Goal: Task Accomplishment & Management: Manage account settings

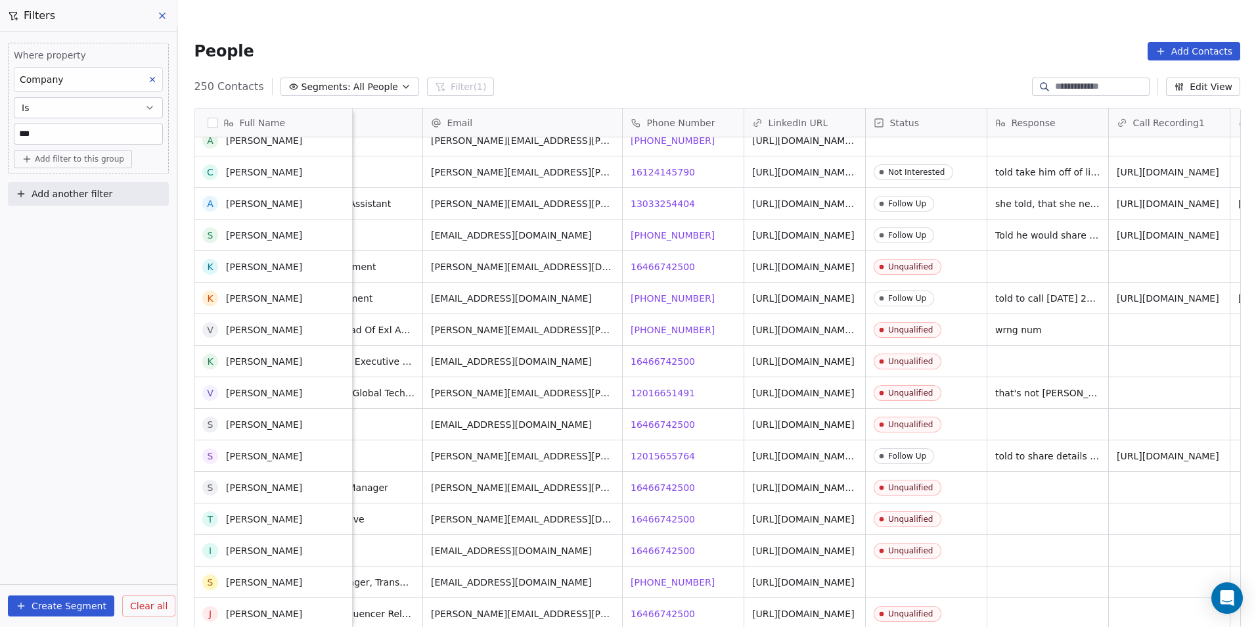
scroll to position [1314, 0]
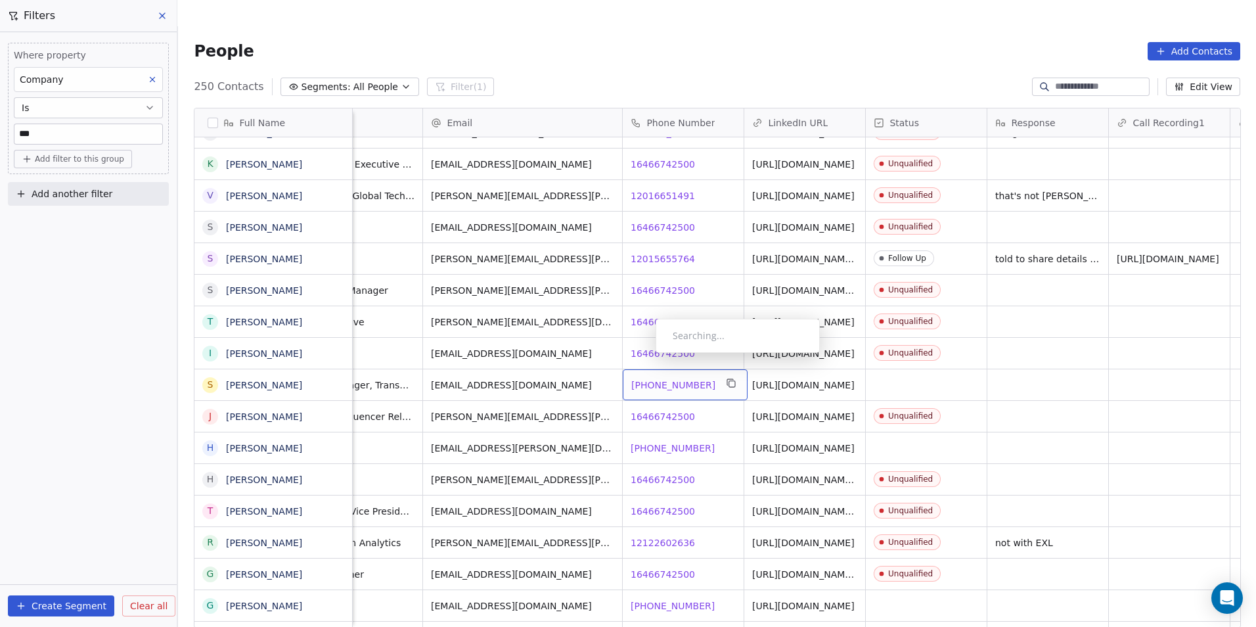
click at [645, 378] on span "+14844108815" at bounding box center [673, 384] width 84 height 13
click at [652, 420] on div "Contact Not Found" at bounding box center [733, 405] width 164 height 34
click at [650, 441] on span "+19083274470" at bounding box center [673, 447] width 84 height 13
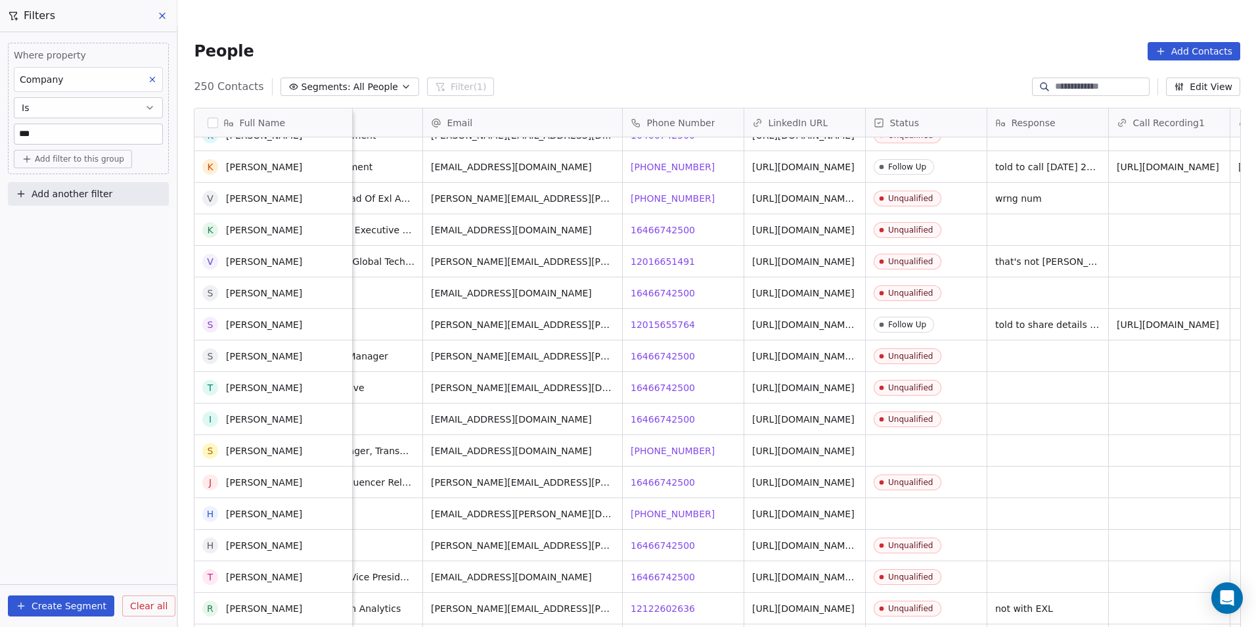
scroll to position [1445, 0]
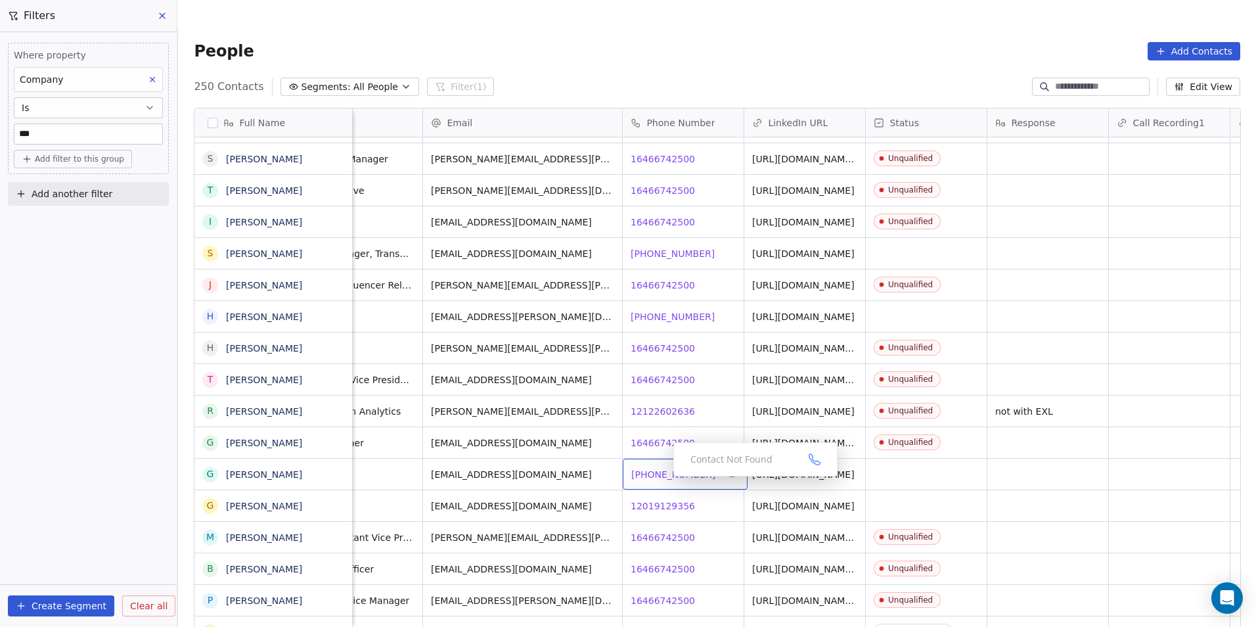
click at [662, 468] on span "+19175358495" at bounding box center [673, 474] width 84 height 13
click at [661, 499] on span "12019129356" at bounding box center [663, 505] width 64 height 13
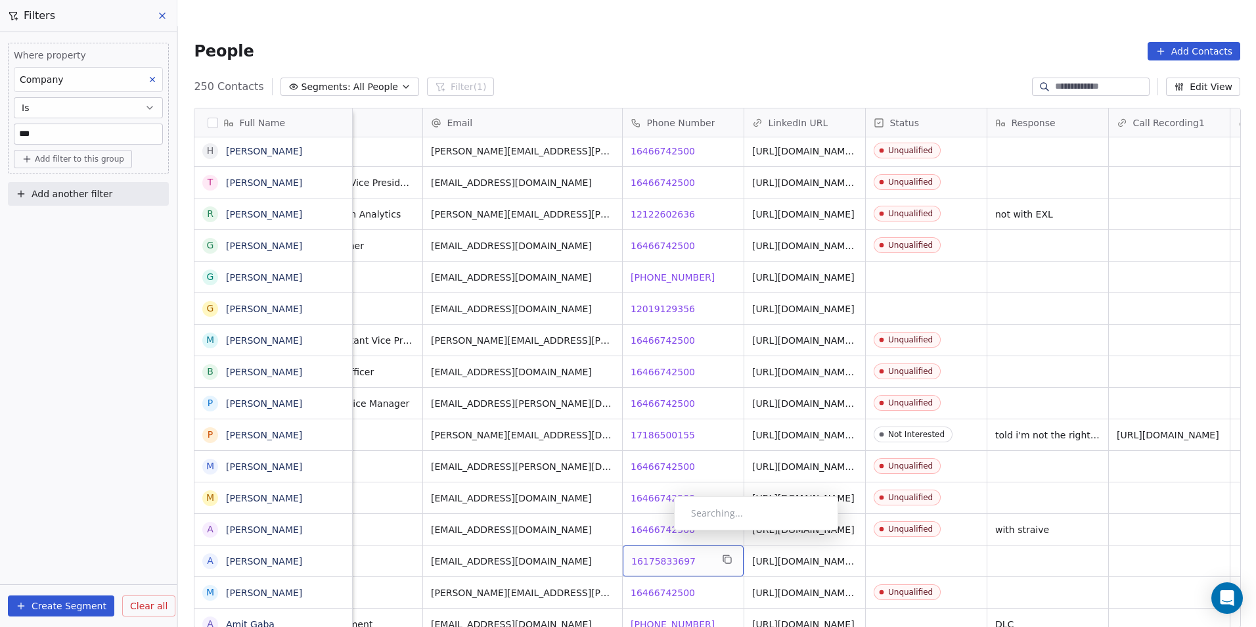
click at [663, 554] on span "16175833697" at bounding box center [663, 560] width 64 height 13
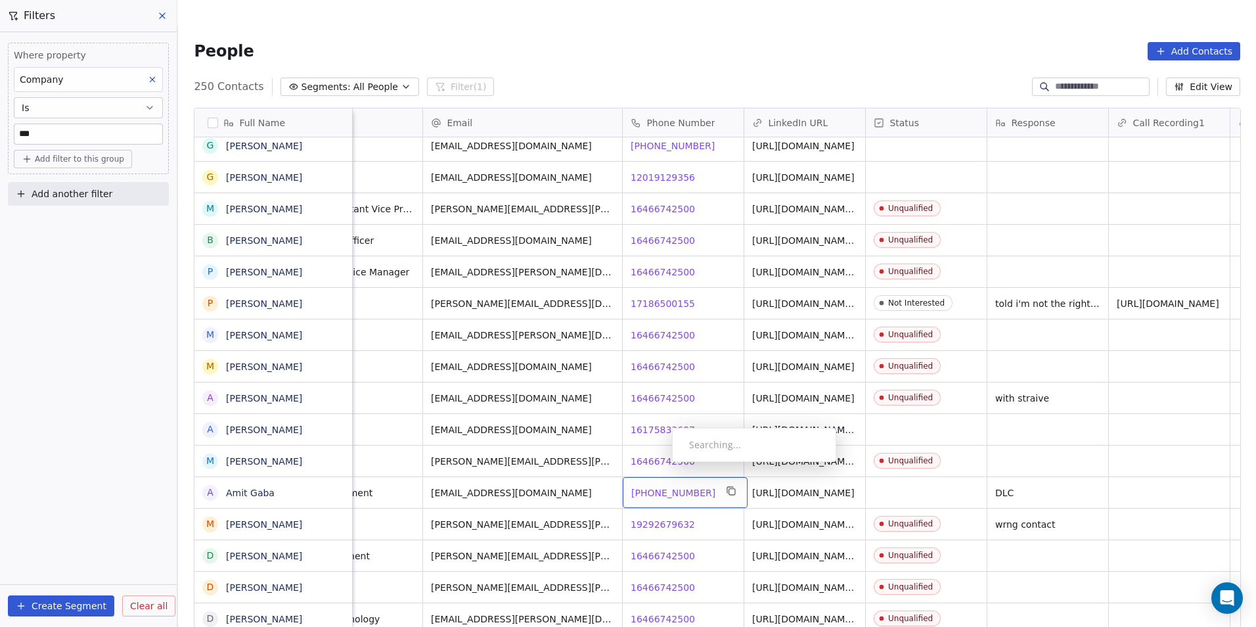
click at [661, 486] on span "+17736202286" at bounding box center [673, 492] width 84 height 13
click at [814, 487] on link "https://linkedin.com/in/amit-gaba-91975215" at bounding box center [804, 492] width 102 height 11
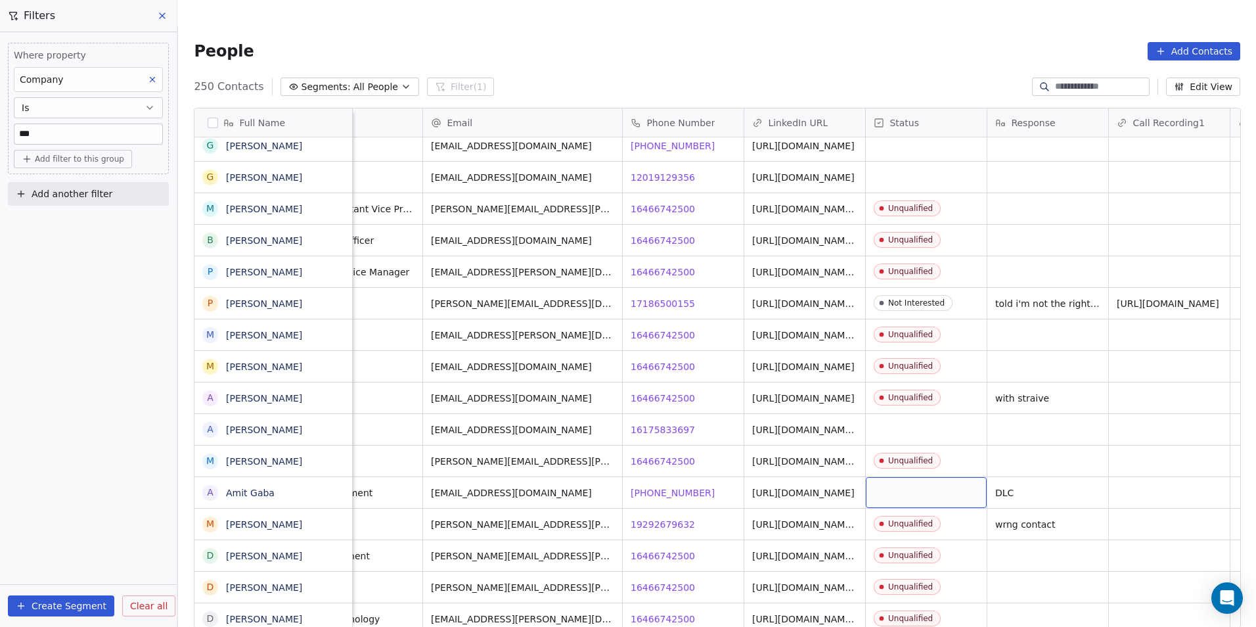
click at [932, 477] on div "grid" at bounding box center [926, 492] width 121 height 31
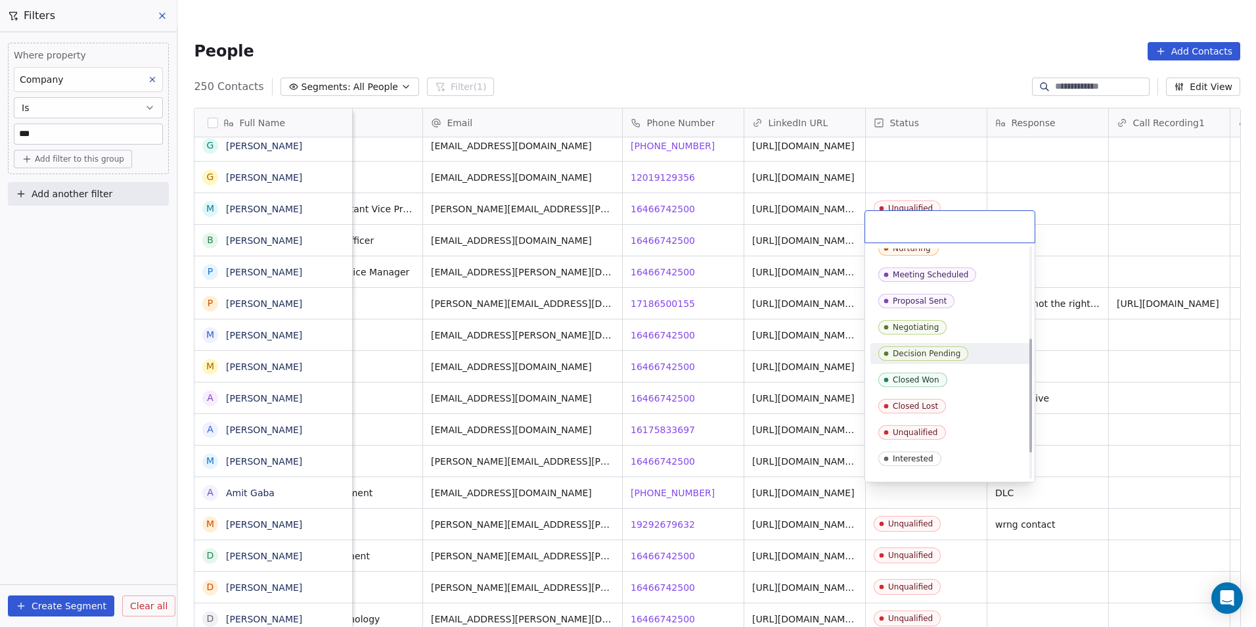
scroll to position [197, 0]
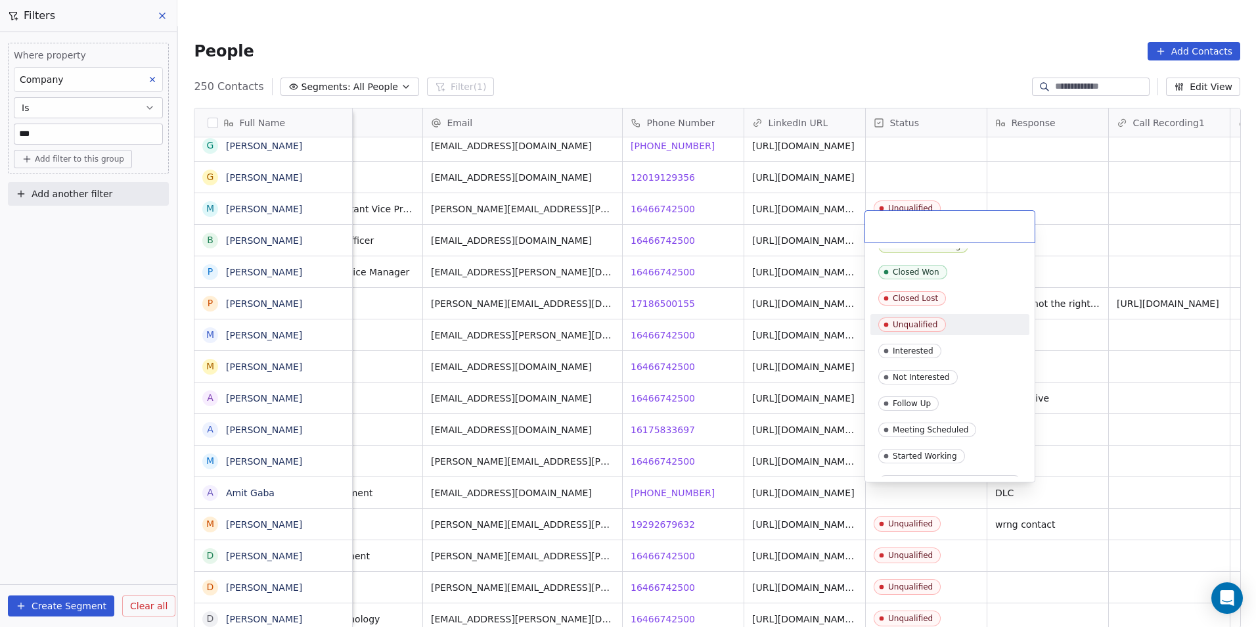
click at [985, 319] on div "Unqualified" at bounding box center [949, 324] width 143 height 14
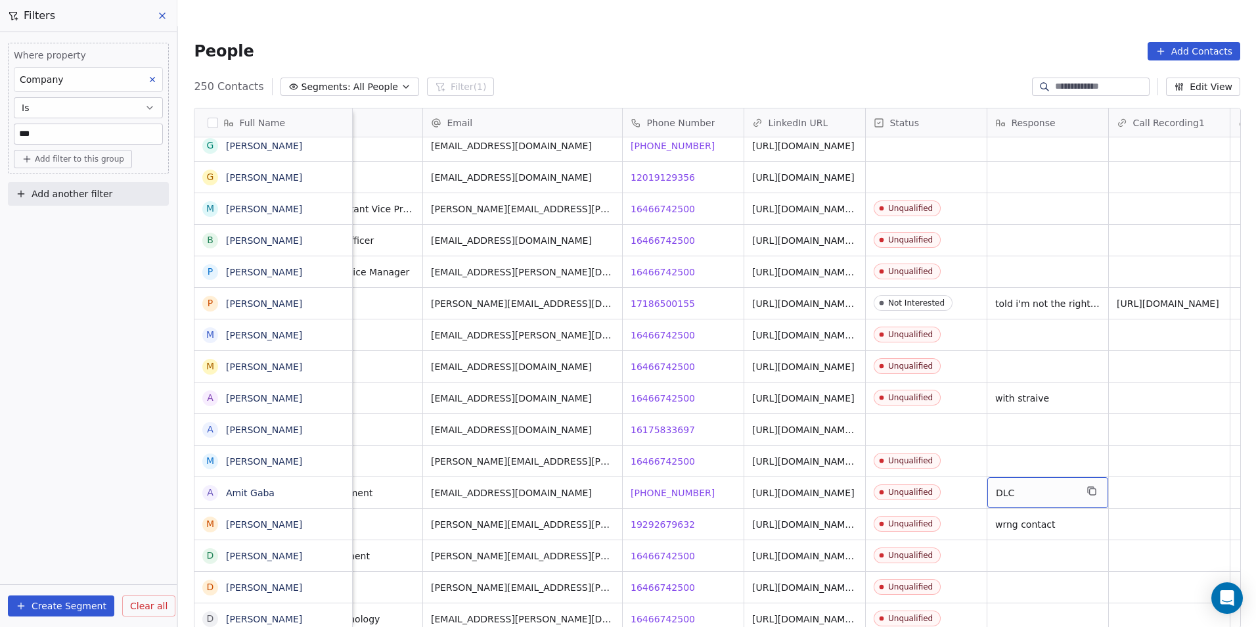
click at [1051, 486] on span "DLC" at bounding box center [1036, 492] width 80 height 13
type textarea "*"
type textarea "**********"
click at [1169, 445] on html "DS Technologies Inc Contacts People Marketing Workflows Campaigns Sales Pipelin…" at bounding box center [628, 326] width 1256 height 653
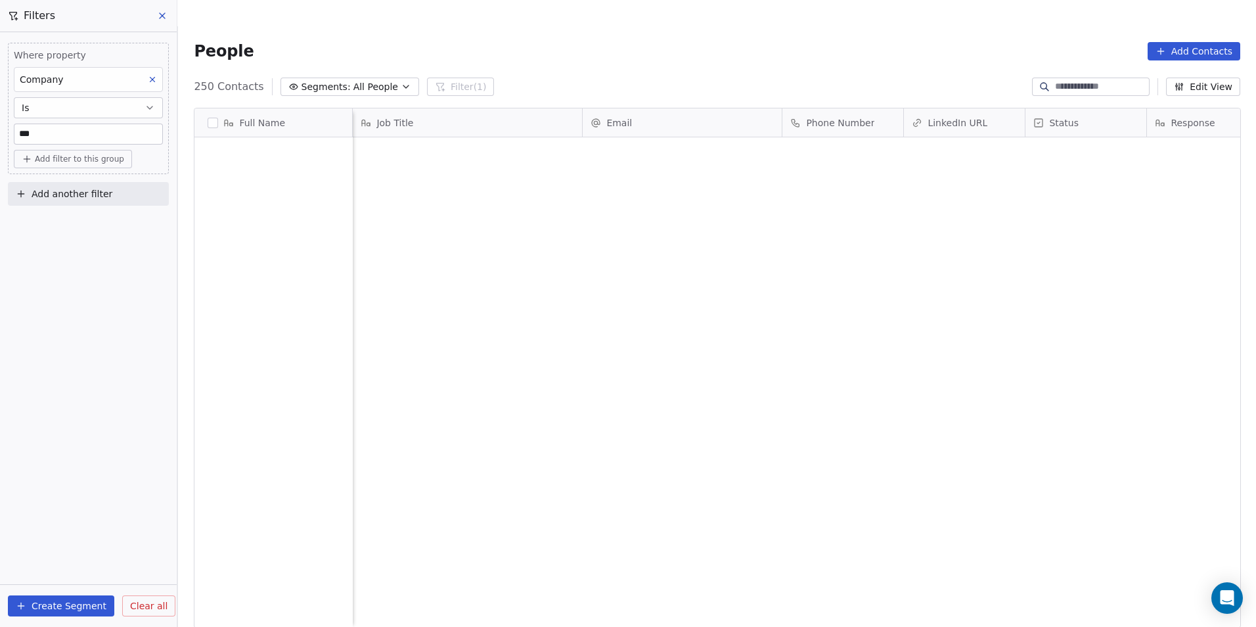
scroll to position [541, 1069]
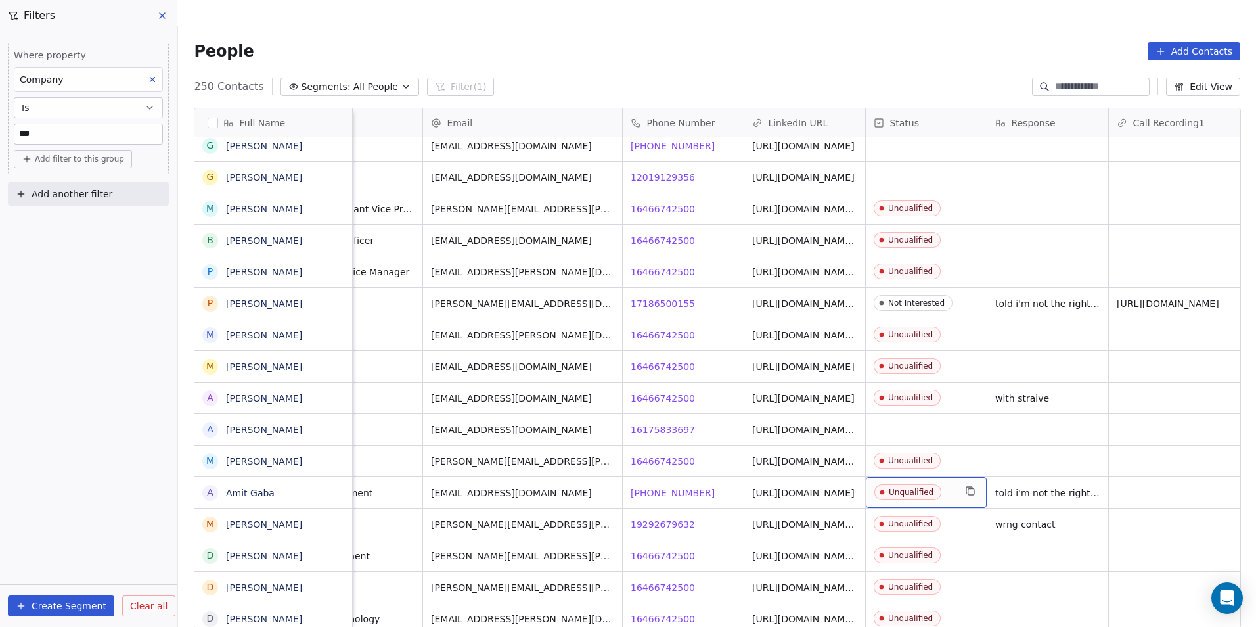
click at [947, 484] on span "Unqualified" at bounding box center [914, 492] width 80 height 16
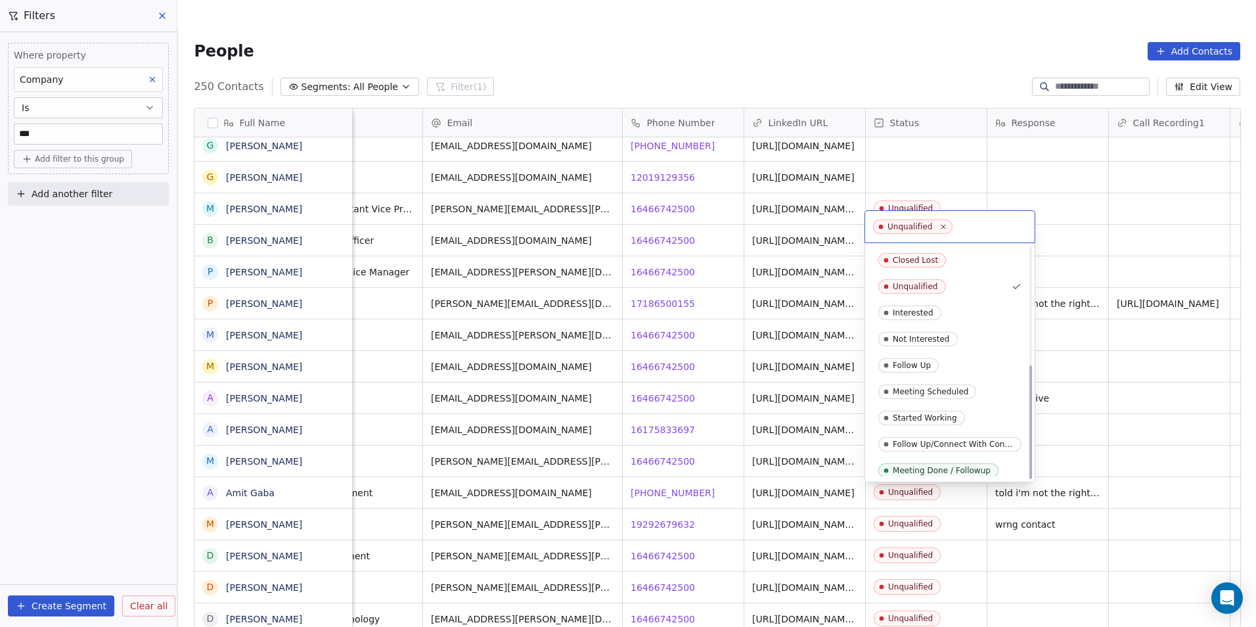
scroll to position [240, 0]
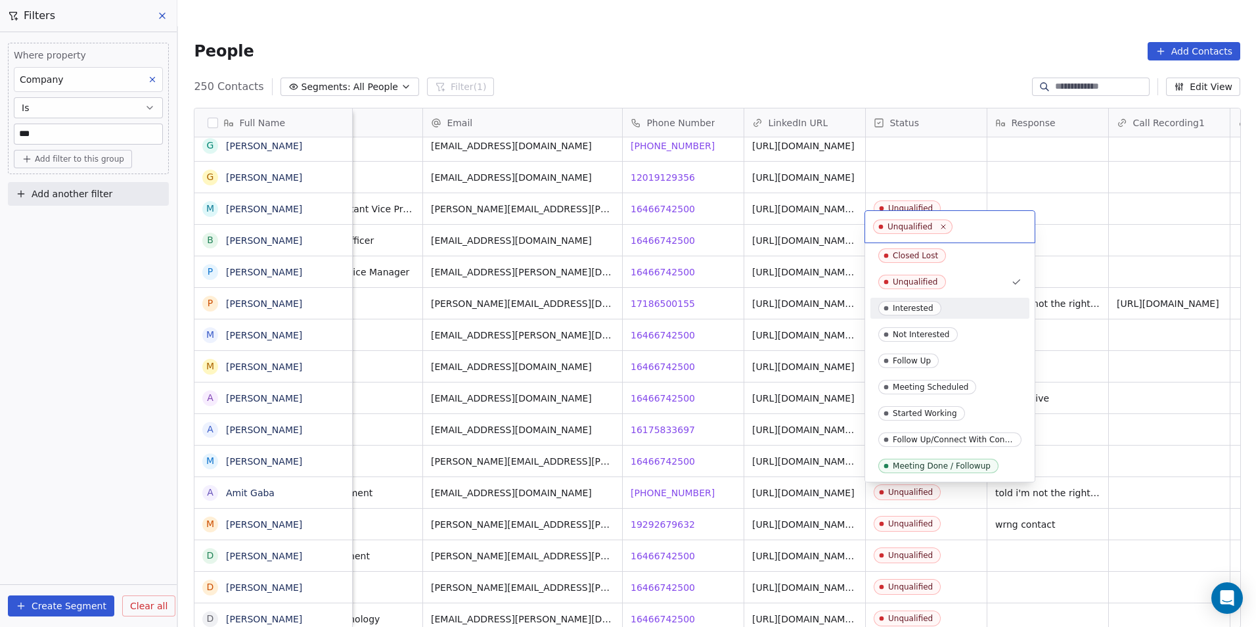
click at [925, 324] on div "Not Interested" at bounding box center [949, 334] width 159 height 21
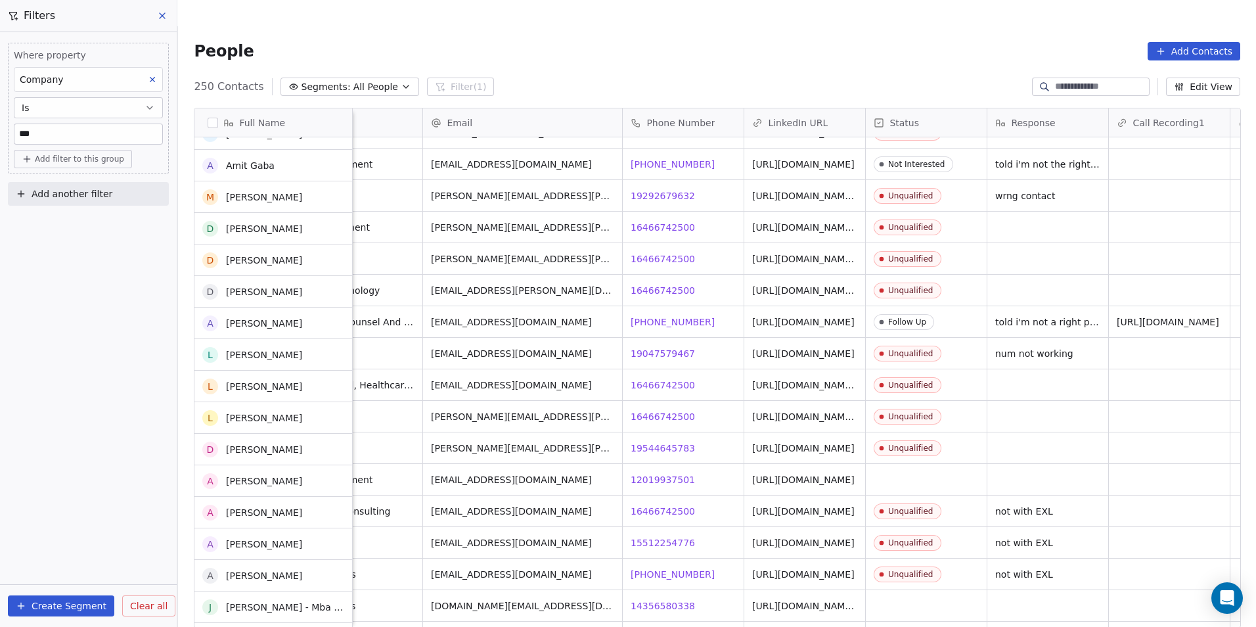
scroll to position [2102, 0]
click at [803, 317] on link "[URL][DOMAIN_NAME]" at bounding box center [804, 322] width 102 height 11
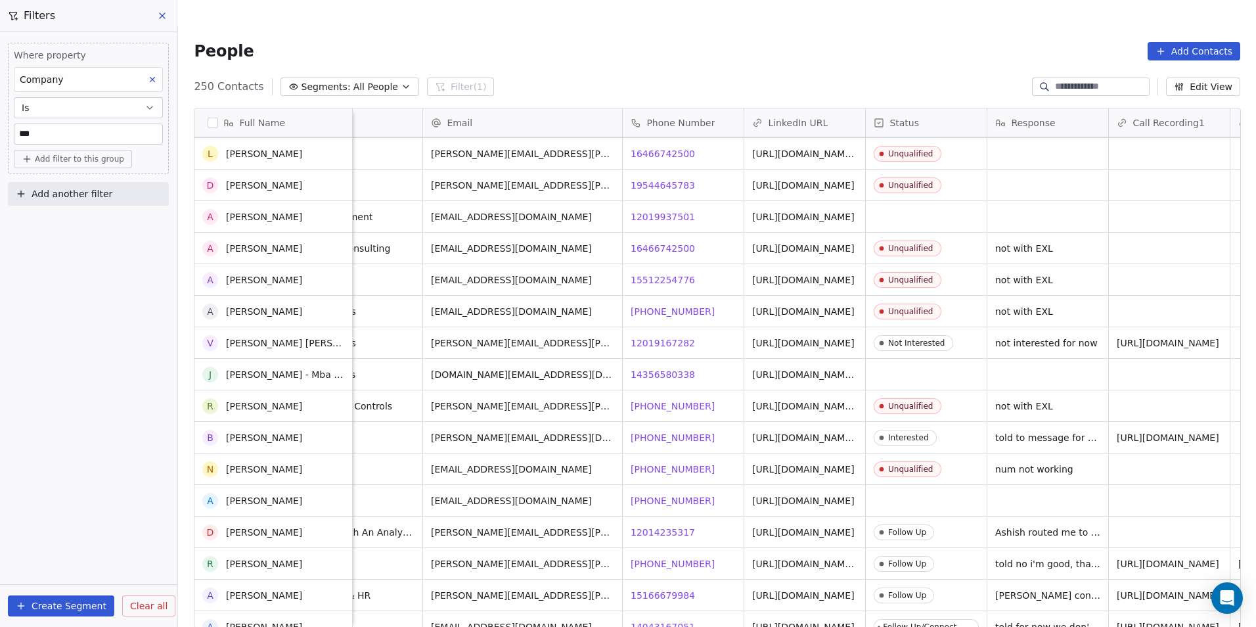
scroll to position [2365, 0]
click at [650, 210] on span "12019937501" at bounding box center [663, 216] width 64 height 13
drag, startPoint x: 667, startPoint y: 332, endPoint x: 674, endPoint y: 342, distance: 11.7
click at [667, 332] on html "DS Technologies Inc Contacts People Marketing Workflows Campaigns Sales Pipelin…" at bounding box center [628, 326] width 1256 height 653
click at [674, 368] on span "14356580338" at bounding box center [663, 374] width 64 height 13
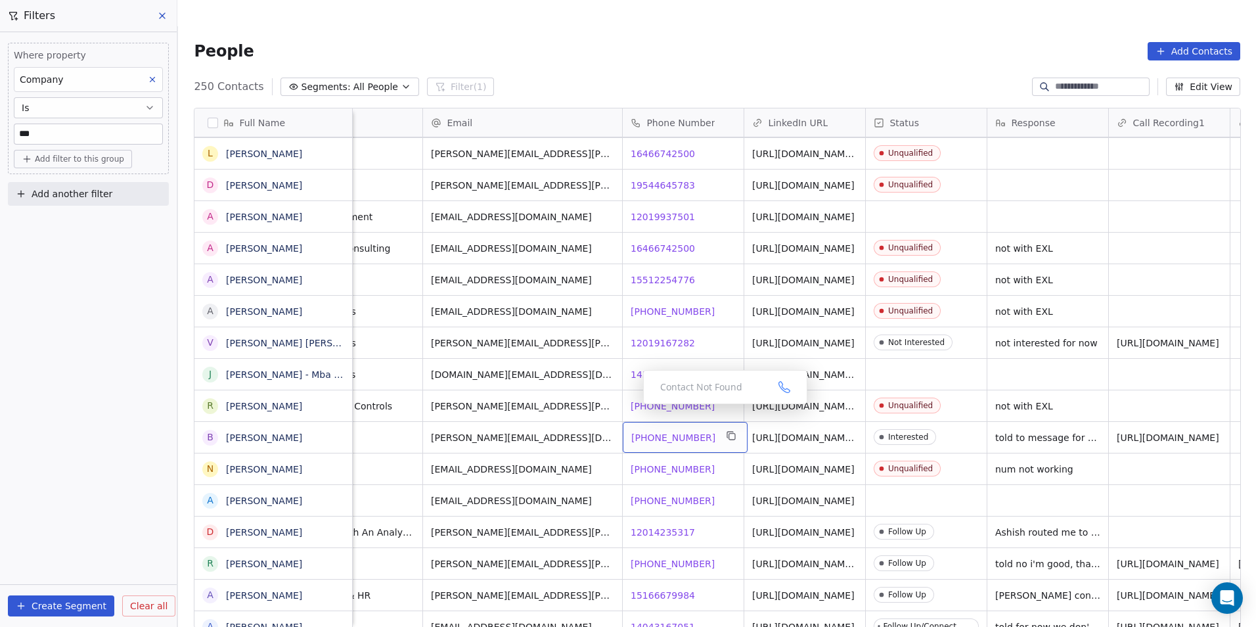
click at [666, 431] on span "[PHONE_NUMBER]" at bounding box center [673, 437] width 84 height 13
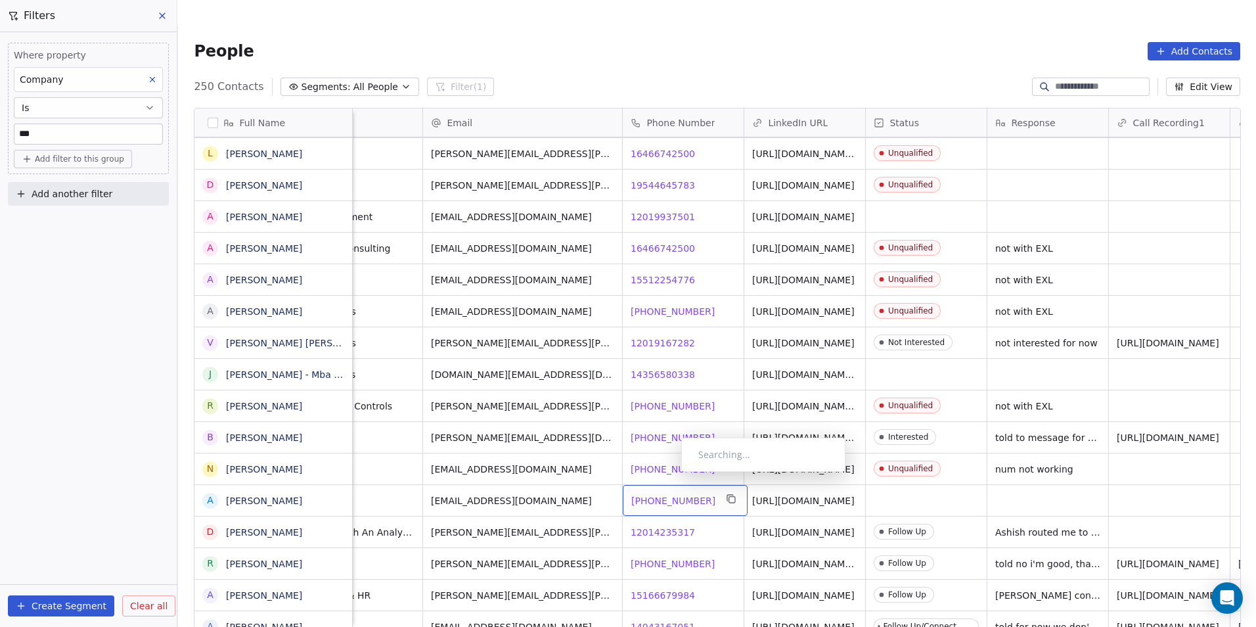
click at [670, 494] on span "[PHONE_NUMBER]" at bounding box center [673, 500] width 84 height 13
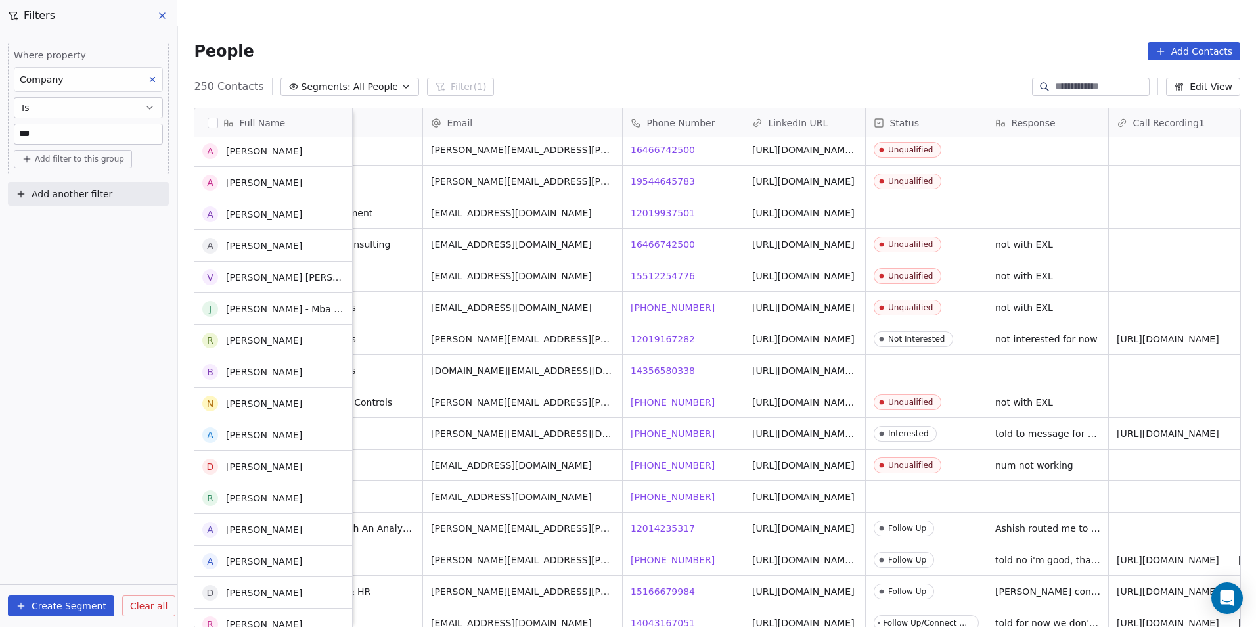
scroll to position [2430, 0]
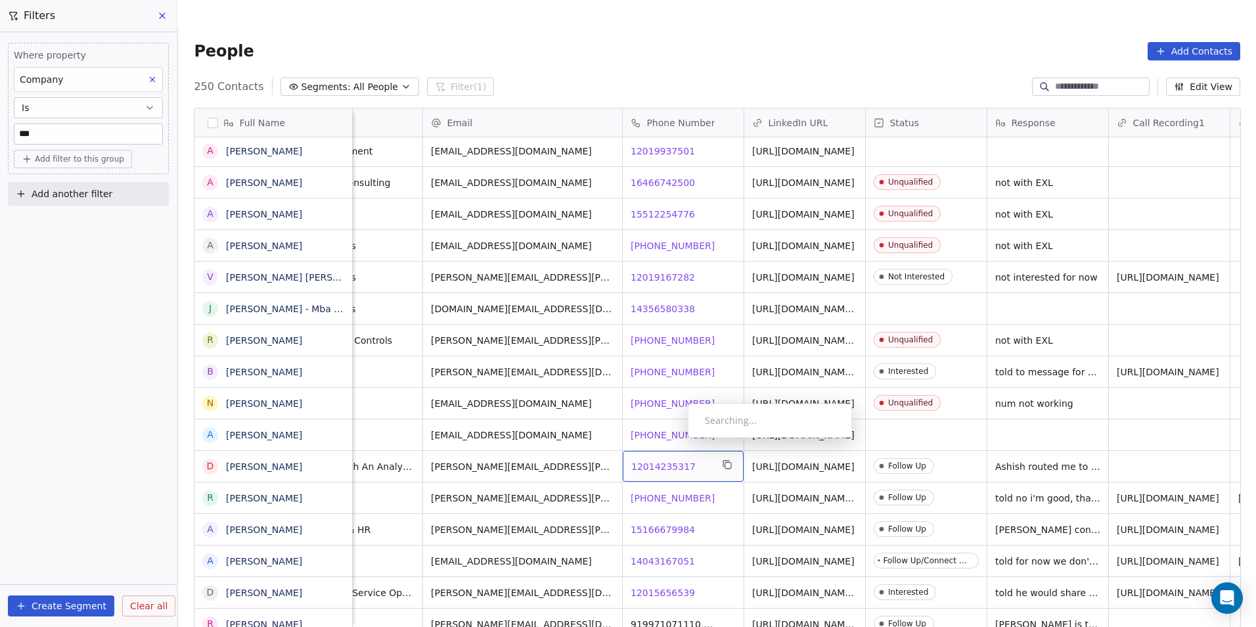
click at [677, 460] on span "12014235317" at bounding box center [663, 466] width 64 height 13
click at [688, 422] on div "Searching..." at bounding box center [768, 413] width 164 height 34
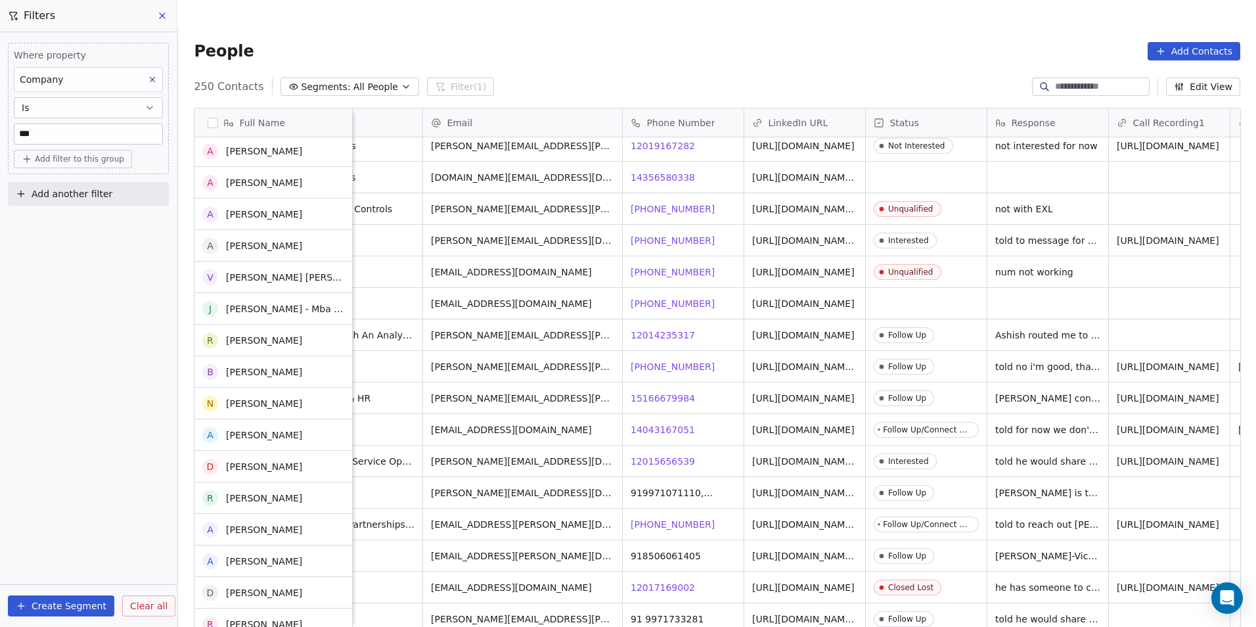
scroll to position [2562, 0]
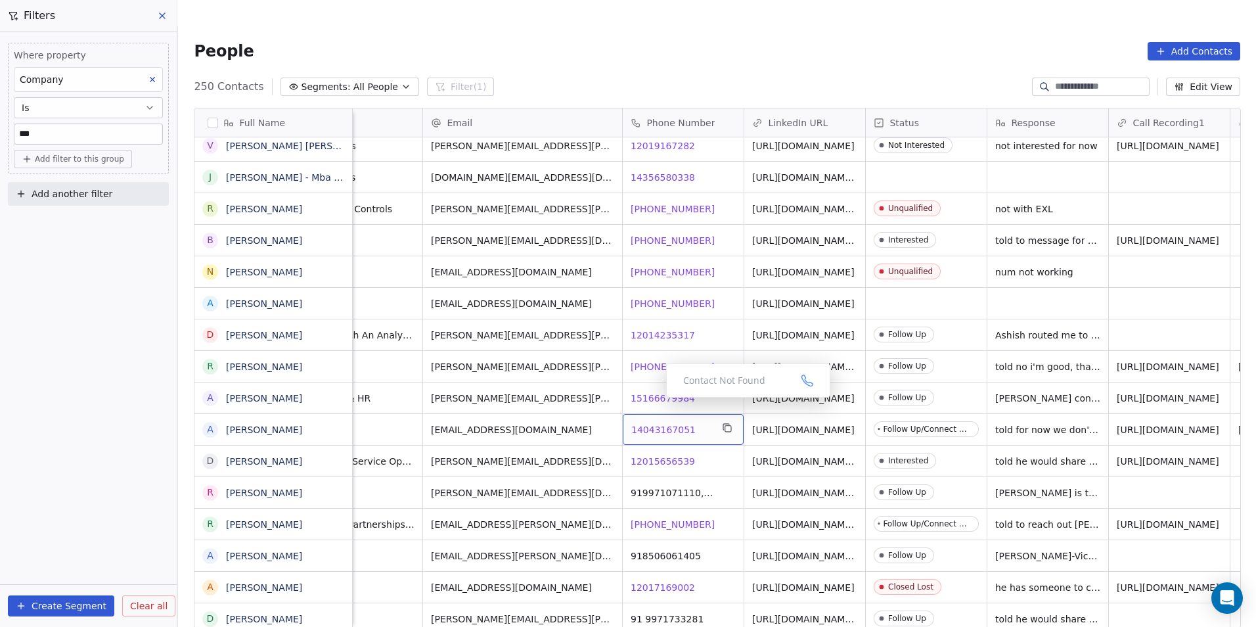
click at [656, 423] on span "14043167051" at bounding box center [663, 429] width 64 height 13
drag, startPoint x: 1050, startPoint y: 450, endPoint x: 1052, endPoint y: 443, distance: 7.5
click at [1051, 450] on html "DS Technologies Inc Contacts People Marketing Workflows Campaigns Sales Pipelin…" at bounding box center [628, 326] width 1256 height 653
click at [663, 455] on span "12015656539" at bounding box center [663, 461] width 64 height 13
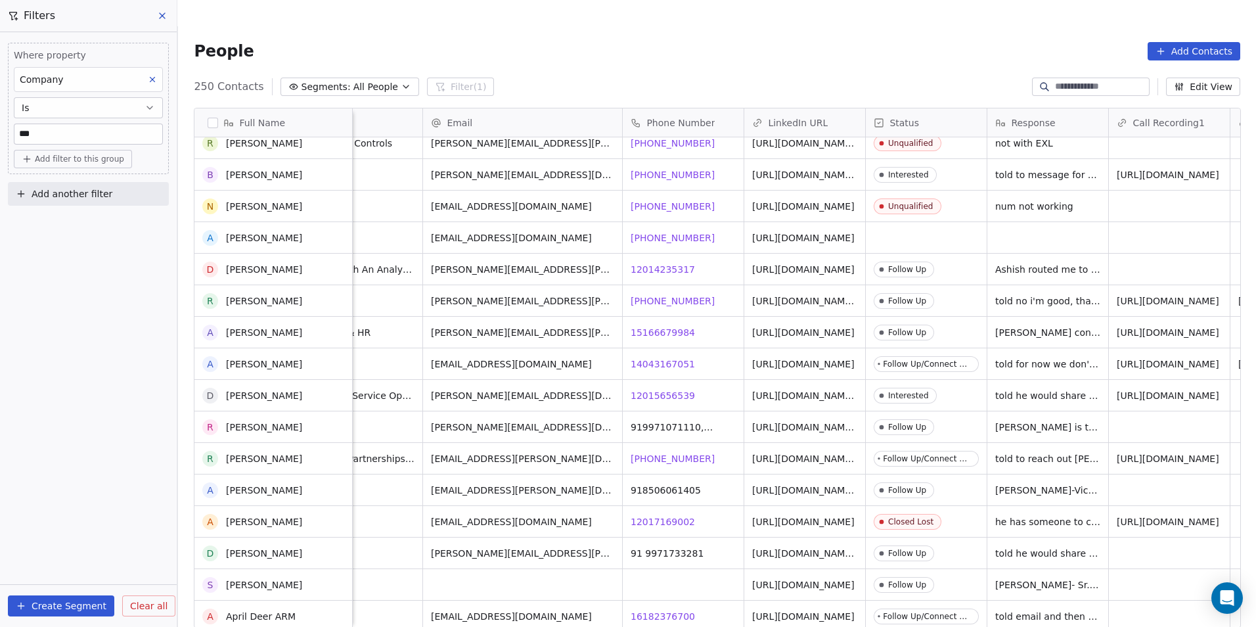
scroll to position [2759, 0]
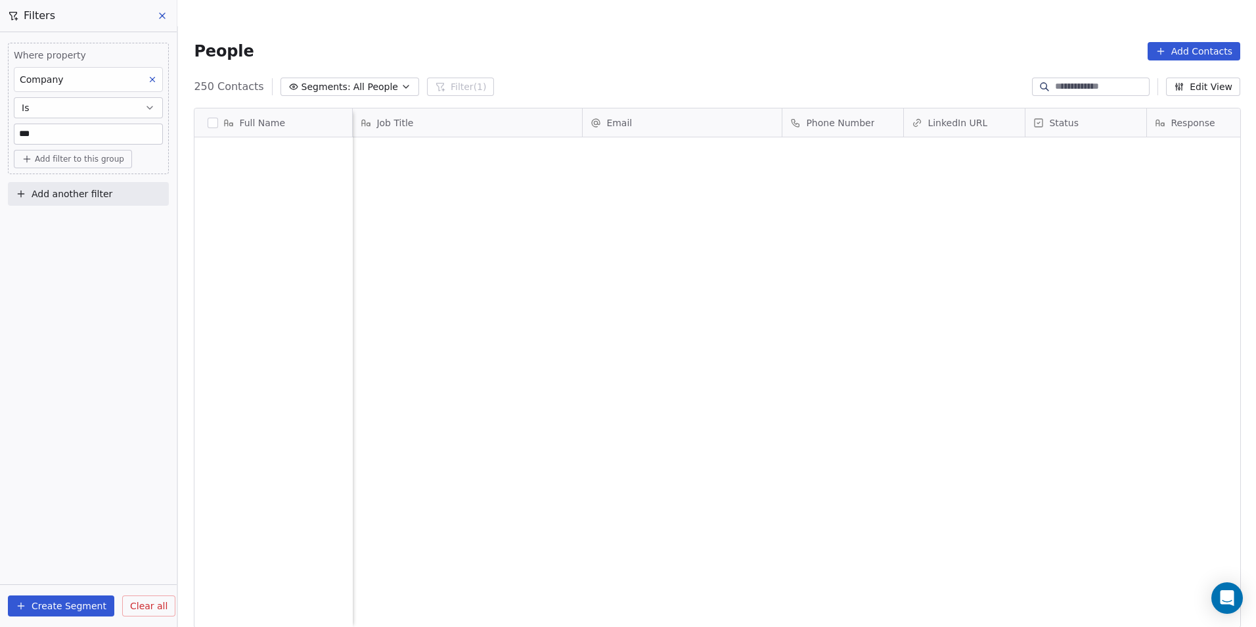
scroll to position [541, 1069]
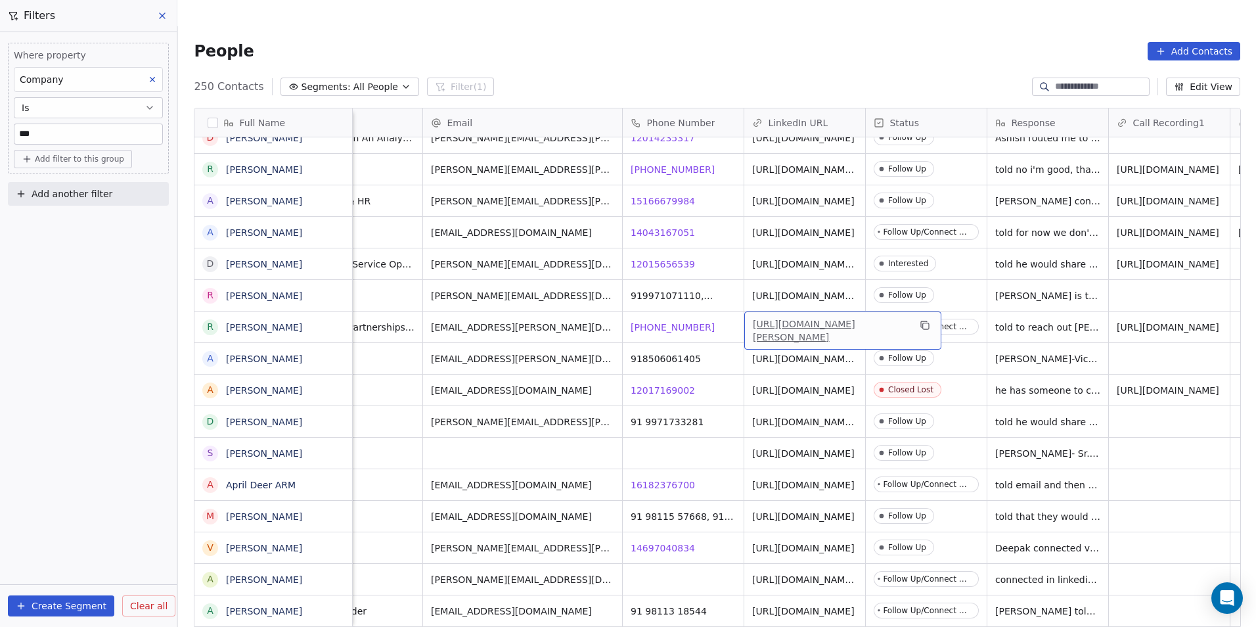
click at [834, 319] on link "[URL][DOMAIN_NAME][PERSON_NAME]" at bounding box center [804, 331] width 102 height 24
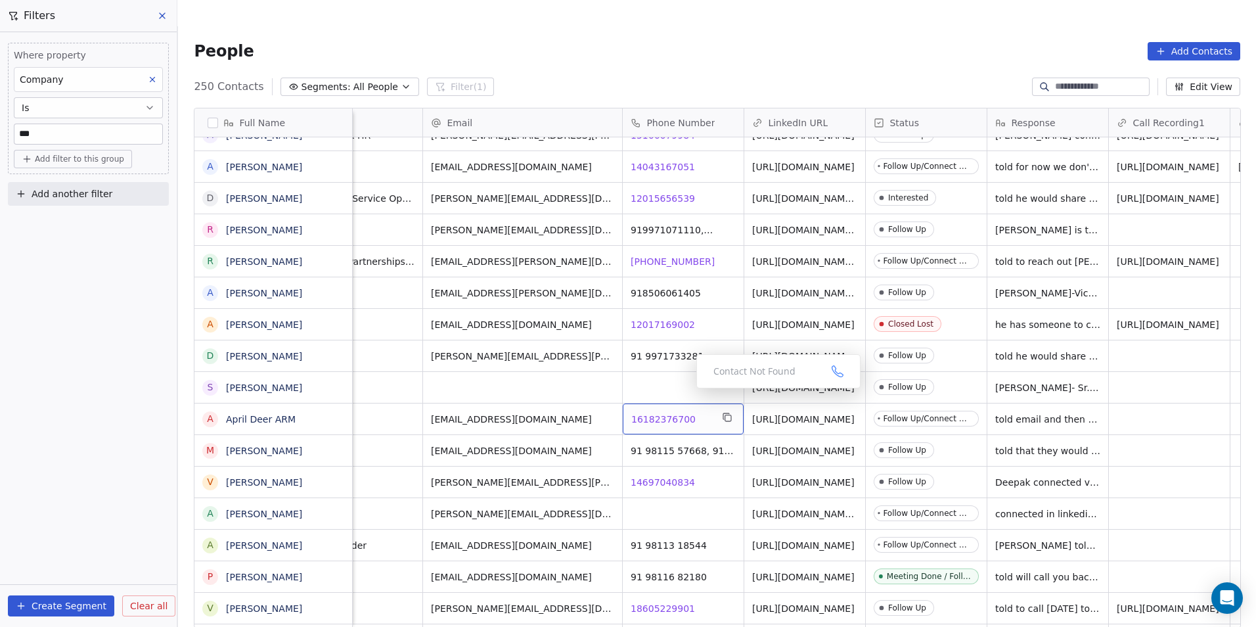
click at [676, 412] on span "16182376700" at bounding box center [663, 418] width 64 height 13
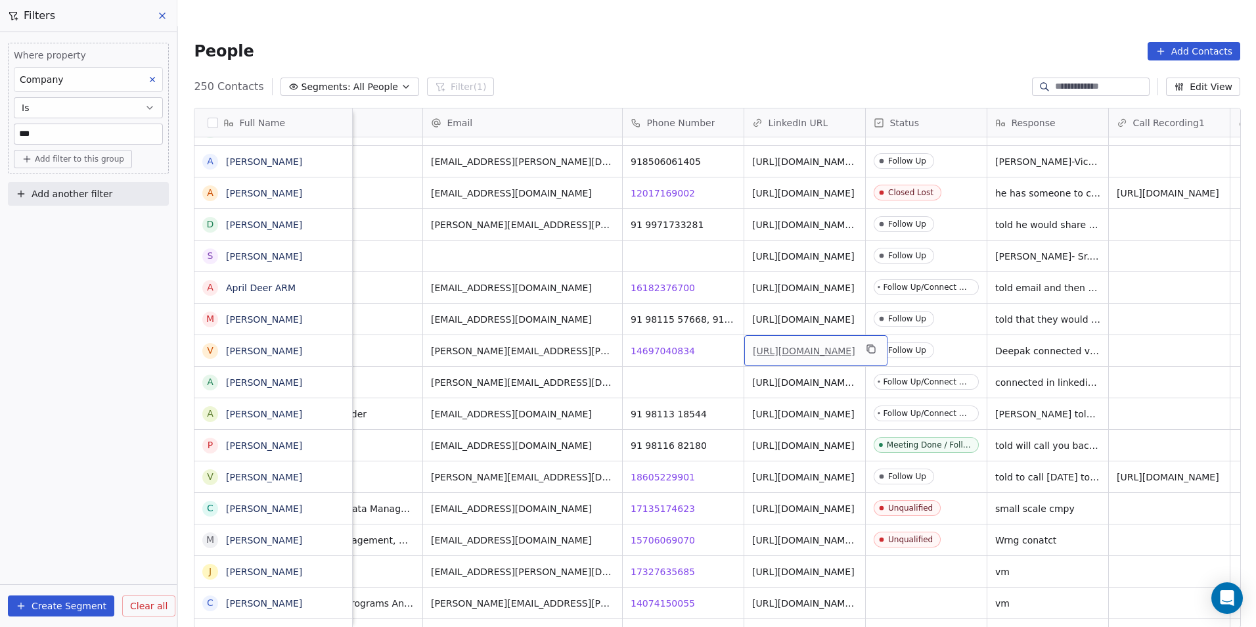
click at [802, 346] on link "[URL][DOMAIN_NAME]" at bounding box center [804, 351] width 102 height 11
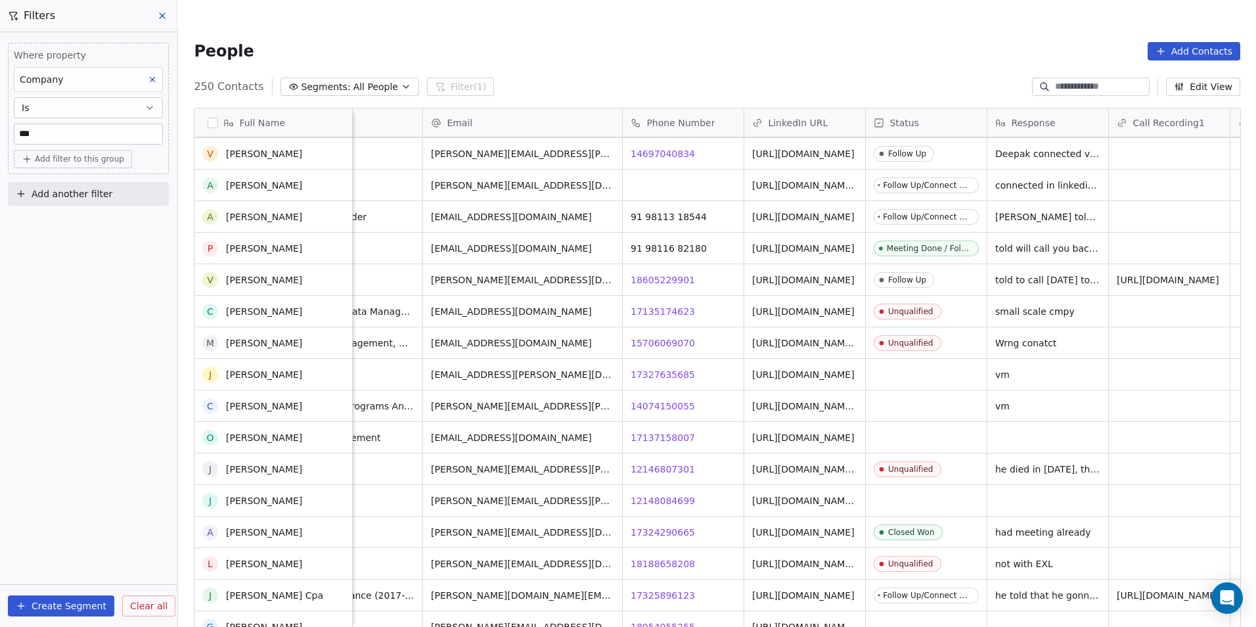
scroll to position [3087, 0]
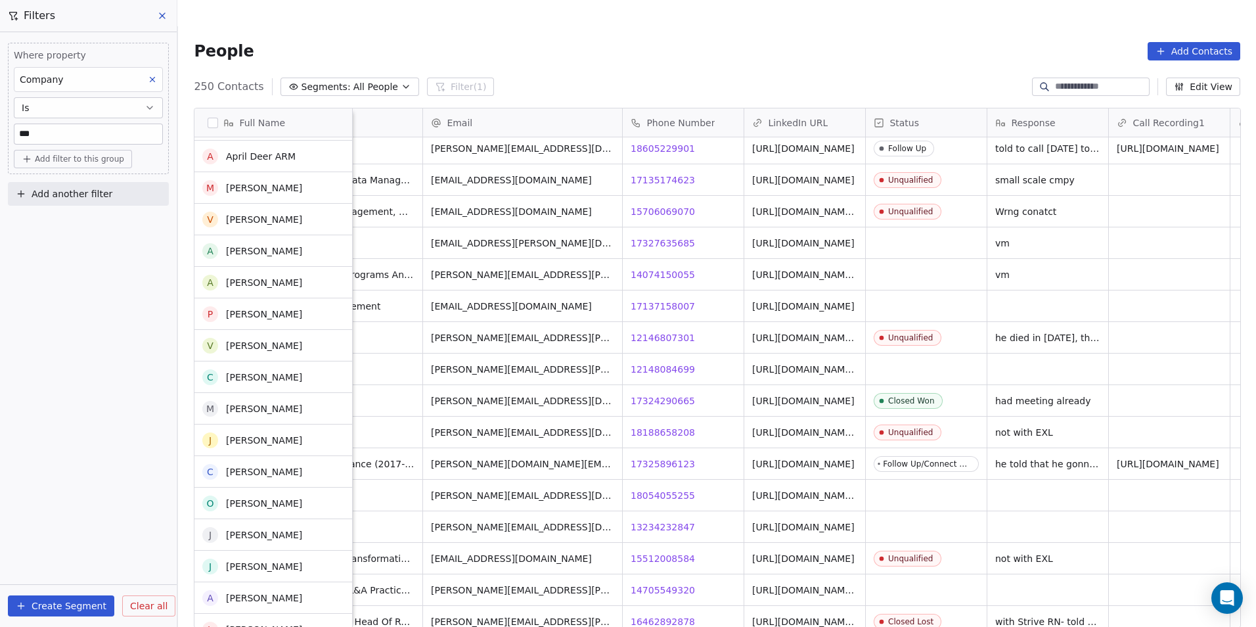
scroll to position [3284, 0]
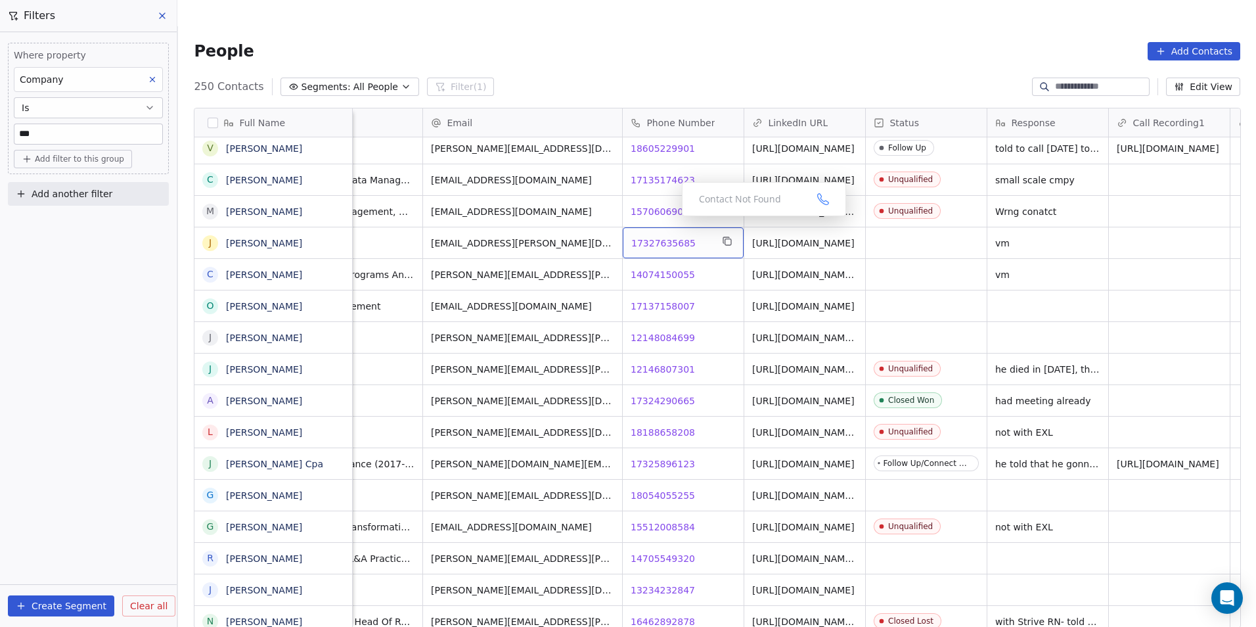
click at [671, 236] on span "17327635685" at bounding box center [663, 242] width 64 height 13
click at [660, 268] on span "14074150055" at bounding box center [663, 274] width 64 height 13
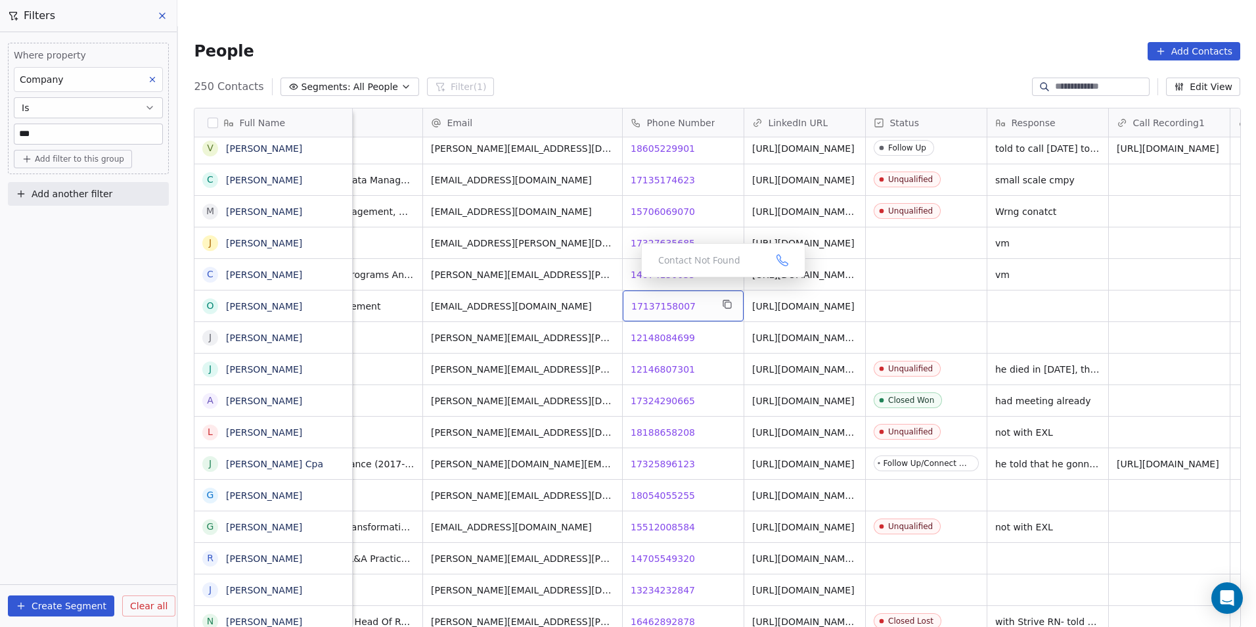
click at [657, 300] on span "17137158007" at bounding box center [663, 306] width 64 height 13
drag, startPoint x: 665, startPoint y: 325, endPoint x: 648, endPoint y: 317, distance: 19.1
click at [665, 325] on html "DS Technologies Inc Contacts People Marketing Workflows Campaigns Sales Pipelin…" at bounding box center [628, 326] width 1256 height 653
click at [659, 331] on span "12148084699" at bounding box center [663, 337] width 64 height 13
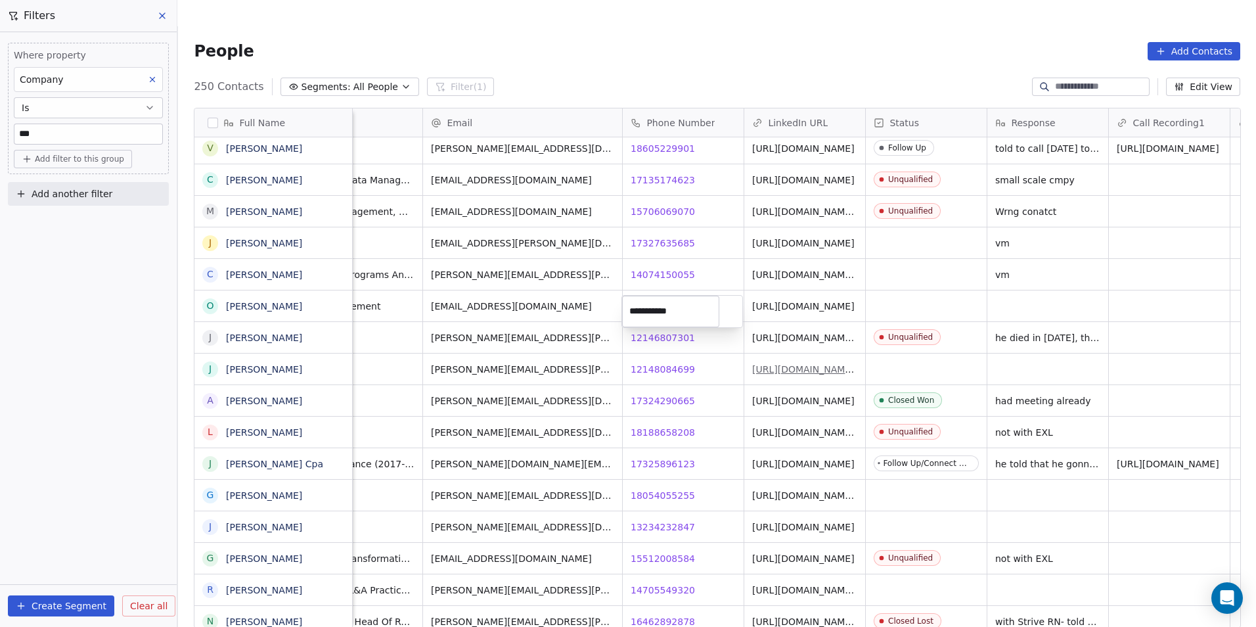
click at [774, 340] on html "DS Technologies Inc Contacts People Marketing Workflows Campaigns Sales Pipelin…" at bounding box center [628, 326] width 1256 height 653
click at [774, 361] on link "[URL][DOMAIN_NAME][PERSON_NAME]" at bounding box center [804, 373] width 102 height 24
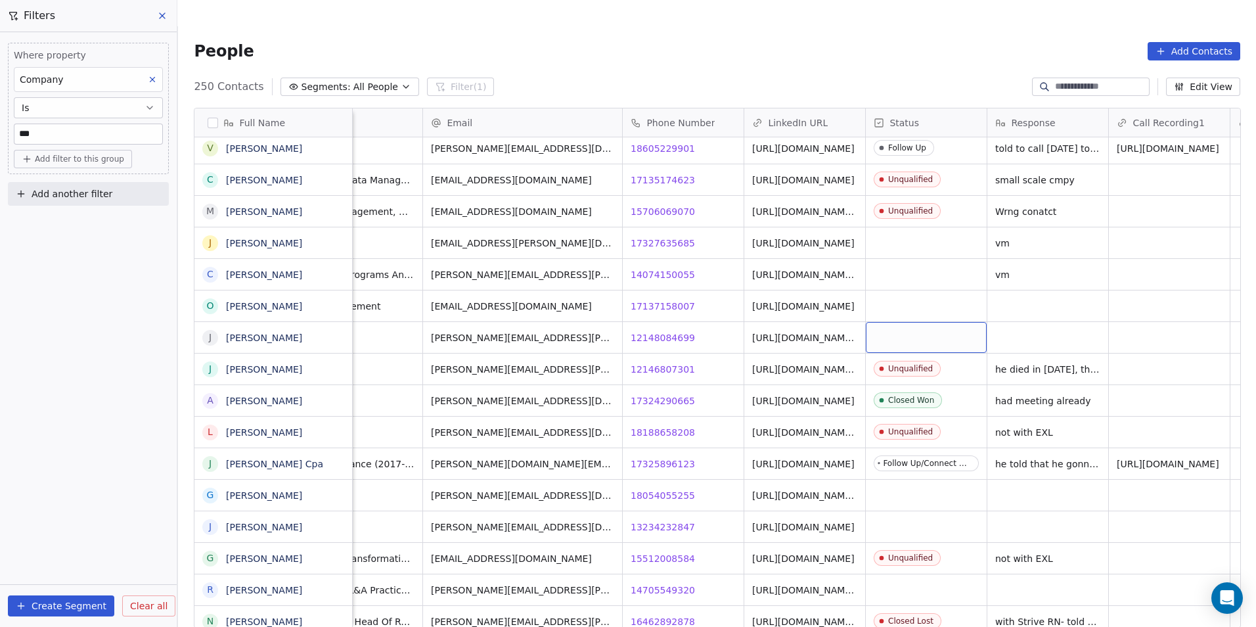
click at [910, 322] on div "grid" at bounding box center [926, 337] width 121 height 31
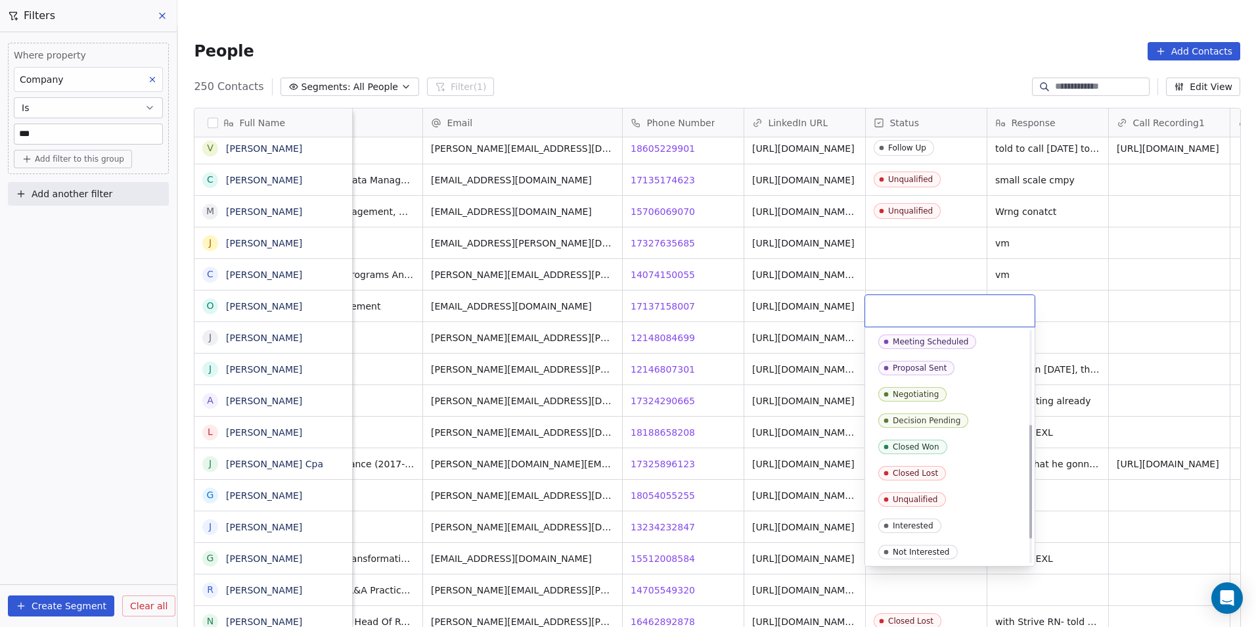
scroll to position [197, 0]
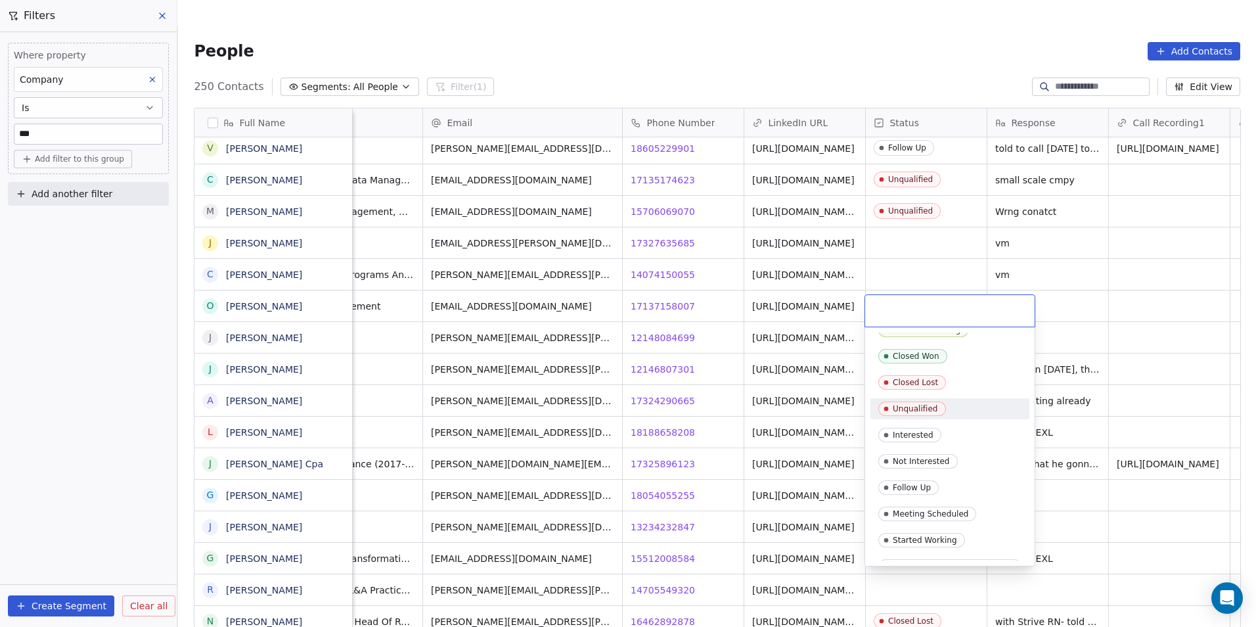
click at [921, 406] on div "Unqualified" at bounding box center [915, 408] width 45 height 9
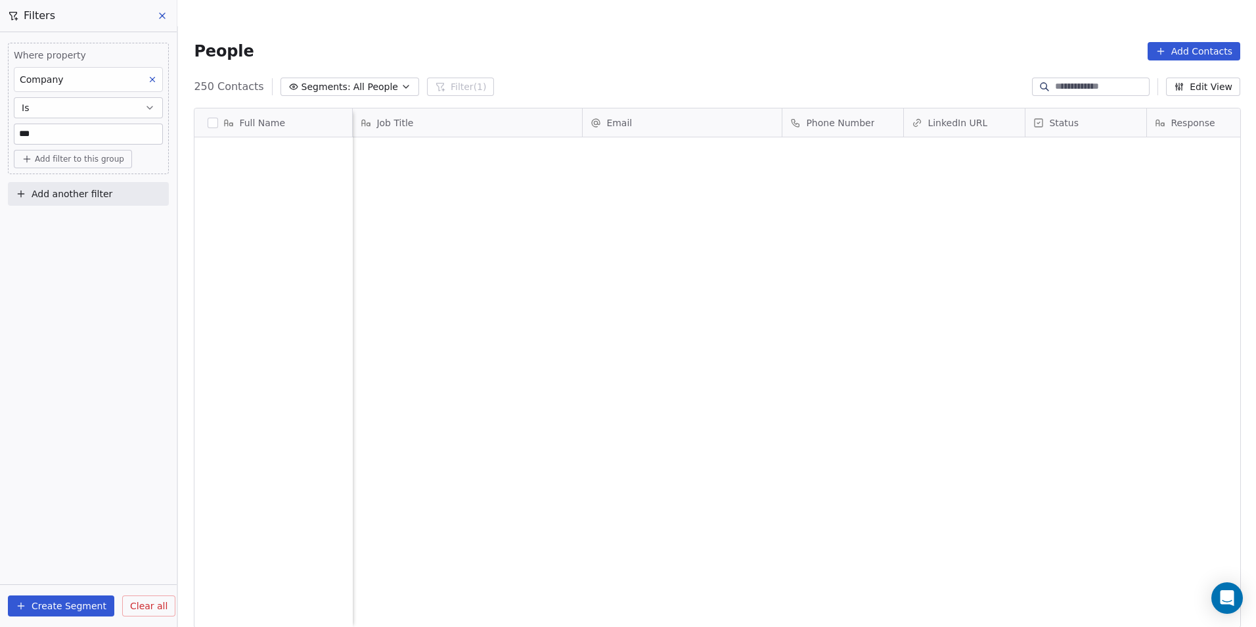
scroll to position [541, 1069]
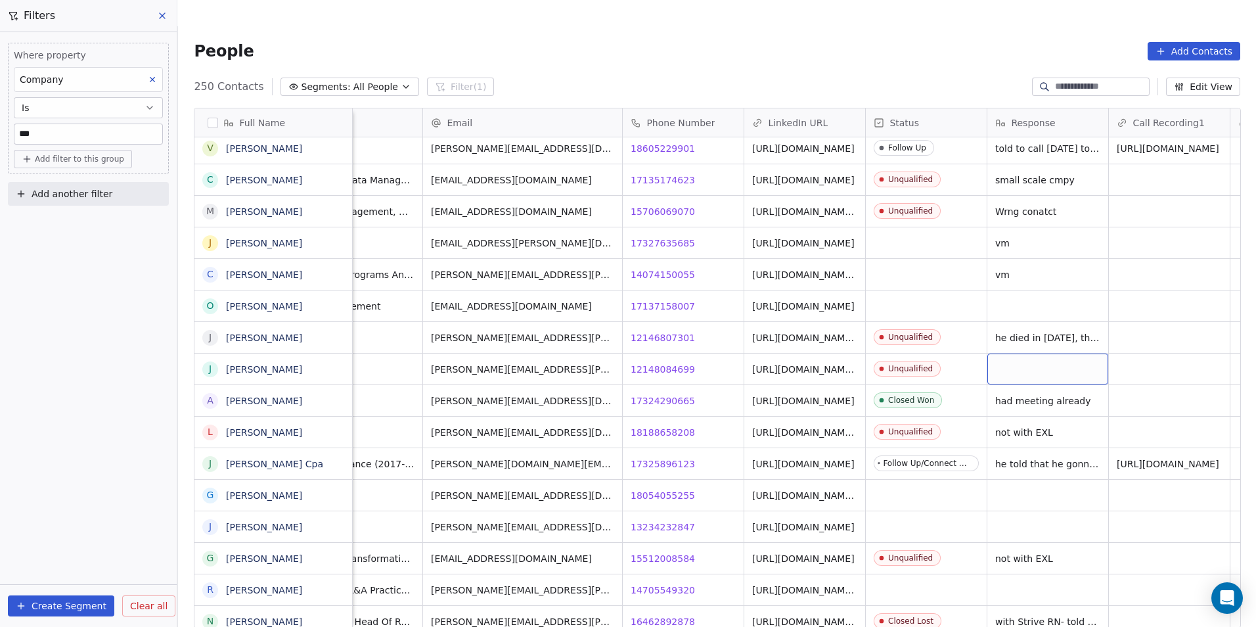
click at [1029, 353] on div "grid" at bounding box center [1047, 368] width 121 height 31
type textarea "*******"
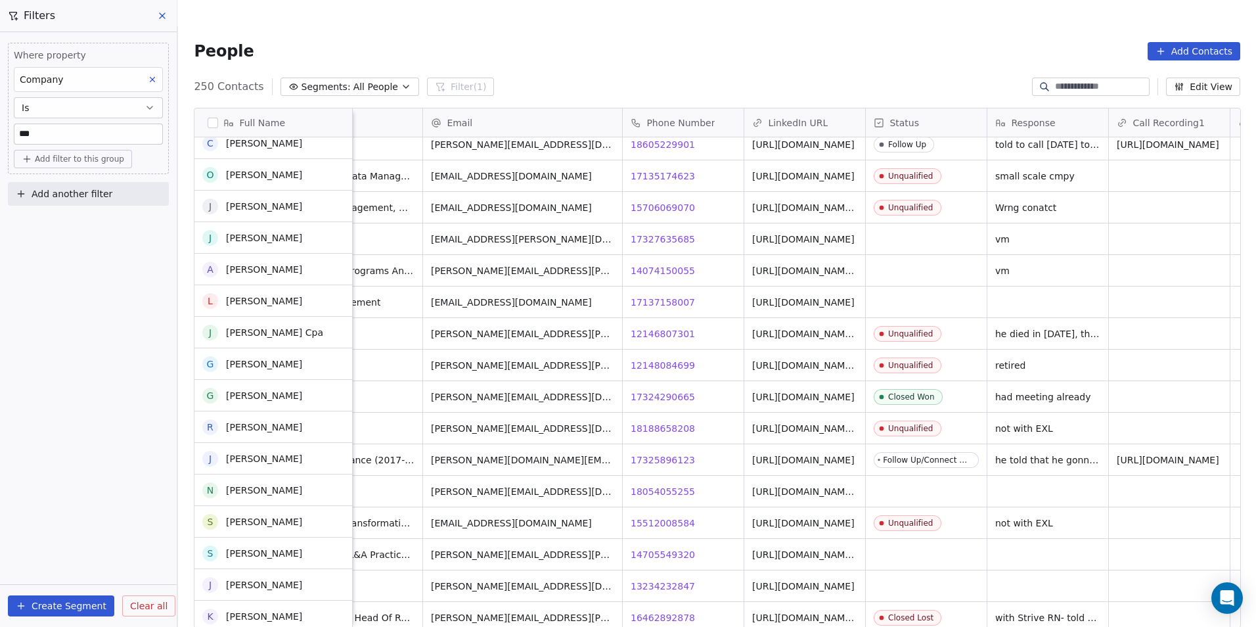
scroll to position [3416, 0]
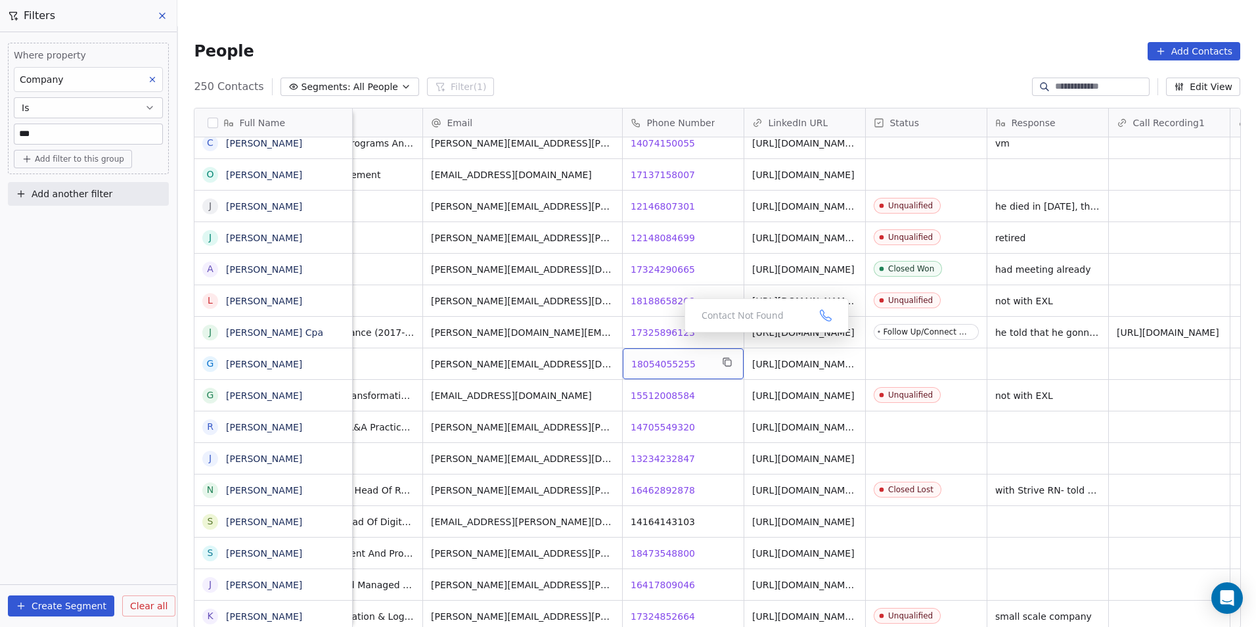
click at [674, 357] on span "18054055255" at bounding box center [663, 363] width 64 height 13
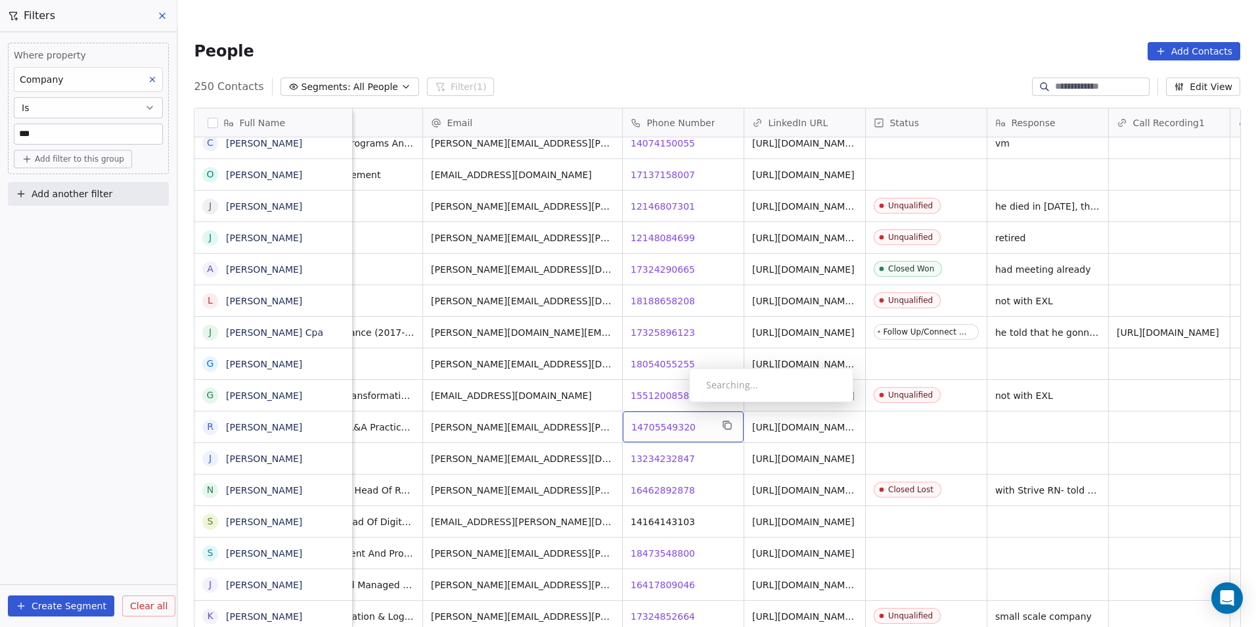
click at [677, 420] on span "14705549320" at bounding box center [663, 426] width 64 height 13
click at [660, 452] on span "13234232847" at bounding box center [663, 458] width 64 height 13
click at [664, 452] on span "13234232847" at bounding box center [663, 458] width 64 height 13
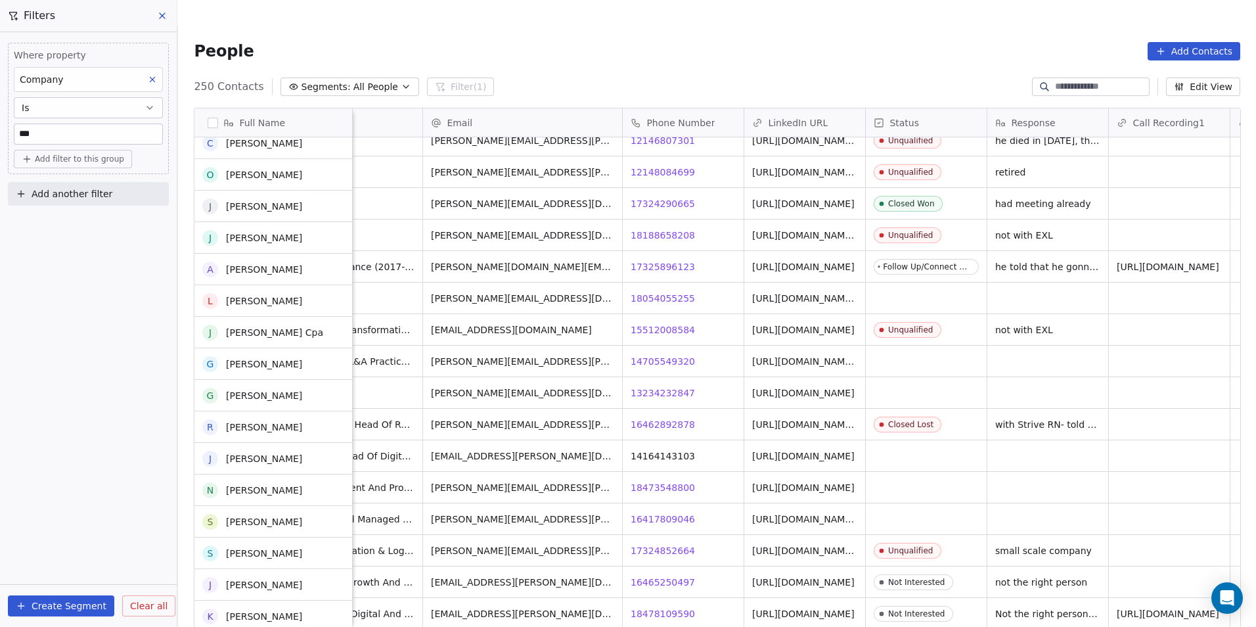
scroll to position [3481, 0]
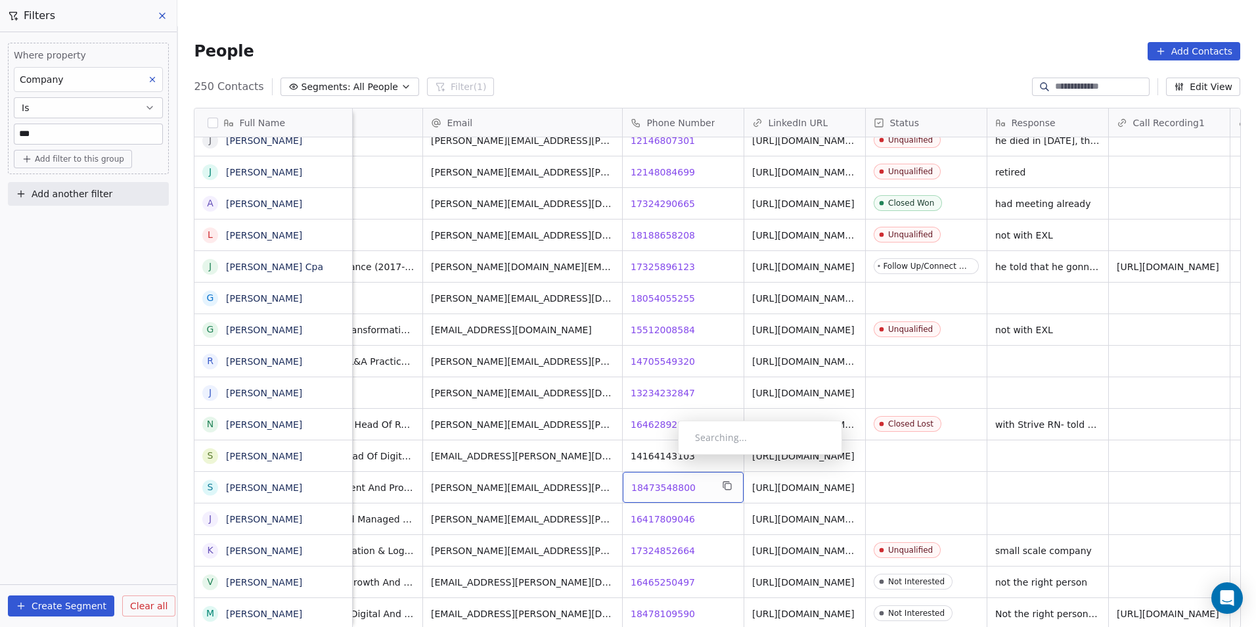
drag, startPoint x: 656, startPoint y: 497, endPoint x: 689, endPoint y: 474, distance: 40.1
click at [667, 481] on span "18473548800" at bounding box center [663, 487] width 64 height 13
click at [656, 485] on html "DS Technologies Inc Contacts People Marketing Workflows Campaigns Sales Pipelin…" at bounding box center [628, 326] width 1256 height 653
click at [674, 512] on span "16417809046" at bounding box center [663, 518] width 64 height 13
click at [668, 472] on div "16417809046 16417809046" at bounding box center [683, 487] width 121 height 31
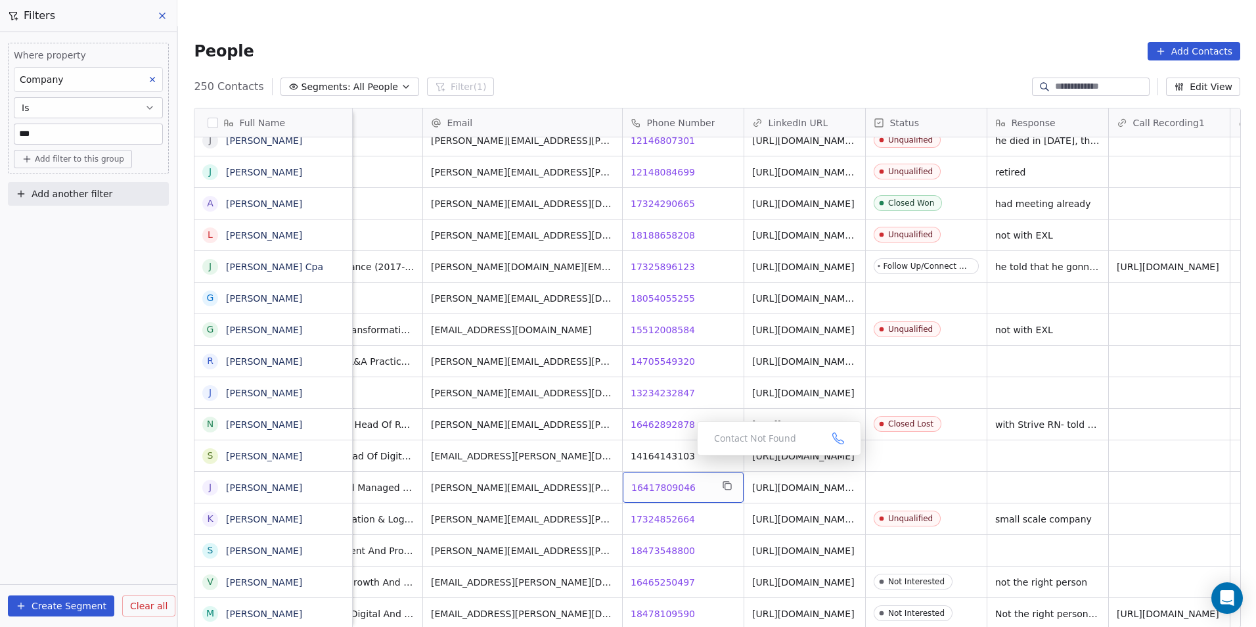
click at [669, 481] on span "16417809046" at bounding box center [663, 487] width 64 height 13
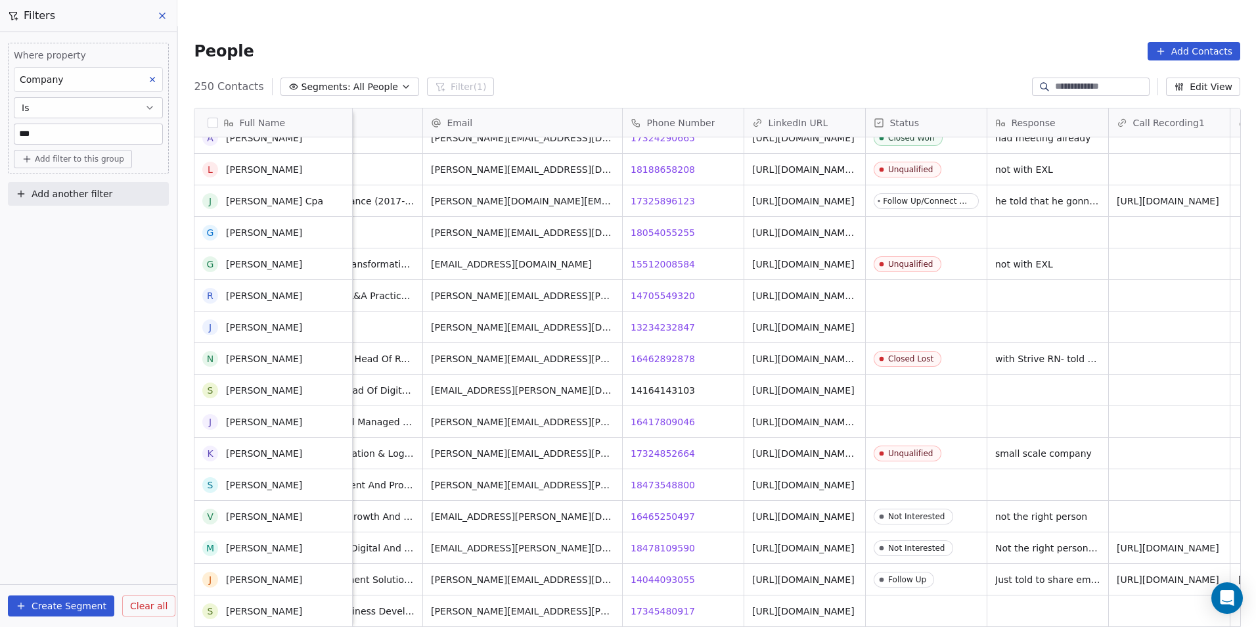
scroll to position [3678, 0]
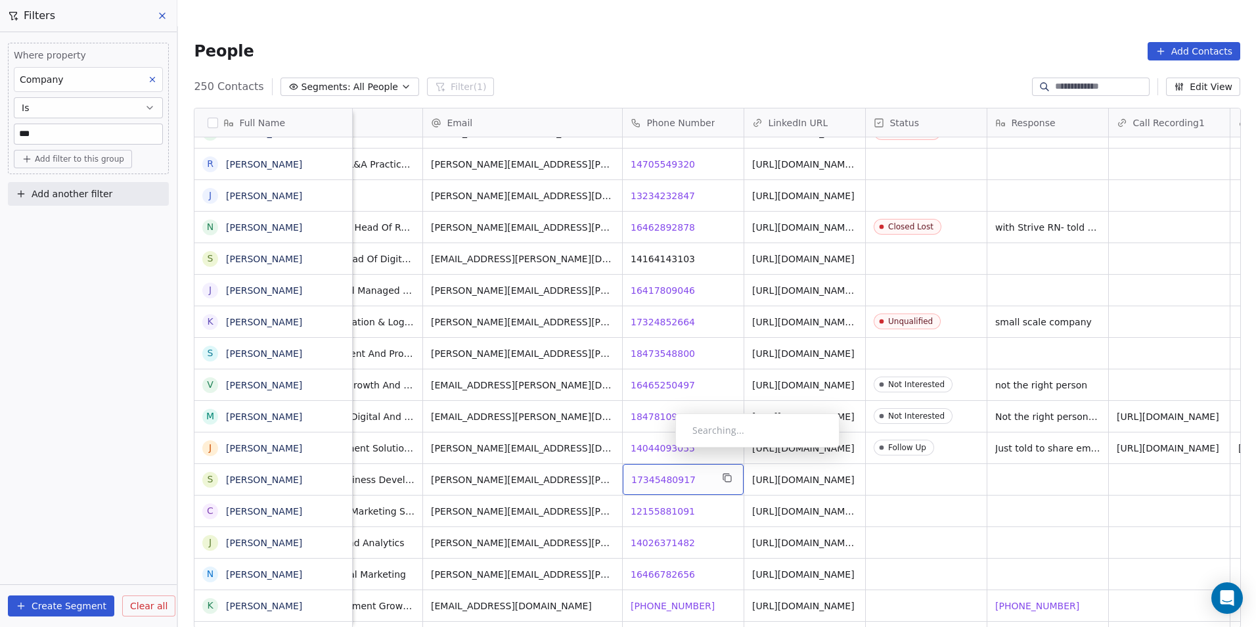
click at [665, 473] on span "17345480917" at bounding box center [663, 479] width 64 height 13
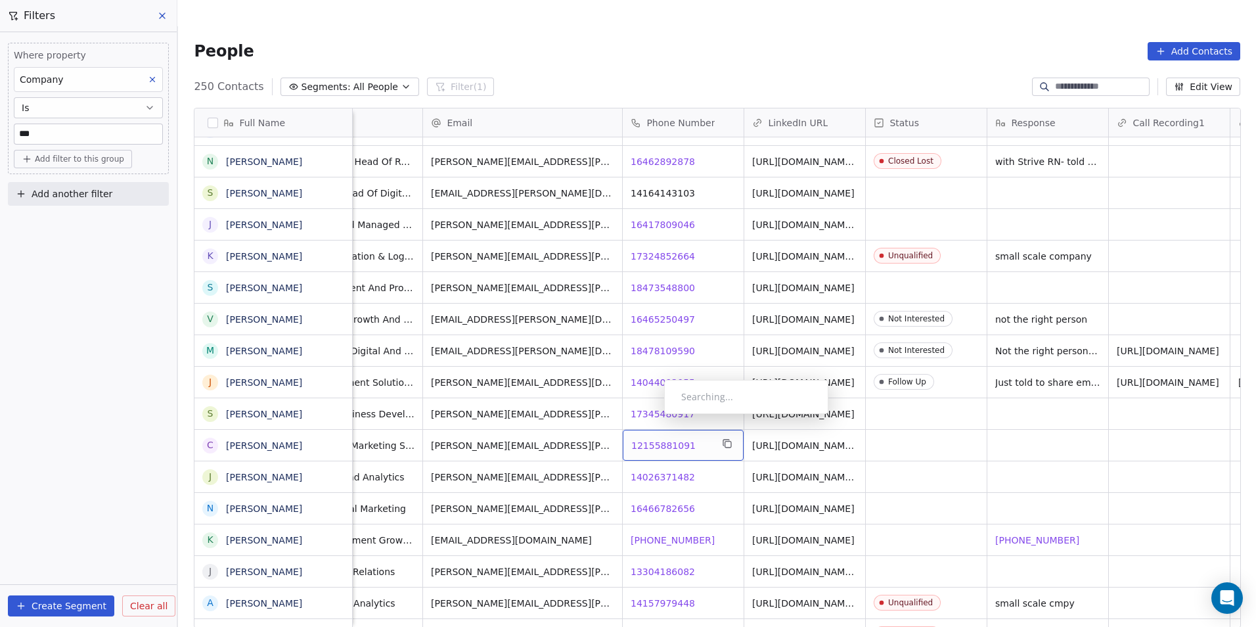
click at [654, 439] on span "12155881091" at bounding box center [663, 445] width 64 height 13
drag, startPoint x: 700, startPoint y: 447, endPoint x: 679, endPoint y: 447, distance: 21.7
click at [700, 447] on html "DS Technologies Inc Contacts People Marketing Workflows Campaigns Sales Pipelin…" at bounding box center [628, 326] width 1256 height 653
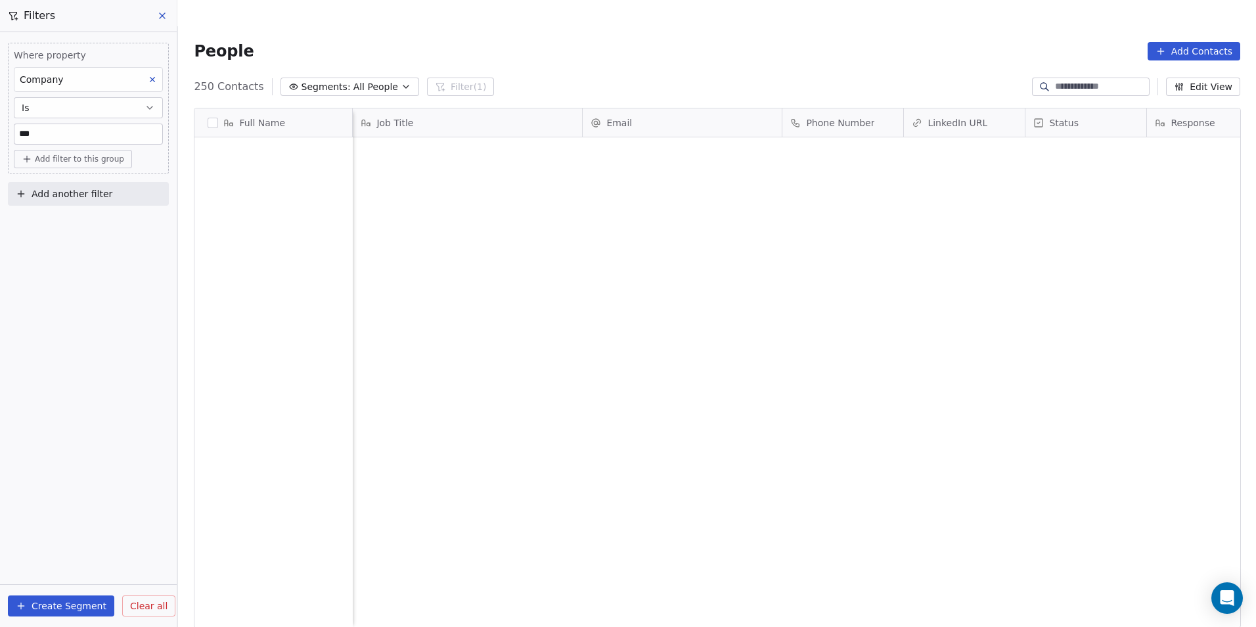
scroll to position [541, 1069]
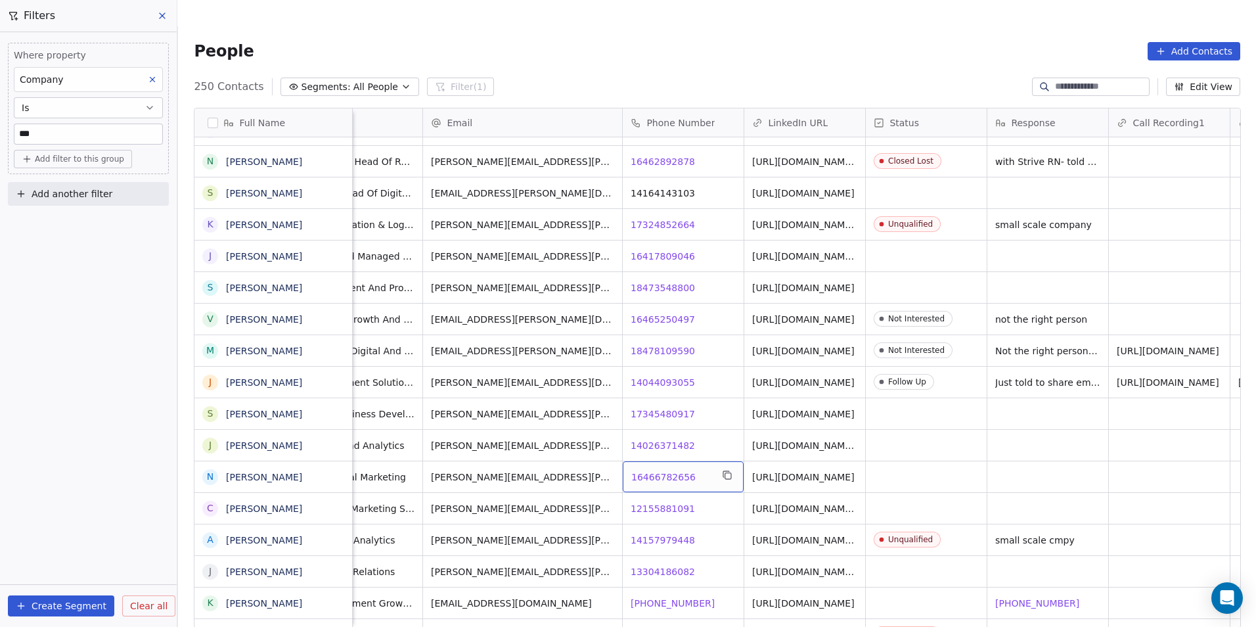
click at [675, 470] on span "16466782656" at bounding box center [663, 476] width 64 height 13
click at [669, 502] on span "12155881091" at bounding box center [663, 508] width 64 height 13
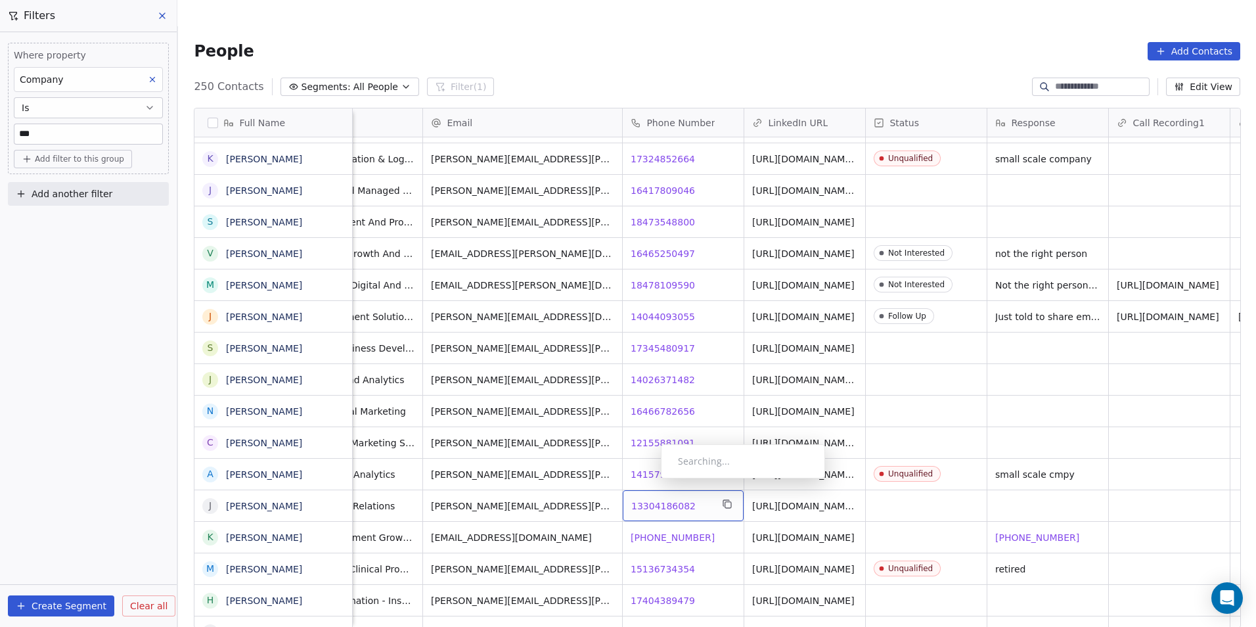
click at [650, 499] on span "13304186082" at bounding box center [663, 505] width 64 height 13
click at [669, 531] on span "[PHONE_NUMBER]" at bounding box center [673, 537] width 84 height 13
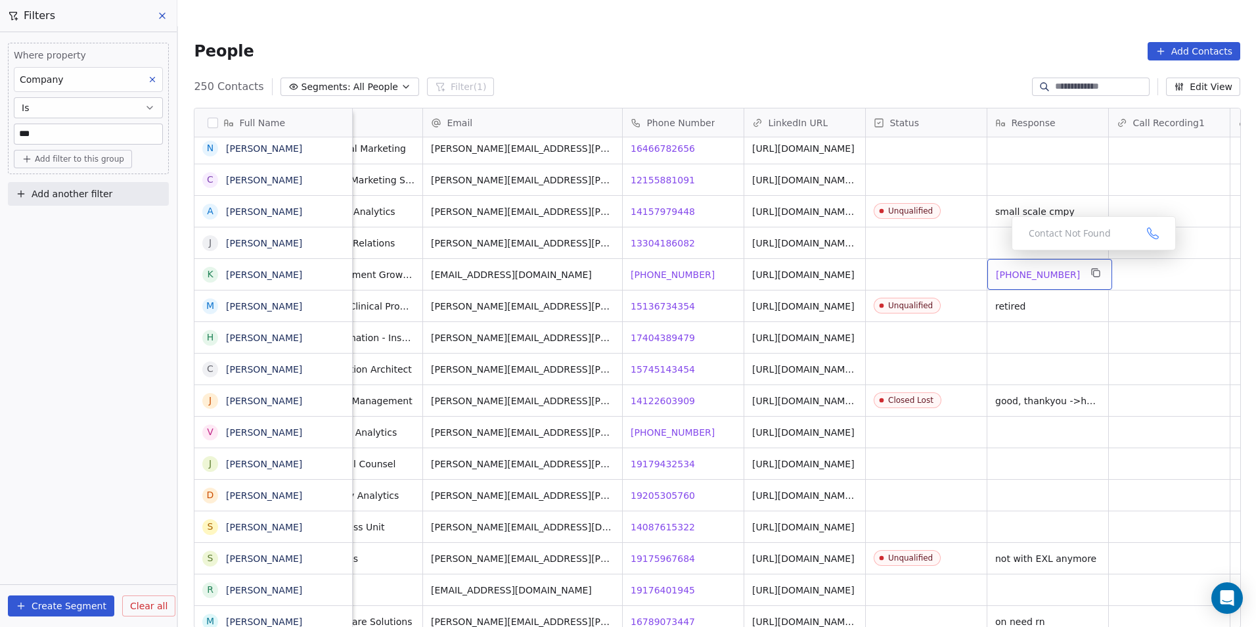
click at [1008, 268] on span "+12019824377" at bounding box center [1038, 274] width 84 height 13
click at [723, 282] on html "DS Technologies Inc Contacts People Marketing Workflows Campaigns Sales Pipelin…" at bounding box center [628, 326] width 1256 height 653
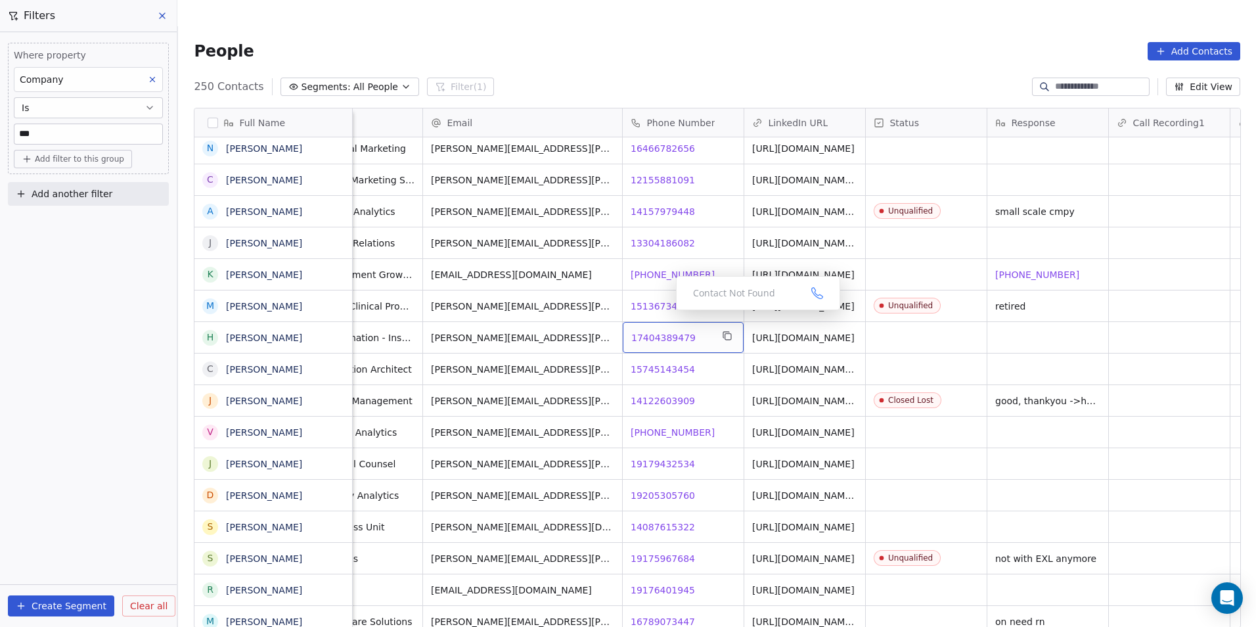
click at [638, 331] on span "17404389479" at bounding box center [663, 337] width 64 height 13
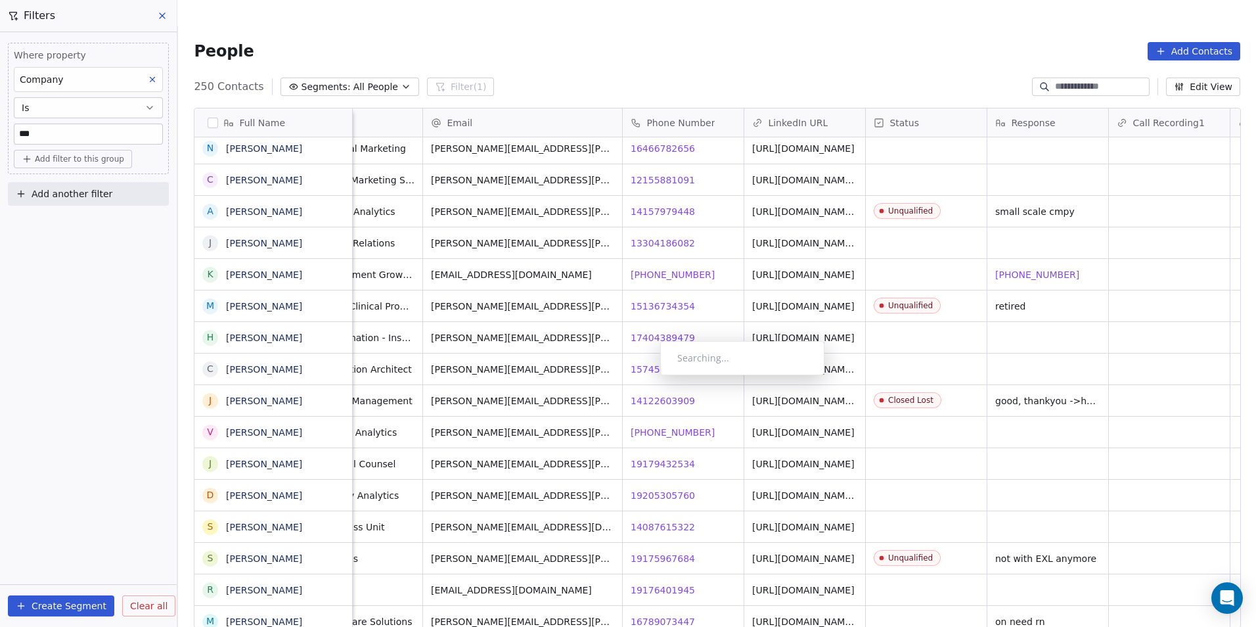
click at [684, 342] on div "Searching..." at bounding box center [742, 358] width 164 height 34
drag, startPoint x: 640, startPoint y: 334, endPoint x: 654, endPoint y: 336, distance: 14.6
click at [654, 353] on div "15745143454 15745143454" at bounding box center [683, 368] width 121 height 31
click at [714, 384] on html "DS Technologies Inc Contacts People Marketing Workflows Campaigns Sales Pipelin…" at bounding box center [628, 326] width 1256 height 653
click at [710, 367] on html "DS Technologies Inc Contacts People Marketing Workflows Campaigns Sales Pipelin…" at bounding box center [628, 326] width 1256 height 653
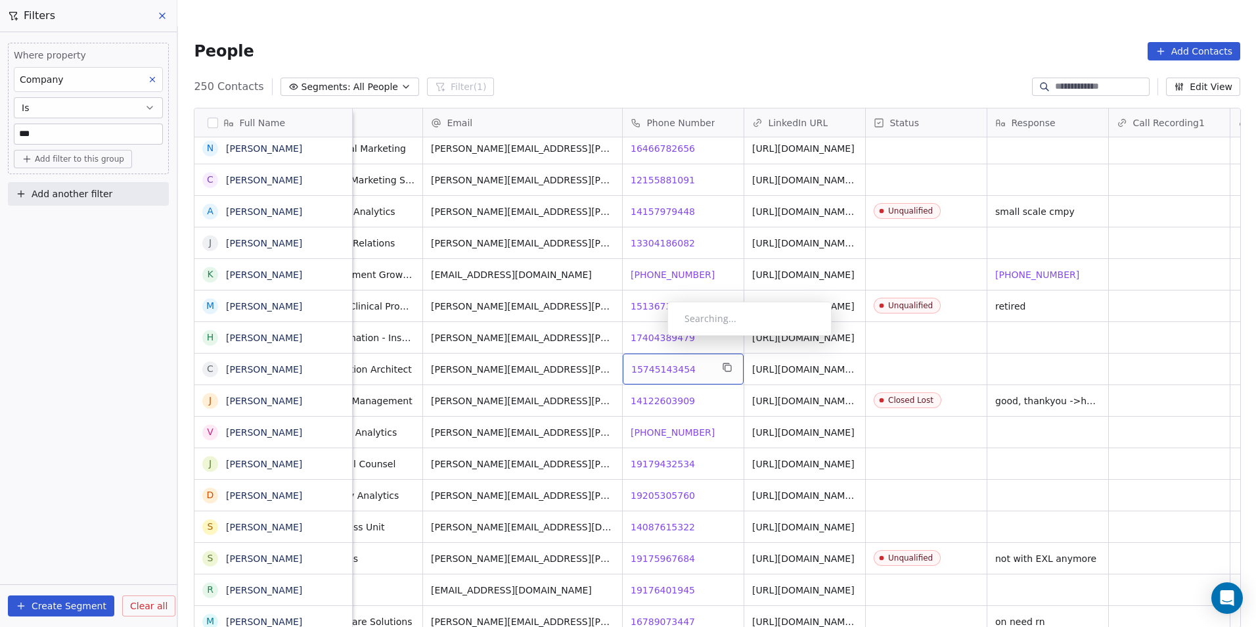
click at [657, 363] on span "15745143454" at bounding box center [663, 369] width 64 height 13
click at [644, 398] on html "DS Technologies Inc Contacts People Marketing Workflows Campaigns Sales Pipelin…" at bounding box center [628, 326] width 1256 height 653
click at [644, 416] on div "+19282734656 +19282734656" at bounding box center [685, 431] width 125 height 31
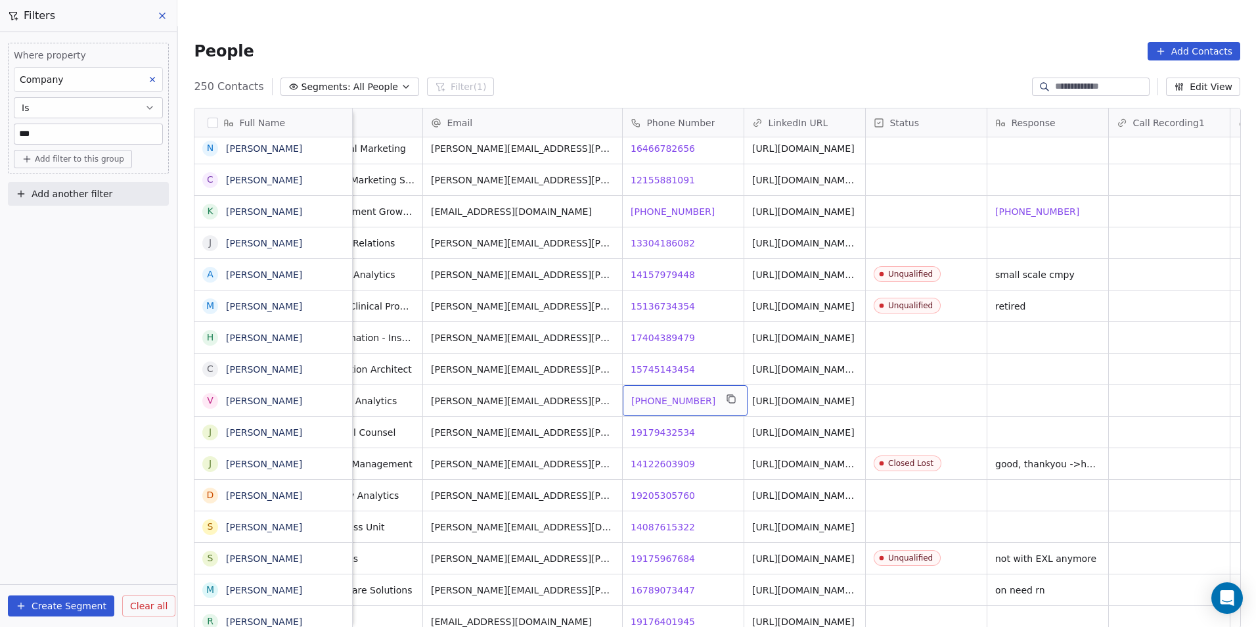
click at [647, 394] on span "+19282734656" at bounding box center [673, 400] width 84 height 13
drag, startPoint x: 664, startPoint y: 398, endPoint x: 671, endPoint y: 407, distance: 11.2
click at [664, 398] on html "DS Technologies Inc Contacts People Marketing Workflows Campaigns Sales Pipelin…" at bounding box center [628, 326] width 1256 height 653
click at [671, 426] on span "19179432534" at bounding box center [663, 432] width 64 height 13
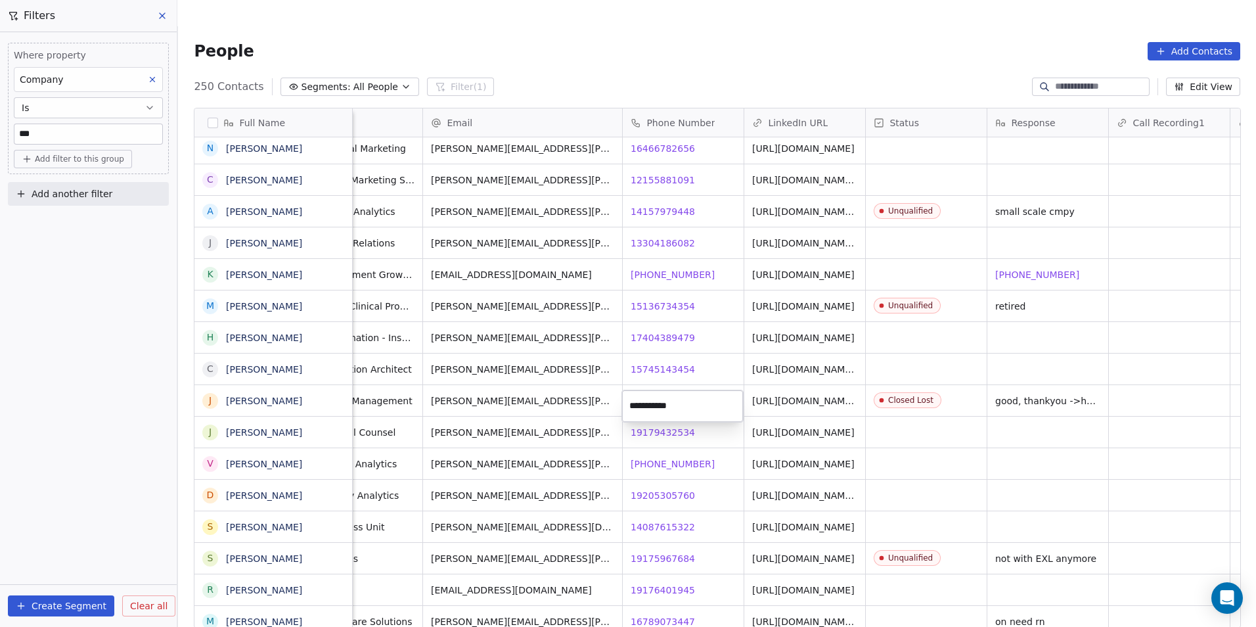
click at [672, 441] on html "DS Technologies Inc Contacts People Marketing Workflows Campaigns Sales Pipelin…" at bounding box center [628, 326] width 1256 height 653
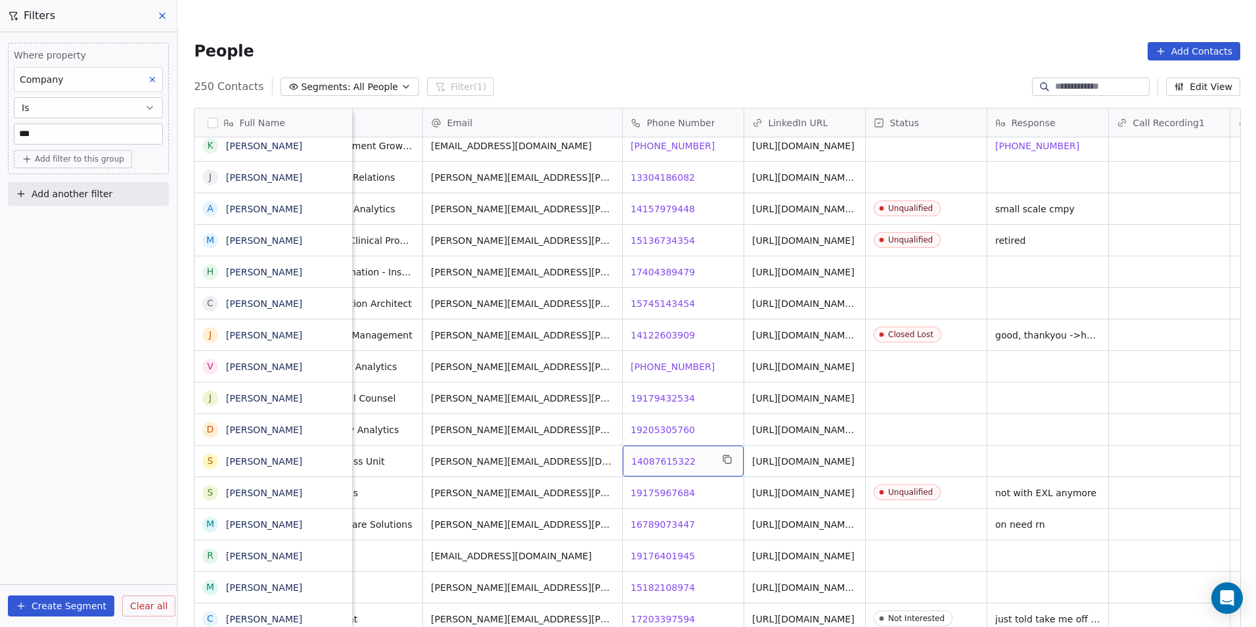
click at [677, 455] on span "14087615322" at bounding box center [663, 461] width 64 height 13
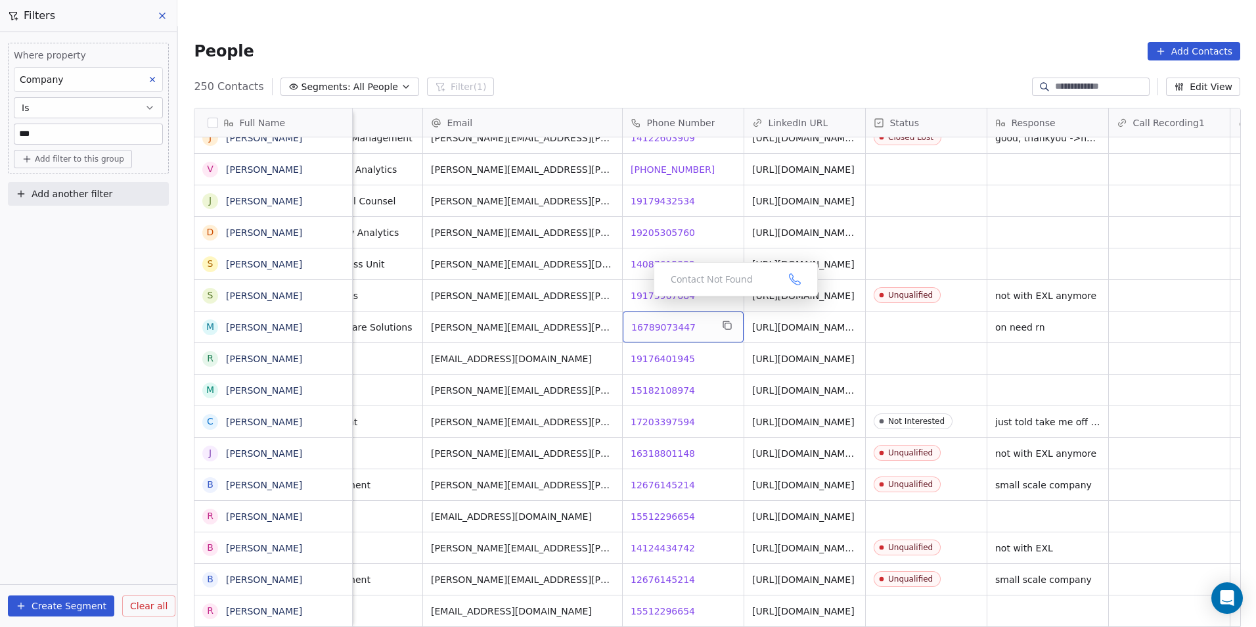
click at [643, 321] on span "16789073447" at bounding box center [663, 327] width 64 height 13
click at [788, 319] on link "https://linkedin.com/in/michelle-akbashev-a7104360" at bounding box center [804, 331] width 102 height 24
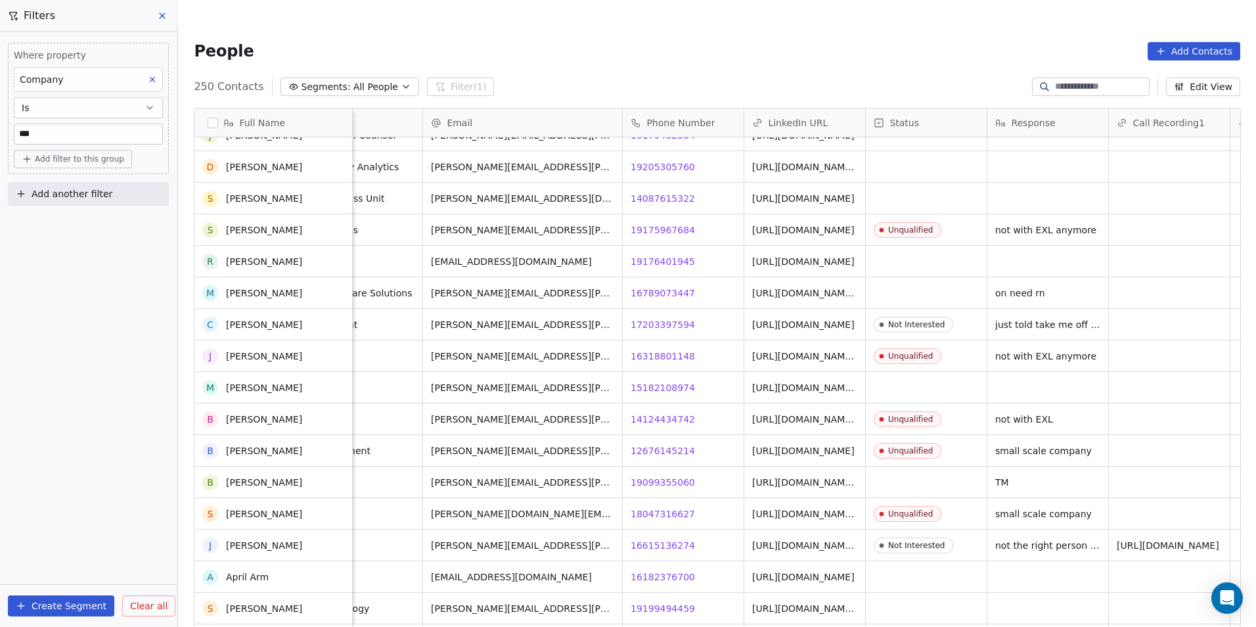
scroll to position [4467, 0]
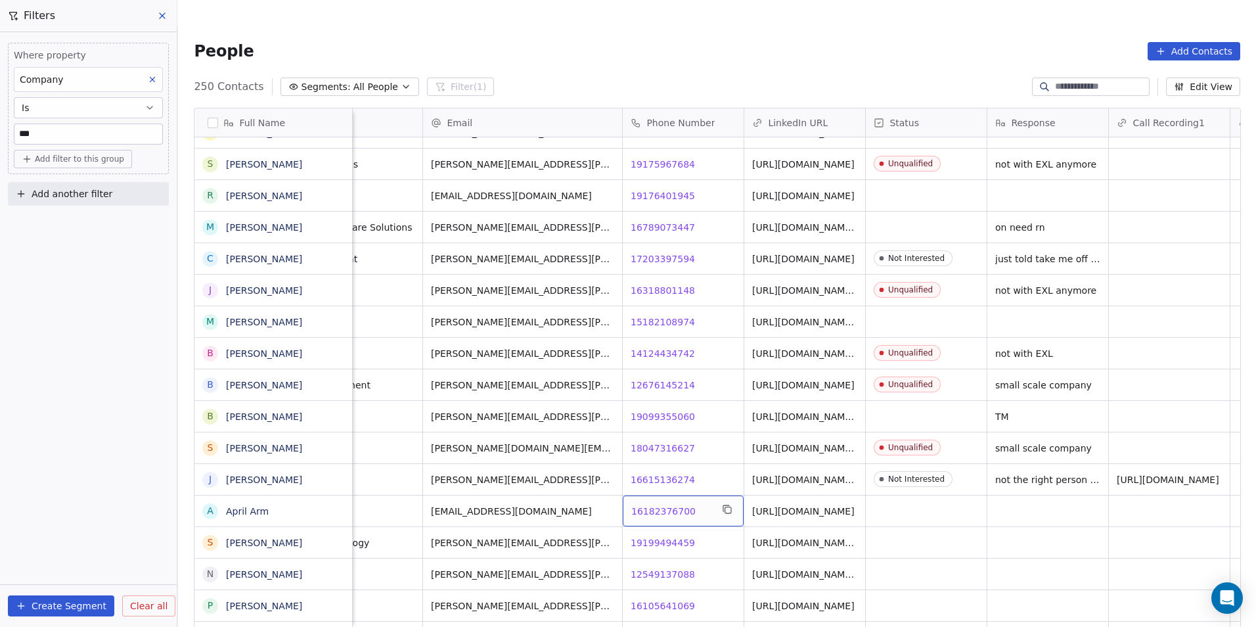
click at [652, 504] on span "16182376700" at bounding box center [663, 510] width 64 height 13
click at [720, 531] on html "DS Technologies Inc Contacts People Marketing Workflows Campaigns Sales Pipelin…" at bounding box center [628, 326] width 1256 height 653
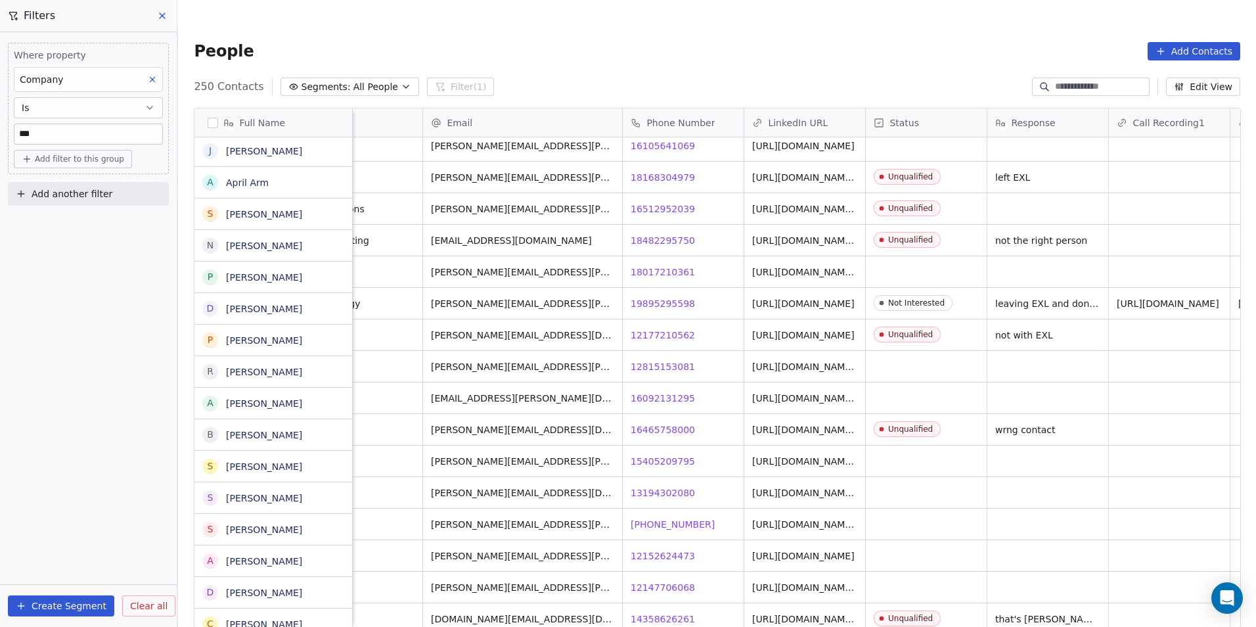
scroll to position [4926, 0]
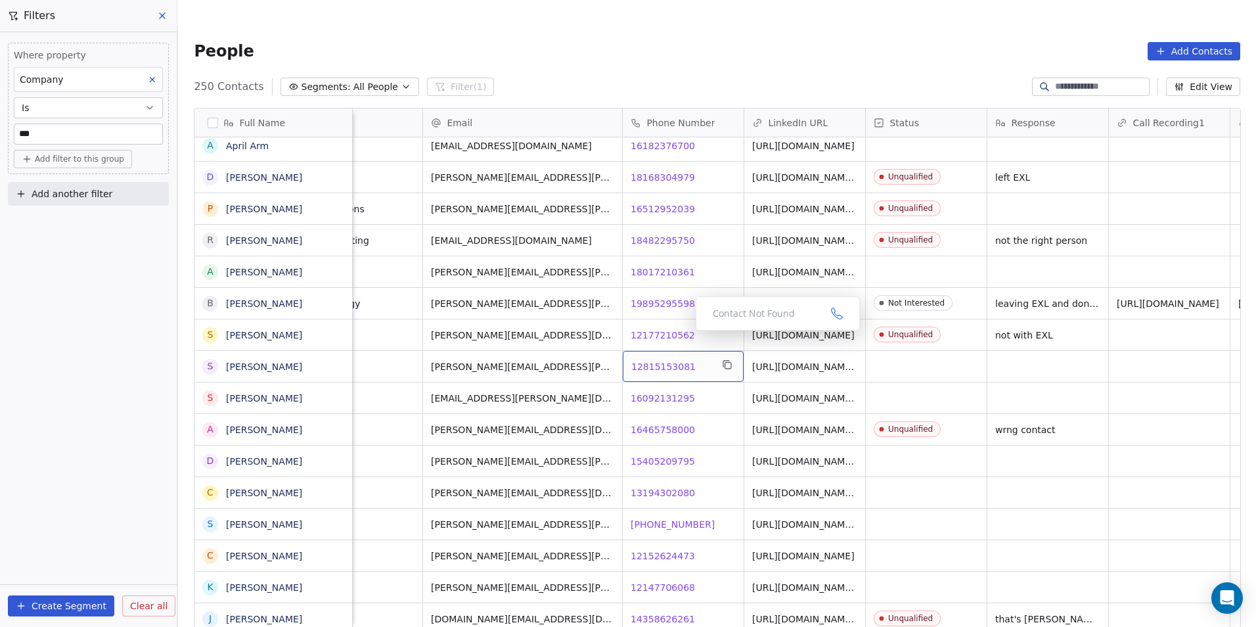
click at [676, 351] on div "12815153081 12815153081" at bounding box center [683, 366] width 121 height 31
click at [675, 360] on span "12815153081" at bounding box center [663, 366] width 64 height 13
click at [646, 391] on span "16092131295" at bounding box center [663, 397] width 64 height 13
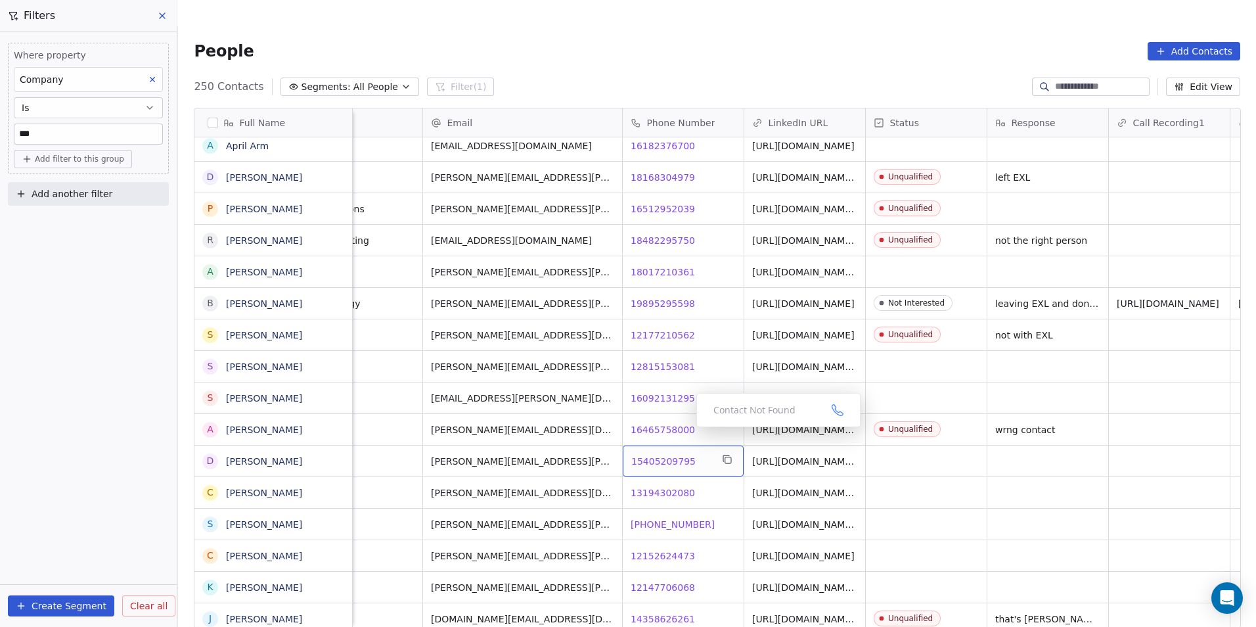
click at [669, 455] on span "15405209795" at bounding box center [663, 461] width 64 height 13
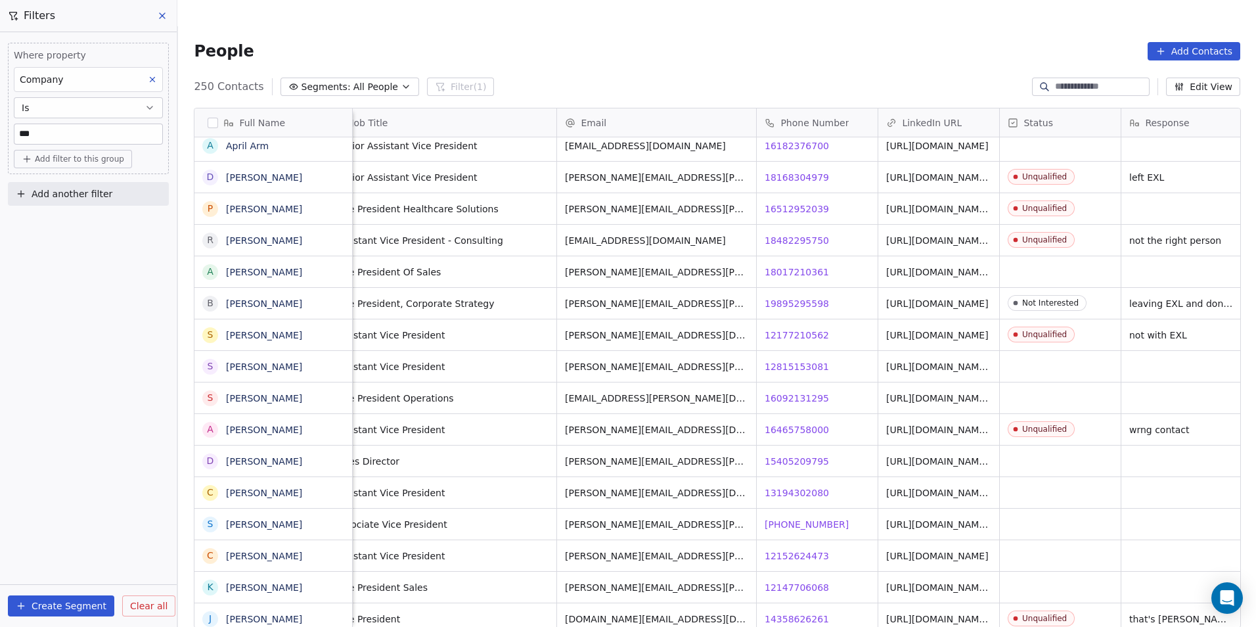
scroll to position [0, 0]
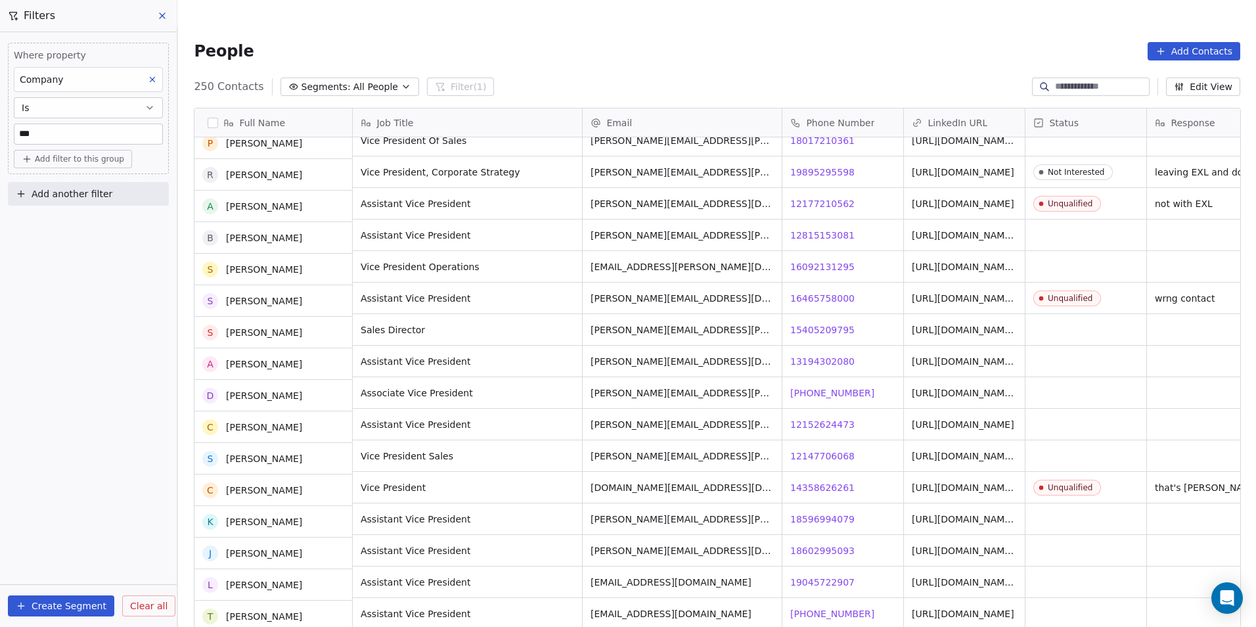
scroll to position [5058, 0]
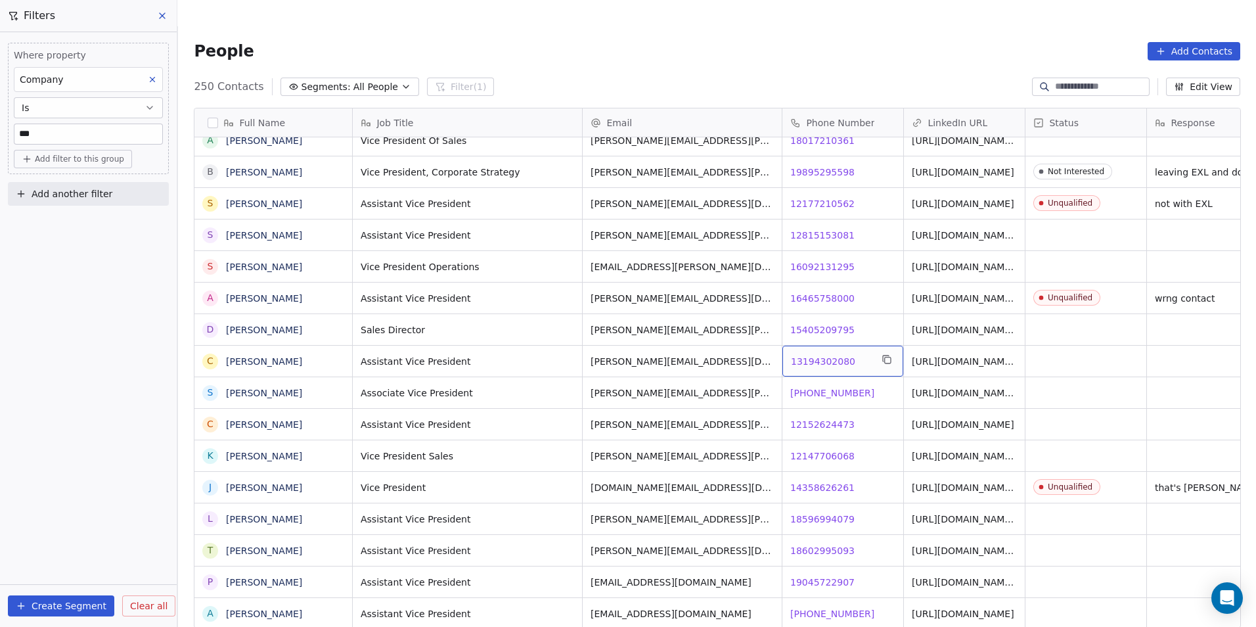
click at [801, 355] on span "13194302080" at bounding box center [823, 361] width 64 height 13
drag, startPoint x: 837, startPoint y: 388, endPoint x: 820, endPoint y: 372, distance: 22.8
click at [837, 388] on html "DS Technologies Inc Contacts People Marketing Workflows Campaigns Sales Pipelin…" at bounding box center [628, 326] width 1256 height 653
click at [811, 386] on span "[PHONE_NUMBER]" at bounding box center [833, 392] width 84 height 13
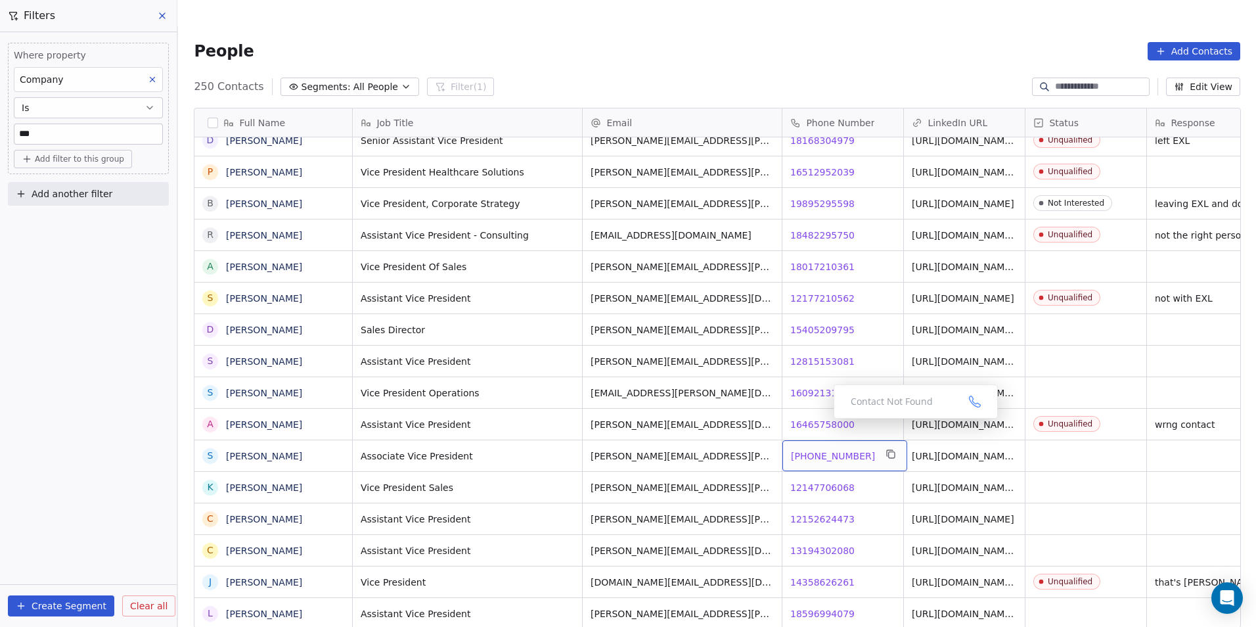
click at [823, 449] on span "[PHONE_NUMBER]" at bounding box center [833, 455] width 84 height 13
click at [830, 481] on span "12147706068" at bounding box center [823, 487] width 64 height 13
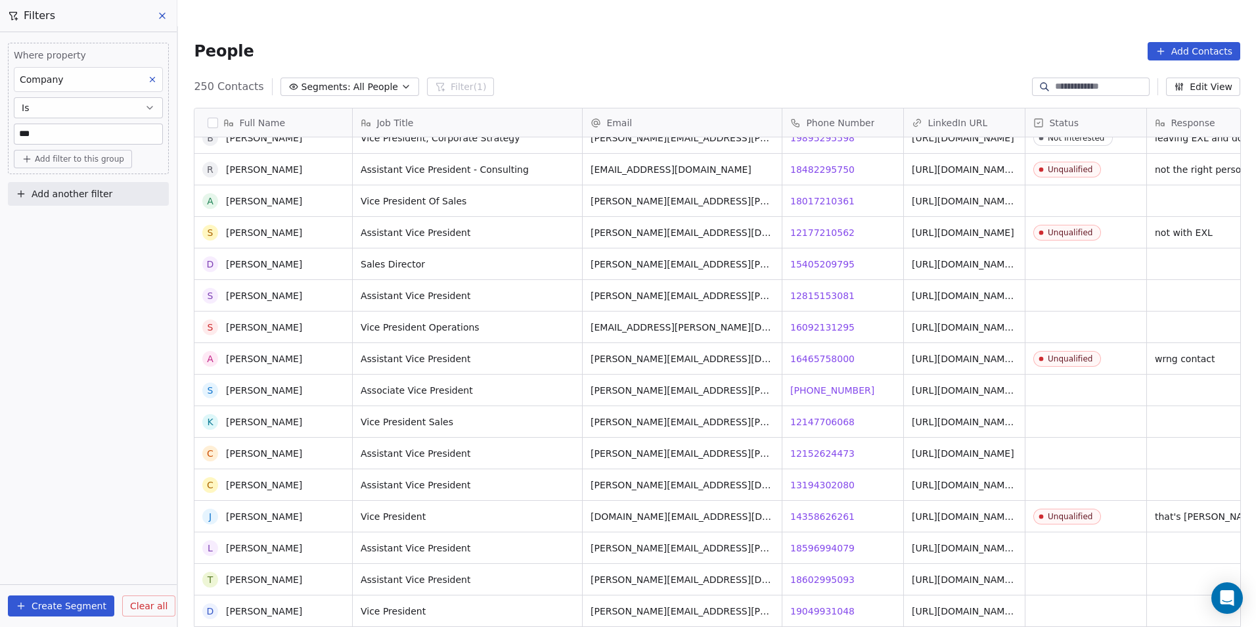
scroll to position [5255, 0]
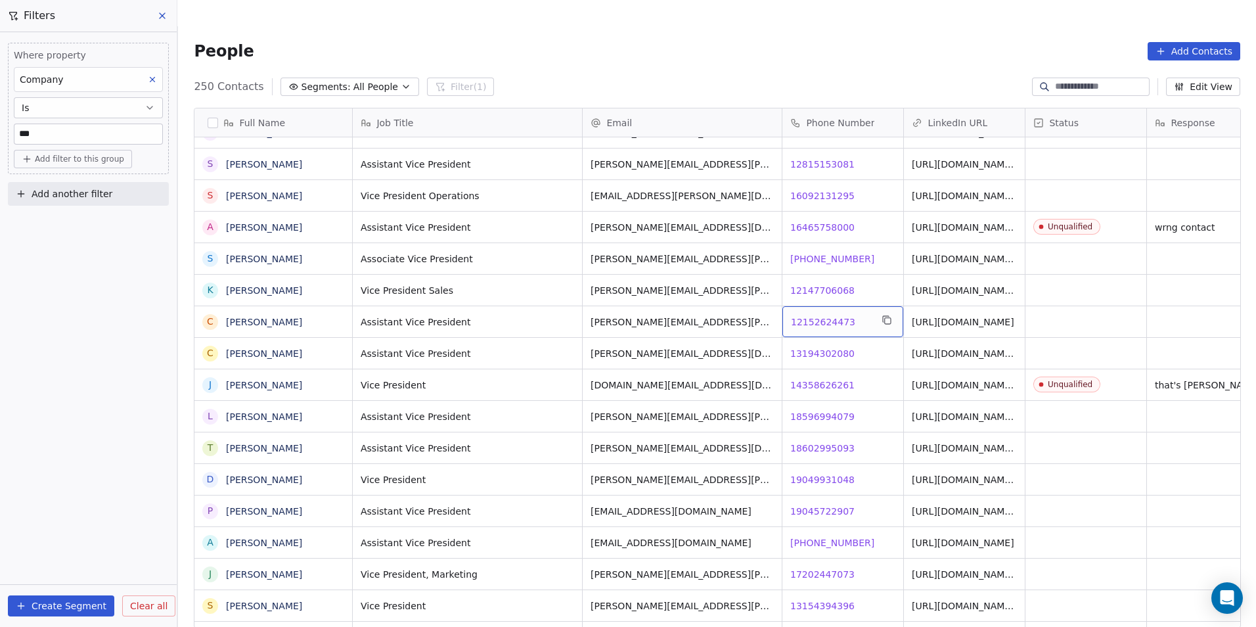
click at [815, 315] on span "12152624473" at bounding box center [823, 321] width 64 height 13
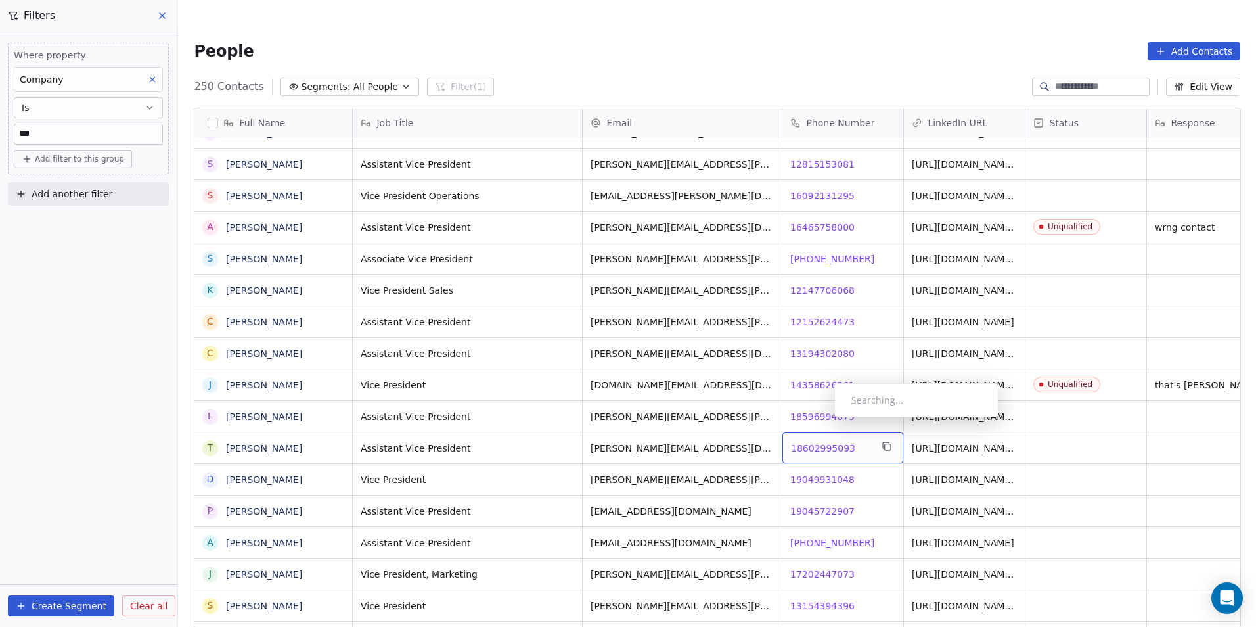
click at [824, 441] on span "18602995093" at bounding box center [823, 447] width 64 height 13
click at [819, 473] on span "19049931048" at bounding box center [823, 479] width 64 height 13
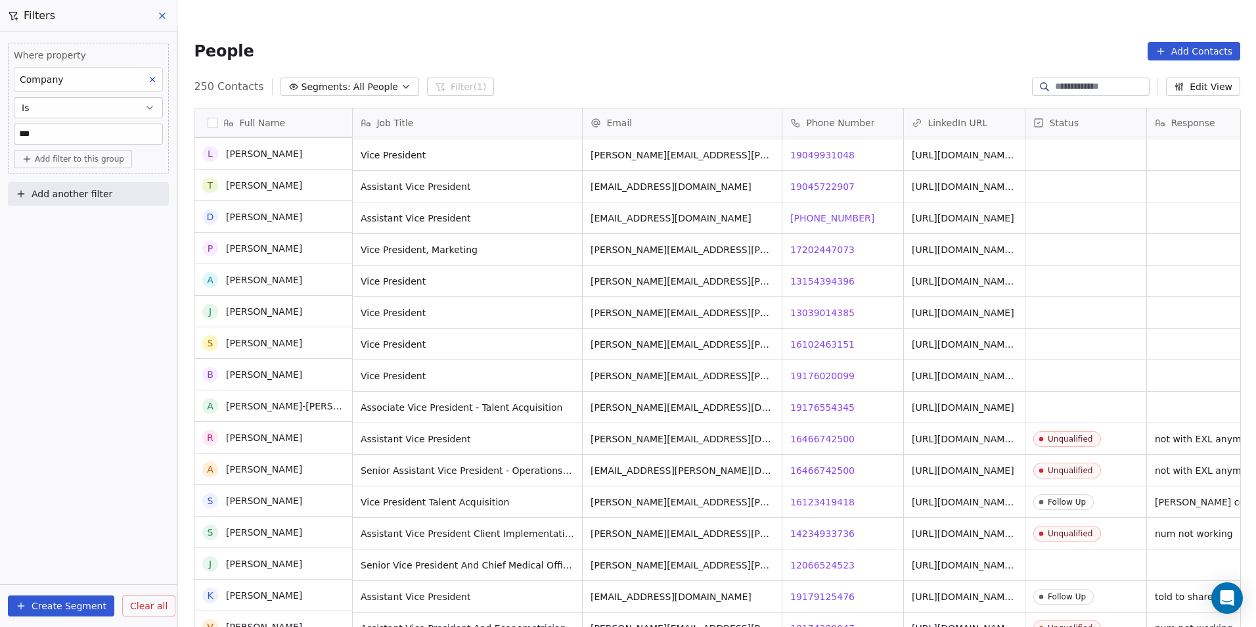
scroll to position [5518, 0]
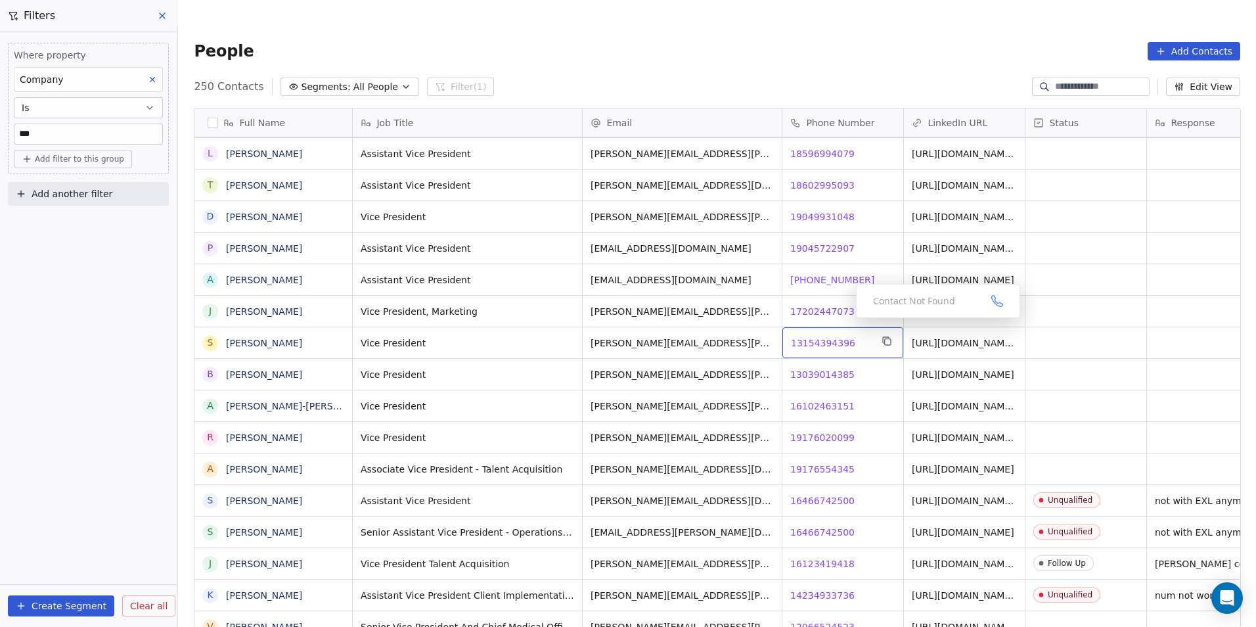
click at [808, 336] on span "13154394396" at bounding box center [823, 342] width 64 height 13
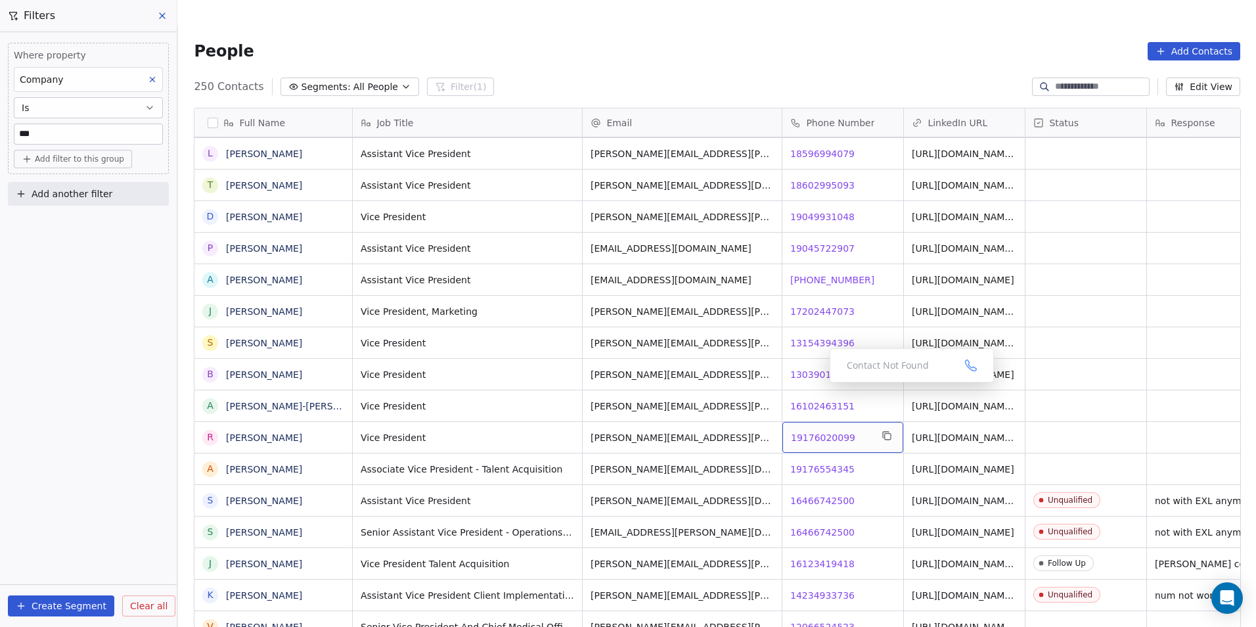
click at [829, 431] on span "19176020099" at bounding box center [823, 437] width 64 height 13
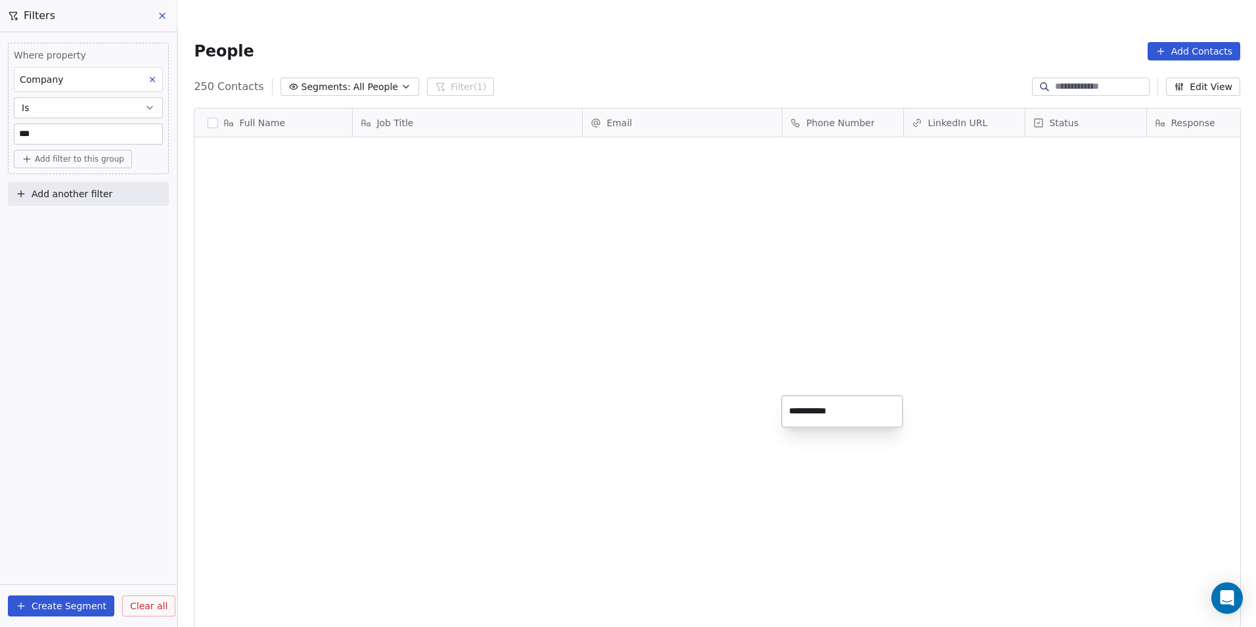
scroll to position [541, 1069]
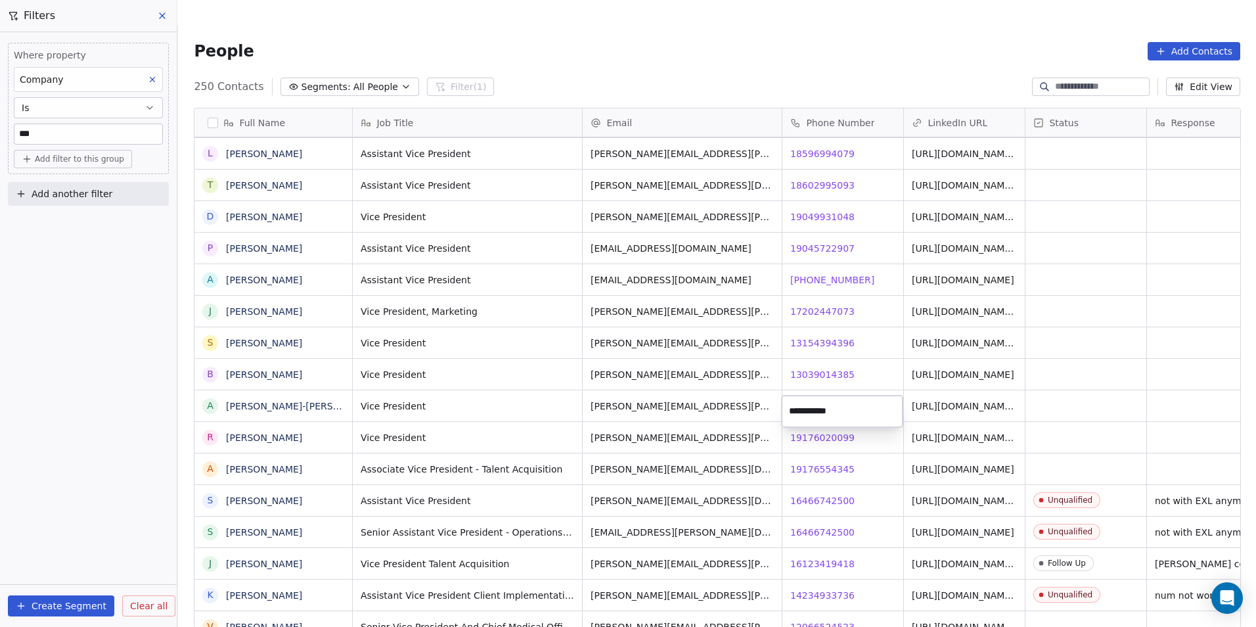
click at [811, 438] on html "DS Technologies Inc Contacts People Marketing Workflows Campaigns Sales Pipelin…" at bounding box center [628, 326] width 1256 height 653
click at [811, 462] on span "19176554345" at bounding box center [823, 468] width 64 height 13
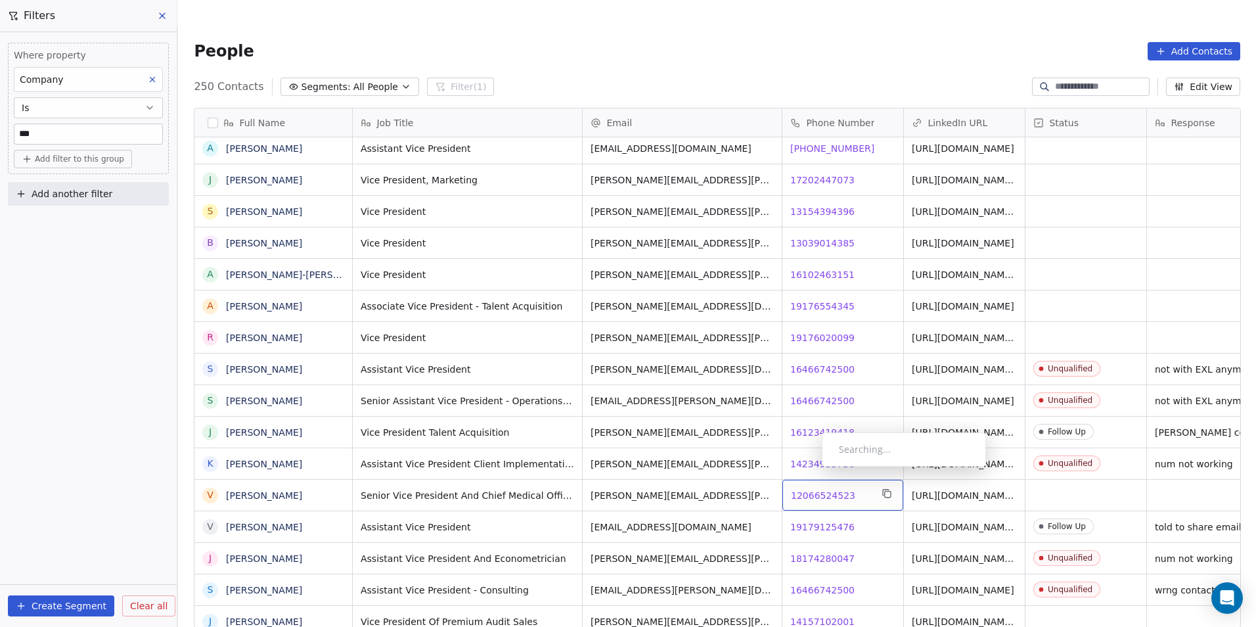
click at [811, 489] on span "12066524523" at bounding box center [823, 495] width 64 height 13
click at [853, 499] on html "DS Technologies Inc Contacts People Marketing Workflows Campaigns Sales Pipelin…" at bounding box center [628, 326] width 1256 height 653
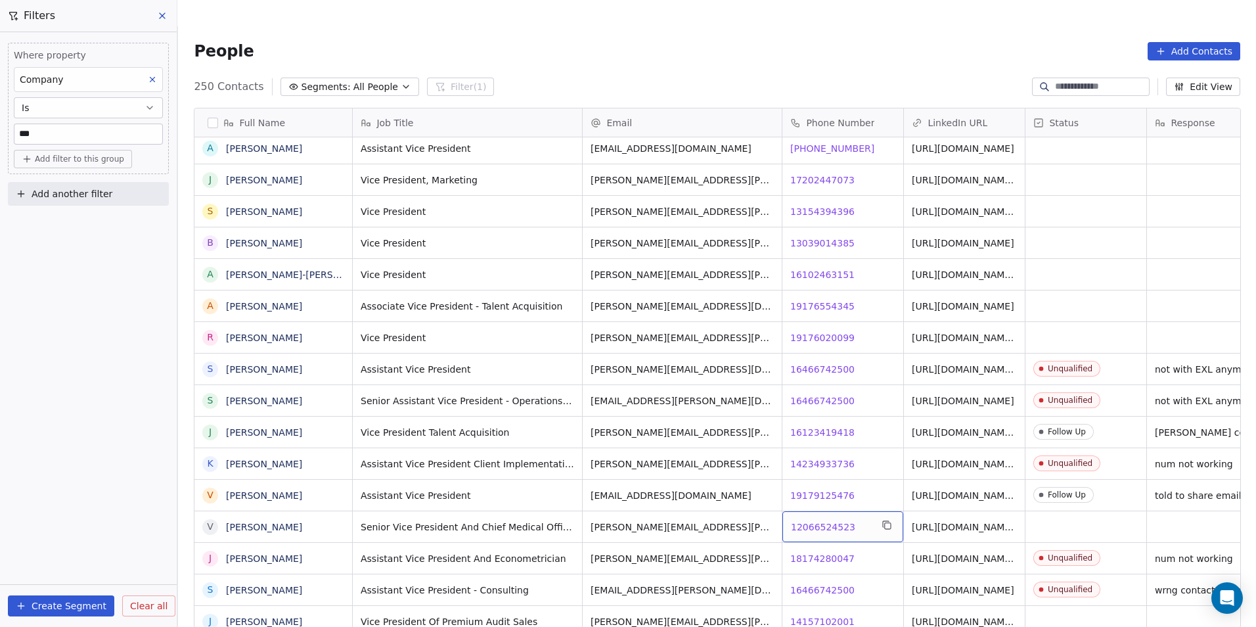
scroll to position [0, 38]
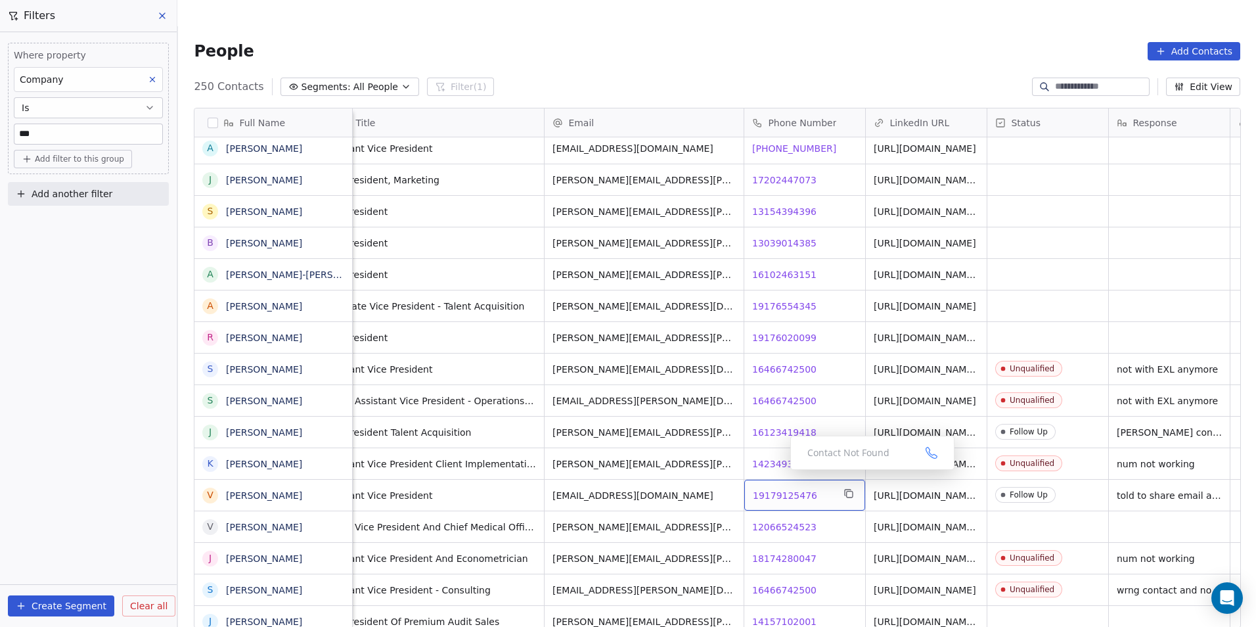
click at [782, 489] on span "19179125476" at bounding box center [785, 495] width 64 height 13
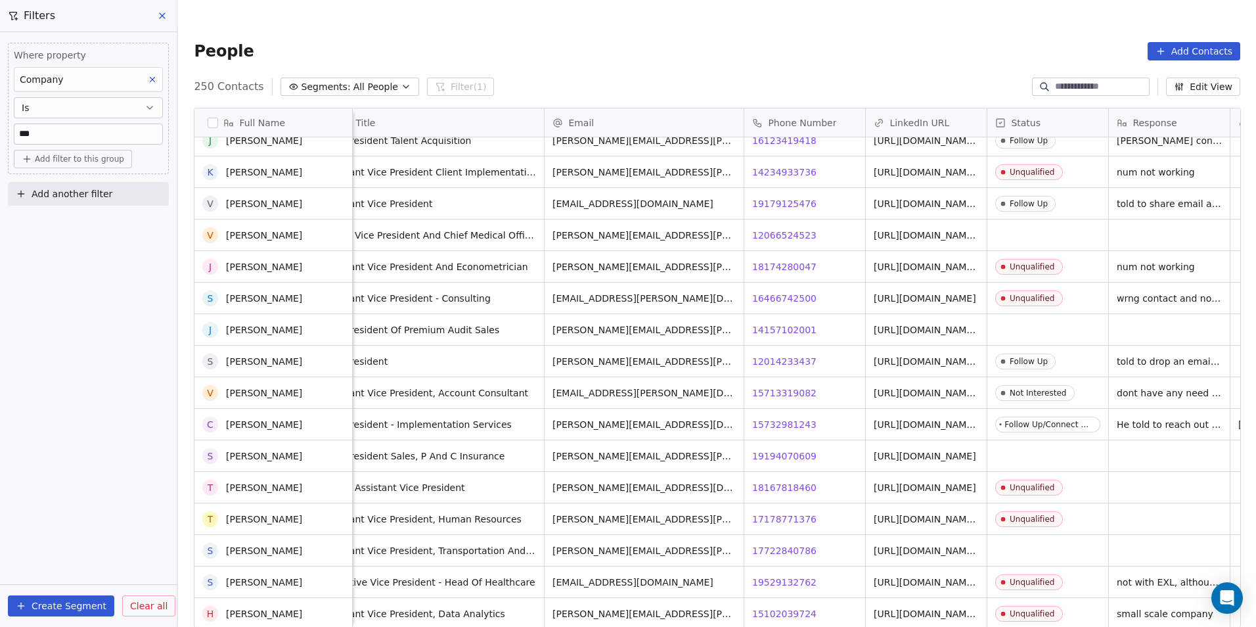
scroll to position [5780, 0]
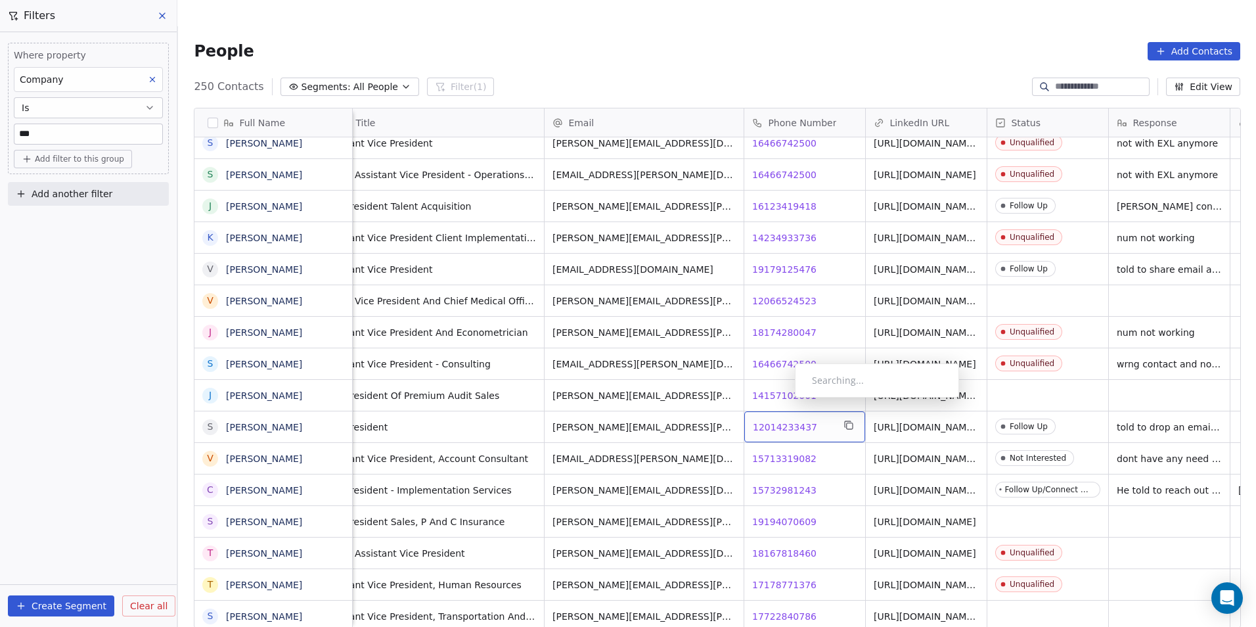
click at [784, 420] on span "12014233437" at bounding box center [785, 426] width 64 height 13
click at [818, 473] on html "DS Technologies Inc Contacts People Marketing Workflows Campaigns Sales Pipelin…" at bounding box center [628, 326] width 1256 height 653
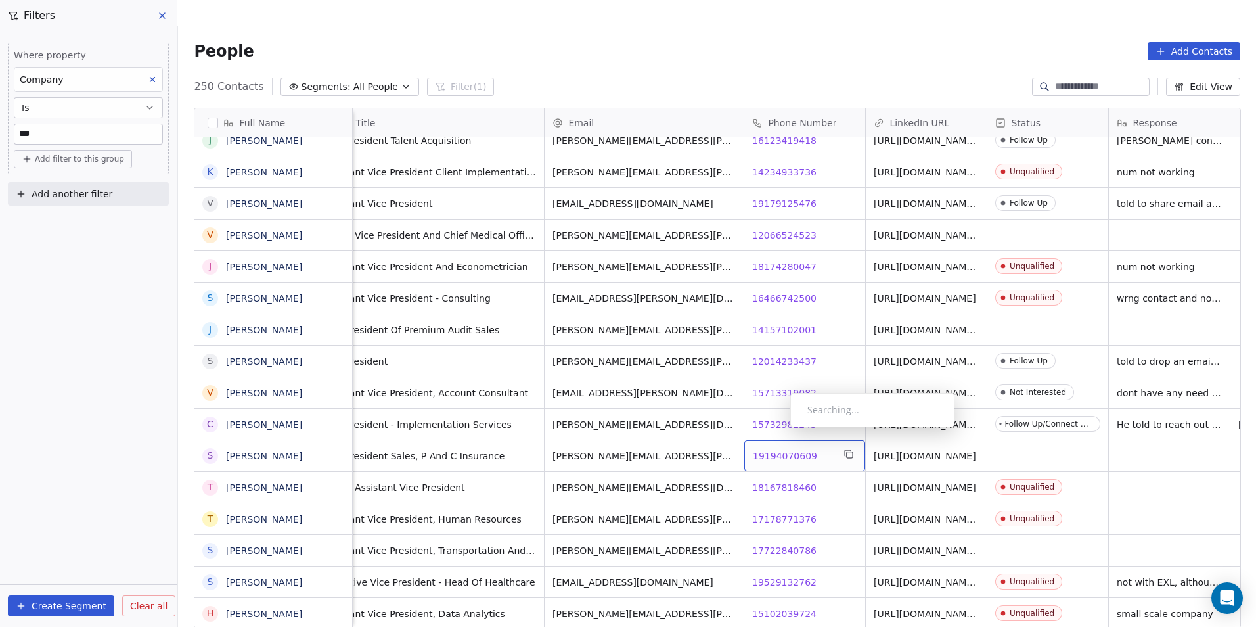
click at [780, 449] on span "19194070609" at bounding box center [785, 455] width 64 height 13
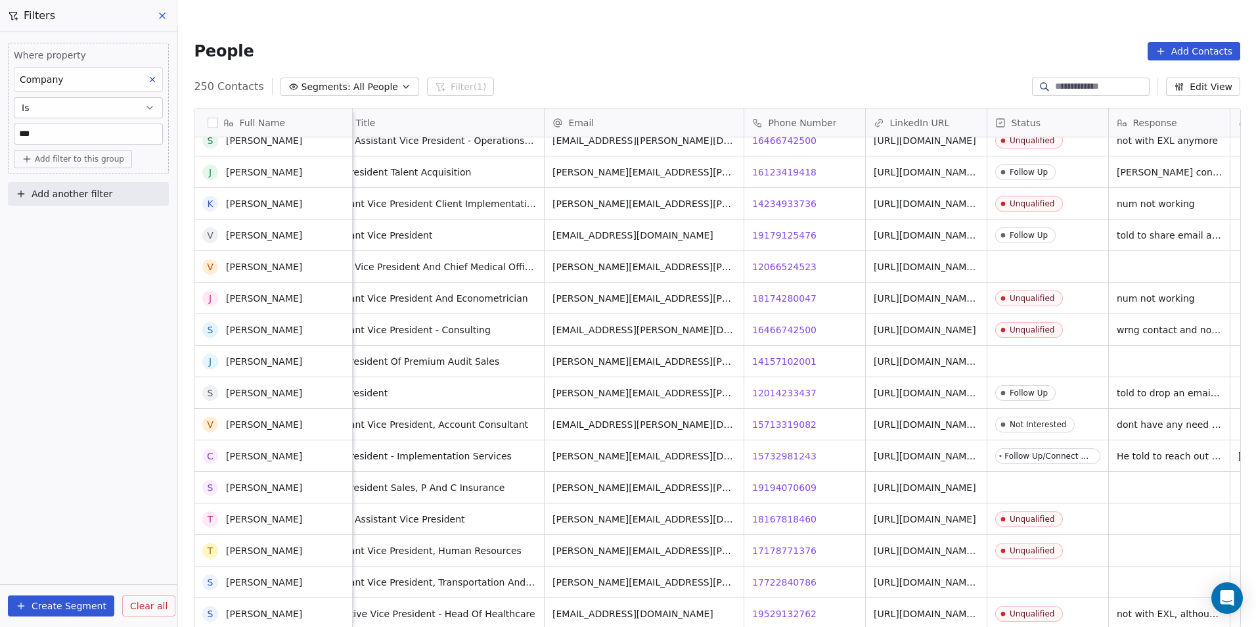
scroll to position [5912, 0]
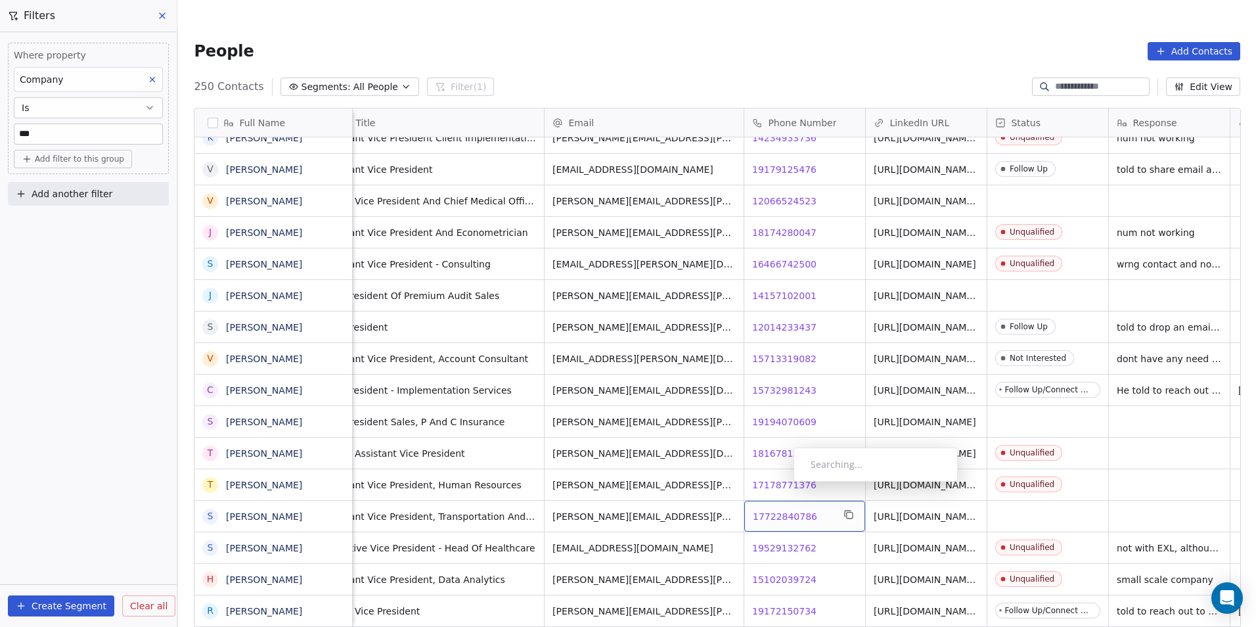
click at [783, 510] on span "17722840786" at bounding box center [785, 516] width 64 height 13
click at [770, 510] on span "17722840786" at bounding box center [785, 516] width 64 height 13
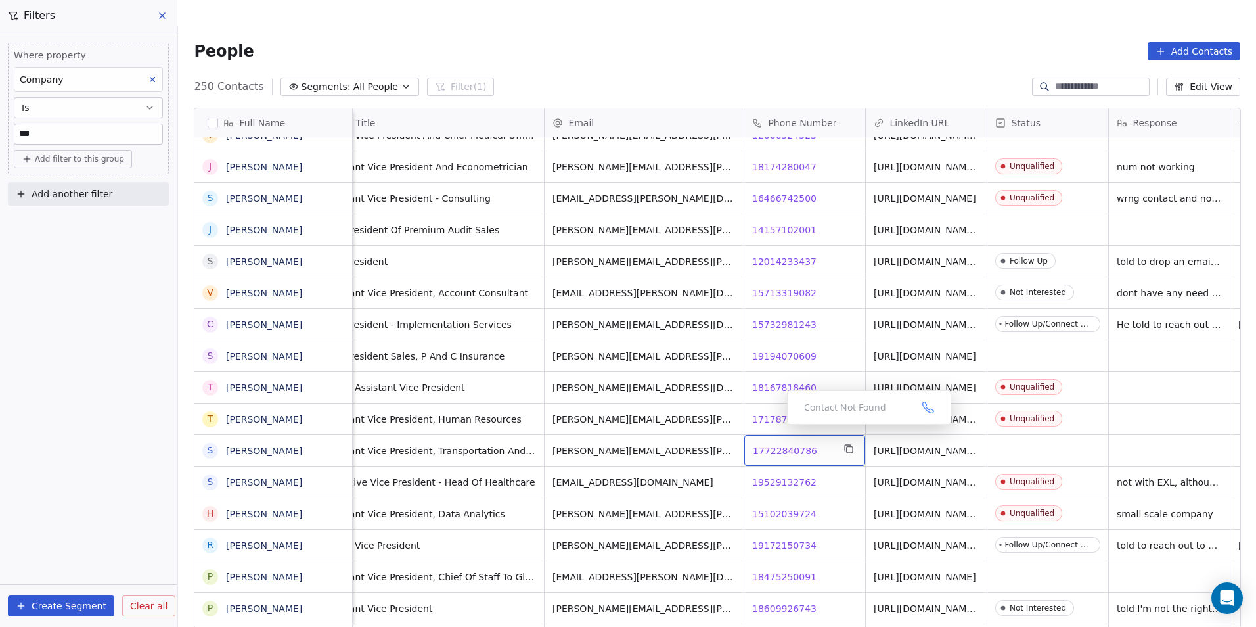
click at [778, 444] on span "17722840786" at bounding box center [785, 450] width 64 height 13
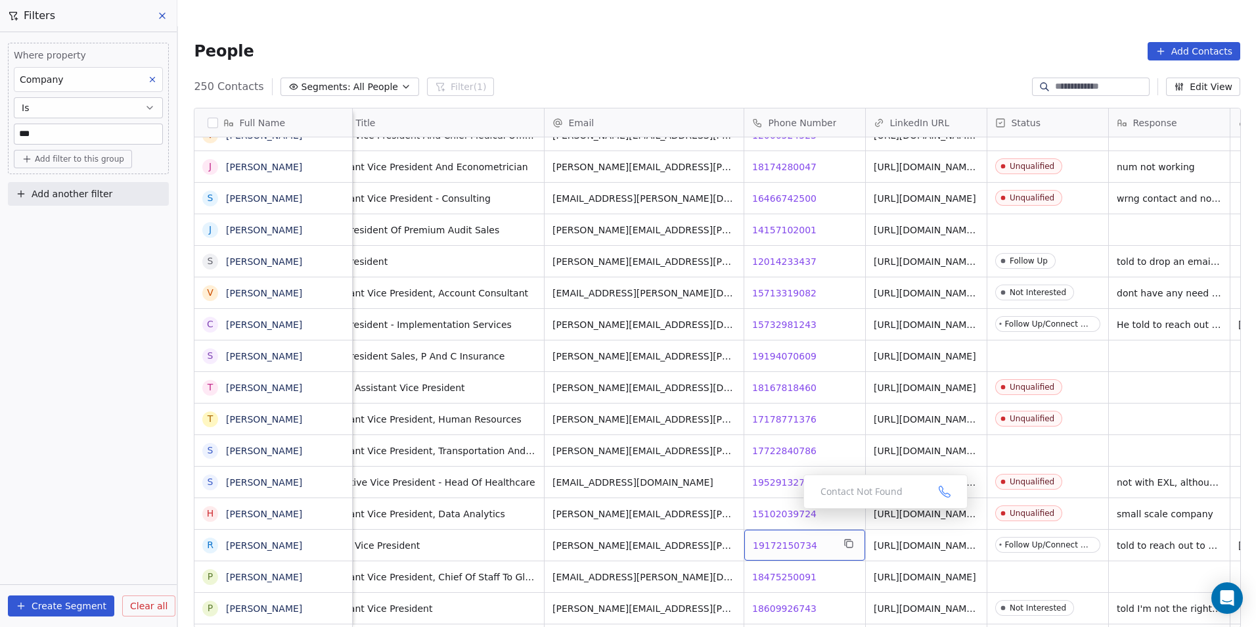
click at [790, 539] on span "19172150734" at bounding box center [785, 545] width 64 height 13
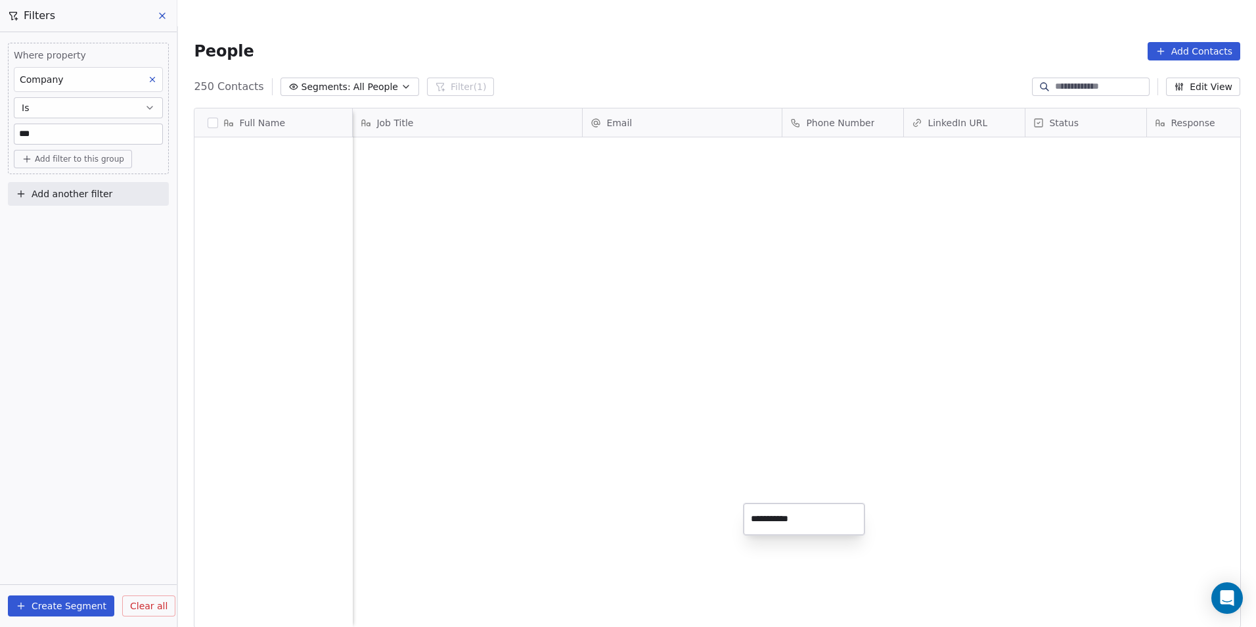
scroll to position [541, 1069]
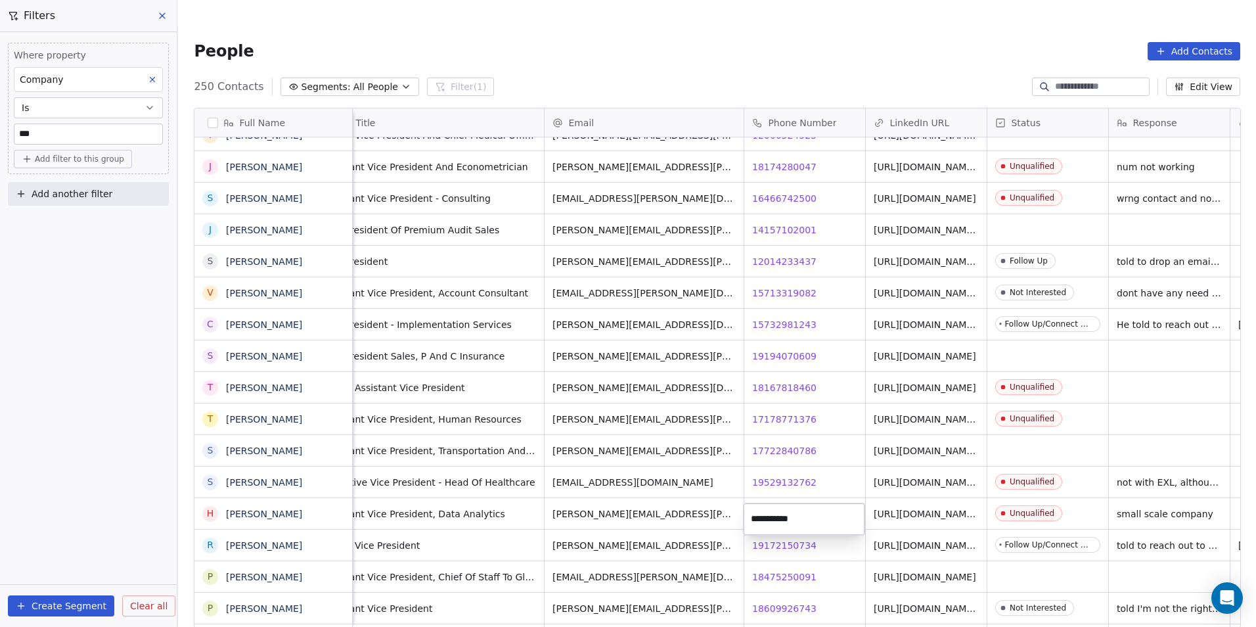
drag, startPoint x: 811, startPoint y: 573, endPoint x: 803, endPoint y: 548, distance: 27.0
click at [811, 573] on html "DS Technologies Inc Contacts People Marketing Workflows Campaigns Sales Pipelin…" at bounding box center [628, 326] width 1256 height 653
click at [784, 568] on span "18475250091" at bounding box center [785, 574] width 64 height 13
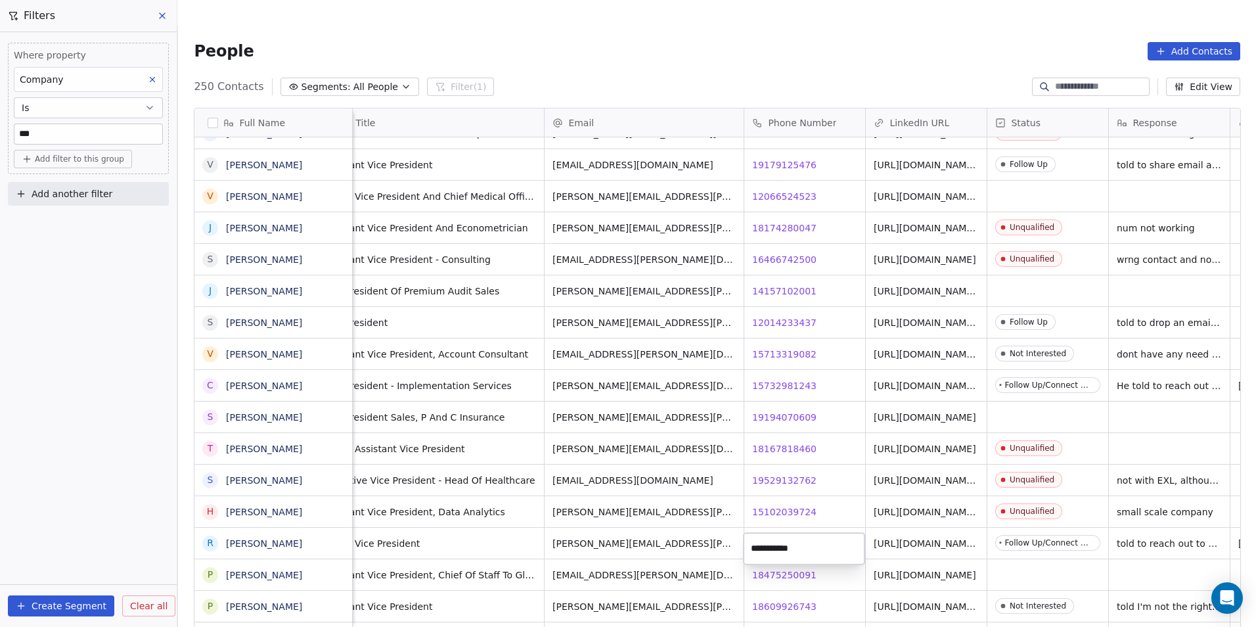
click at [840, 510] on html "DS Technologies Inc Contacts People Marketing Workflows Campaigns Sales Pipelin…" at bounding box center [628, 326] width 1256 height 653
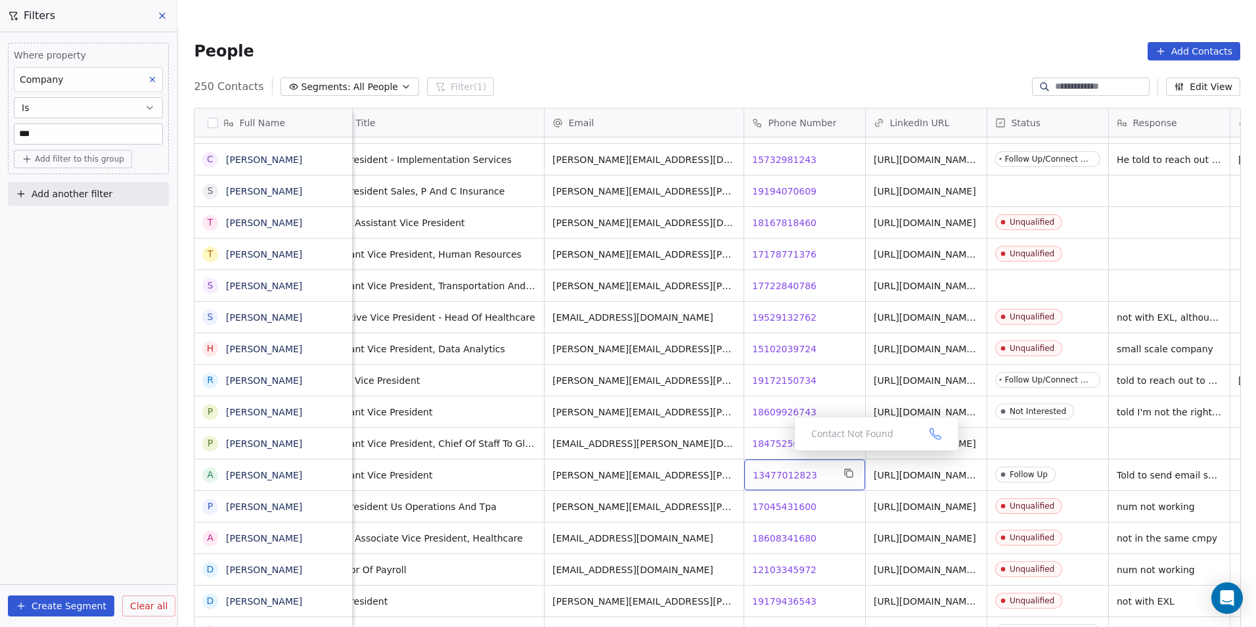
click at [788, 468] on span "13477012823" at bounding box center [785, 474] width 64 height 13
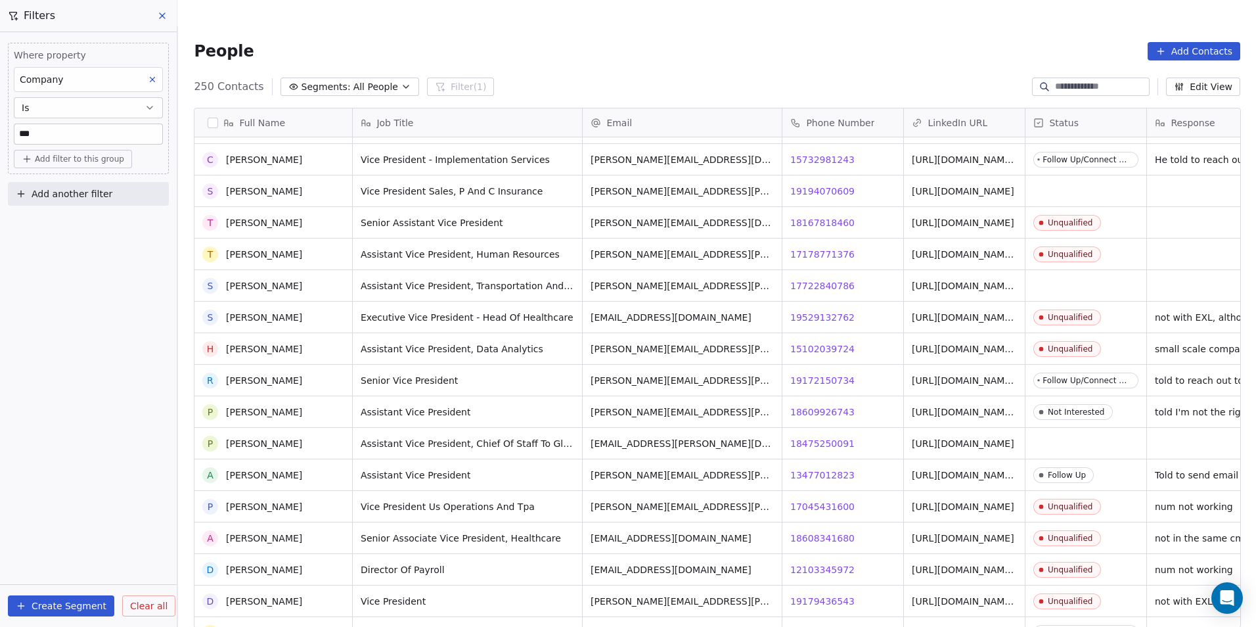
scroll to position [6373, 0]
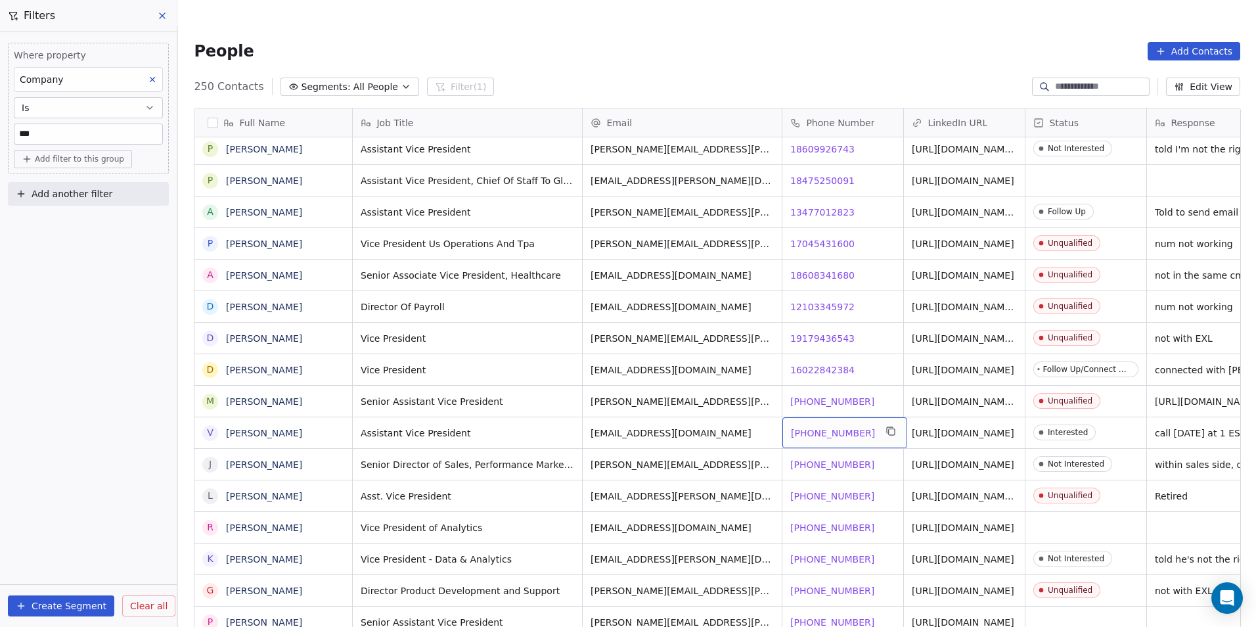
click at [834, 426] on span "[PHONE_NUMBER]" at bounding box center [833, 432] width 84 height 13
click at [820, 521] on span "[PHONE_NUMBER]" at bounding box center [833, 527] width 84 height 13
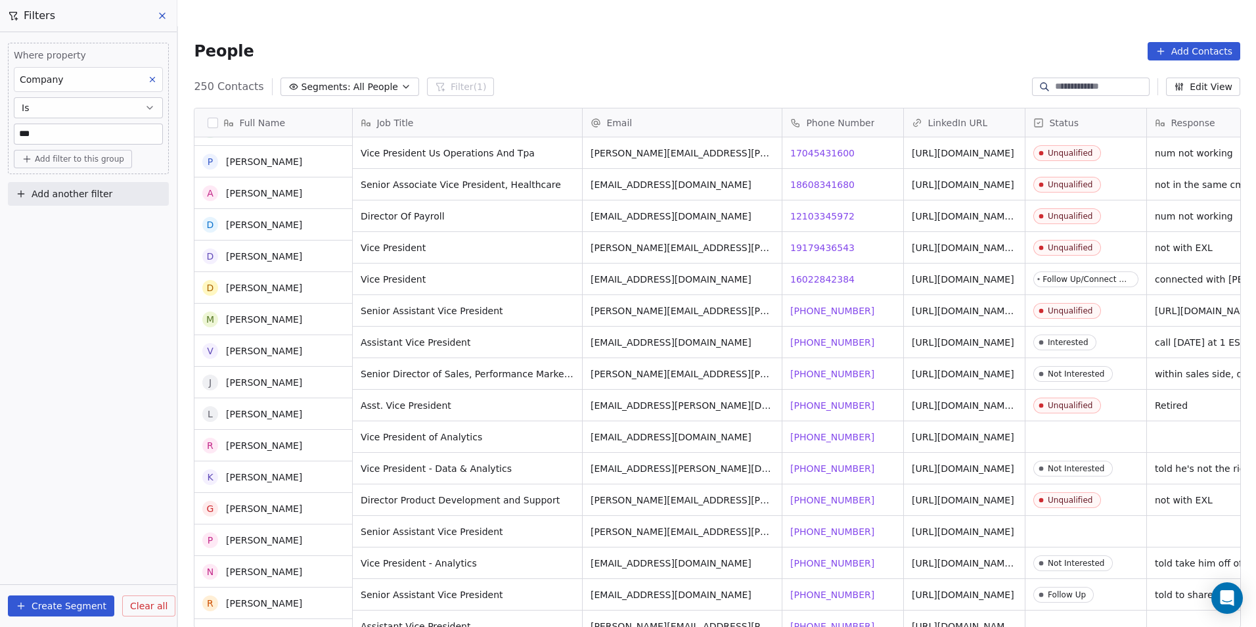
scroll to position [6505, 0]
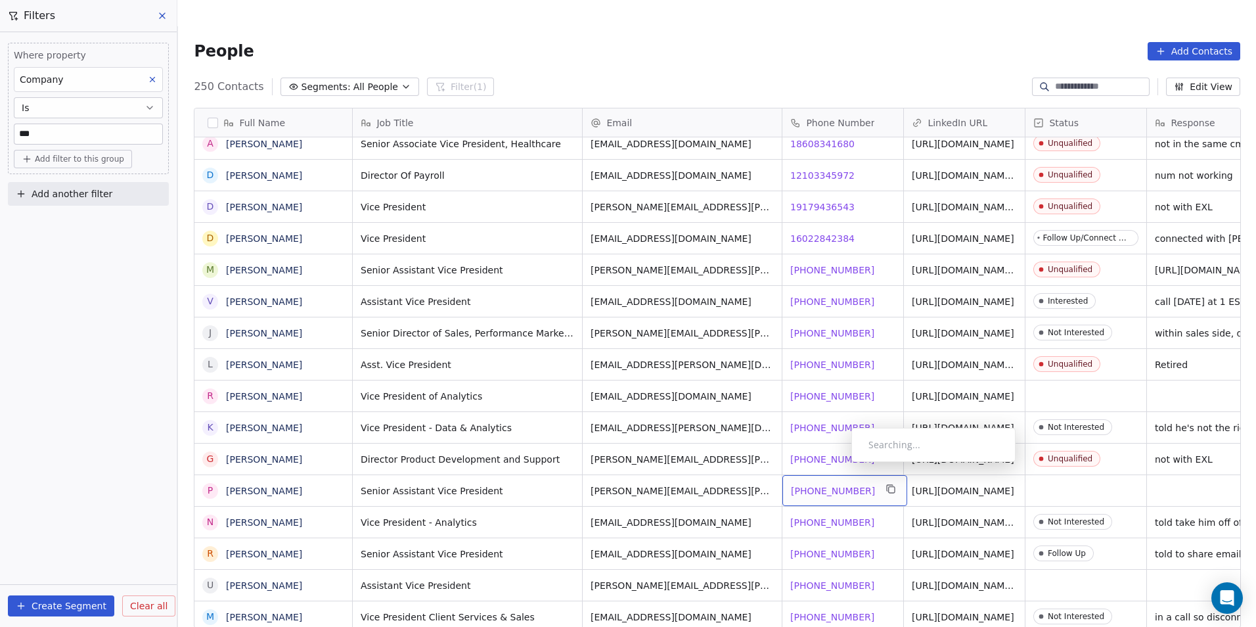
click at [841, 484] on span "[PHONE_NUMBER]" at bounding box center [833, 490] width 84 height 13
click at [825, 536] on html "DS Technologies Inc Contacts People Marketing Workflows Campaigns Sales Pipelin…" at bounding box center [628, 326] width 1256 height 653
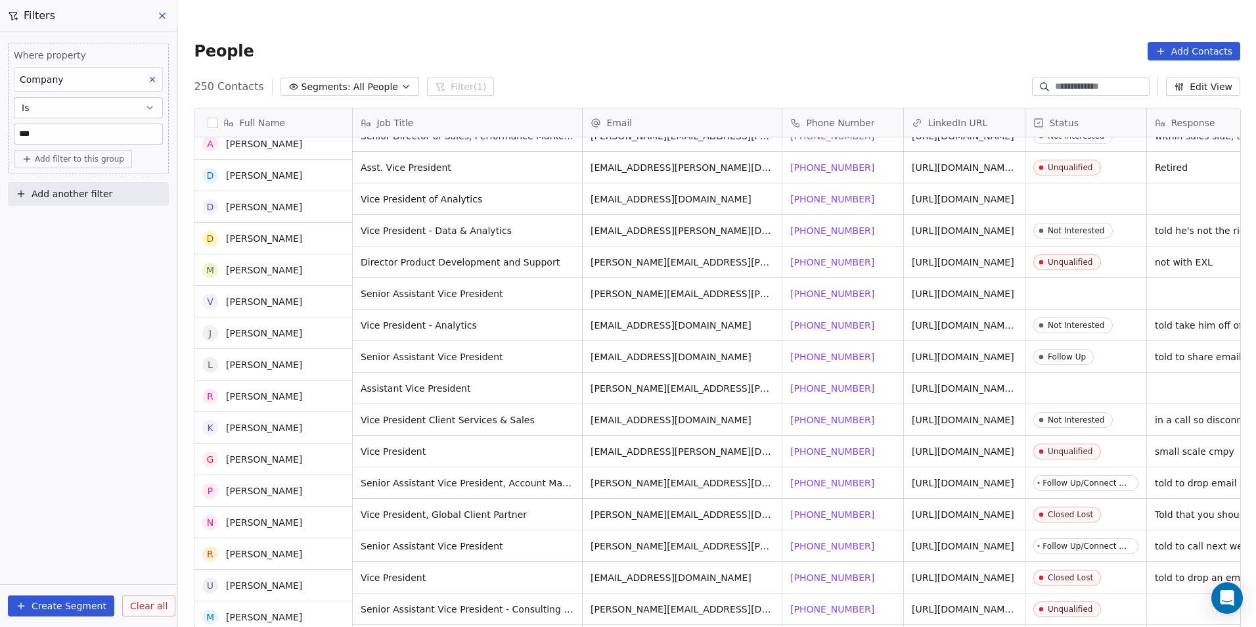
scroll to position [6702, 0]
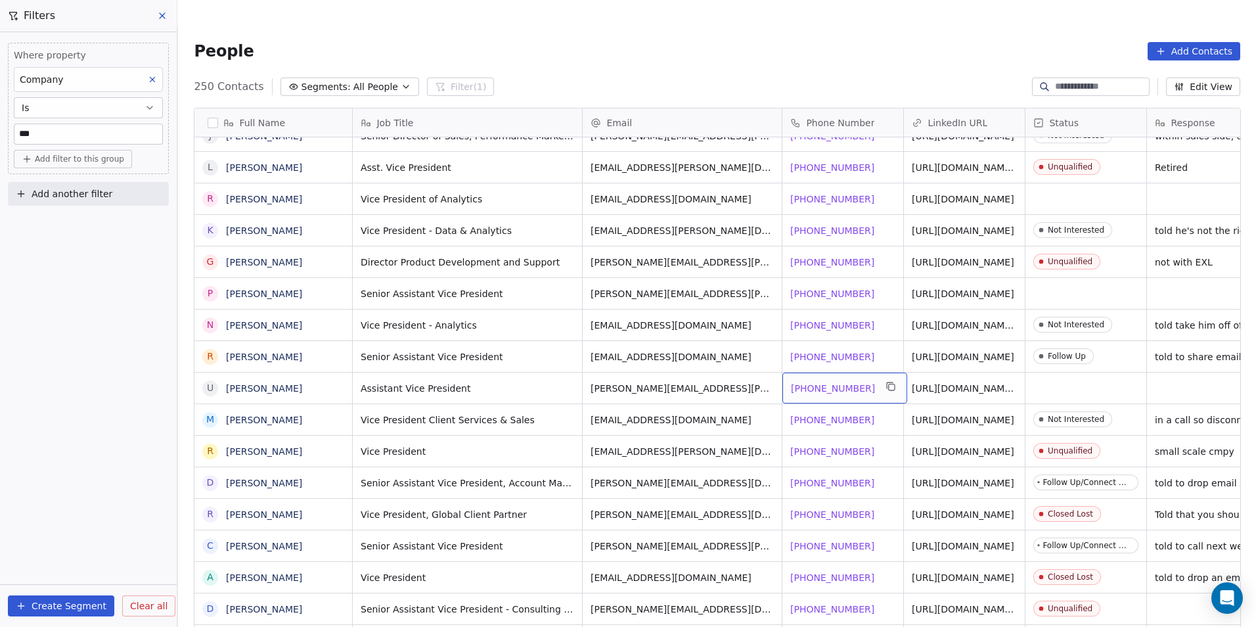
click at [814, 382] on span "+12678812615" at bounding box center [833, 388] width 84 height 13
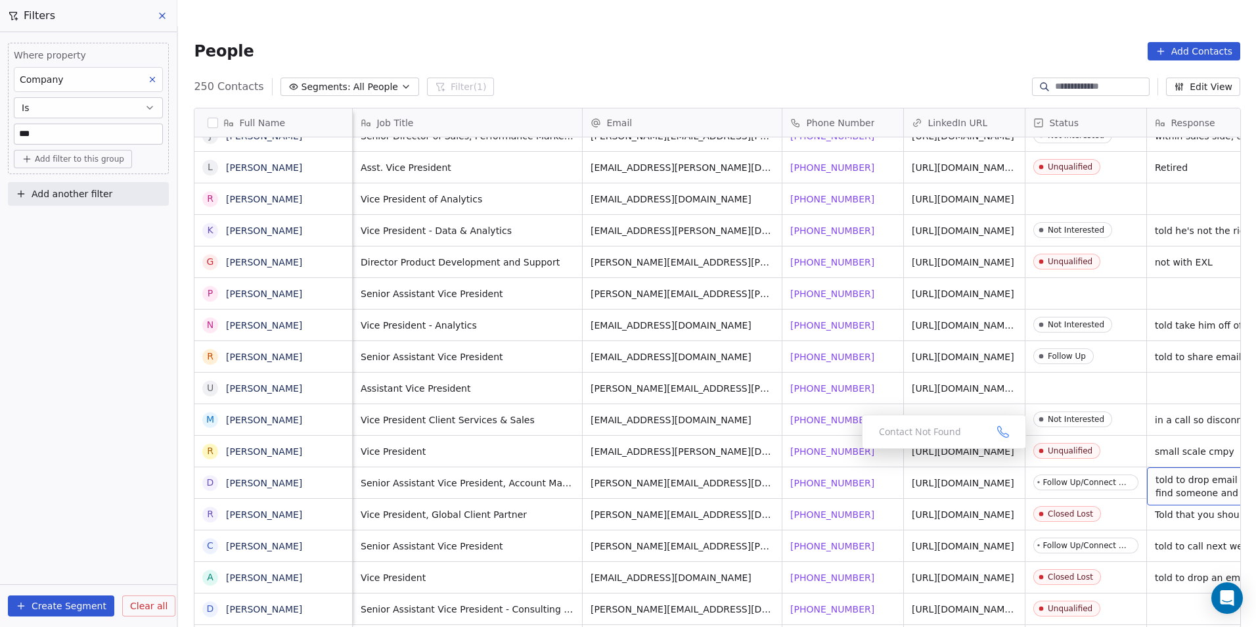
scroll to position [0, 38]
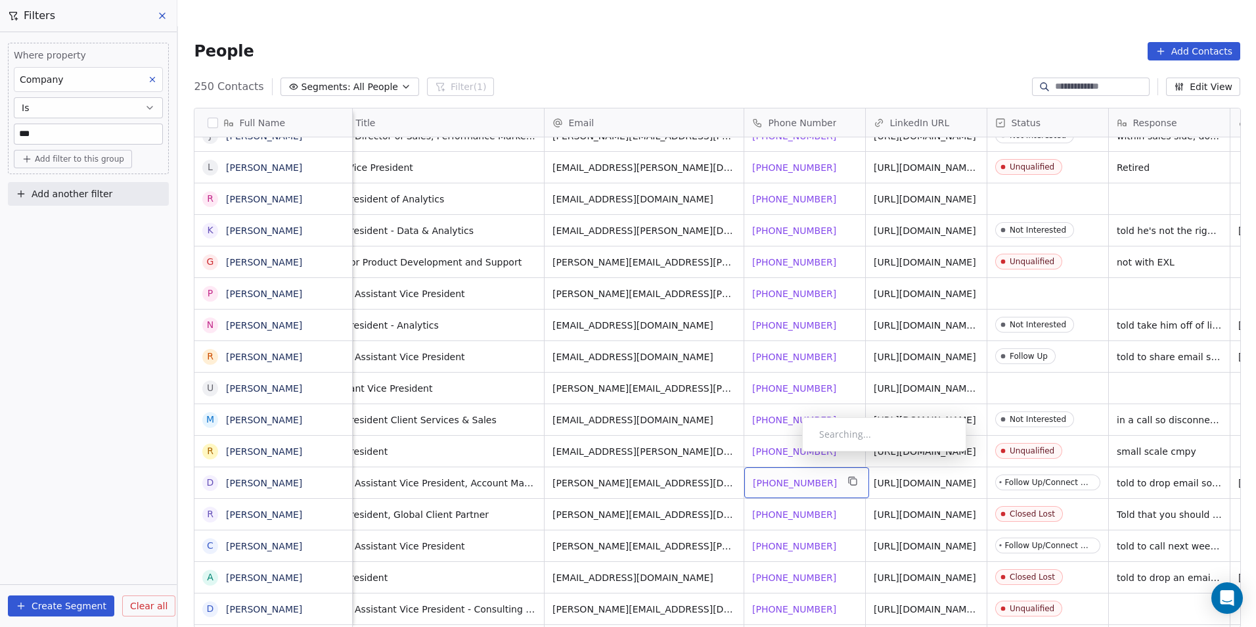
click at [792, 476] on span "+16174806813" at bounding box center [795, 482] width 84 height 13
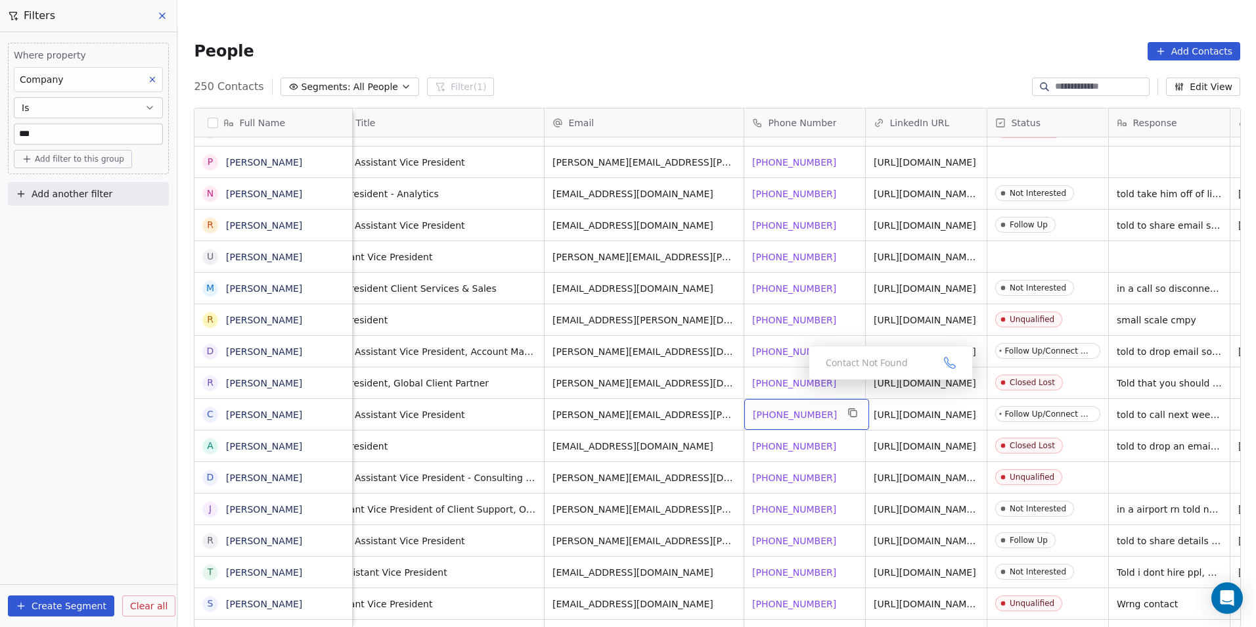
click at [797, 408] on span "[PHONE_NUMBER]" at bounding box center [795, 414] width 84 height 13
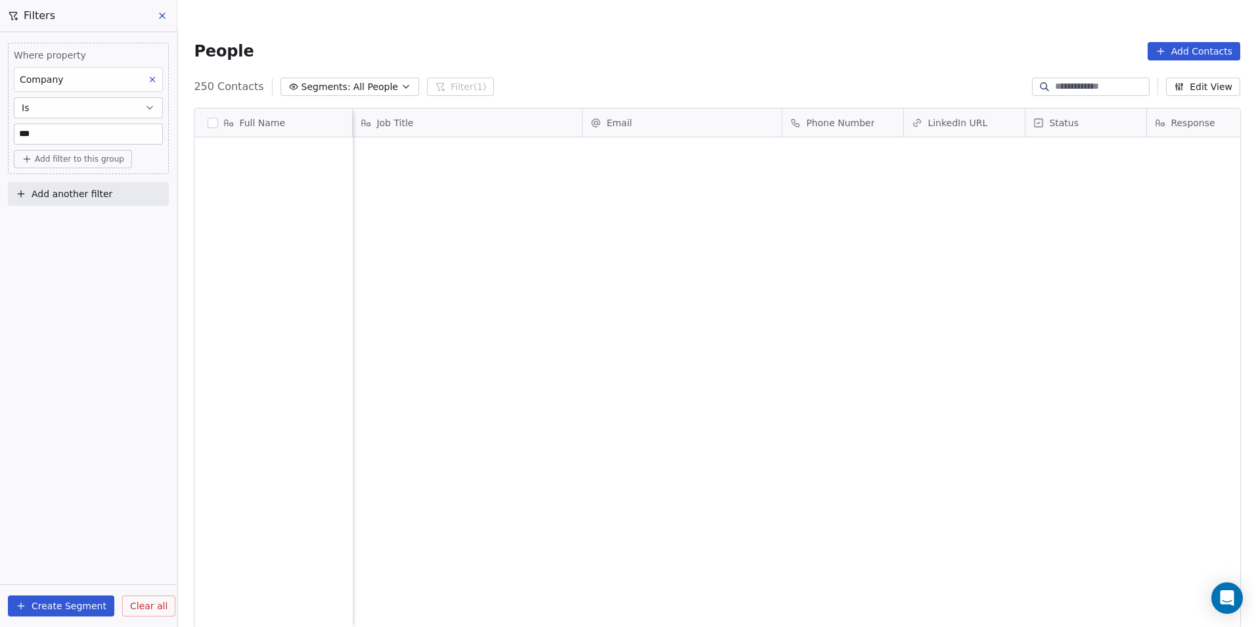
scroll to position [541, 1069]
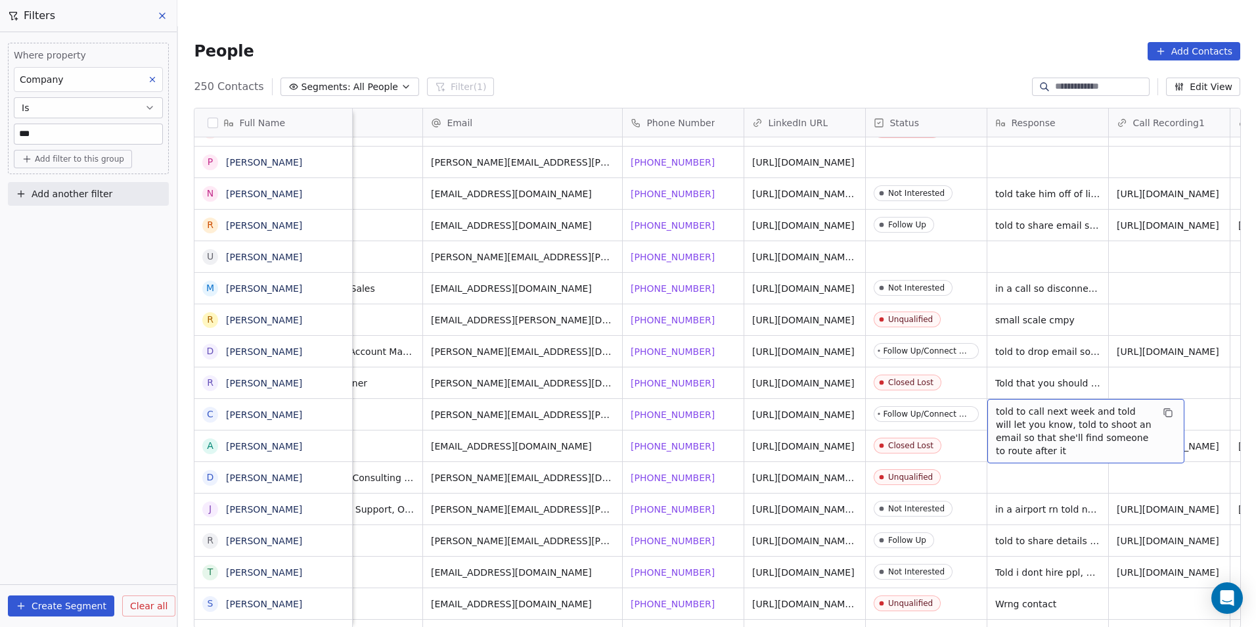
click at [1035, 421] on span "told to call next week and told will let you know, told to shoot an email so th…" at bounding box center [1074, 431] width 156 height 53
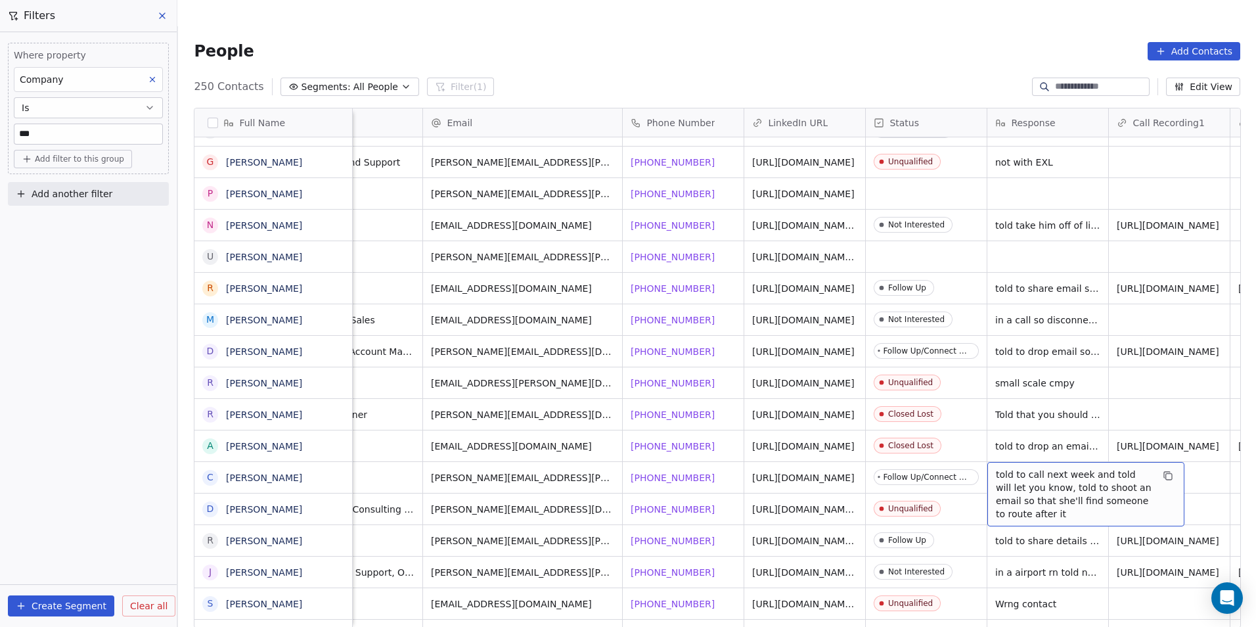
click at [1033, 489] on span "told to call next week and told will let you know, told to shoot an email so th…" at bounding box center [1074, 494] width 156 height 53
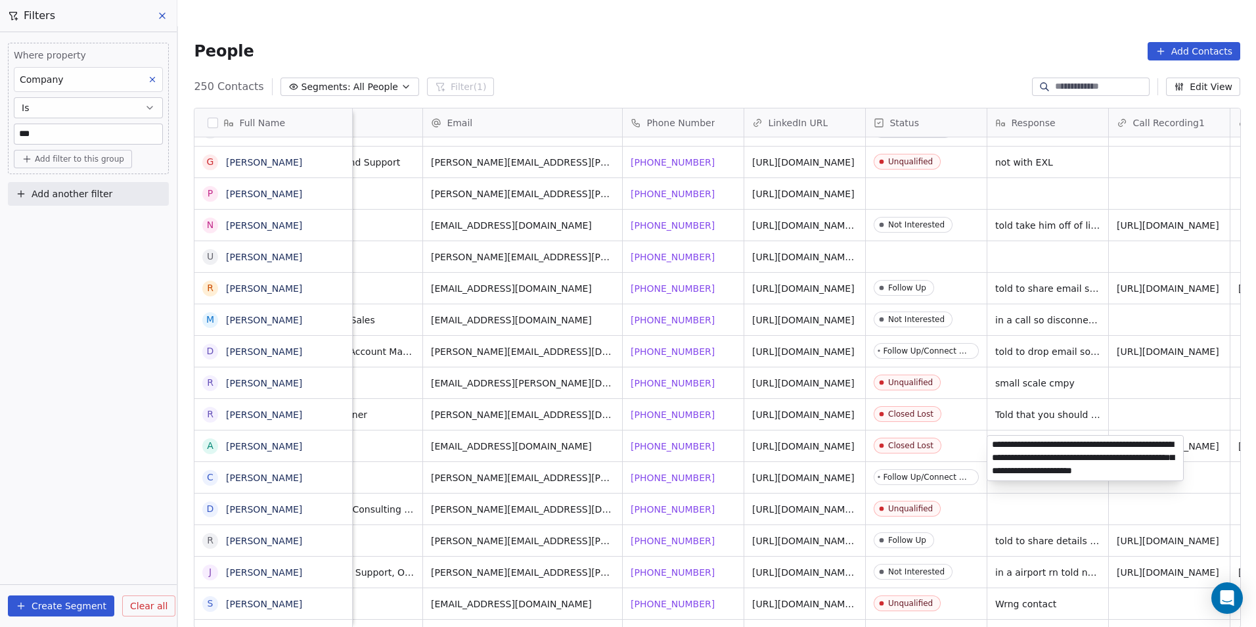
scroll to position [1, 0]
type textarea "**********"
click at [964, 460] on html "DS Technologies Inc Contacts People Marketing Workflows Campaigns Sales Pipelin…" at bounding box center [628, 326] width 1256 height 653
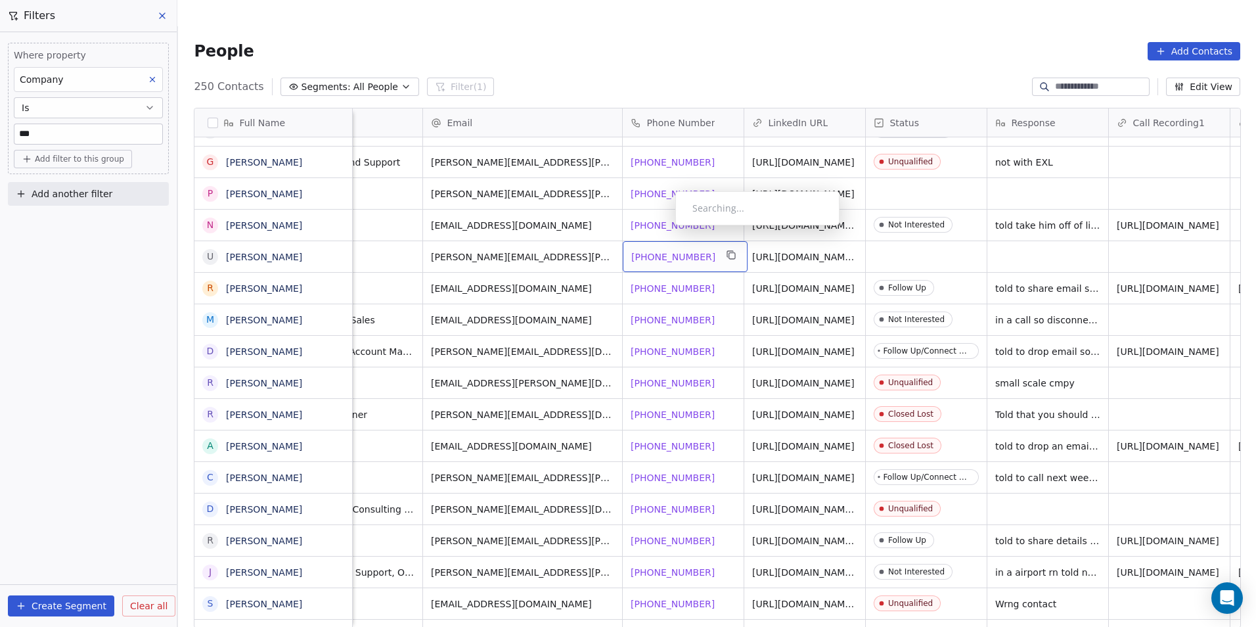
click at [665, 250] on span "[PHONE_NUMBER]" at bounding box center [673, 256] width 84 height 13
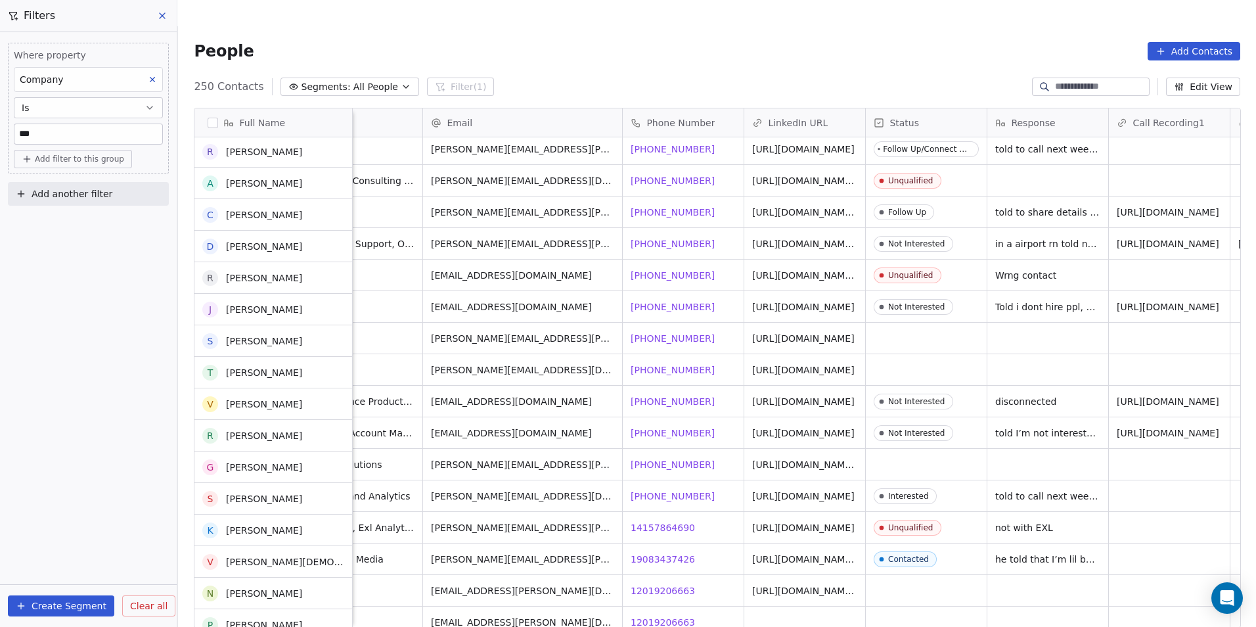
scroll to position [7162, 0]
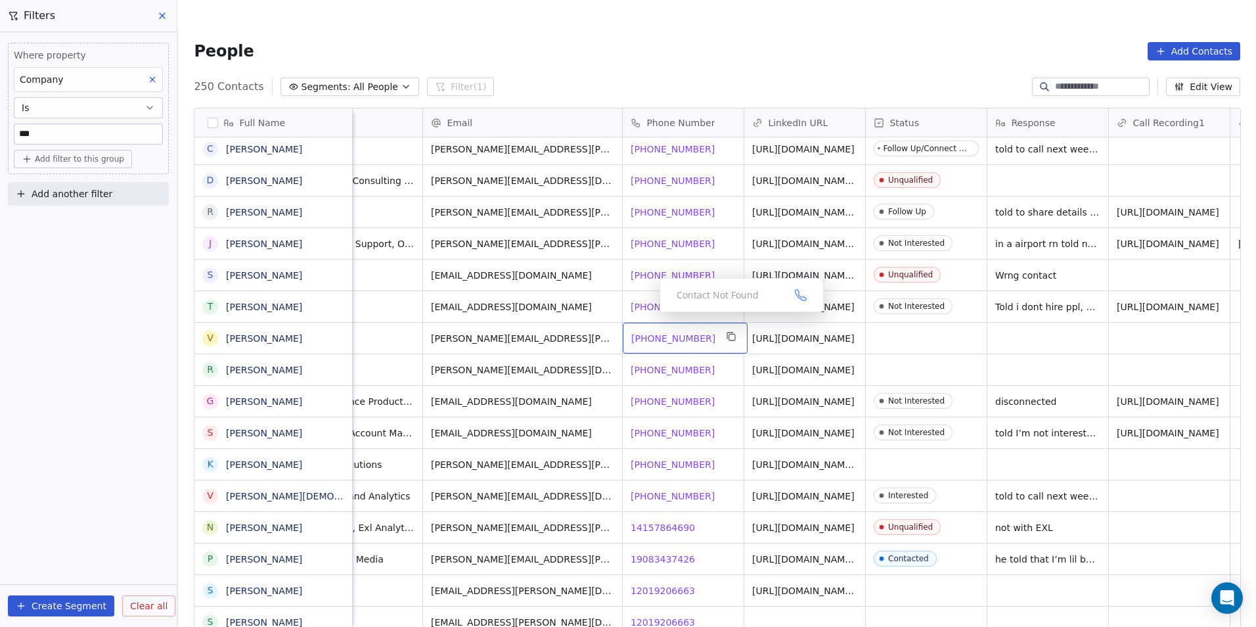
click at [642, 332] on span "[PHONE_NUMBER]" at bounding box center [673, 338] width 84 height 13
drag, startPoint x: 719, startPoint y: 342, endPoint x: 677, endPoint y: 342, distance: 42.0
click at [719, 342] on html "DS Technologies Inc Contacts People Marketing Workflows Campaigns Sales Pipelin…" at bounding box center [628, 326] width 1256 height 653
click at [655, 363] on span "[PHONE_NUMBER]" at bounding box center [673, 369] width 84 height 13
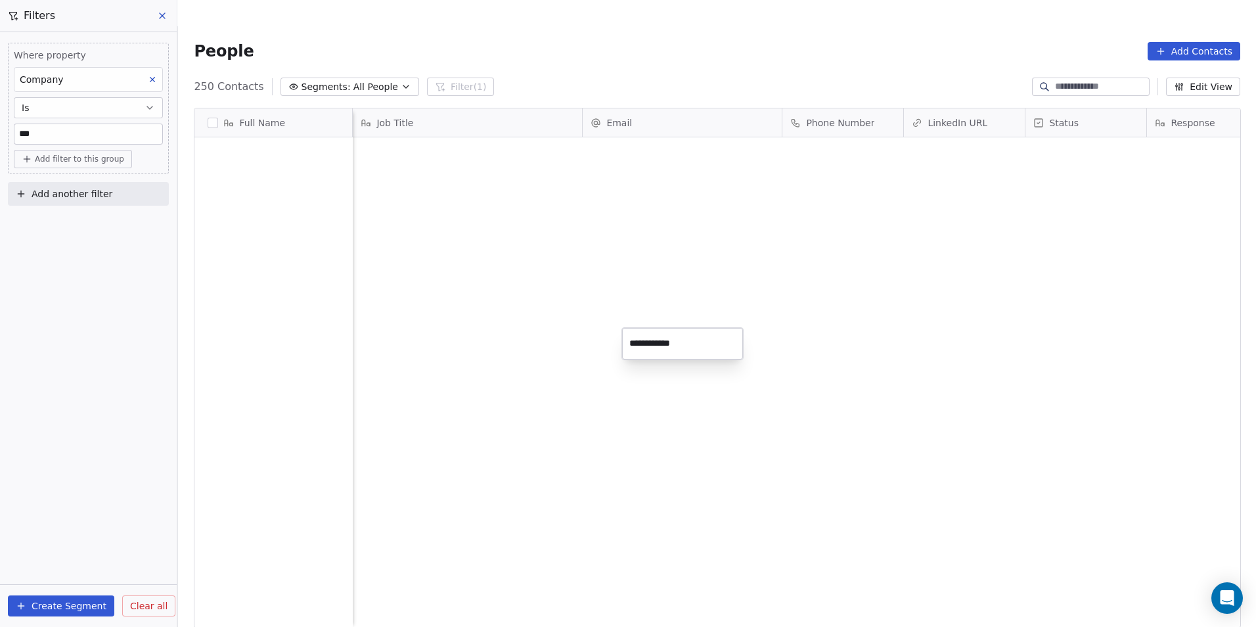
scroll to position [541, 1069]
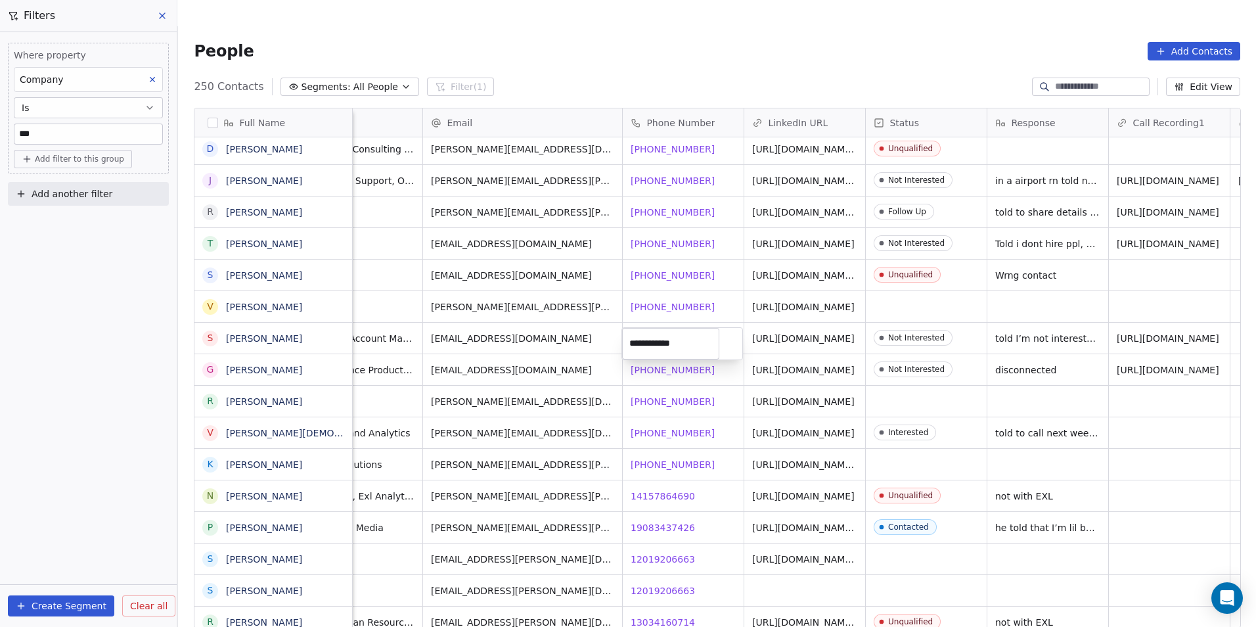
drag, startPoint x: 627, startPoint y: 372, endPoint x: 636, endPoint y: 376, distance: 10.4
click at [627, 372] on html "DS Technologies Inc Contacts People Marketing Workflows Campaigns Sales Pipelin…" at bounding box center [628, 326] width 1256 height 653
click at [642, 395] on span "+19495728162" at bounding box center [673, 401] width 84 height 13
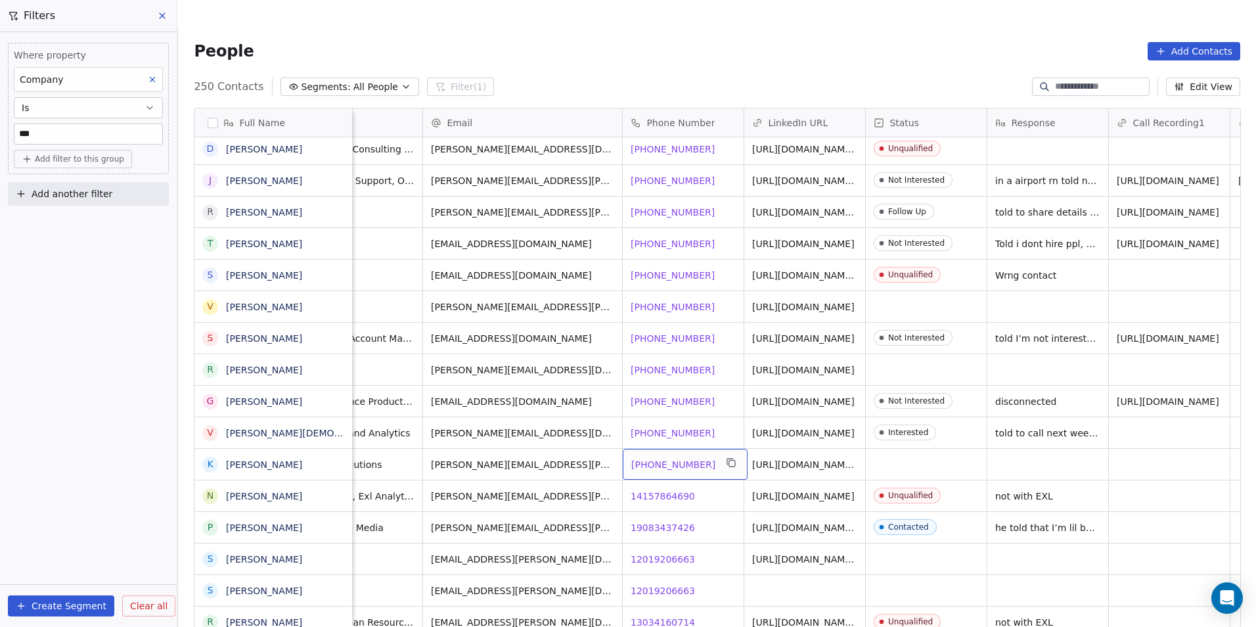
click at [688, 449] on div "+18478673082 +18478673082" at bounding box center [685, 464] width 125 height 31
click at [673, 458] on span "+18478673082" at bounding box center [673, 464] width 84 height 13
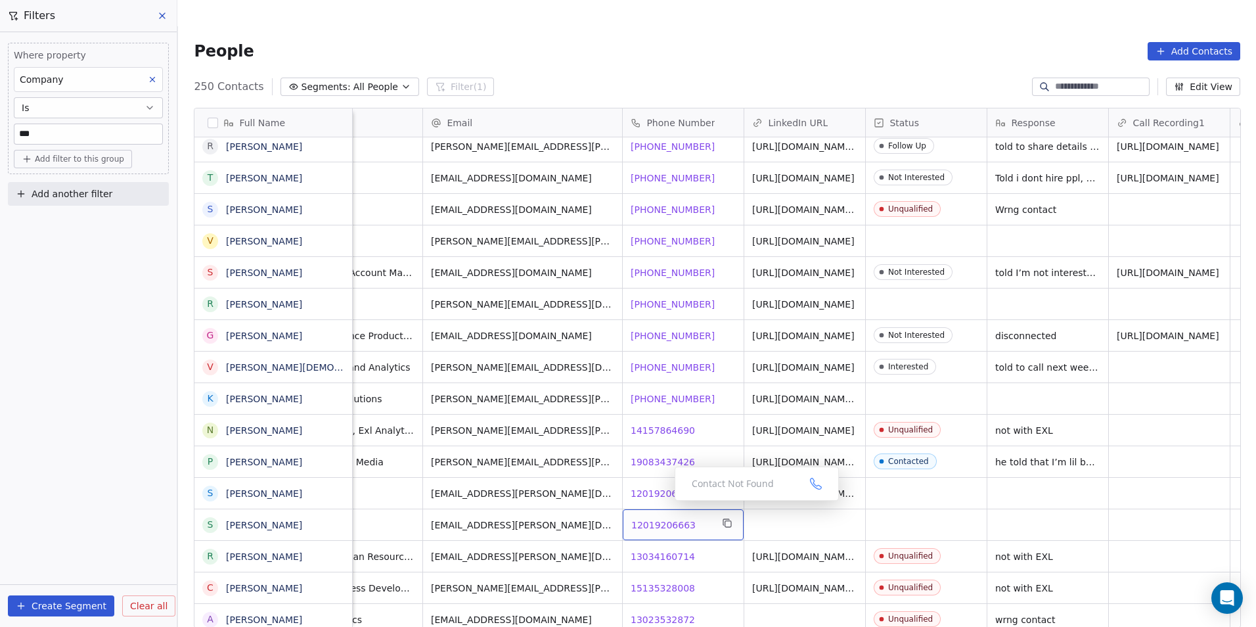
click at [656, 518] on span "12019206663" at bounding box center [663, 524] width 64 height 13
click at [772, 483] on html "DS Technologies Inc Contacts People Marketing Workflows Campaigns Sales Pipelin…" at bounding box center [628, 326] width 1256 height 653
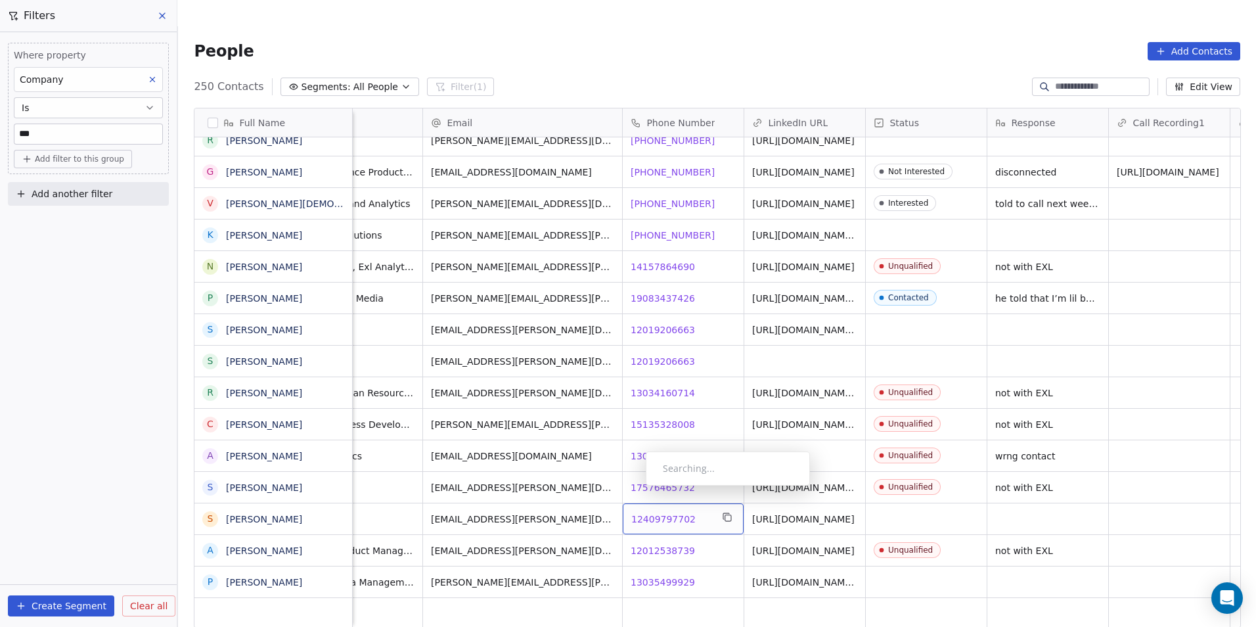
click at [635, 512] on span "12409797702" at bounding box center [663, 518] width 64 height 13
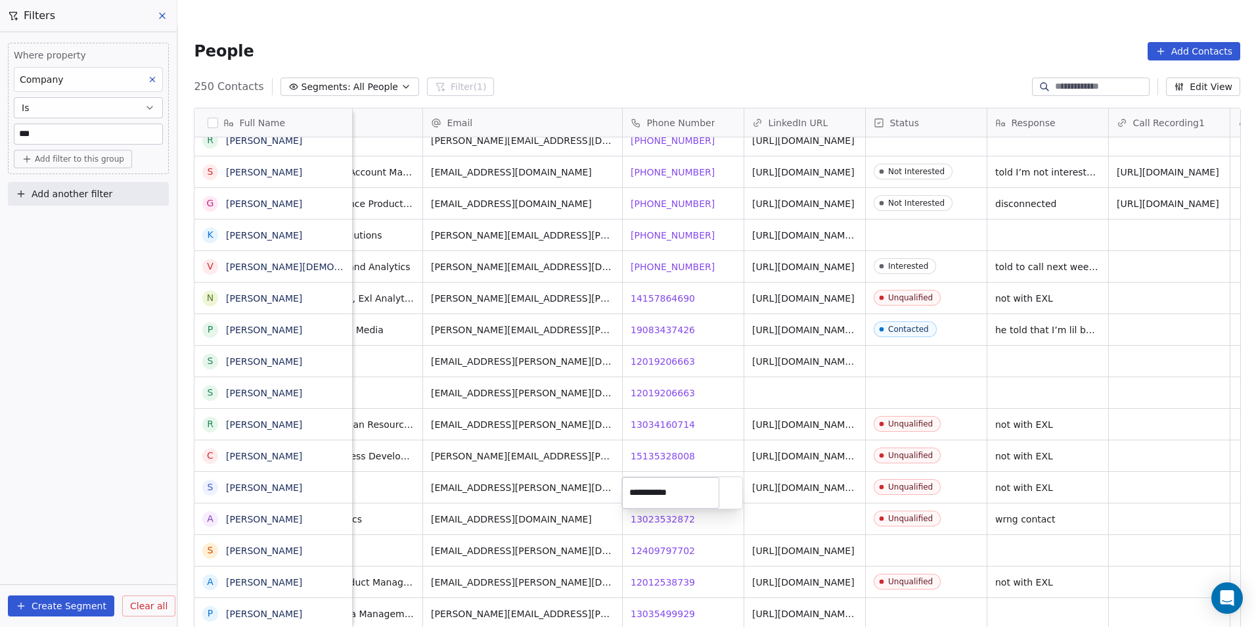
click at [721, 512] on html "DS Technologies Inc Contacts People Marketing Workflows Campaigns Sales Pipelin…" at bounding box center [628, 326] width 1256 height 653
click at [665, 598] on div "13035499929 13035499929" at bounding box center [683, 613] width 121 height 31
click at [877, 567] on html "DS Technologies Inc Contacts People Marketing Workflows Campaigns Sales Pipelin…" at bounding box center [628, 326] width 1256 height 653
click at [694, 580] on input "**********" at bounding box center [683, 577] width 116 height 26
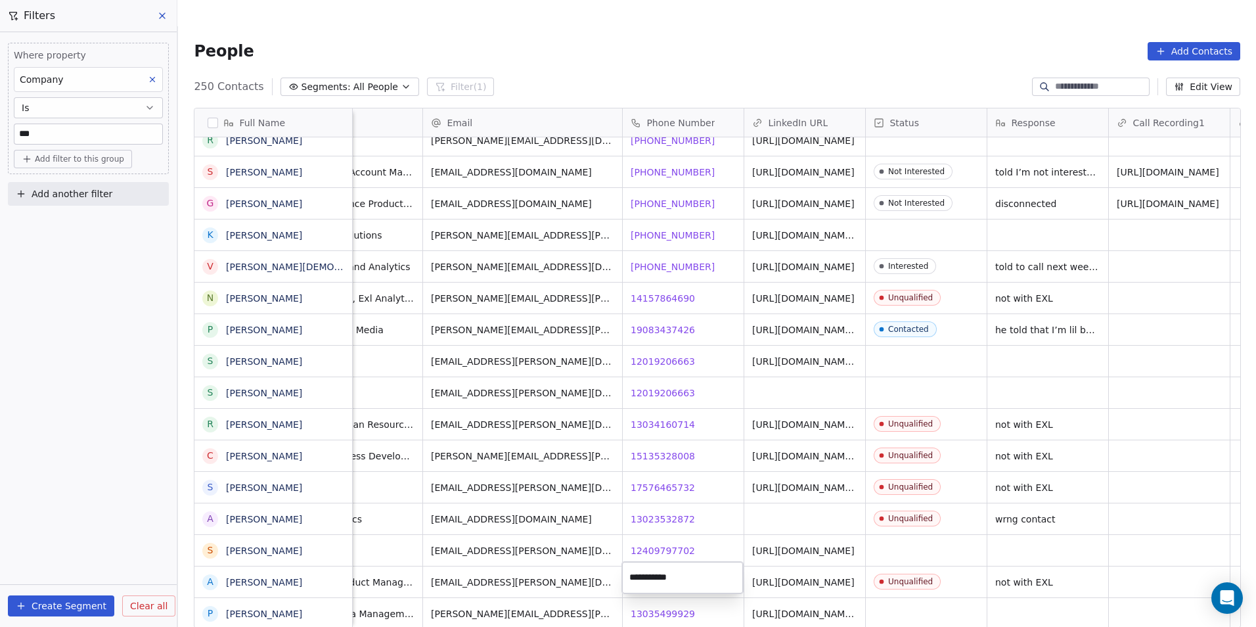
click at [719, 542] on html "DS Technologies Inc Contacts People Marketing Workflows Campaigns Sales Pipelin…" at bounding box center [628, 326] width 1256 height 653
click at [660, 607] on span "13035499929" at bounding box center [663, 613] width 64 height 13
click at [912, 571] on html "DS Technologies Inc Contacts People Marketing Workflows Campaigns Sales Pipelin…" at bounding box center [628, 326] width 1256 height 653
click at [1019, 439] on div "Vice President, Healthcare Business Development curtis.dunseath@exlservice.com …" at bounding box center [1274, 455] width 2162 height 32
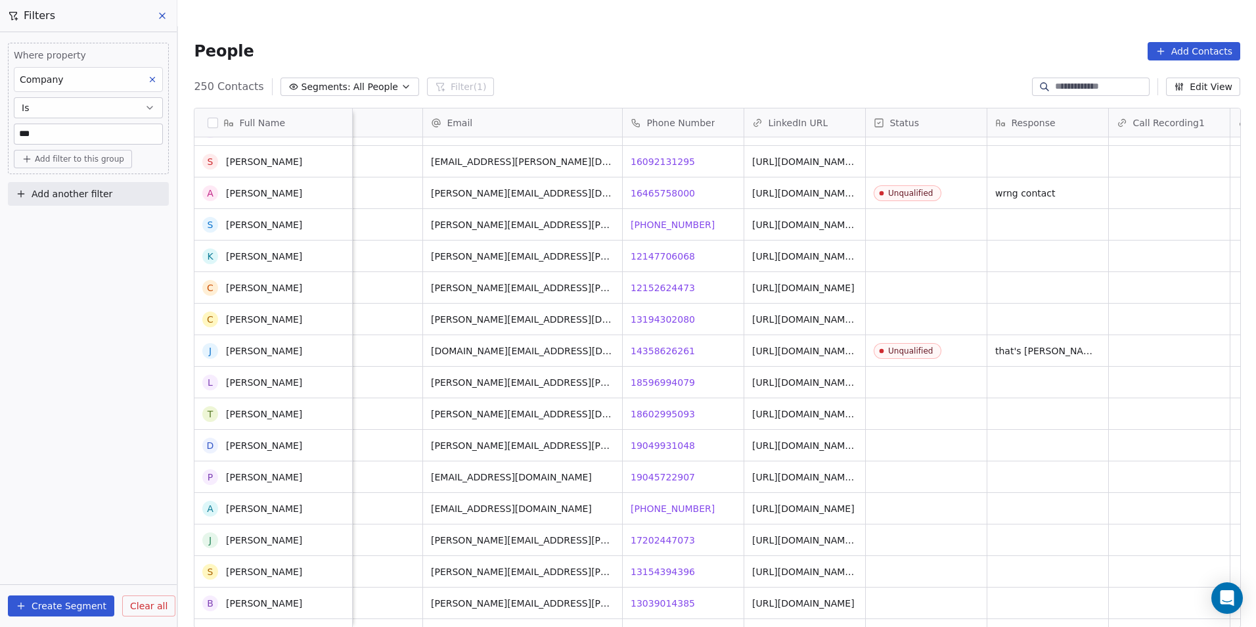
scroll to position [5355, 0]
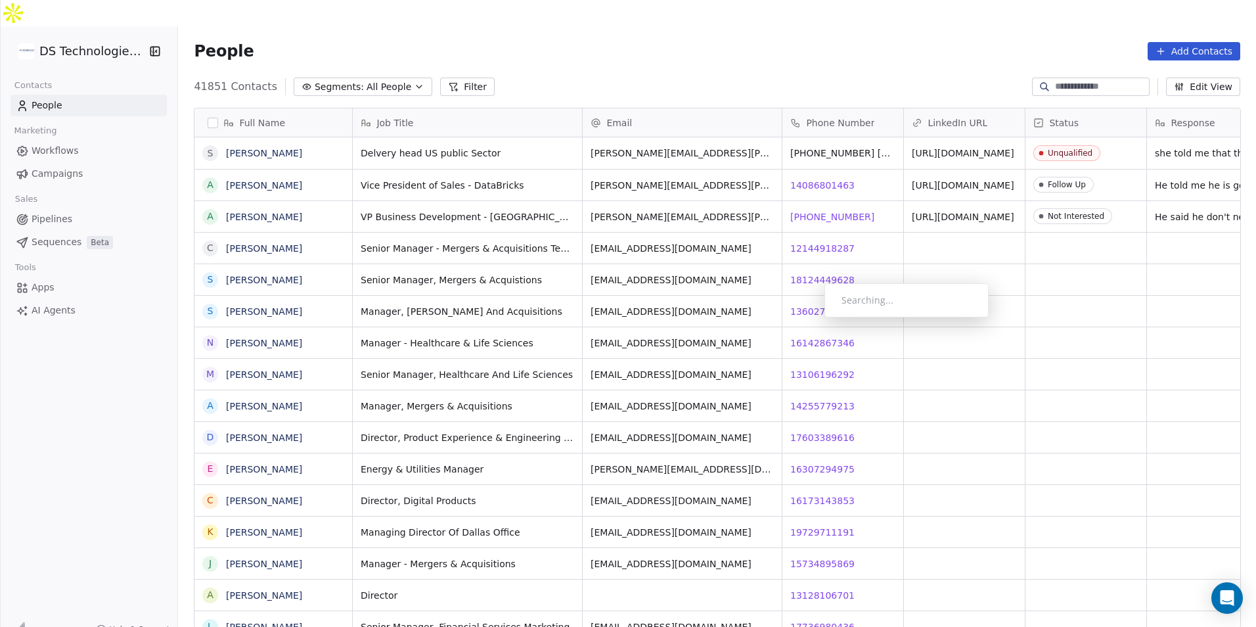
scroll to position [541, 1069]
click at [814, 336] on span "16142867346" at bounding box center [823, 342] width 64 height 13
click at [1104, 80] on input at bounding box center [1101, 86] width 92 height 13
paste input "**********"
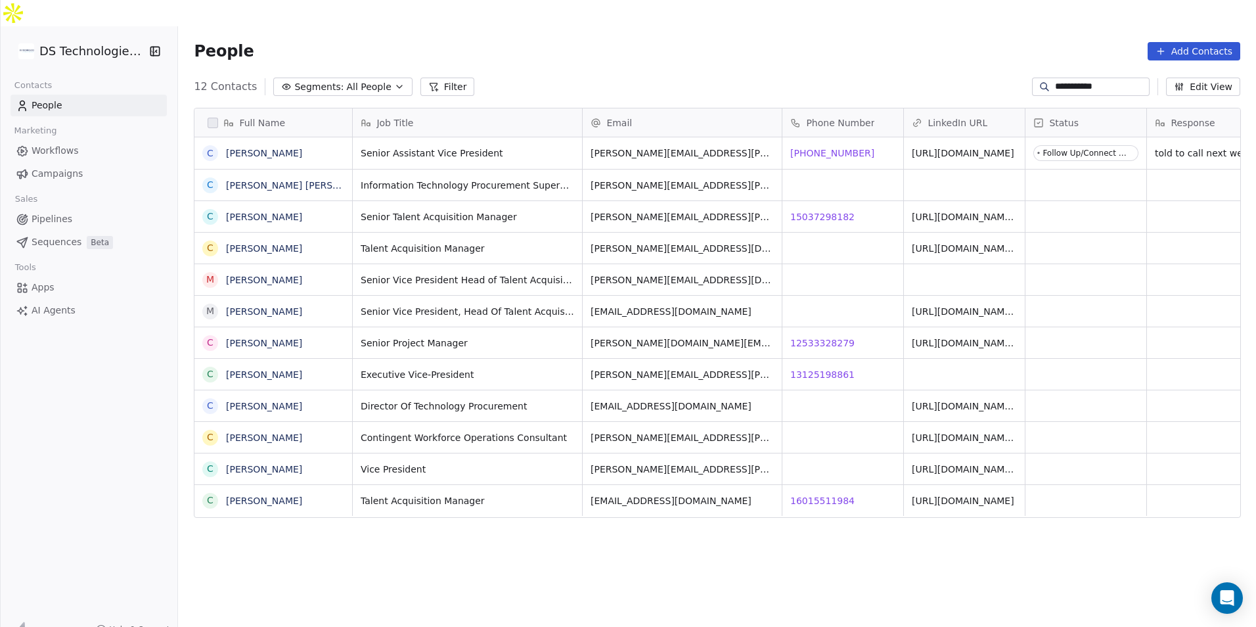
type input "**********"
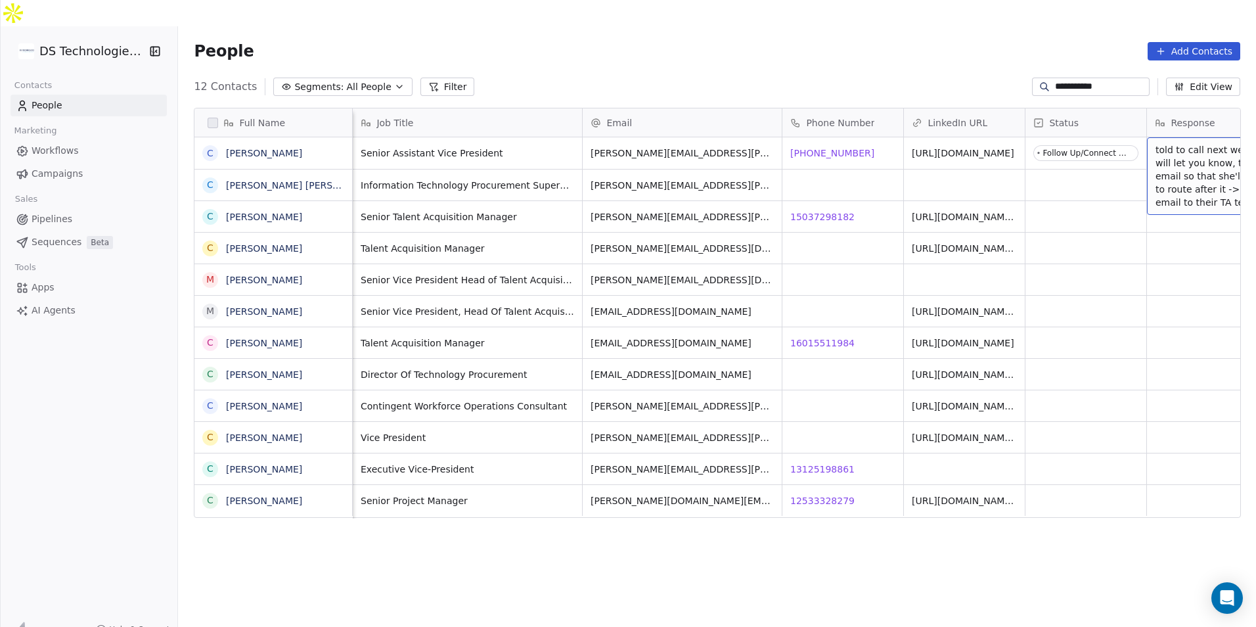
scroll to position [0, 38]
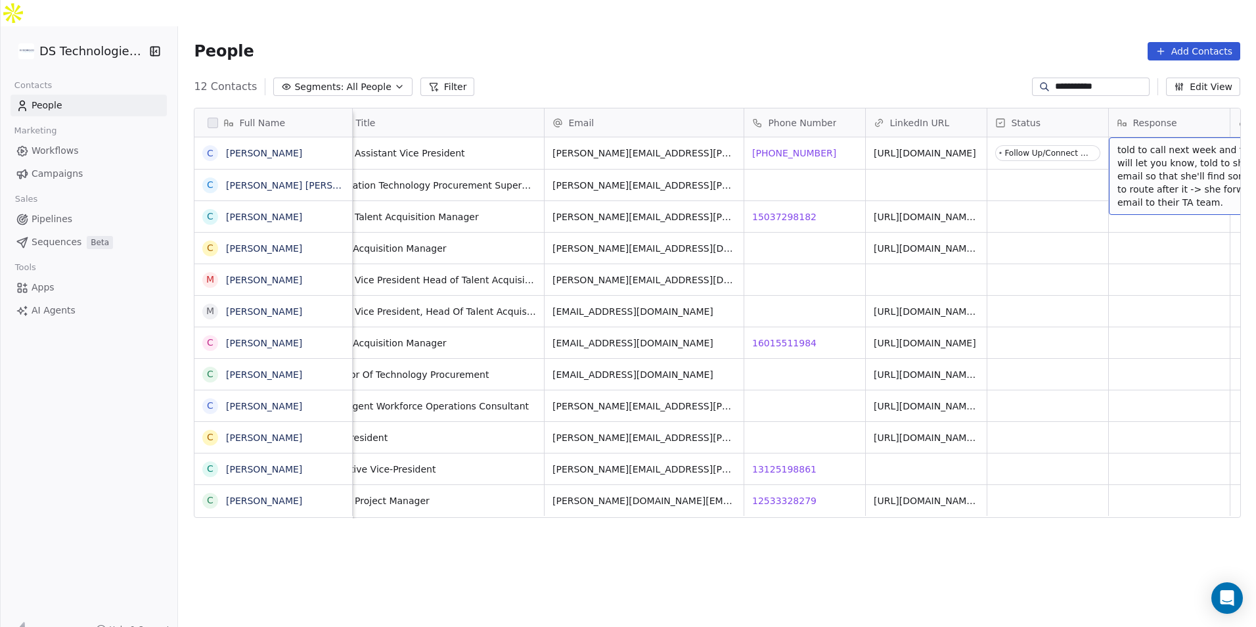
click at [1167, 161] on span "told to call next week and told will let you know, told to shoot an email so th…" at bounding box center [1195, 176] width 156 height 66
click at [1161, 162] on span "told to call next week and told will let you know, told to shoot an email so th…" at bounding box center [1195, 176] width 156 height 66
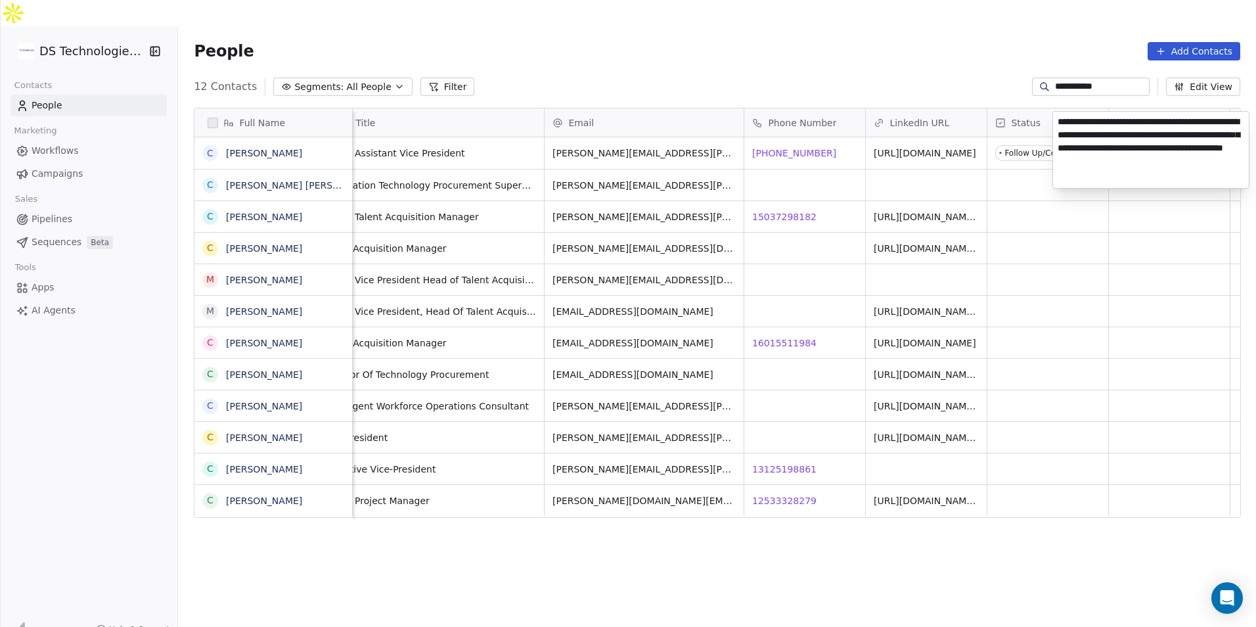
click at [1192, 150] on textarea "**********" at bounding box center [1151, 150] width 196 height 76
drag, startPoint x: 1195, startPoint y: 150, endPoint x: 1197, endPoint y: 167, distance: 17.2
click at [1197, 167] on textarea "**********" at bounding box center [1151, 150] width 196 height 76
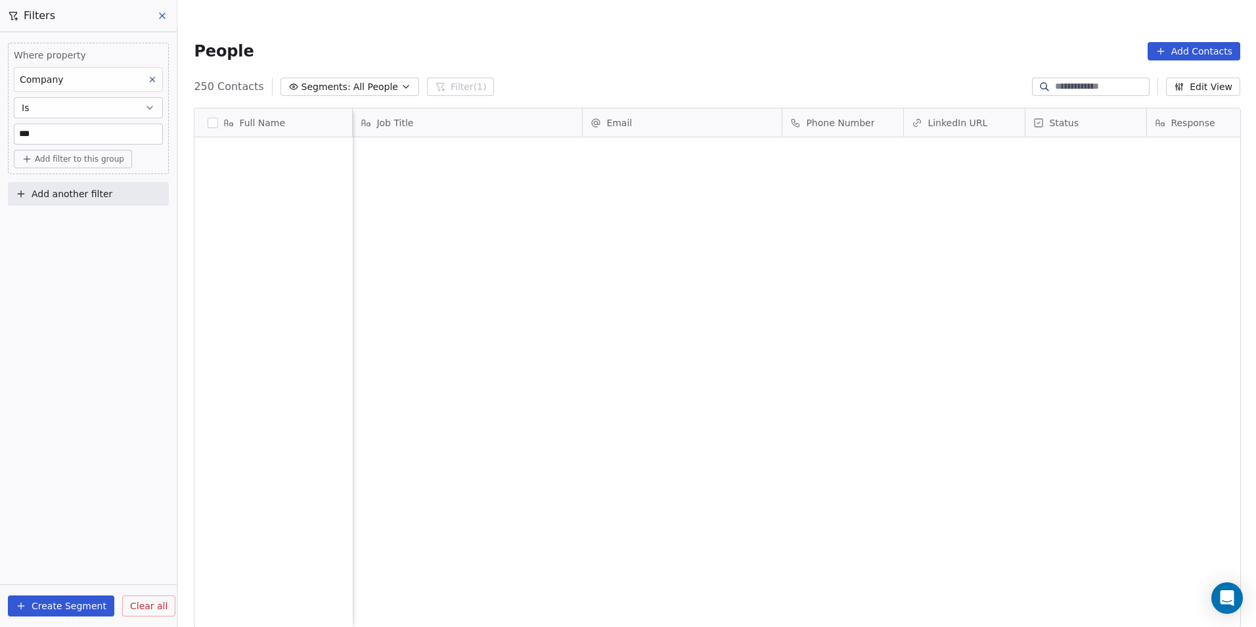
scroll to position [541, 1069]
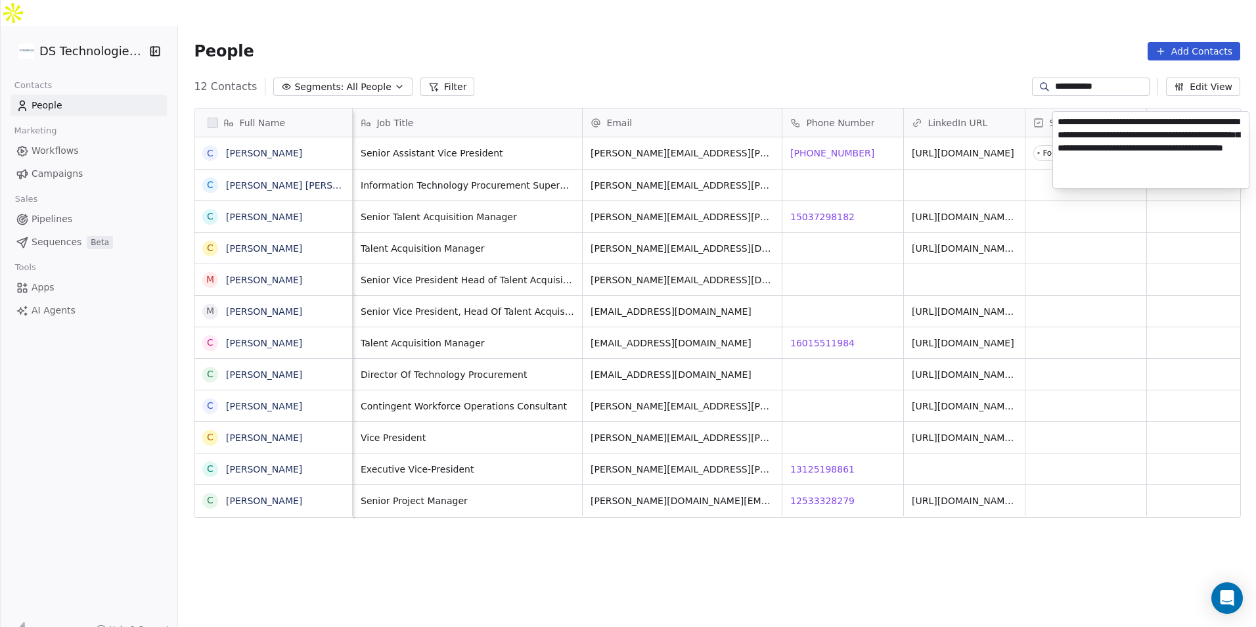
scroll to position [541, 1069]
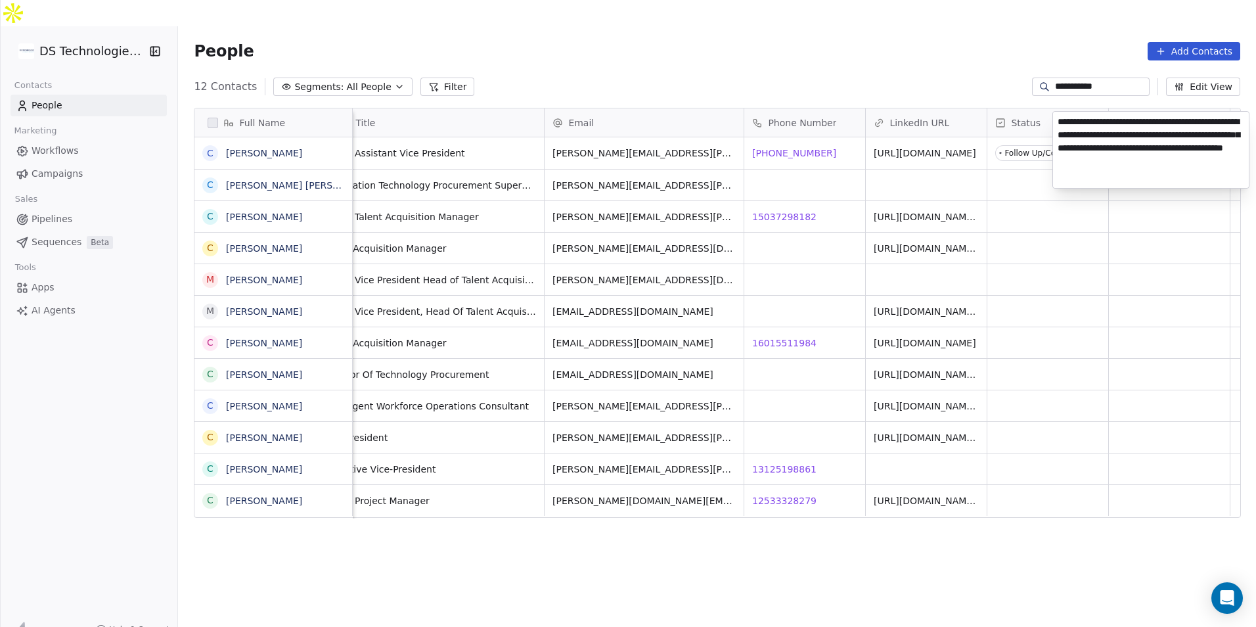
click at [696, 126] on html "**********" at bounding box center [628, 326] width 1256 height 653
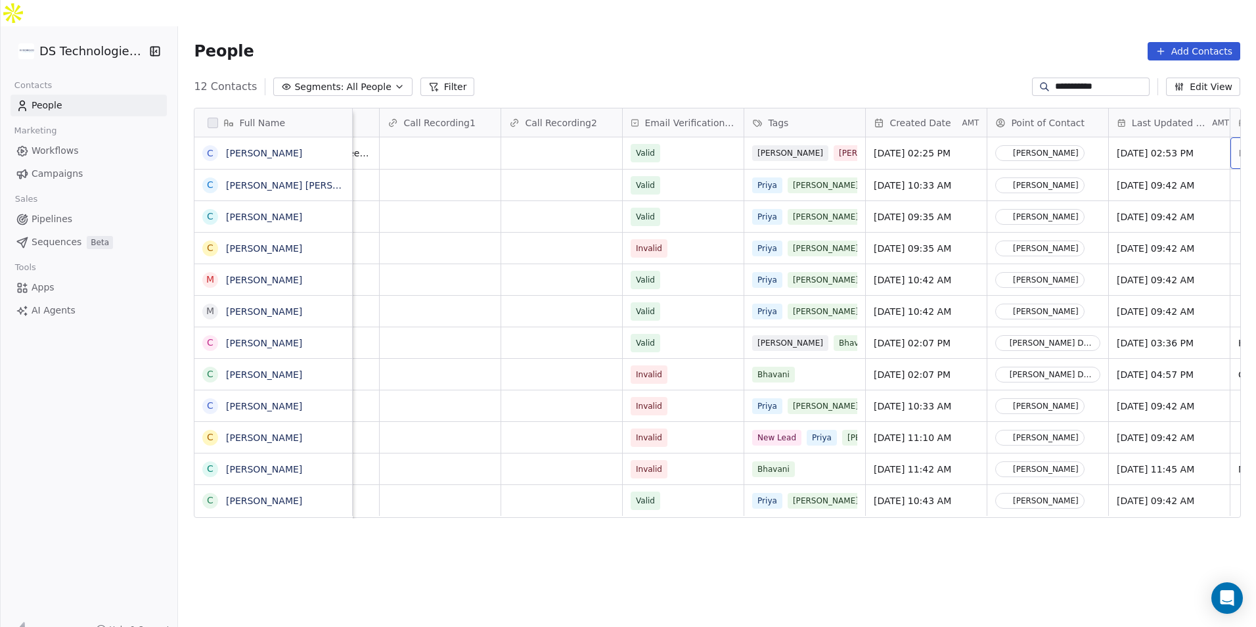
scroll to position [0, 1010]
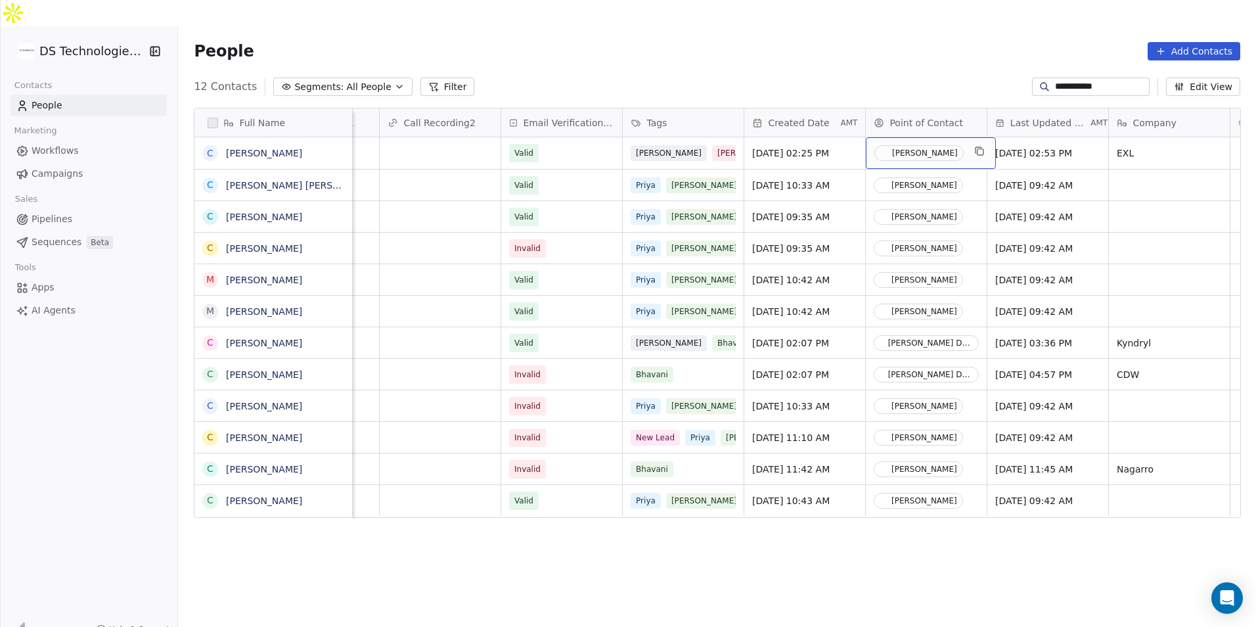
click at [956, 137] on div "[PERSON_NAME]" at bounding box center [931, 153] width 130 height 32
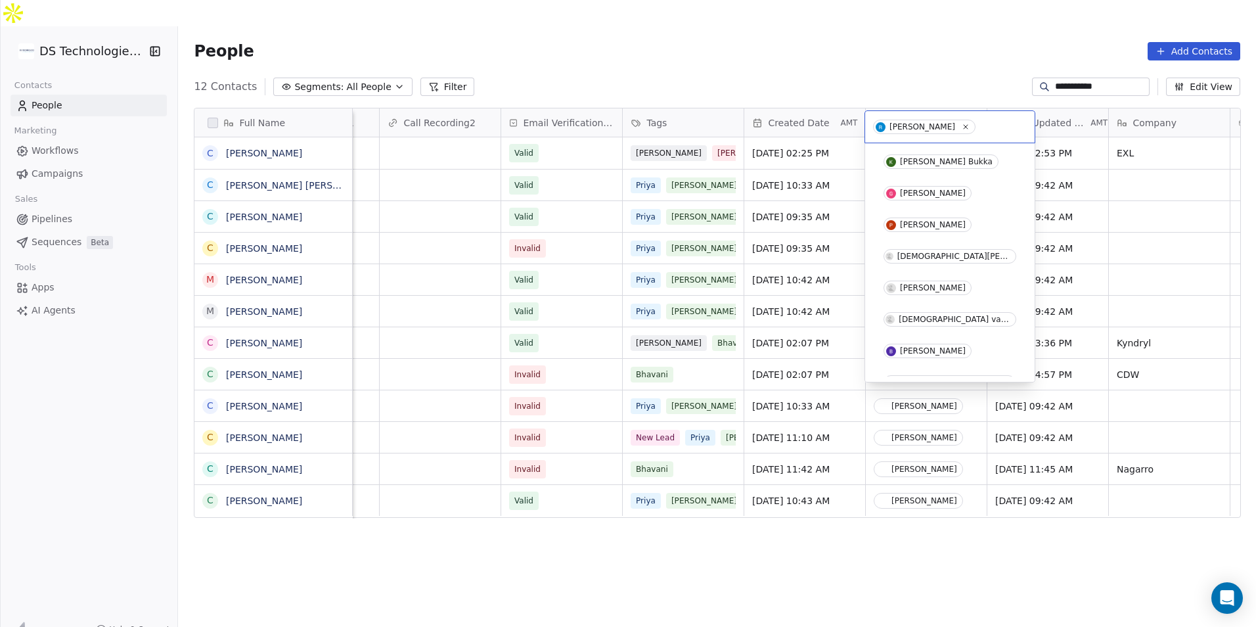
scroll to position [114, 0]
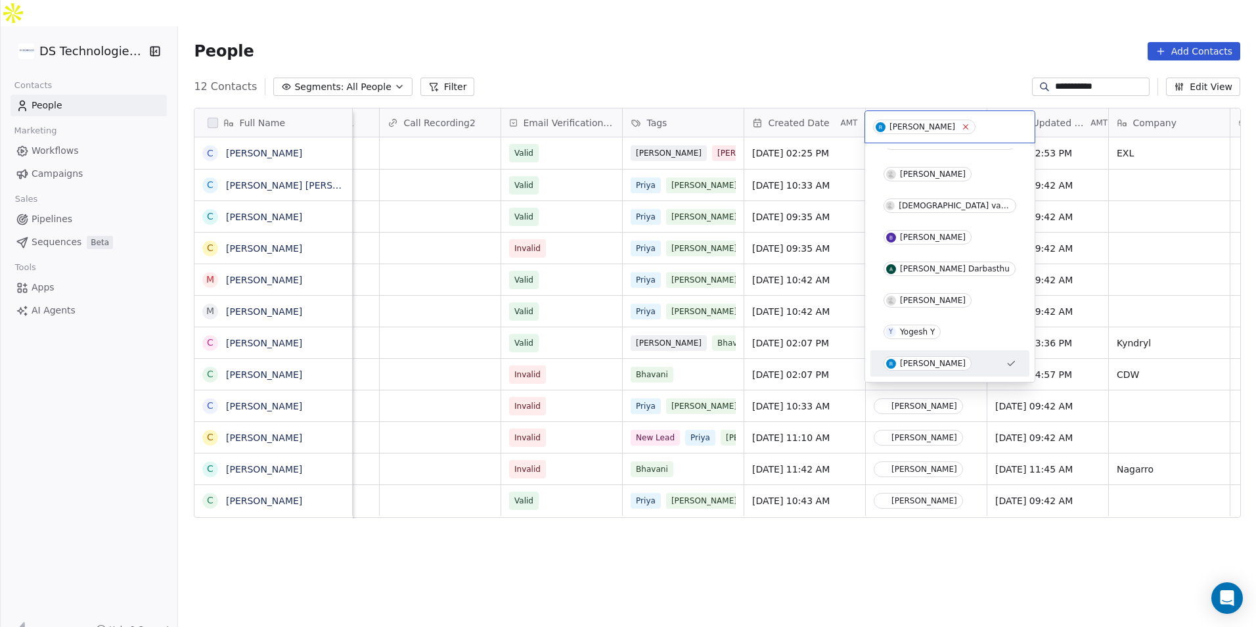
click at [961, 128] on icon at bounding box center [965, 126] width 9 height 9
click at [945, 267] on div "Akhila Darbasthu" at bounding box center [955, 268] width 110 height 9
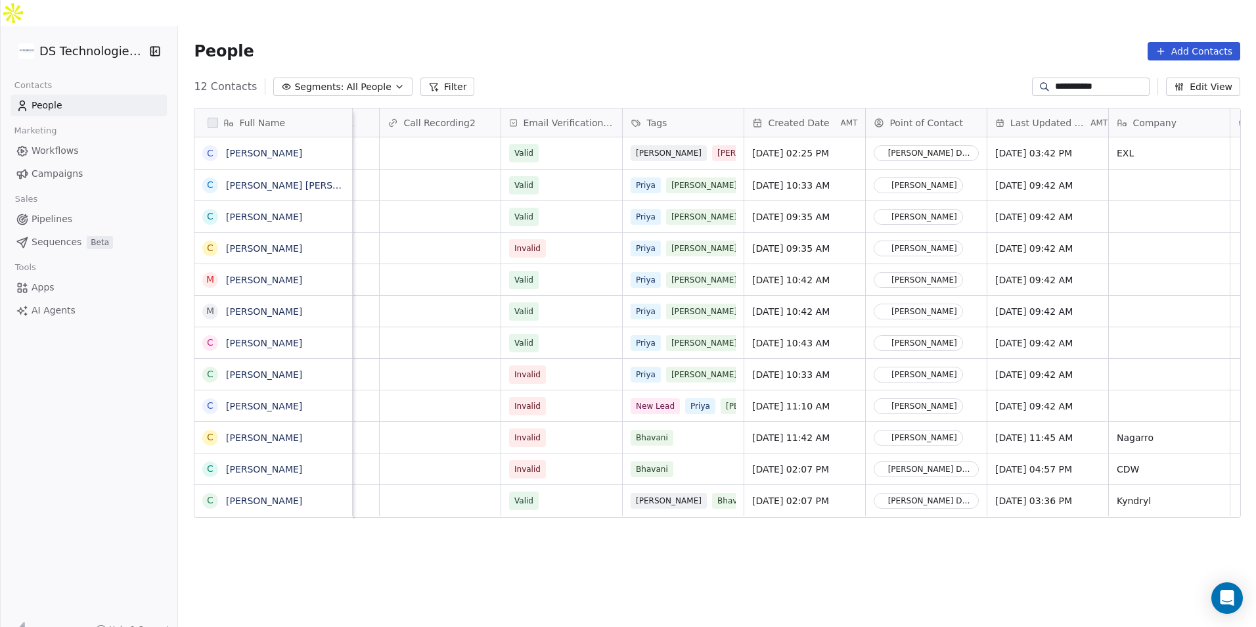
click at [1071, 80] on input "**********" at bounding box center [1101, 86] width 92 height 13
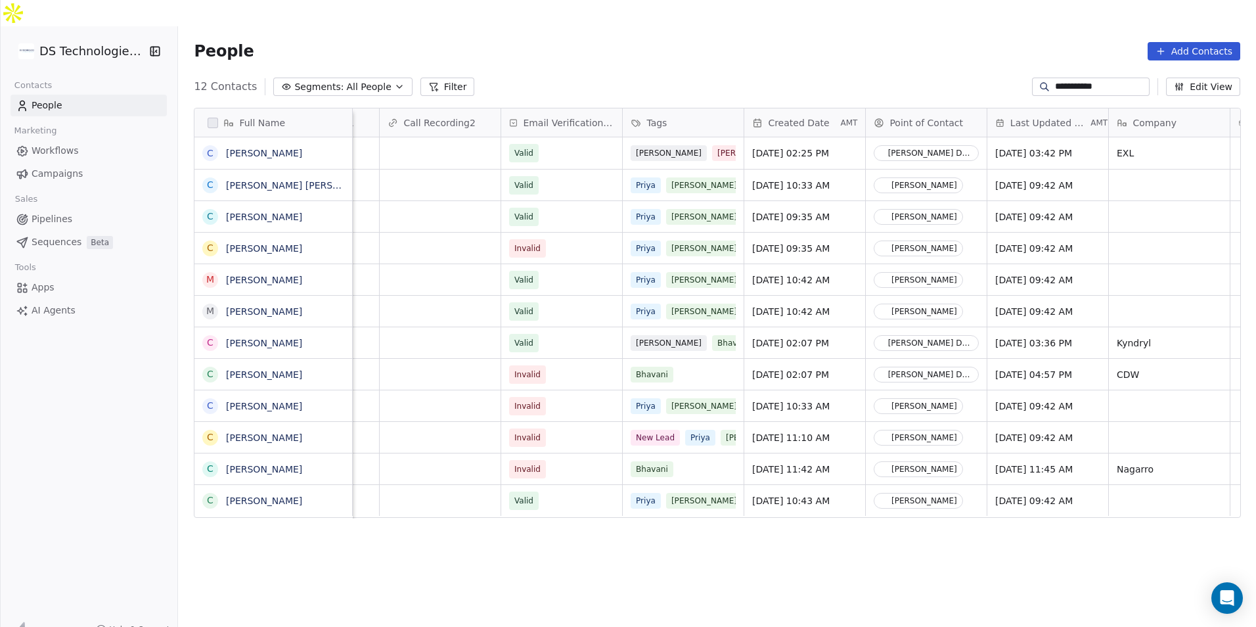
click at [1071, 80] on input "**********" at bounding box center [1101, 86] width 92 height 13
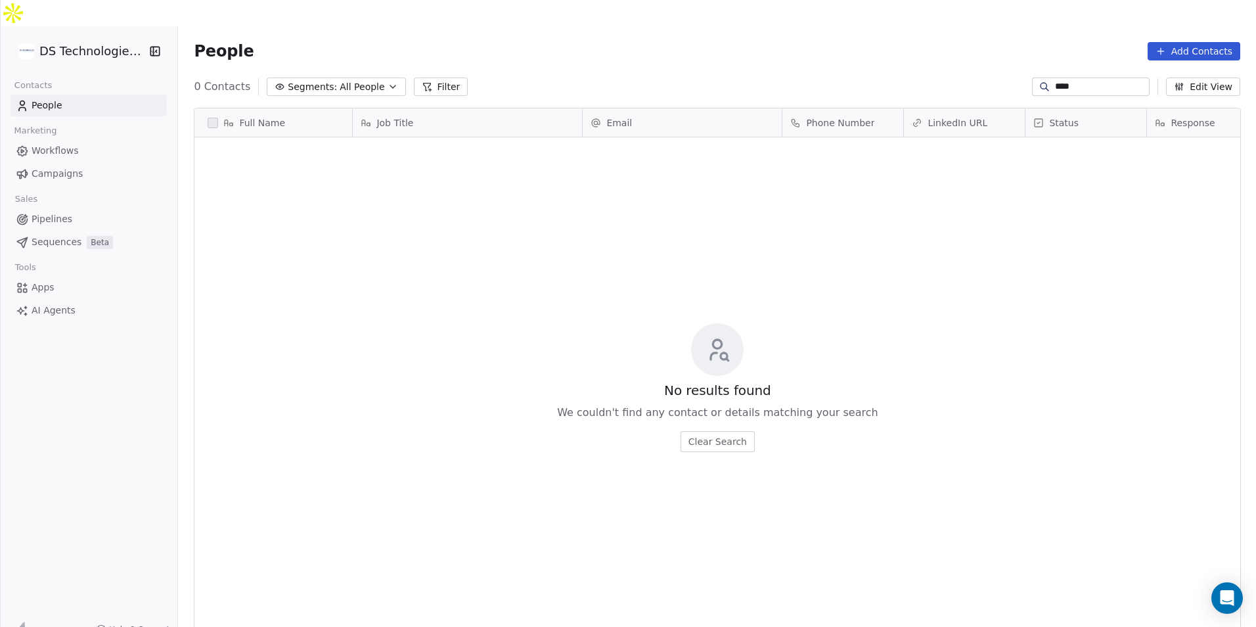
scroll to position [541, 1069]
click at [1081, 80] on input "****" at bounding box center [1101, 86] width 92 height 13
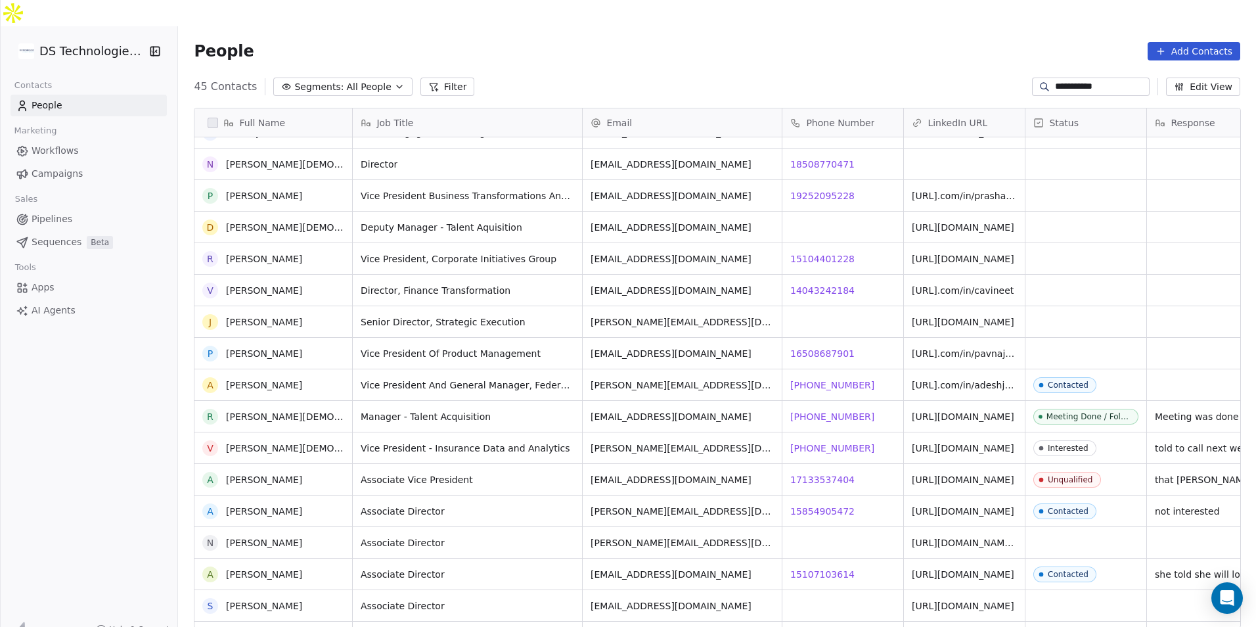
scroll to position [0, 0]
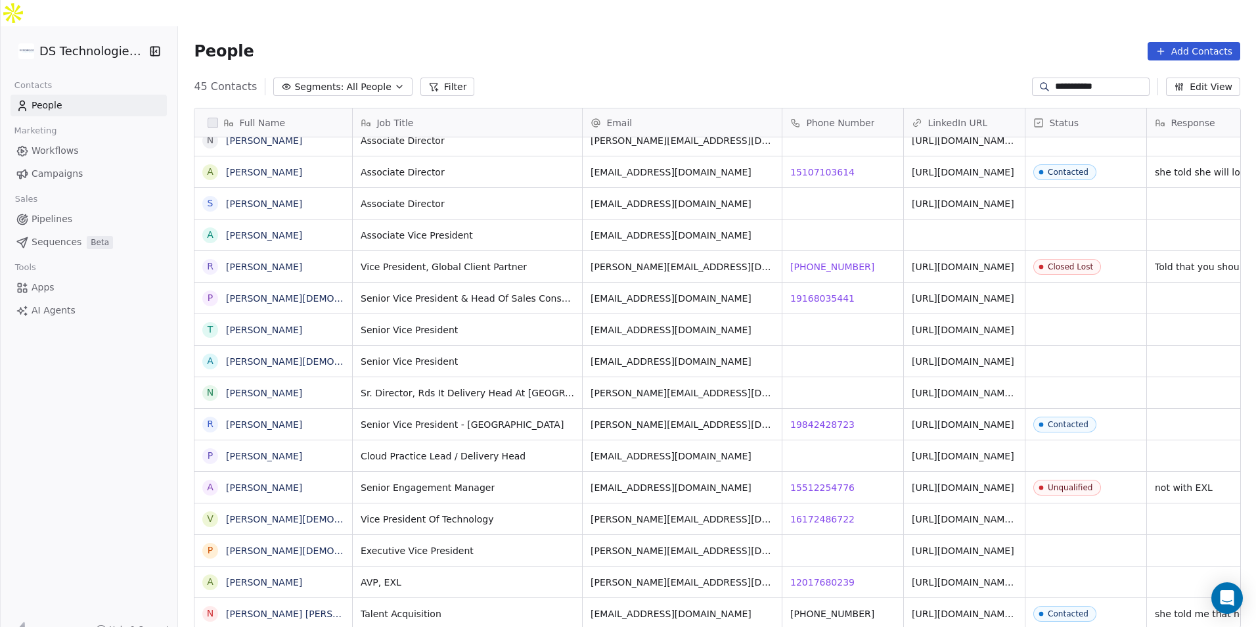
type input "**********"
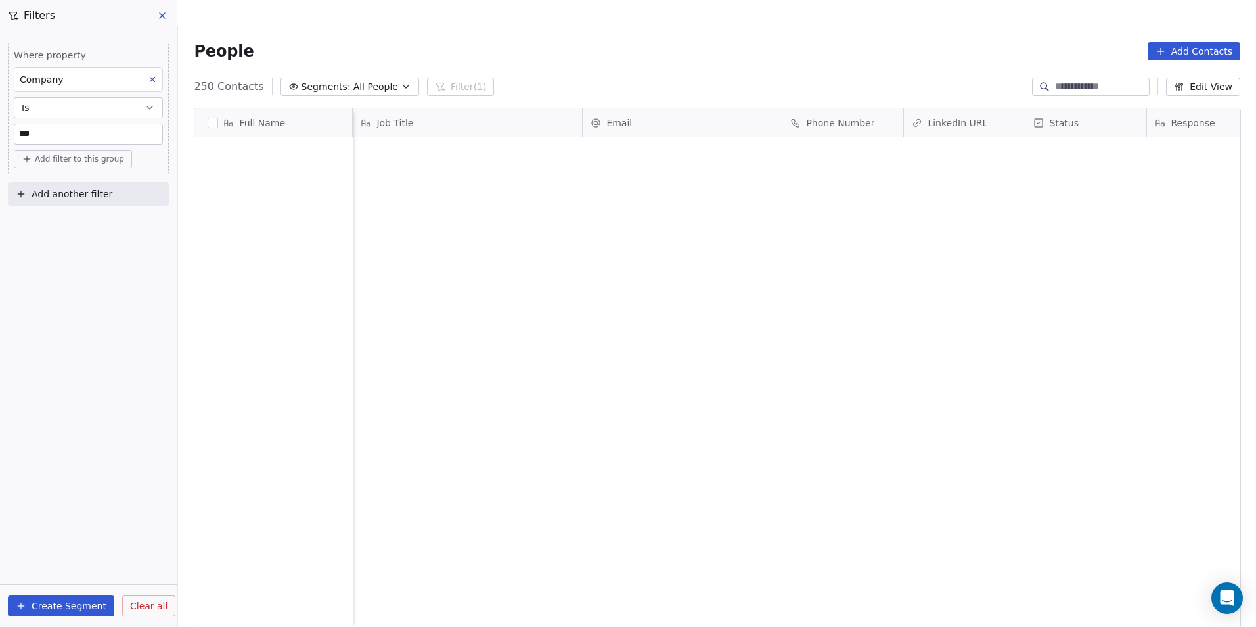
scroll to position [541, 1069]
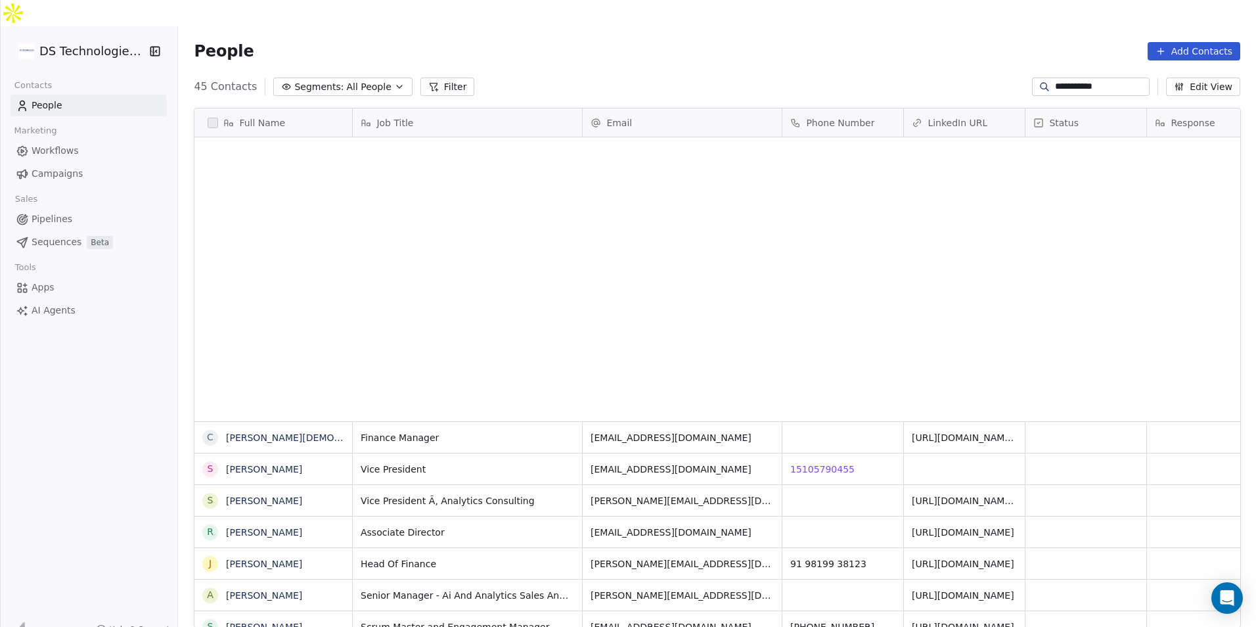
scroll to position [541, 1069]
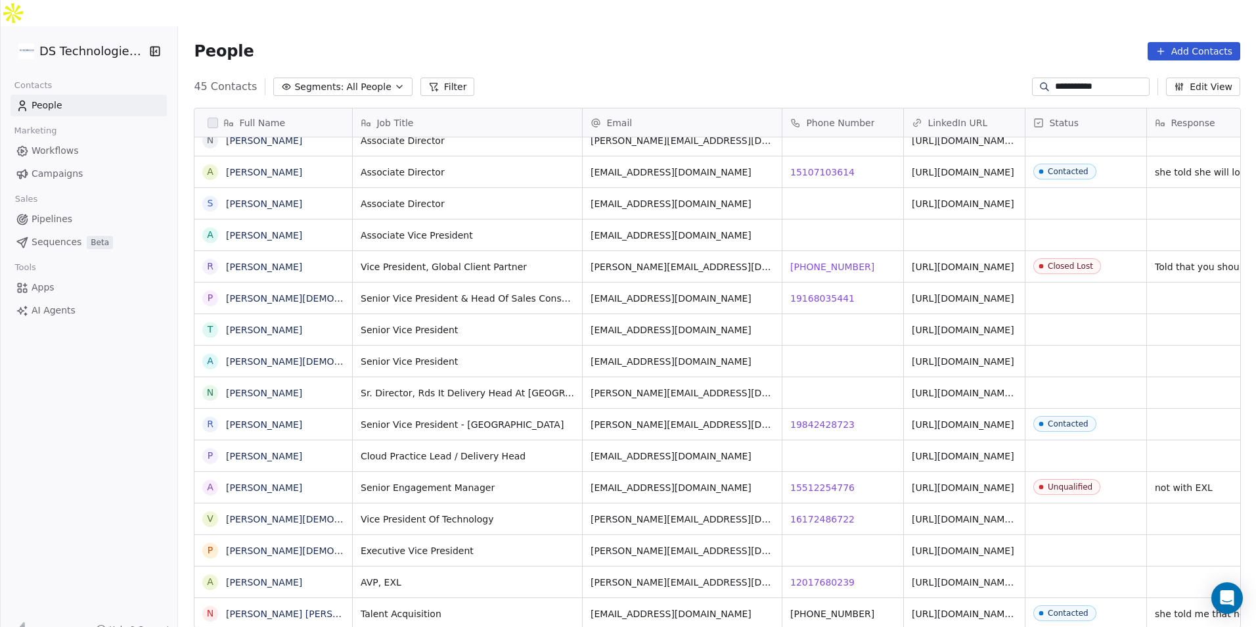
click at [1068, 78] on div "**********" at bounding box center [1091, 87] width 118 height 18
click at [1073, 80] on input "**********" at bounding box center [1101, 86] width 92 height 13
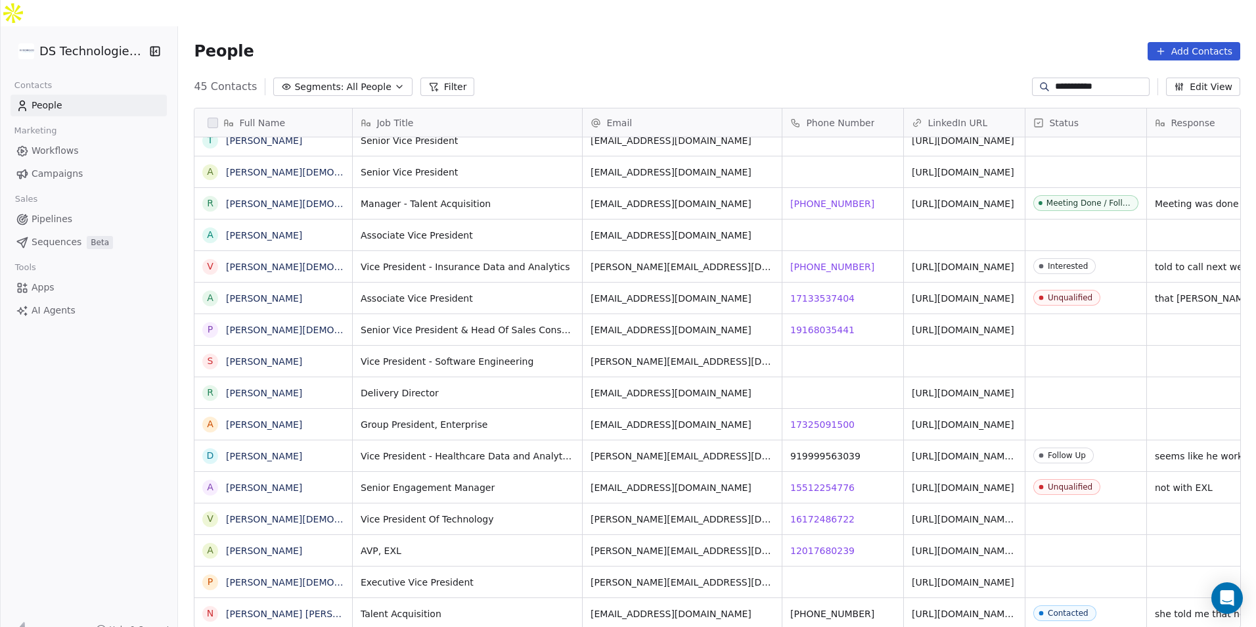
click at [1073, 80] on input "**********" at bounding box center [1101, 86] width 92 height 13
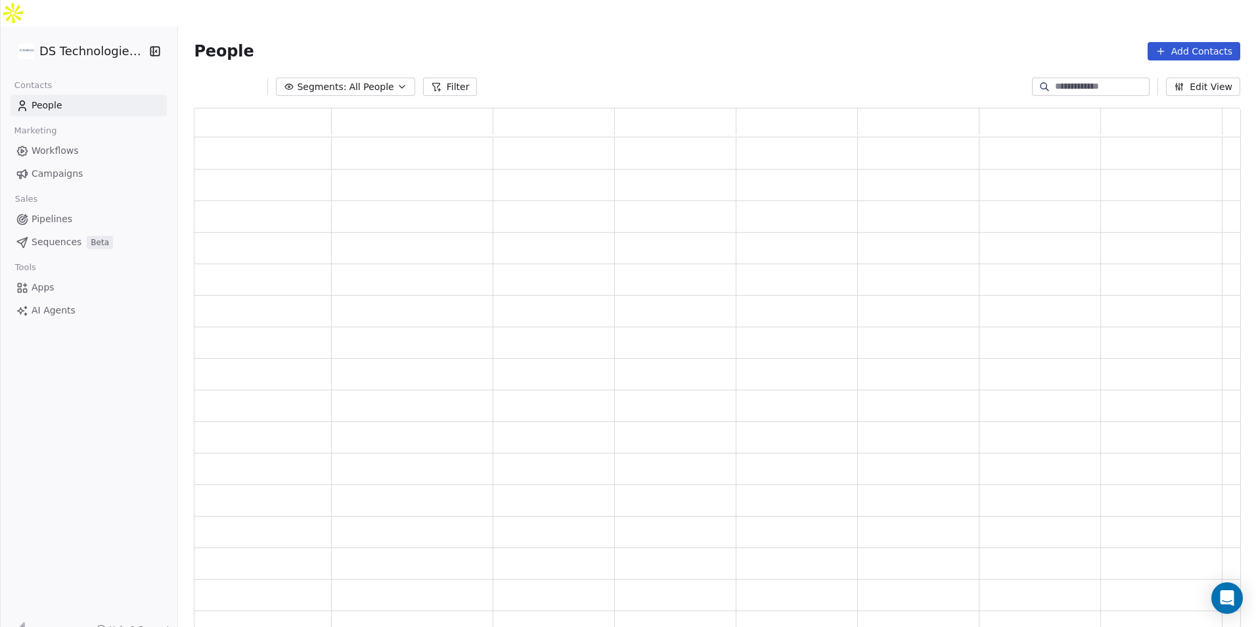
scroll to position [510, 1037]
paste input "**********"
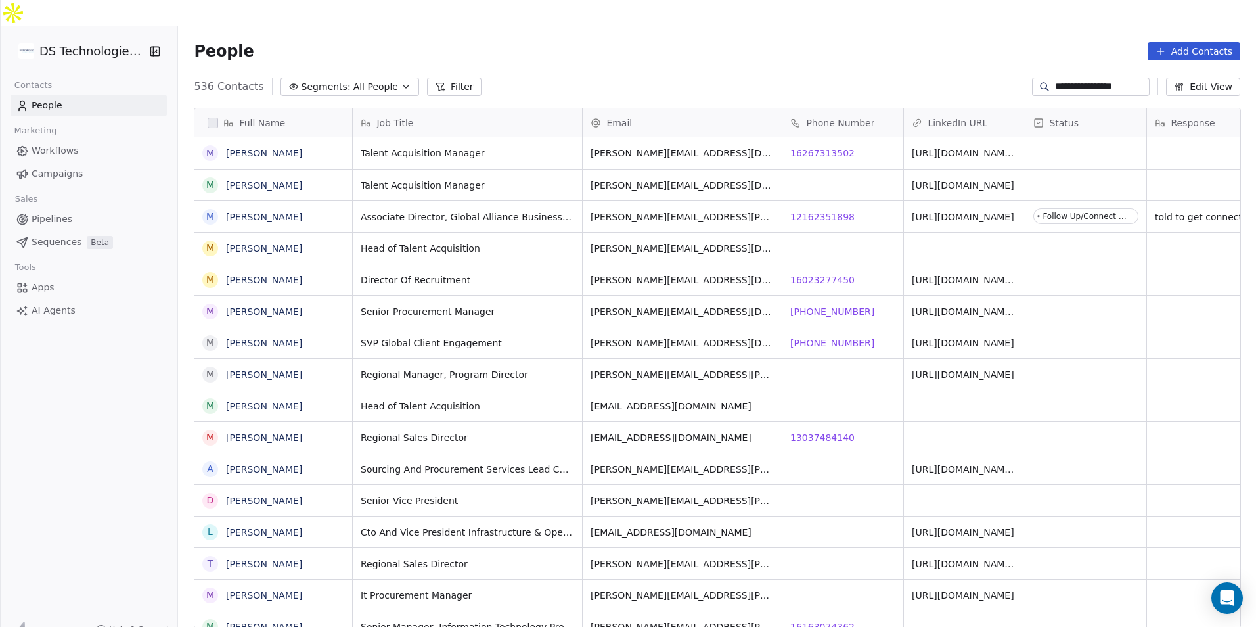
scroll to position [541, 1069]
type input "**********"
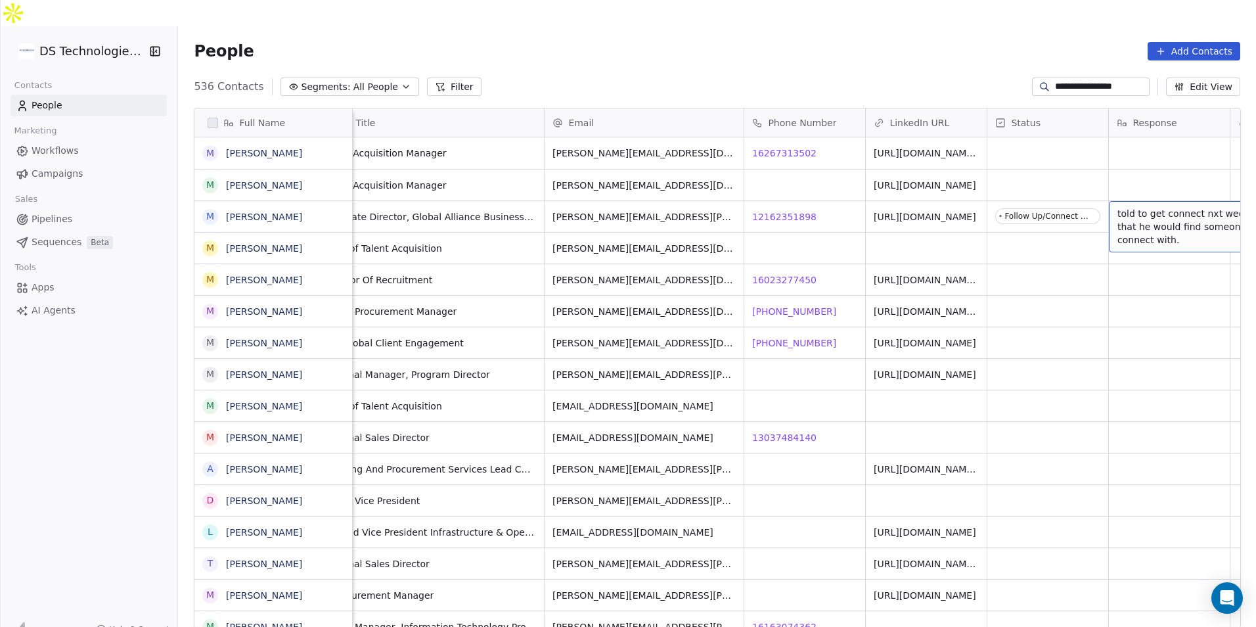
scroll to position [0, 160]
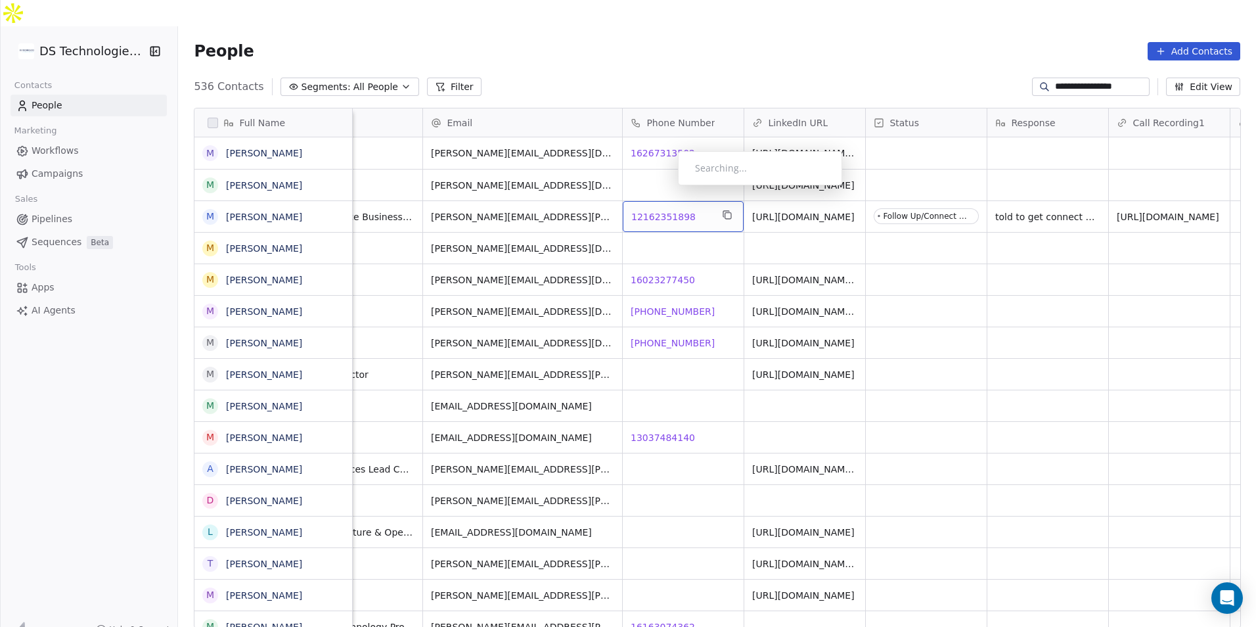
click at [667, 210] on span "12162351898" at bounding box center [663, 216] width 64 height 13
click at [1130, 193] on html "**********" at bounding box center [628, 326] width 1256 height 653
click at [1072, 49] on div "People Add Contacts" at bounding box center [717, 51] width 1078 height 50
click at [1069, 80] on input "**********" at bounding box center [1101, 86] width 92 height 13
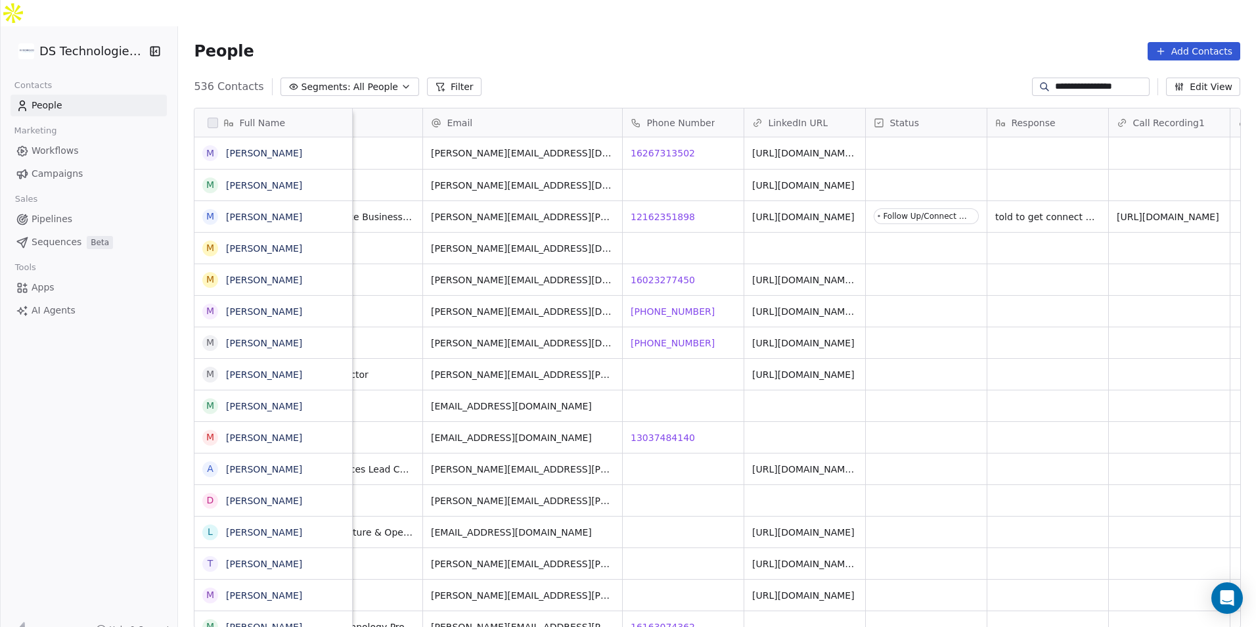
click at [1069, 80] on input "**********" at bounding box center [1101, 86] width 92 height 13
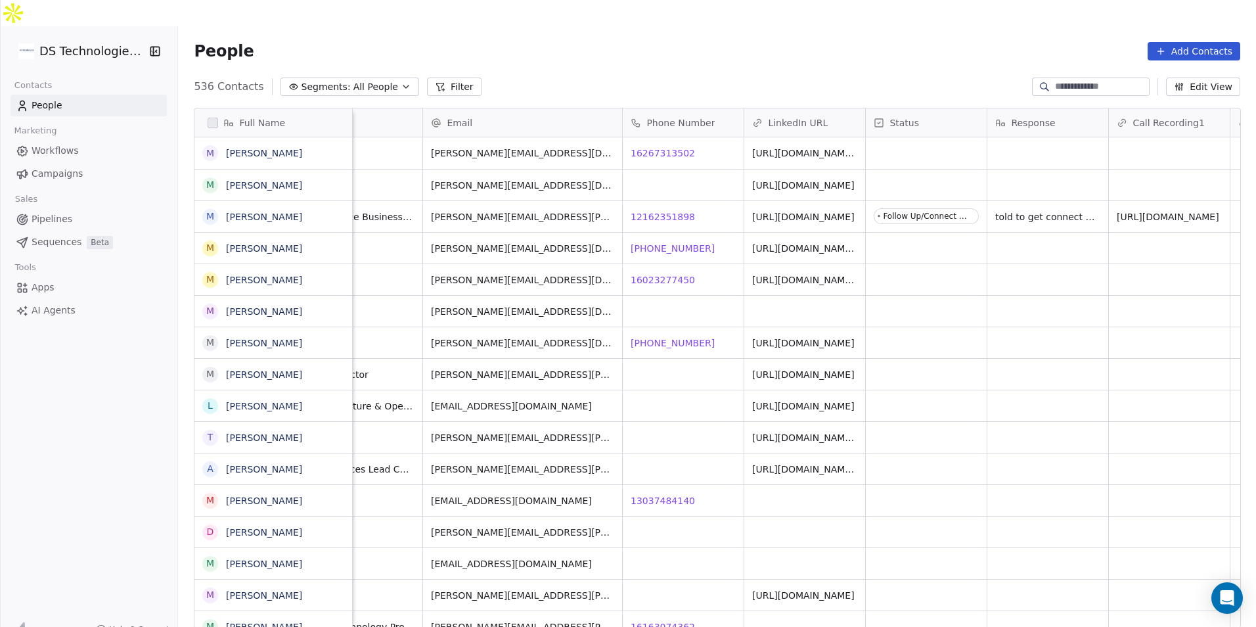
paste input "**********"
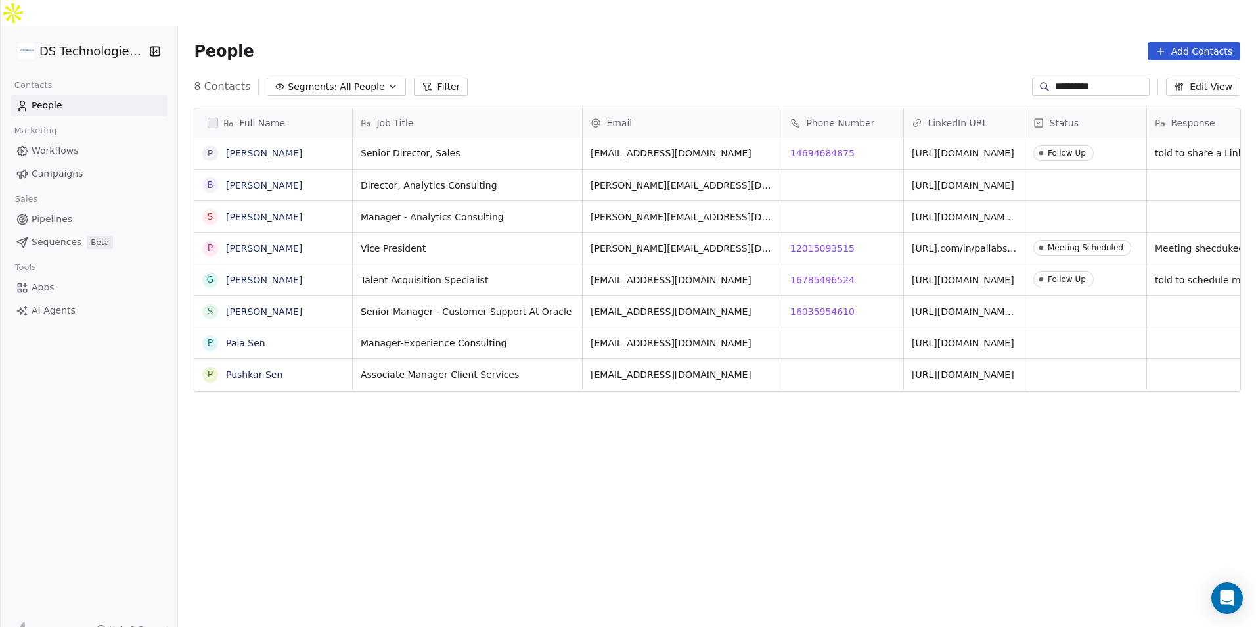
scroll to position [541, 1069]
type input "**********"
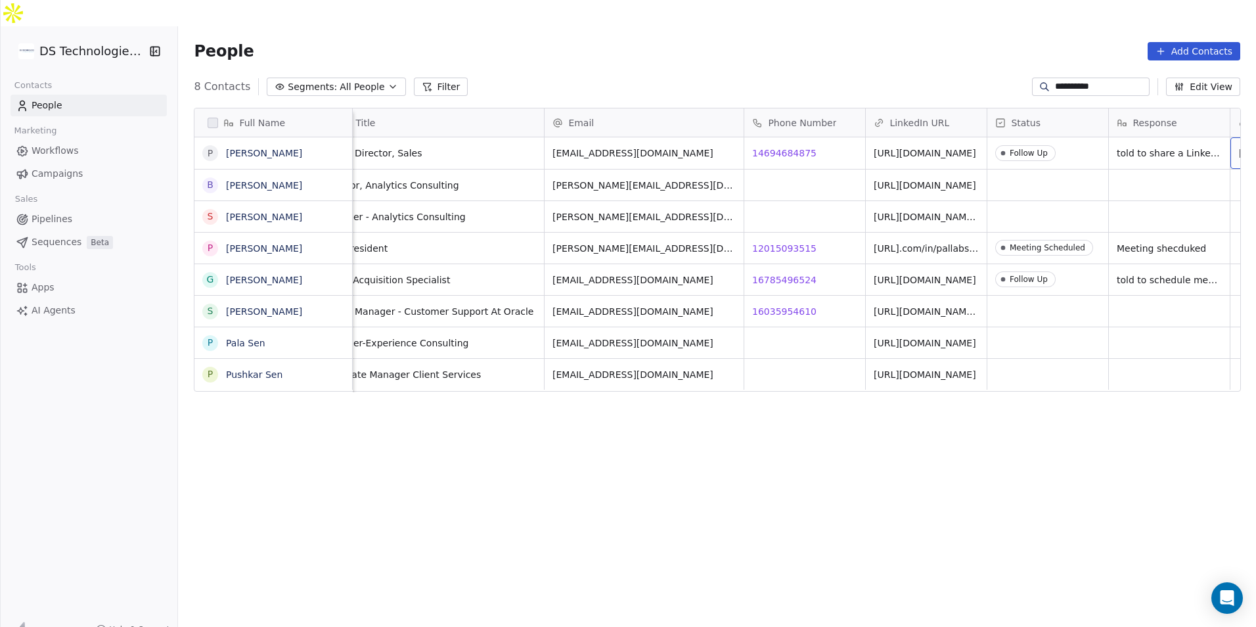
scroll to position [0, 160]
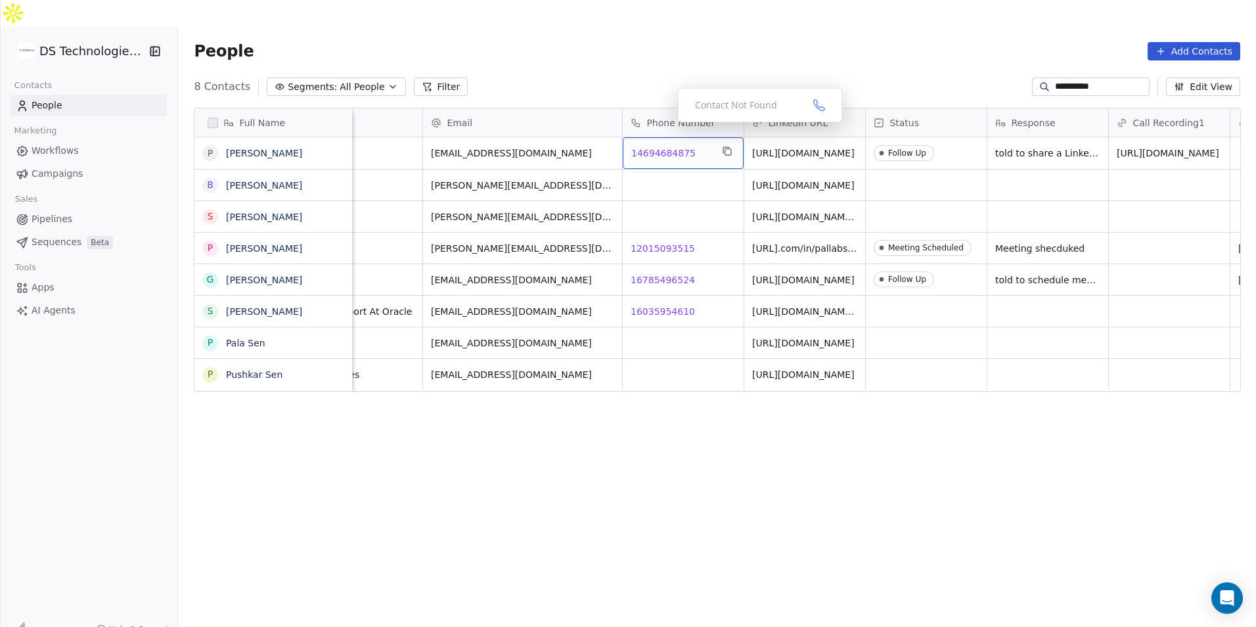
click at [667, 146] on span "14694684875" at bounding box center [663, 152] width 64 height 13
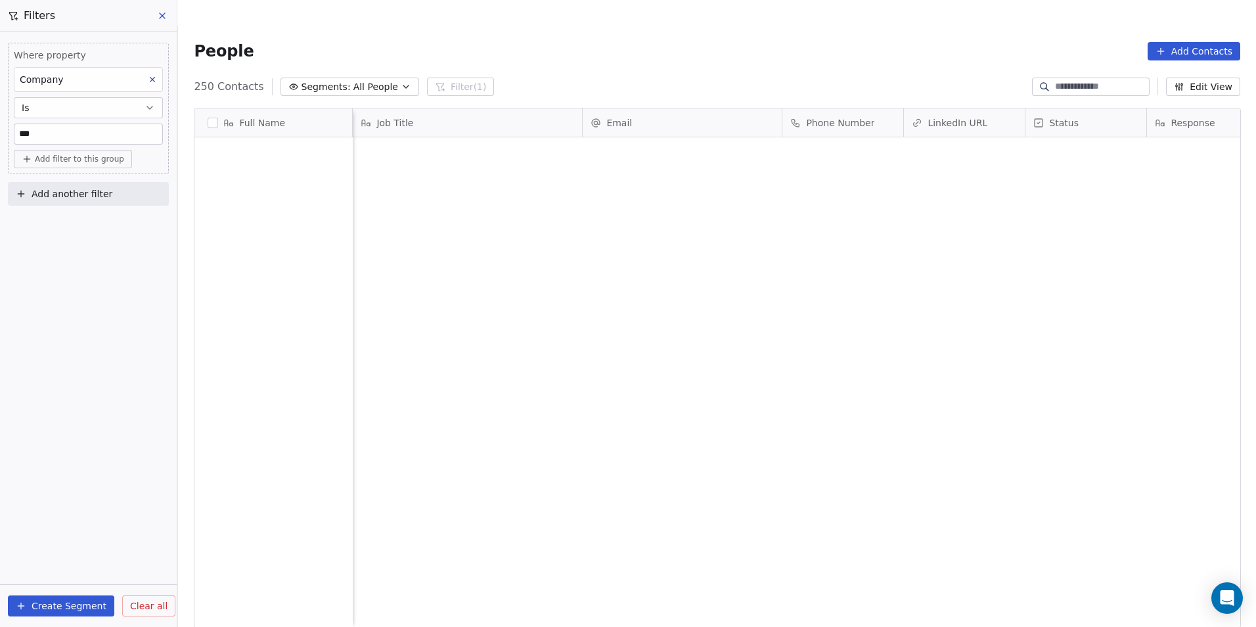
scroll to position [541, 1069]
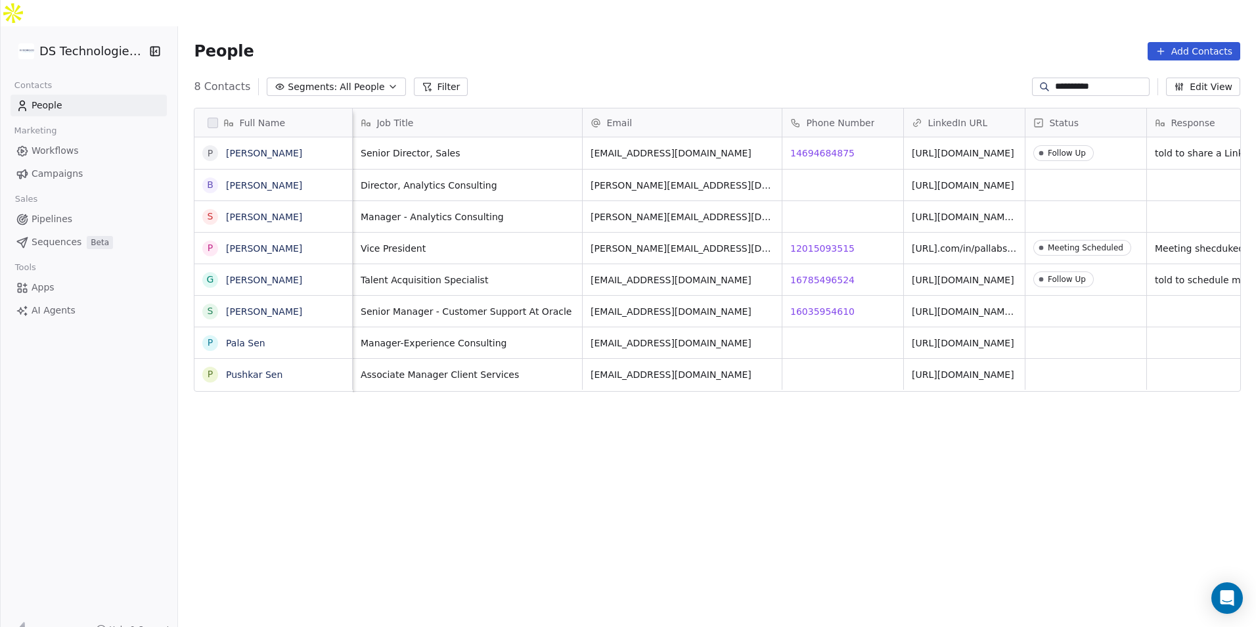
scroll to position [541, 1069]
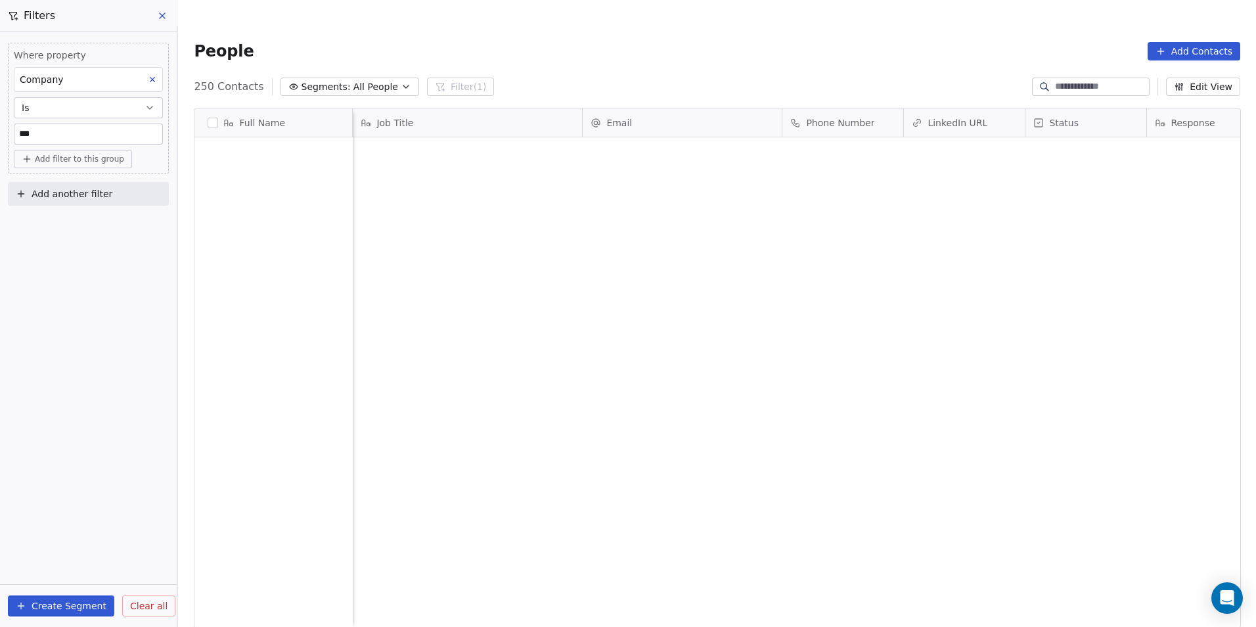
scroll to position [541, 1069]
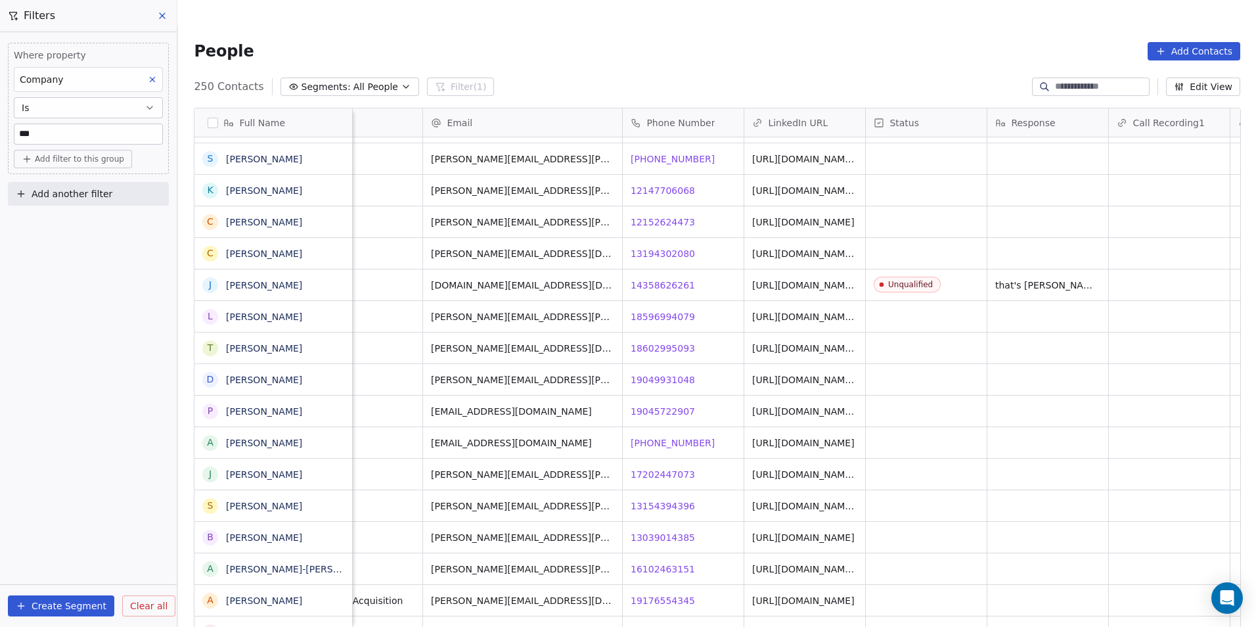
click at [93, 132] on input "***" at bounding box center [88, 134] width 148 height 20
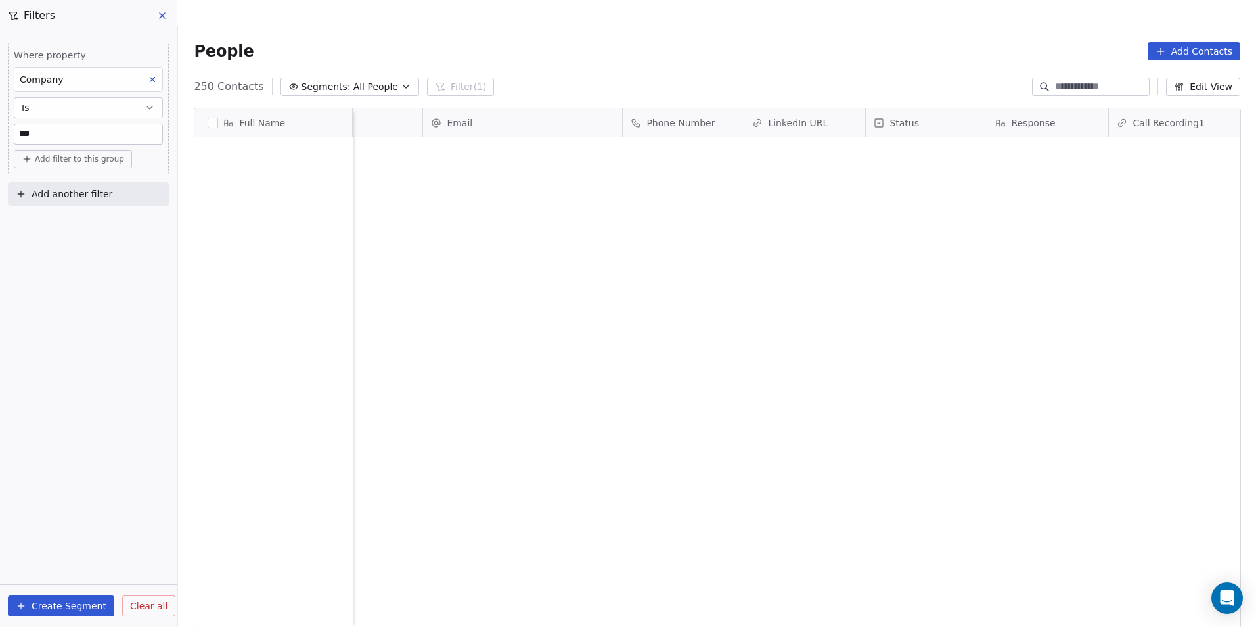
scroll to position [0, 0]
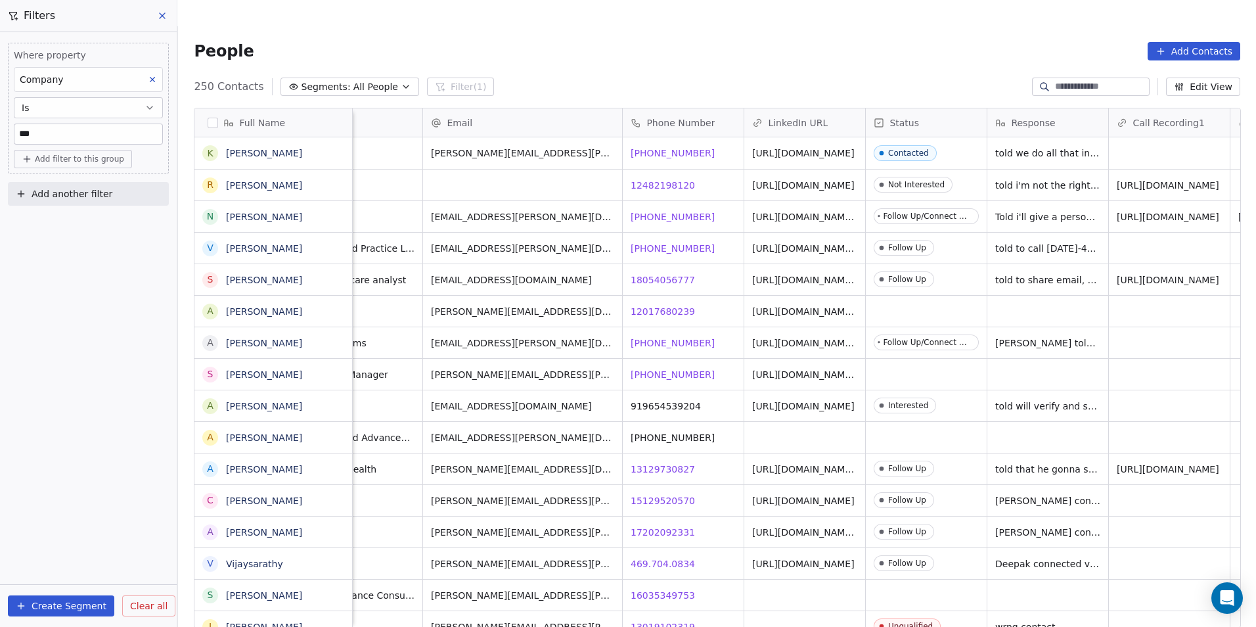
click at [136, 133] on input "***" at bounding box center [88, 134] width 148 height 20
paste input "*******"
paste input "**********"
type input "**********"
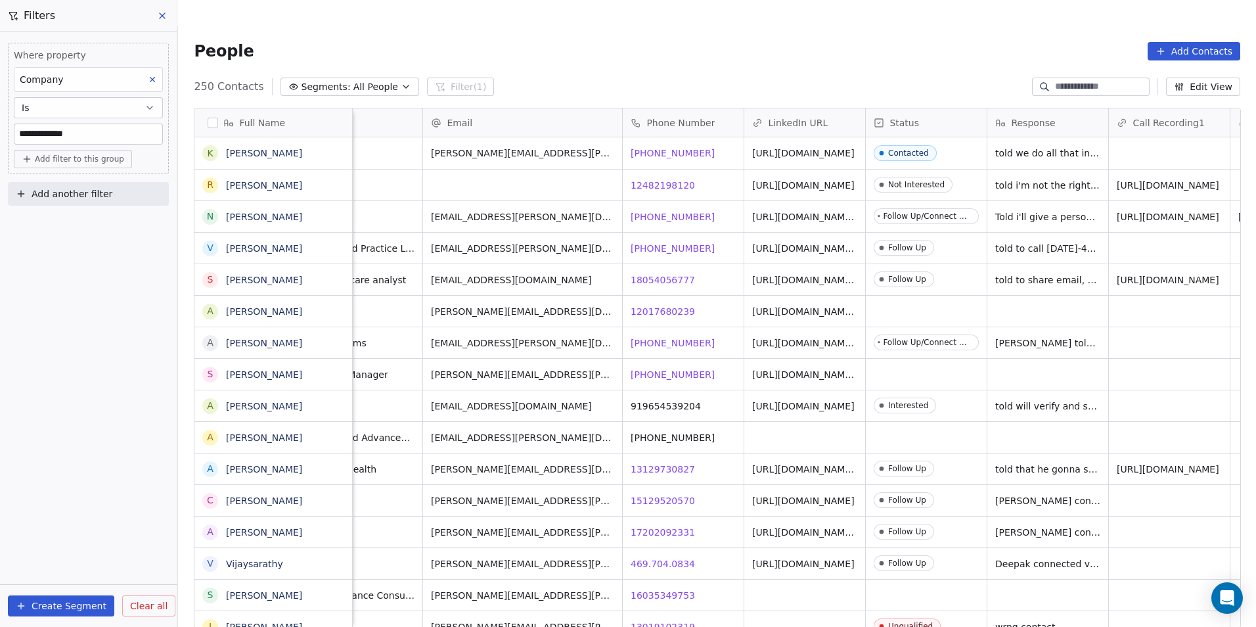
click at [25, 137] on input "**********" at bounding box center [88, 134] width 148 height 20
paste input "**********"
type input "**********"
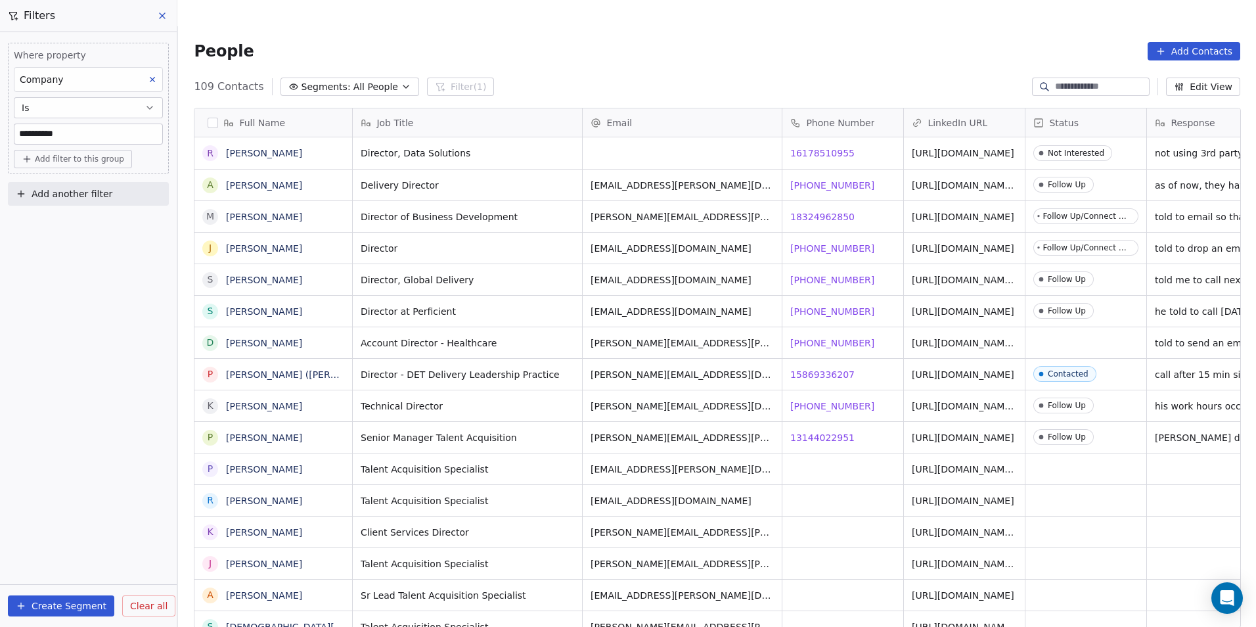
scroll to position [11, 11]
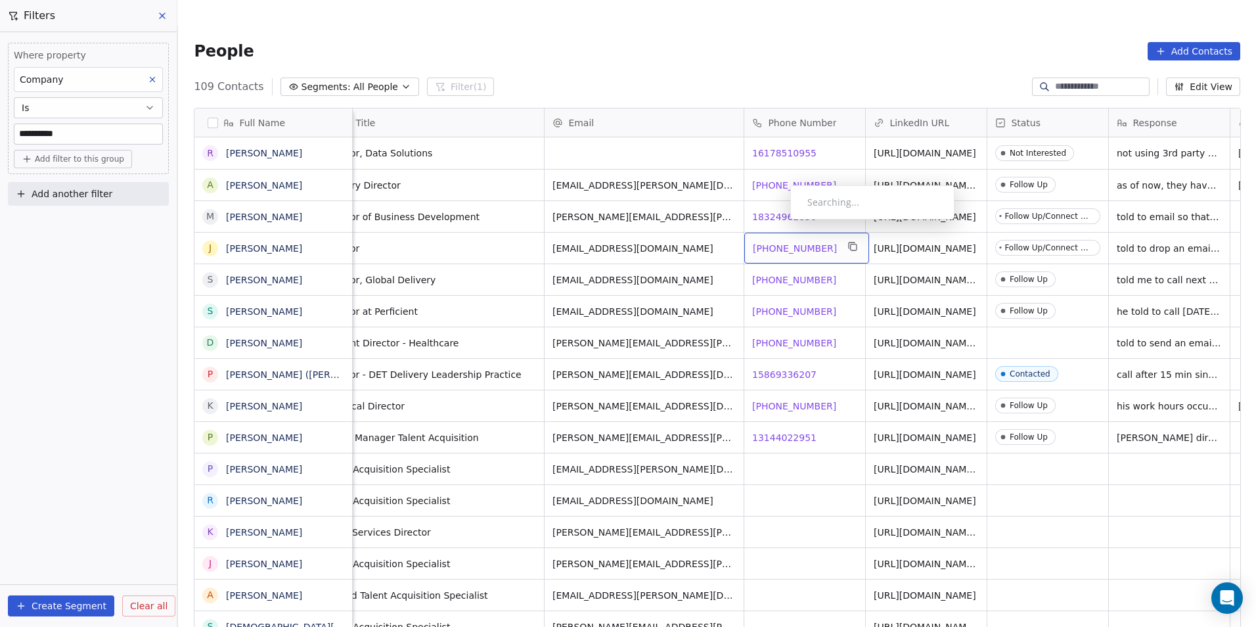
click at [780, 242] on span "1 513-658-3397" at bounding box center [795, 248] width 84 height 13
click at [763, 250] on html "**********" at bounding box center [628, 326] width 1256 height 653
click at [788, 273] on span "469-740-0127" at bounding box center [795, 279] width 84 height 13
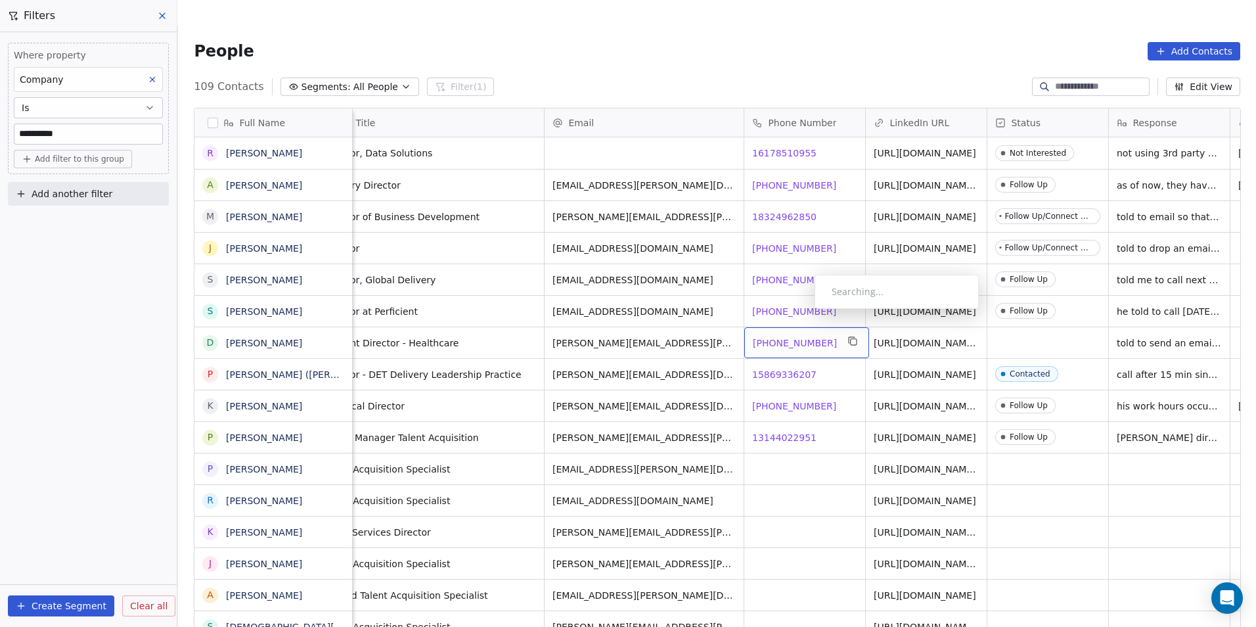
click at [804, 336] on span "954-562-6722" at bounding box center [795, 342] width 84 height 13
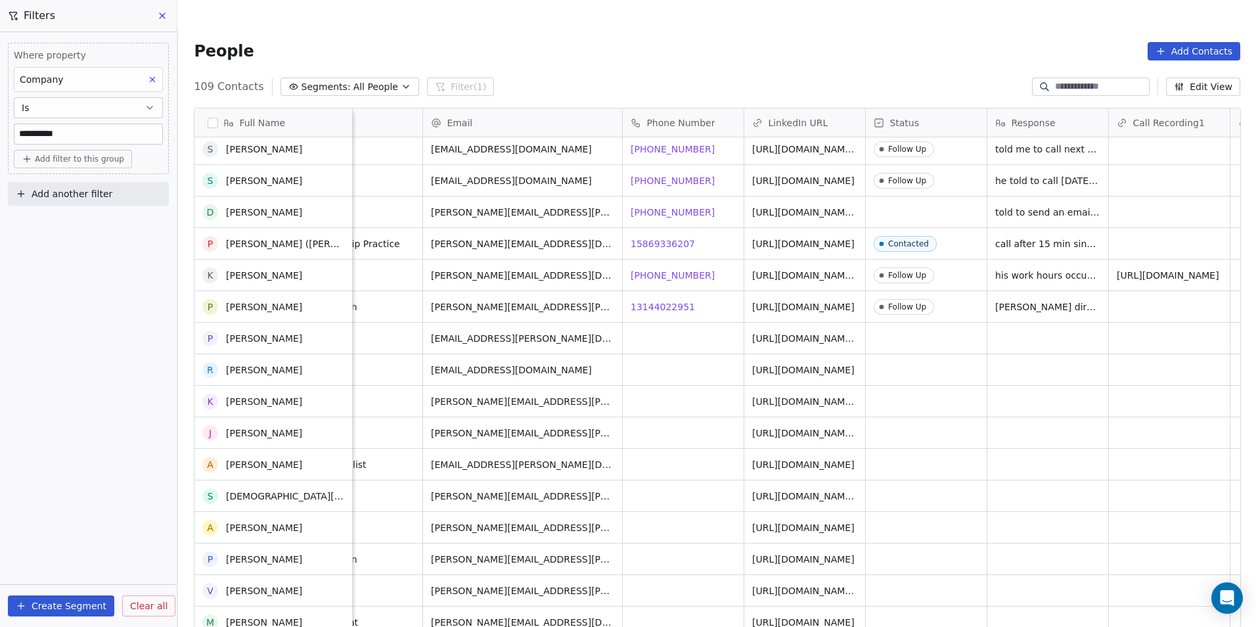
scroll to position [131, 0]
click at [653, 300] on span "13144022951" at bounding box center [663, 306] width 64 height 13
click at [676, 326] on html "**********" at bounding box center [628, 326] width 1256 height 653
click at [661, 300] on span "13144022951" at bounding box center [663, 306] width 64 height 13
click at [627, 430] on html "**********" at bounding box center [628, 326] width 1256 height 653
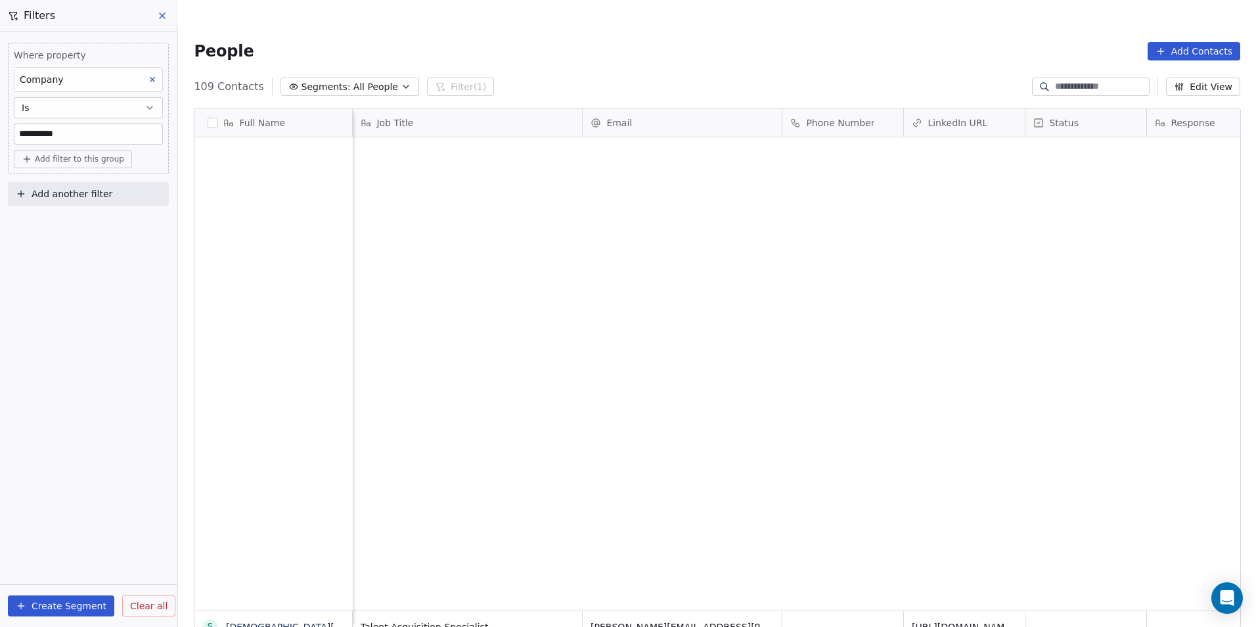
scroll to position [541, 1069]
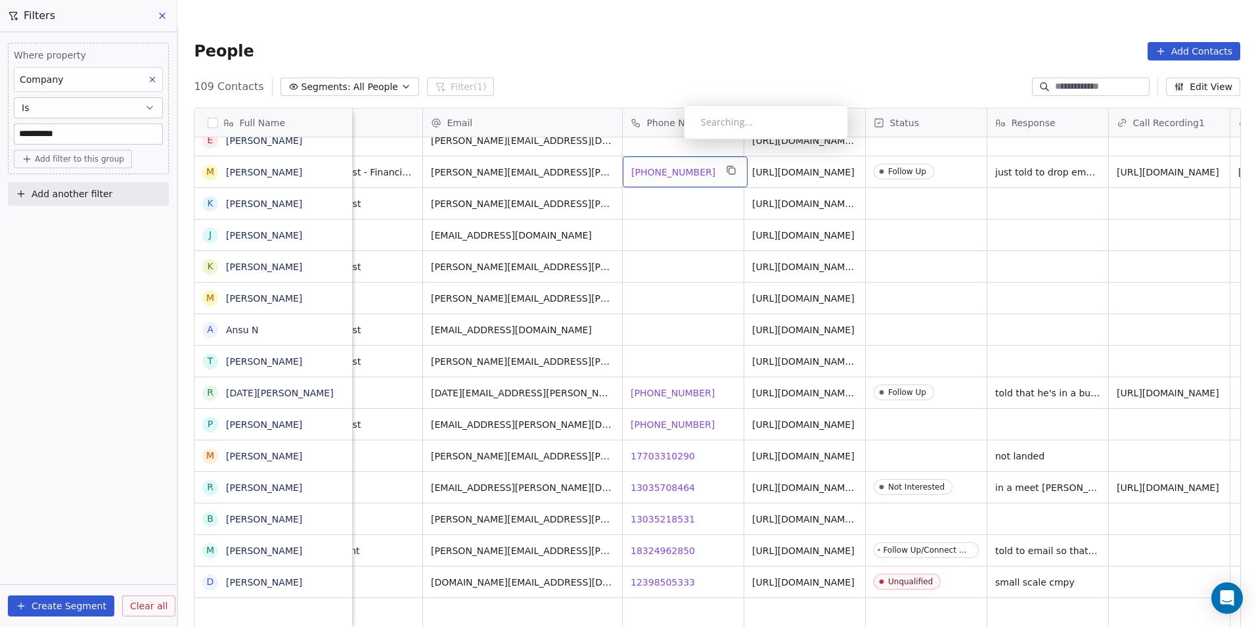
click at [673, 166] on span "[PHONE_NUMBER]" at bounding box center [673, 172] width 84 height 13
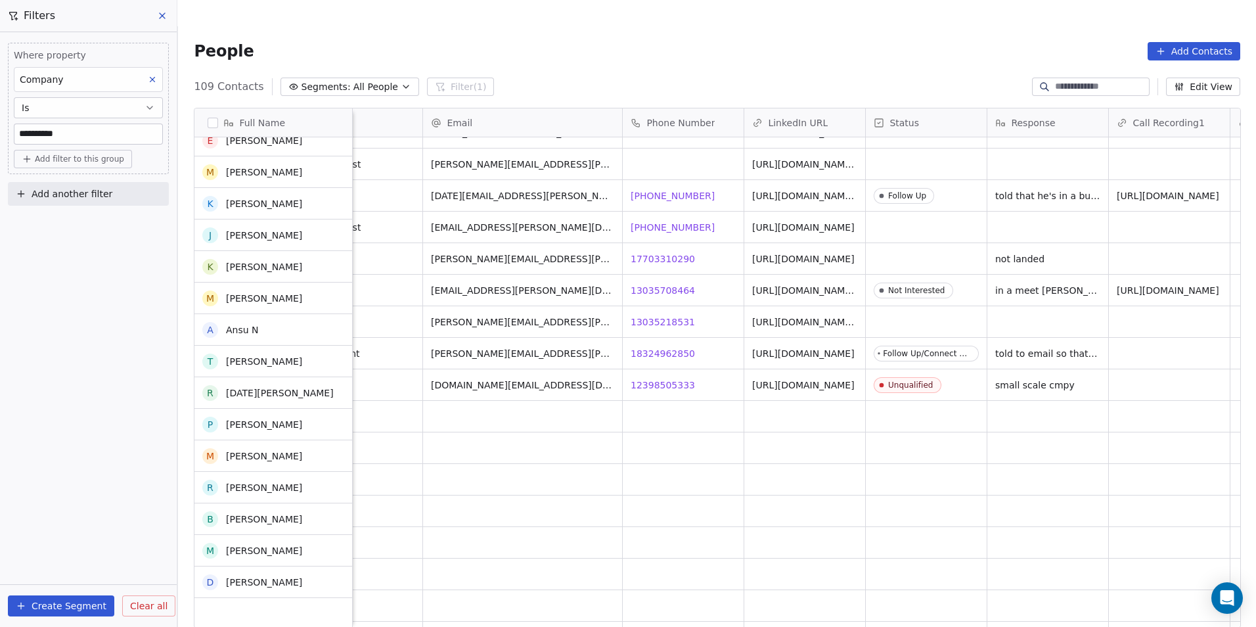
scroll to position [1314, 0]
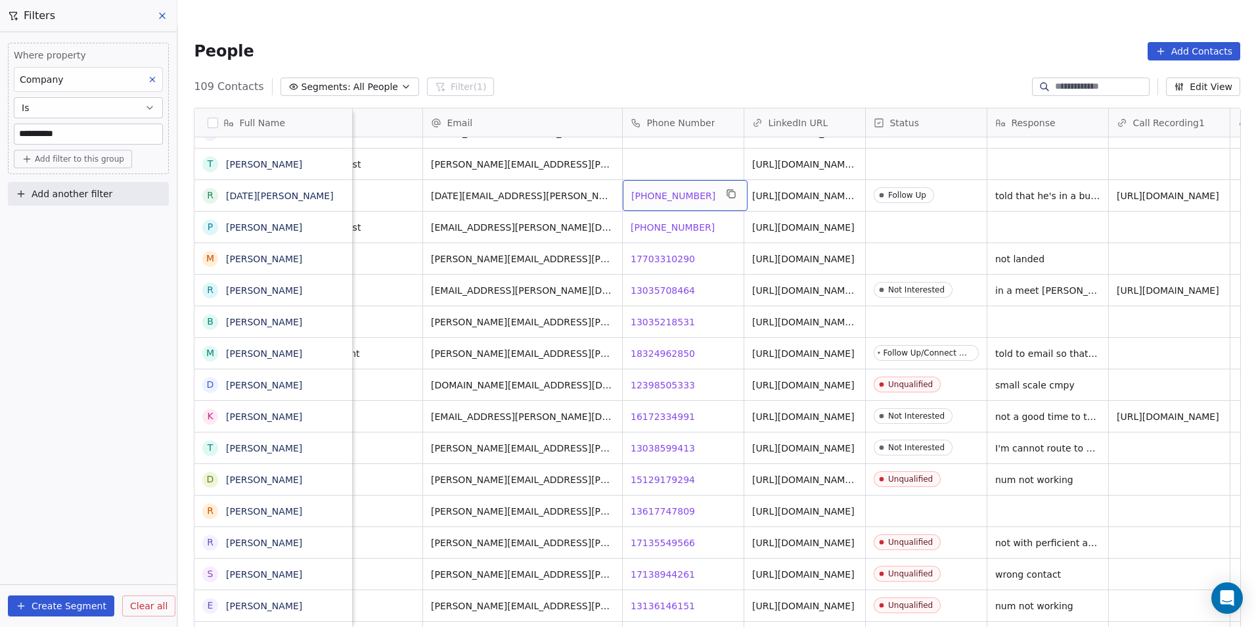
click at [665, 189] on span "[PHONE_NUMBER]" at bounding box center [673, 195] width 84 height 13
click at [725, 201] on html "**********" at bounding box center [628, 326] width 1256 height 653
click at [672, 189] on span "508-494-3789" at bounding box center [673, 195] width 84 height 13
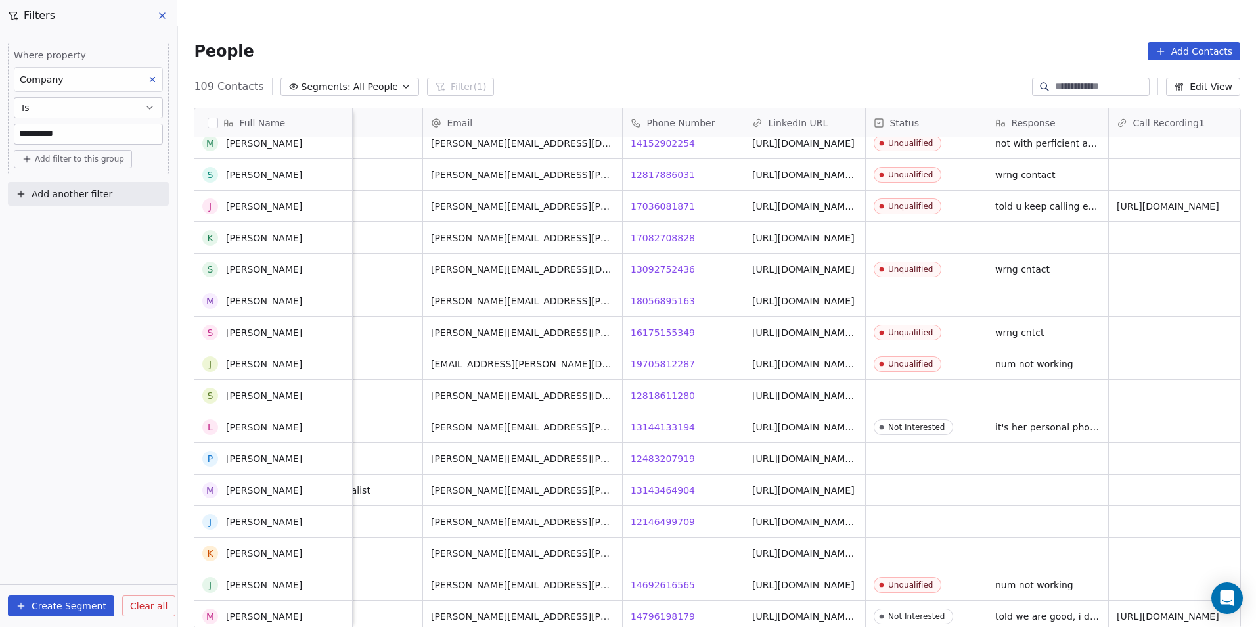
scroll to position [1905, 0]
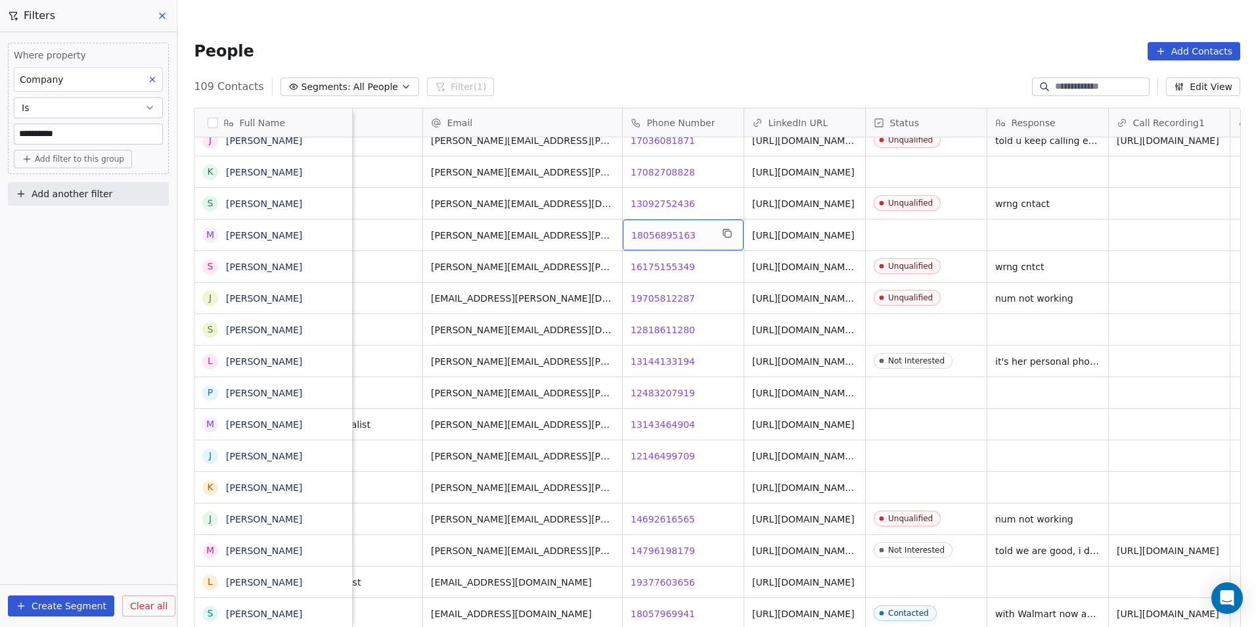
click at [648, 219] on div "18056895163 18056895163" at bounding box center [683, 234] width 121 height 31
click at [692, 230] on html "**********" at bounding box center [628, 326] width 1256 height 653
click at [642, 229] on span "18056895163" at bounding box center [663, 235] width 64 height 13
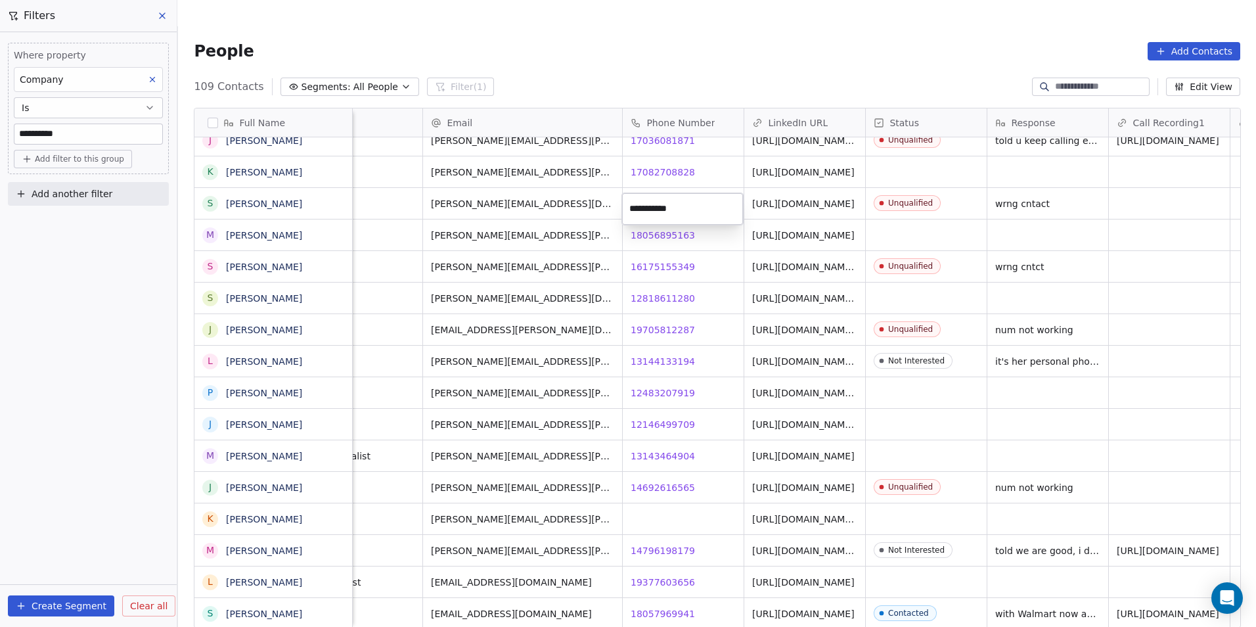
click at [674, 373] on html "**********" at bounding box center [628, 326] width 1256 height 653
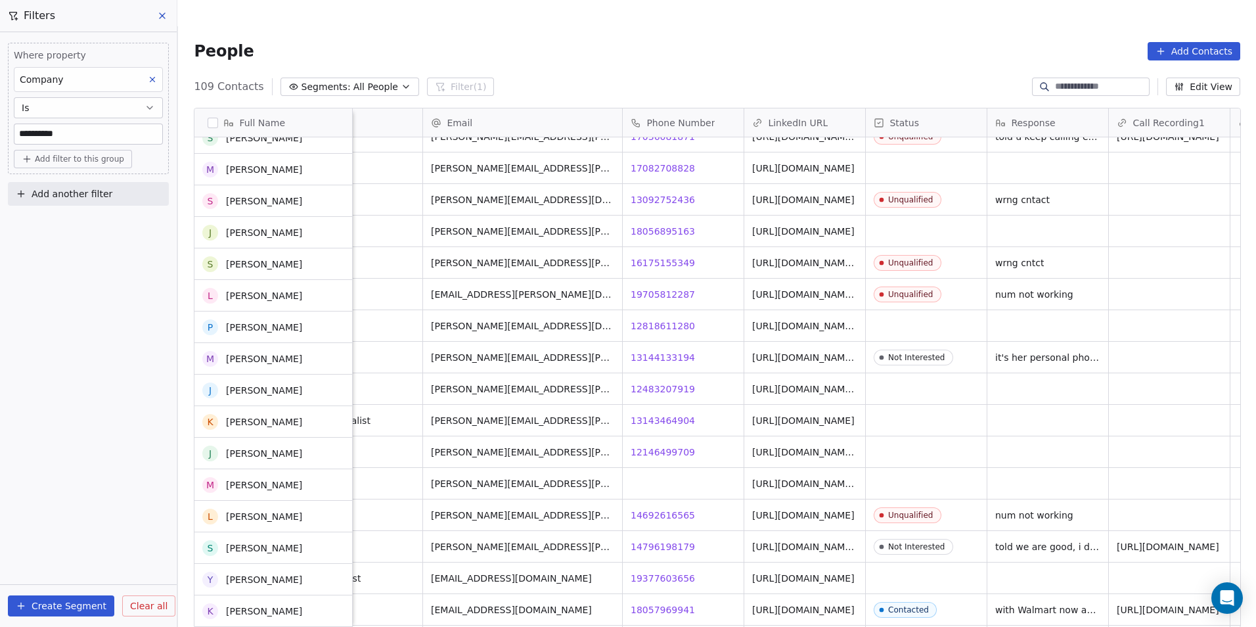
scroll to position [1971, 0]
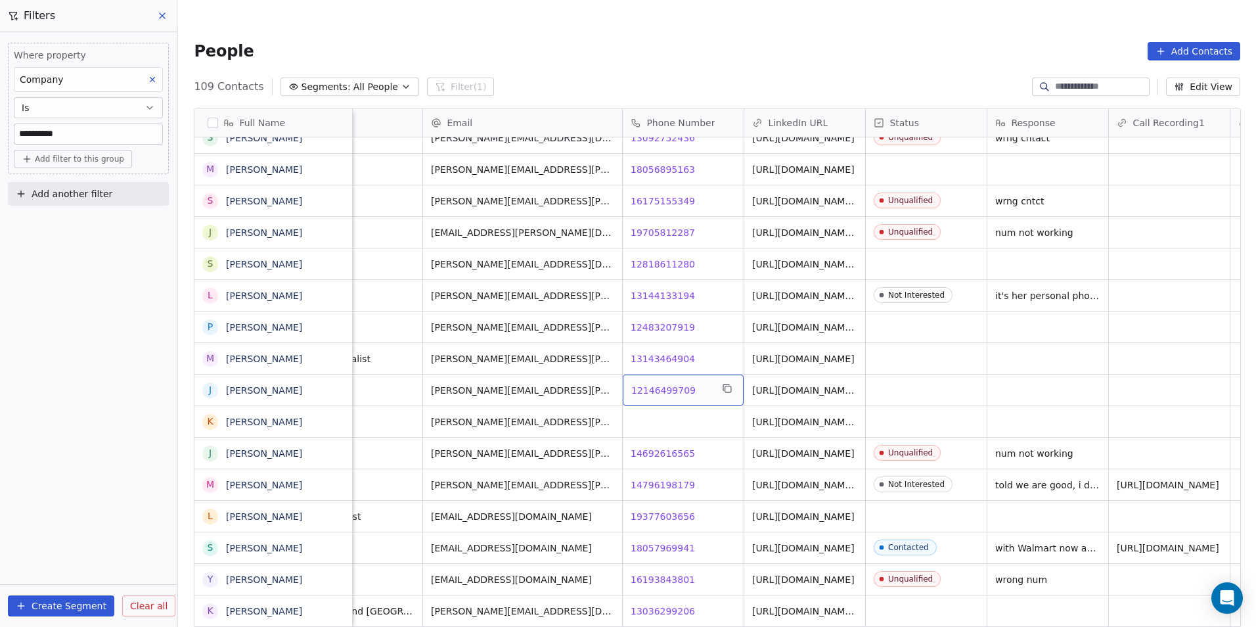
drag, startPoint x: 690, startPoint y: 407, endPoint x: 695, endPoint y: 393, distance: 15.2
click at [667, 384] on span "12146499709" at bounding box center [663, 390] width 64 height 13
click at [671, 510] on span "19377603656" at bounding box center [663, 516] width 64 height 13
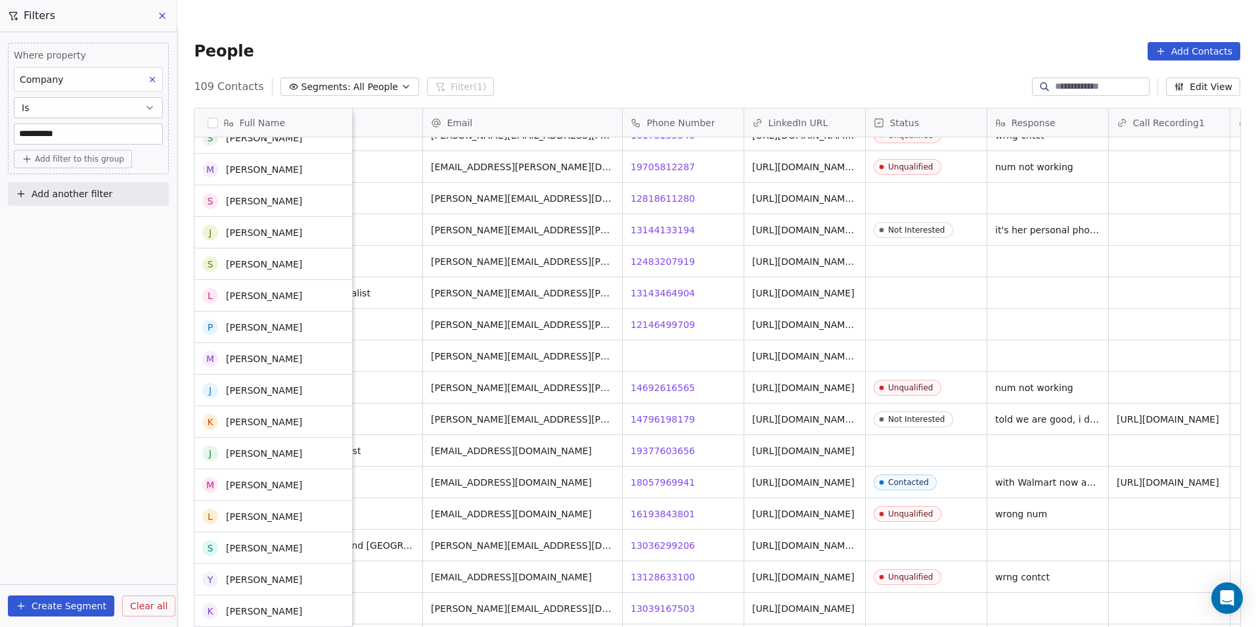
scroll to position [2036, 0]
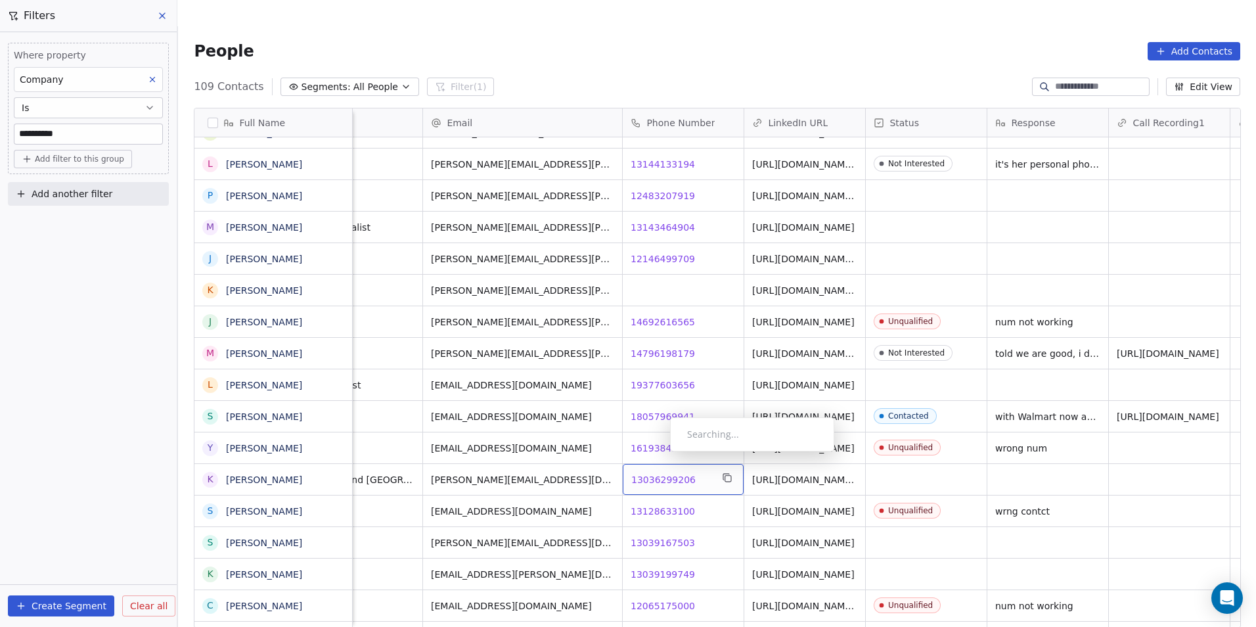
click at [659, 473] on span "13036299206" at bounding box center [663, 479] width 64 height 13
click at [713, 478] on html "**********" at bounding box center [628, 326] width 1256 height 653
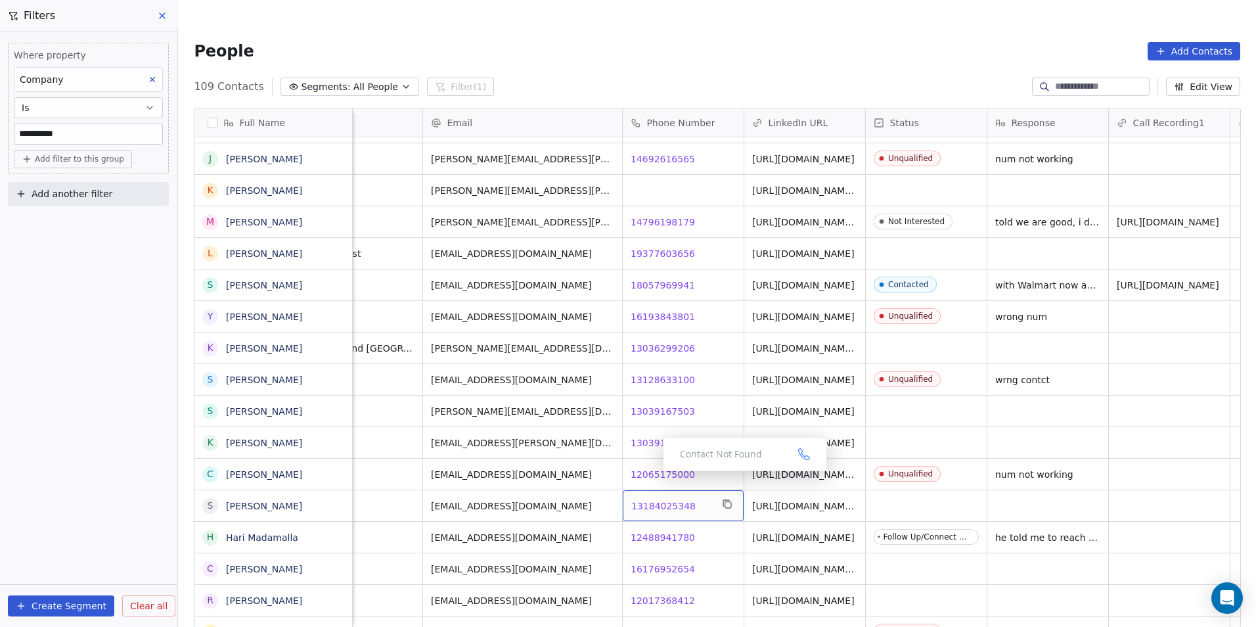
click at [652, 499] on span "13184025348" at bounding box center [663, 505] width 64 height 13
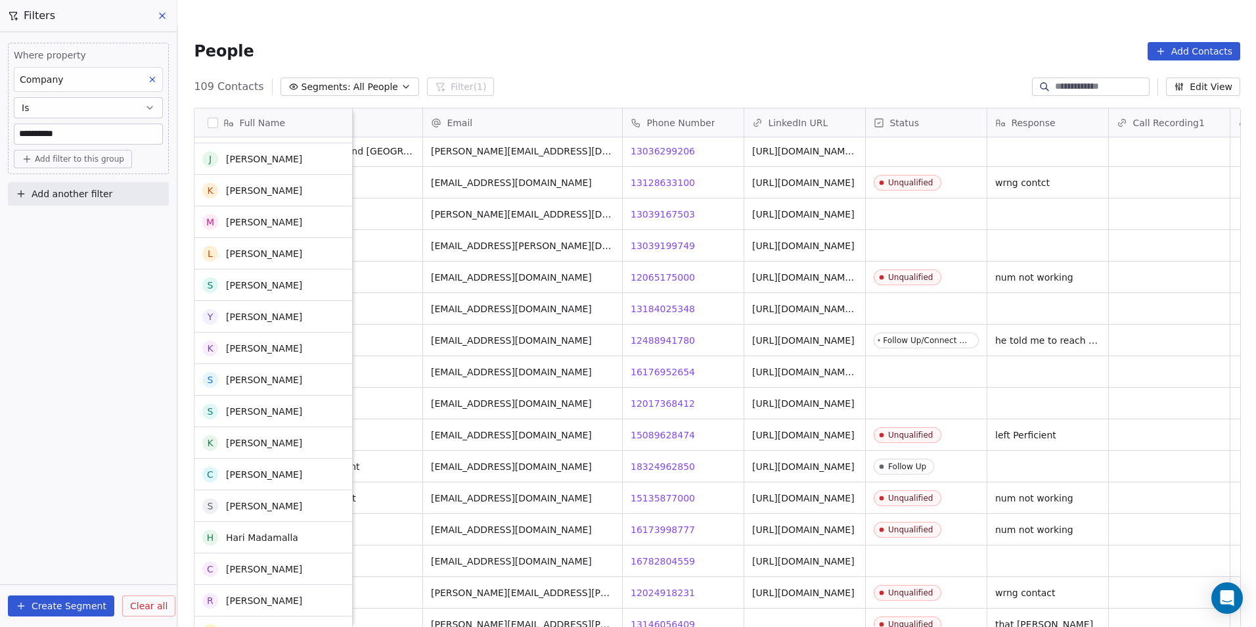
scroll to position [2430, 0]
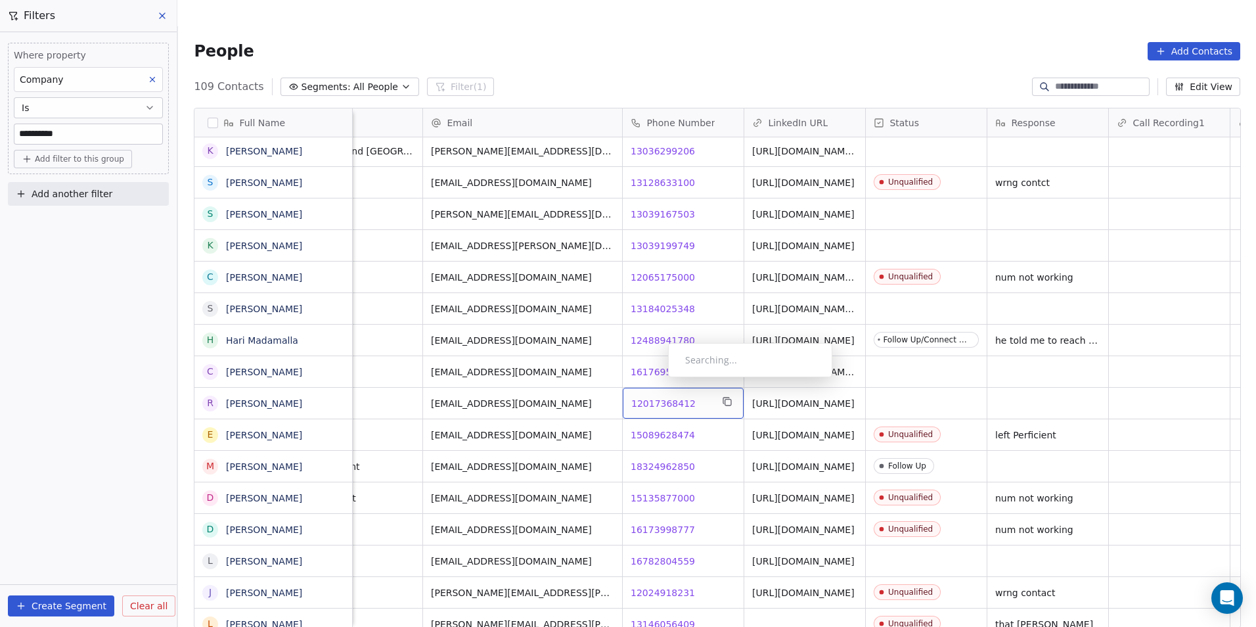
click at [664, 388] on div "12017368412 12017368412" at bounding box center [683, 403] width 121 height 31
click at [672, 397] on span "12017368412" at bounding box center [663, 403] width 64 height 13
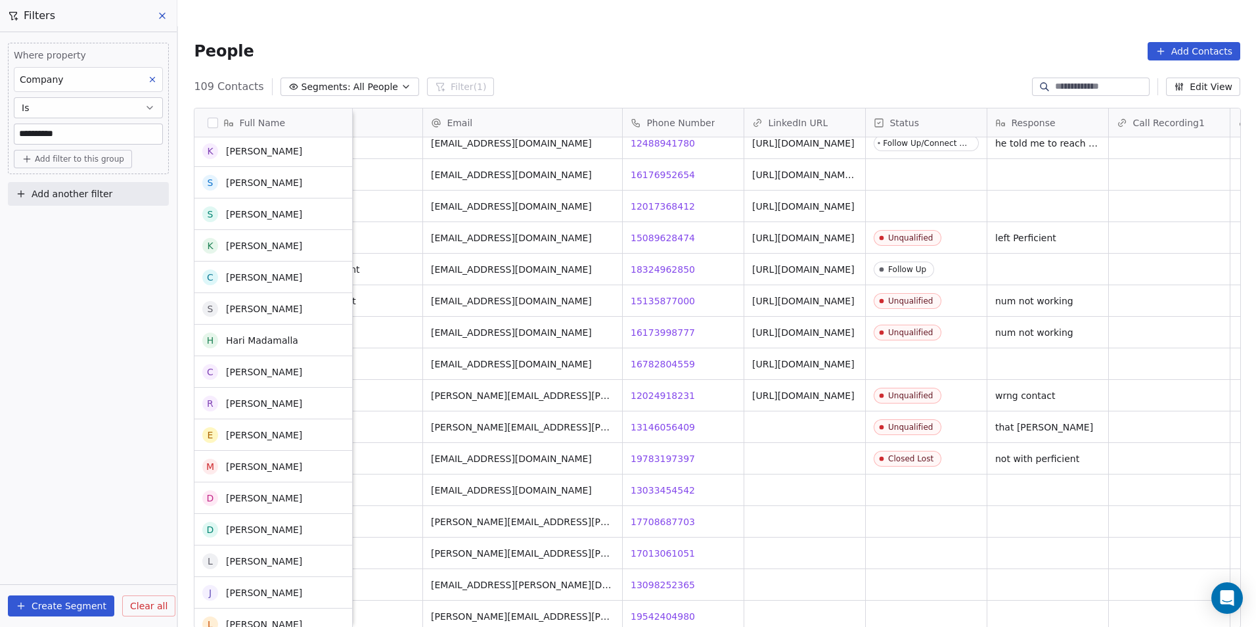
scroll to position [2627, 0]
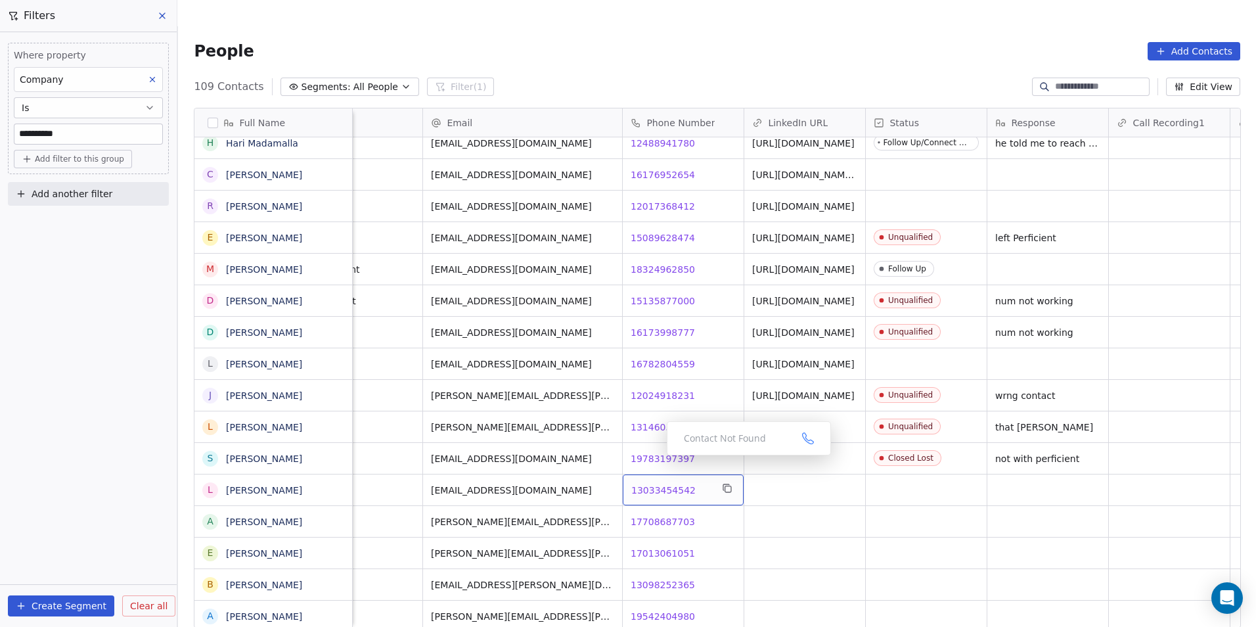
click at [656, 483] on span "13033454542" at bounding box center [663, 489] width 64 height 13
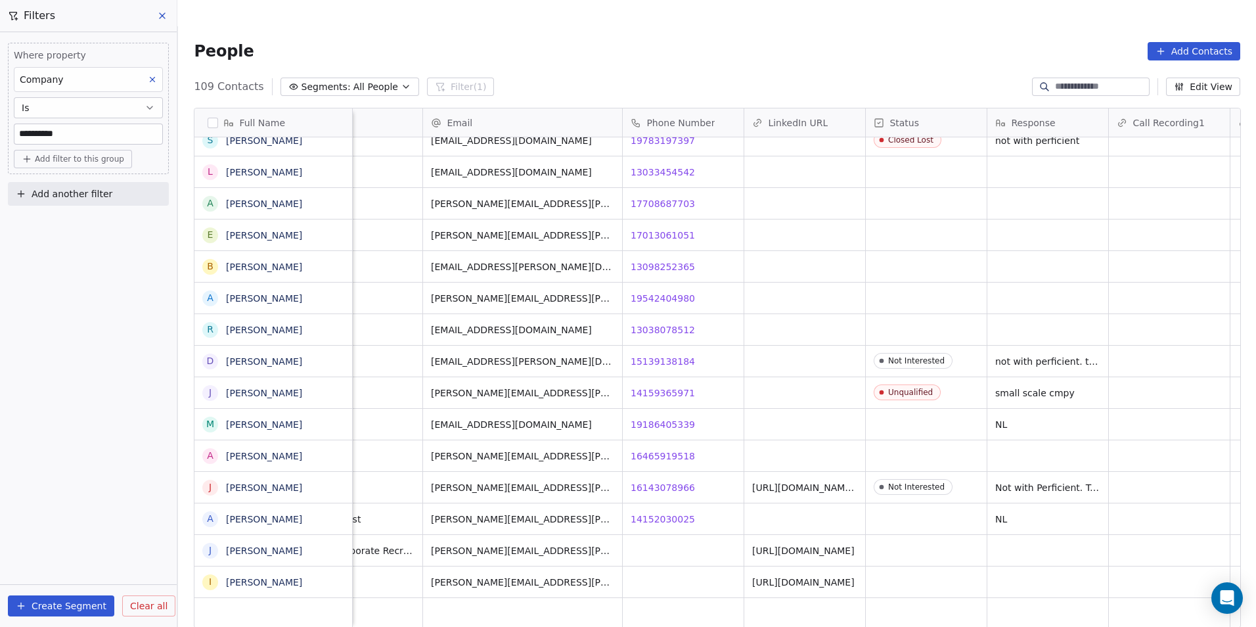
scroll to position [10, 160]
click at [655, 512] on span "14152030025" at bounding box center [663, 518] width 64 height 13
click at [94, 144] on html "**********" at bounding box center [628, 326] width 1256 height 653
click at [105, 131] on input "**********" at bounding box center [88, 134] width 148 height 20
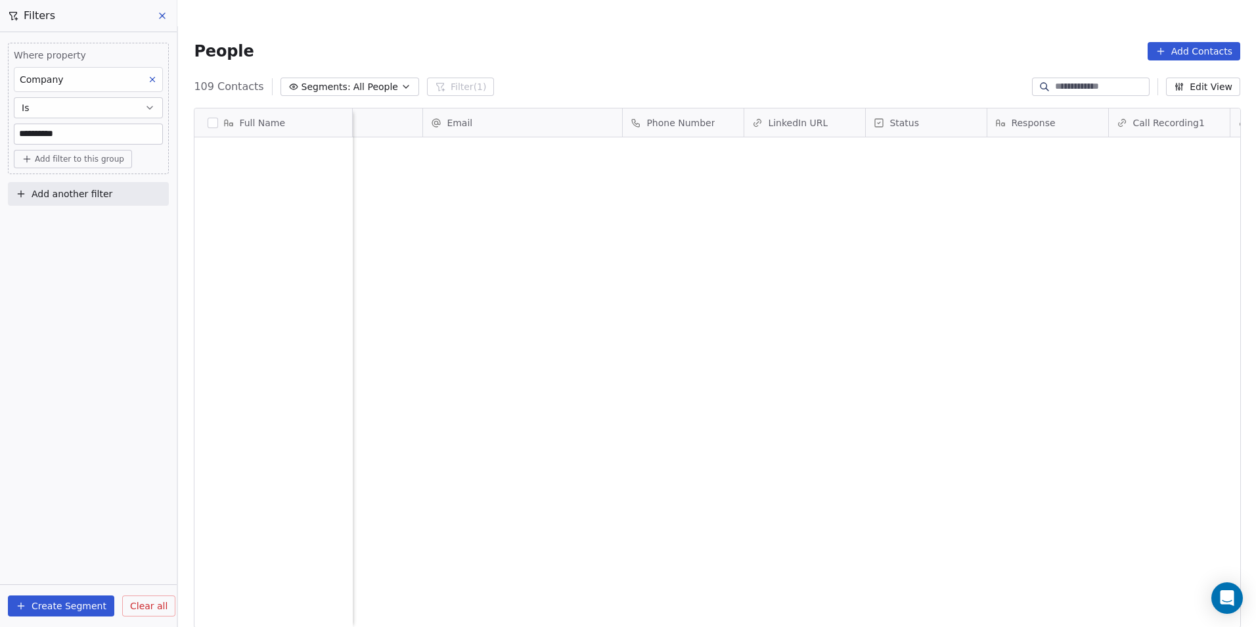
scroll to position [0, 0]
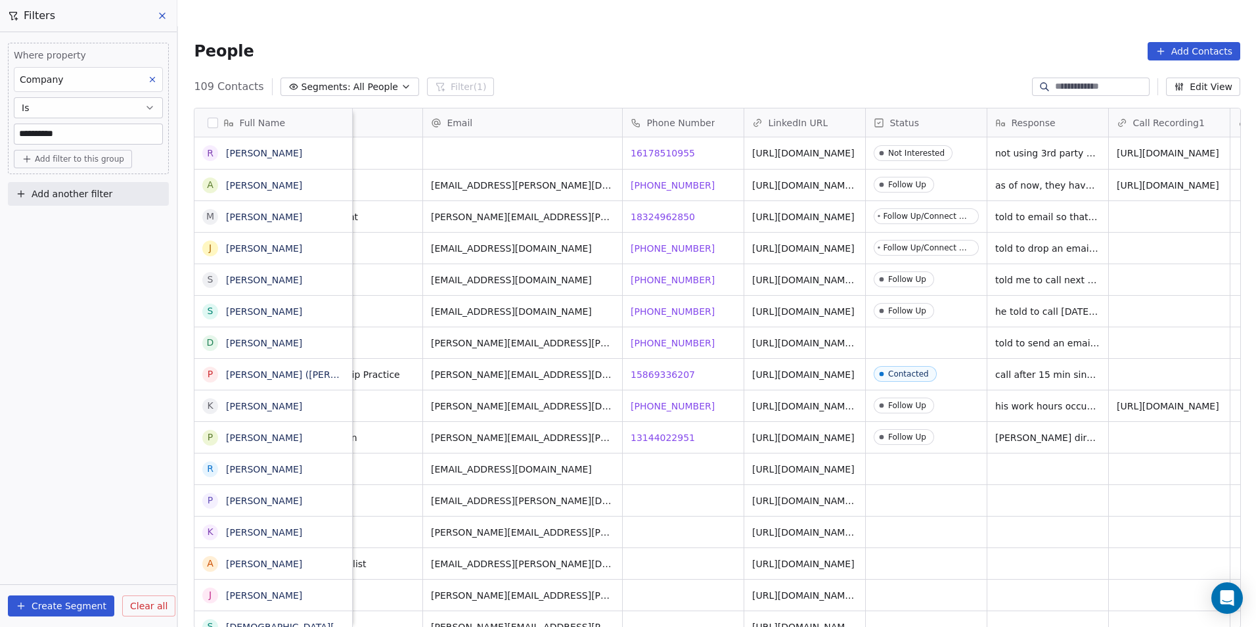
click at [105, 131] on input "**********" at bounding box center [88, 134] width 148 height 20
paste input "**********"
click at [60, 137] on input "**********" at bounding box center [88, 134] width 148 height 20
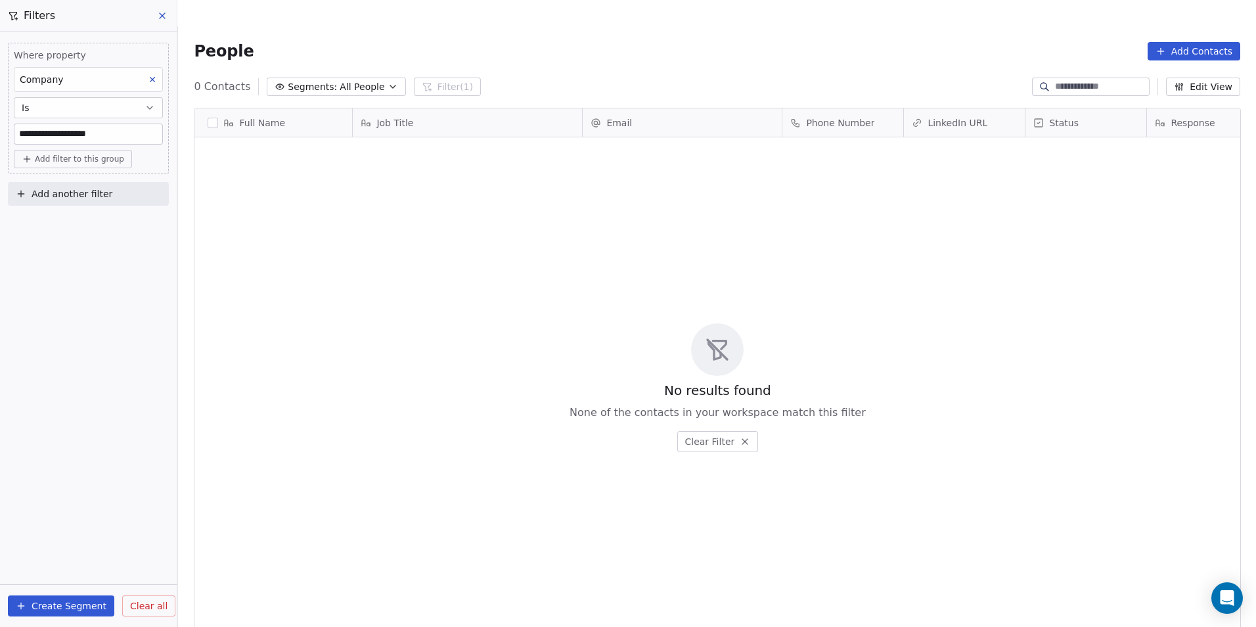
scroll to position [541, 1069]
paste input
type input "**********"
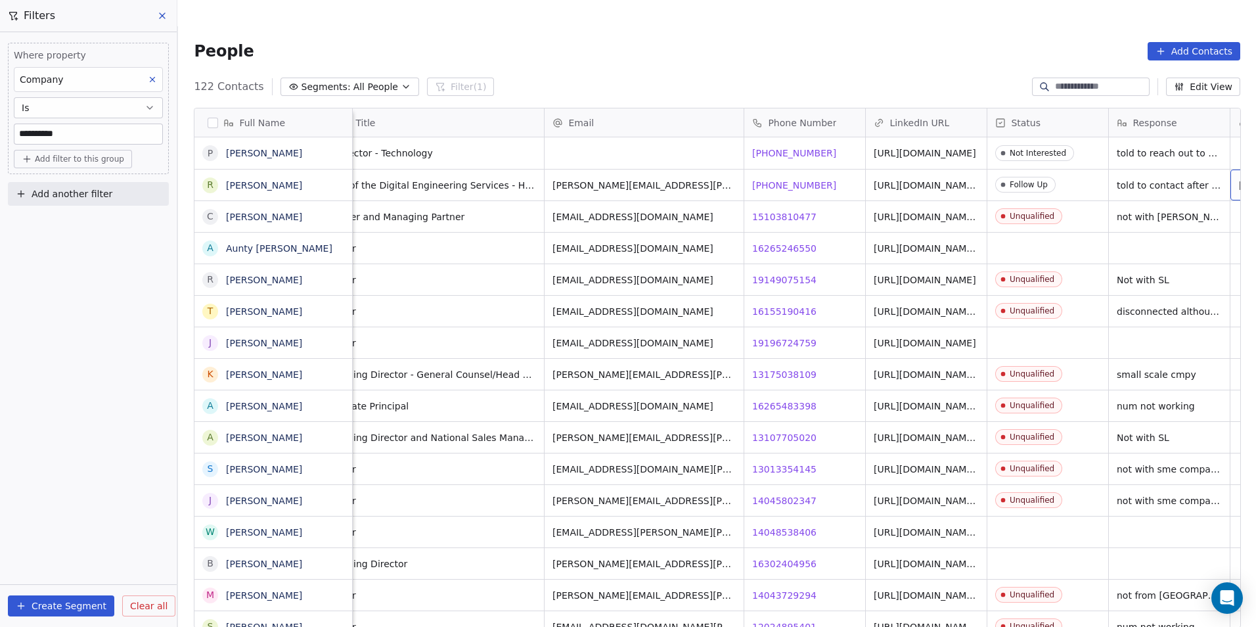
scroll to position [0, 160]
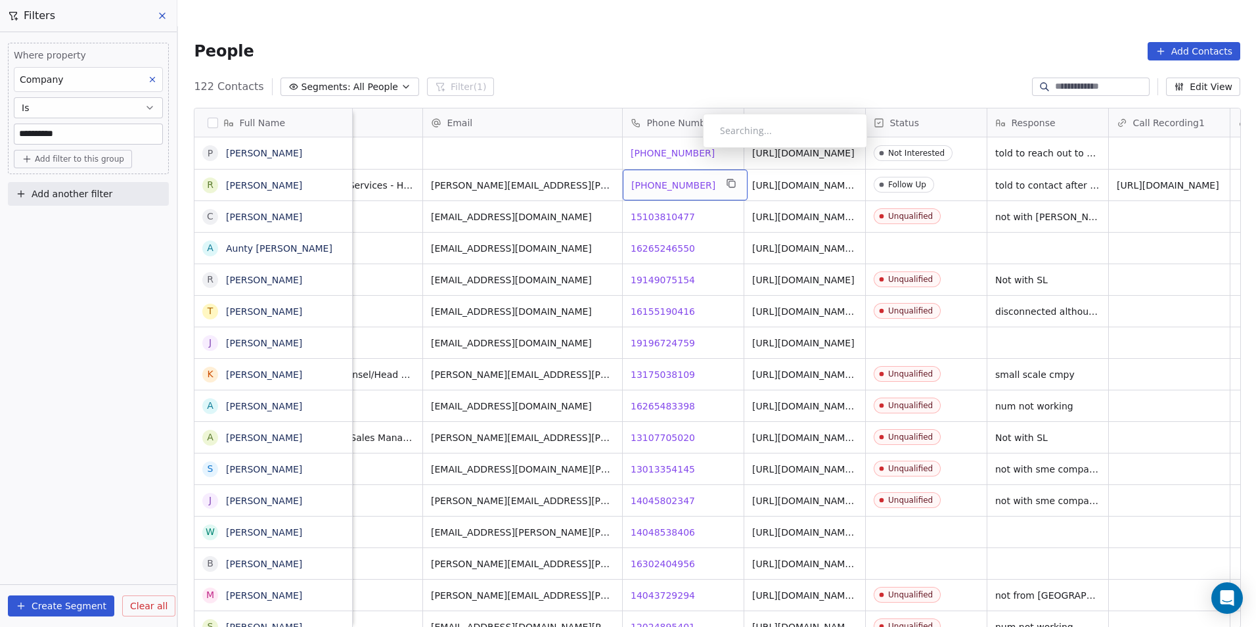
click at [685, 169] on div "1 954-319-1136 1 954-319-1136" at bounding box center [685, 184] width 125 height 31
click at [701, 181] on html "**********" at bounding box center [628, 326] width 1256 height 653
click at [663, 179] on span "1 954-319-1136" at bounding box center [673, 185] width 84 height 13
click at [678, 174] on div "**********" at bounding box center [682, 159] width 121 height 32
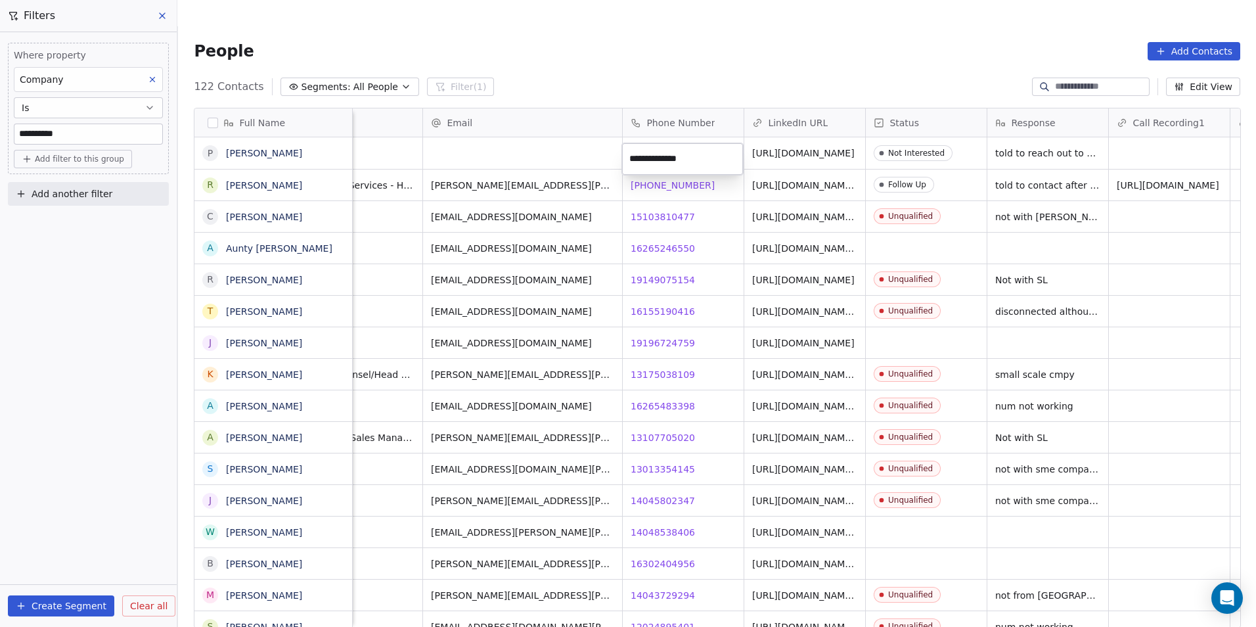
click at [706, 200] on html "**********" at bounding box center [628, 326] width 1256 height 653
click at [682, 179] on span "[PHONE_NUMBER]" at bounding box center [673, 185] width 84 height 13
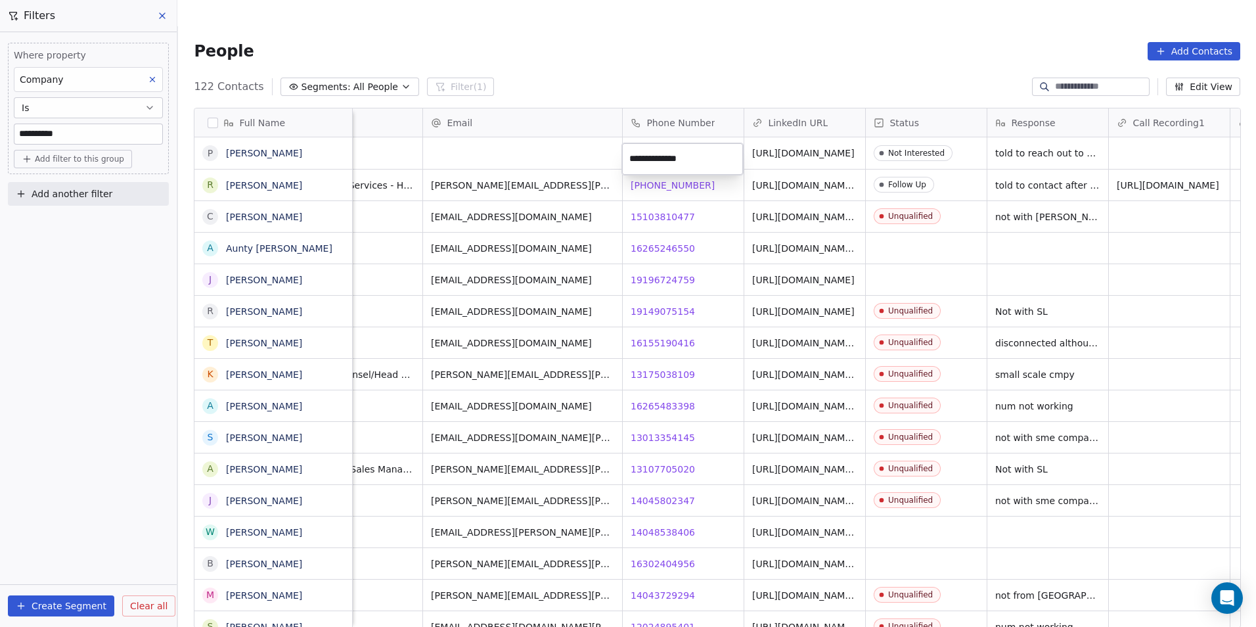
click at [656, 137] on html "**********" at bounding box center [628, 326] width 1256 height 653
click at [660, 242] on span "16265246550" at bounding box center [663, 248] width 64 height 13
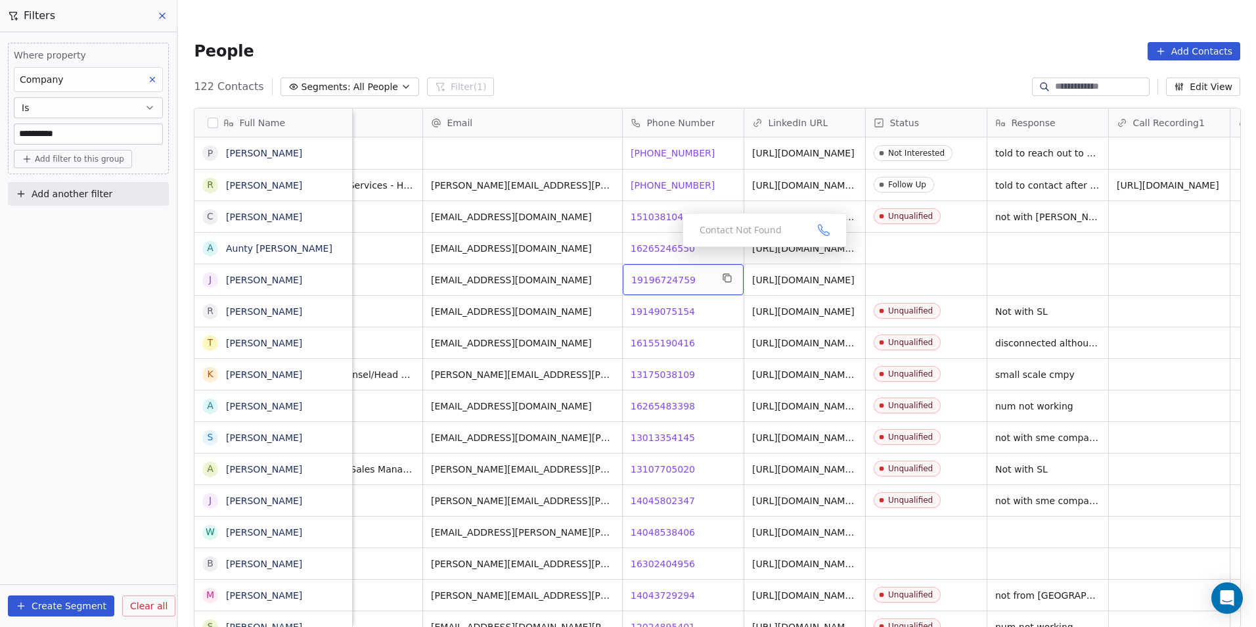
click at [672, 273] on span "19196724759" at bounding box center [663, 279] width 64 height 13
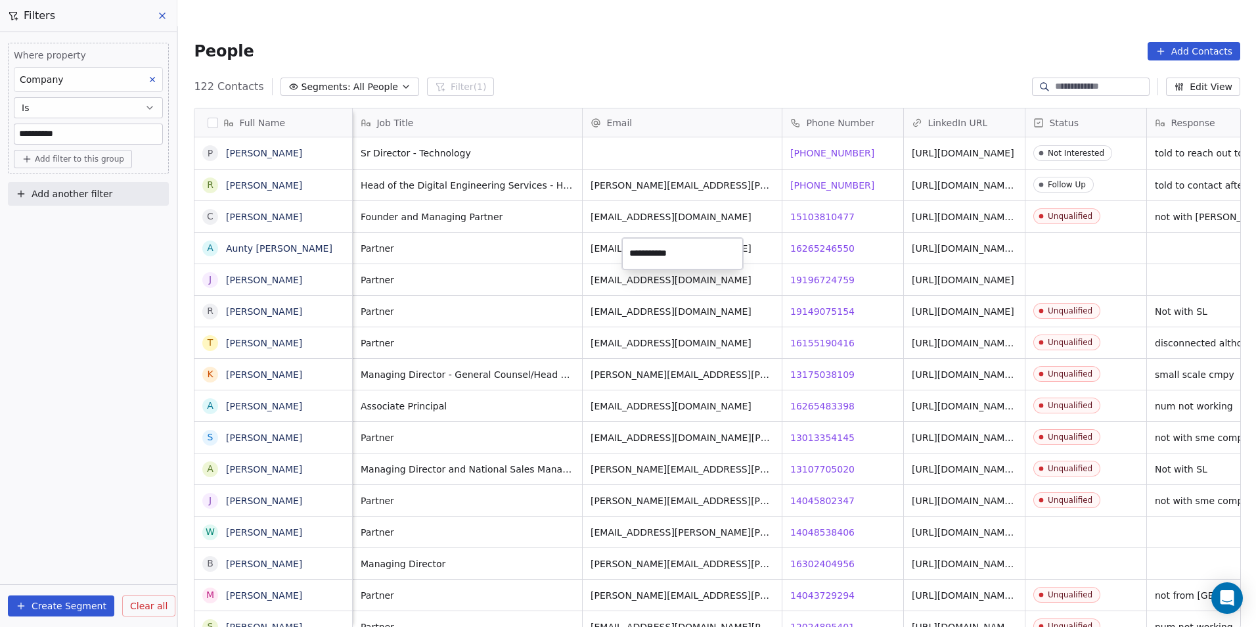
scroll to position [541, 1069]
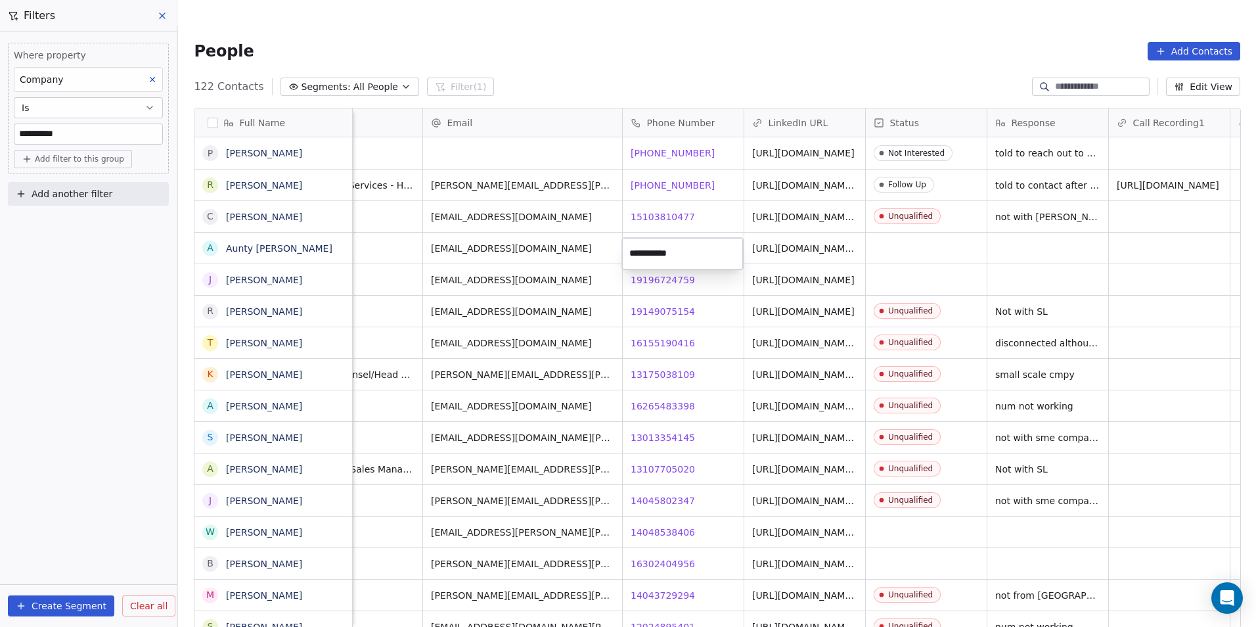
click at [658, 505] on html "**********" at bounding box center [628, 326] width 1256 height 653
click at [658, 525] on span "14048538406" at bounding box center [663, 531] width 64 height 13
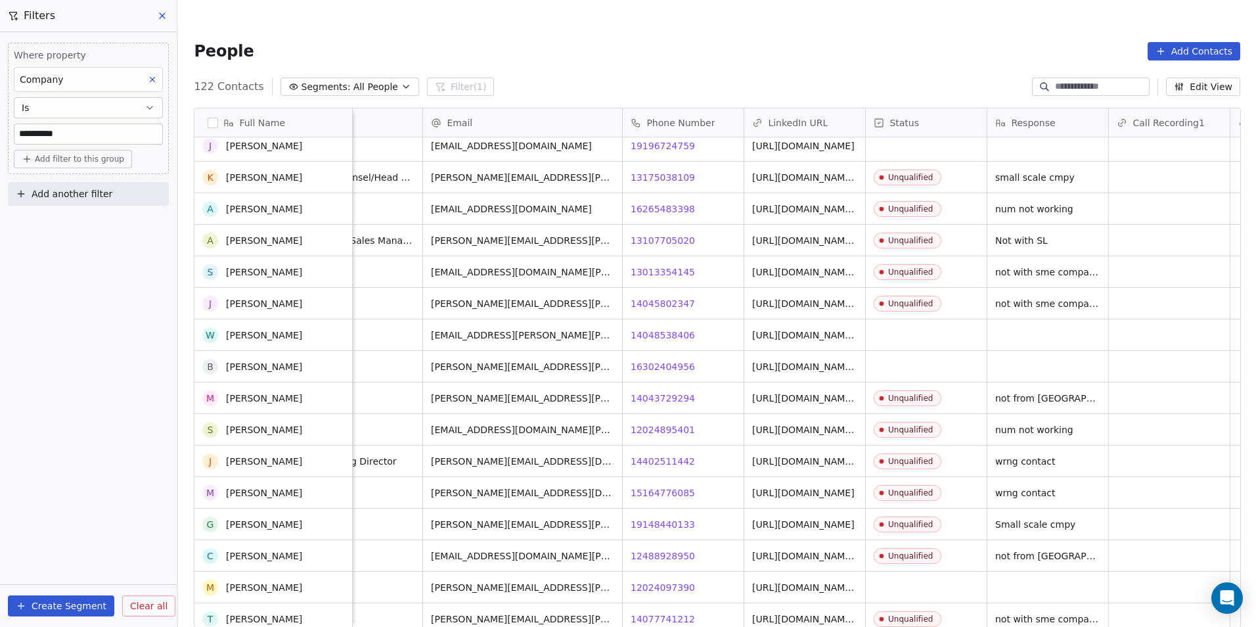
scroll to position [328, 0]
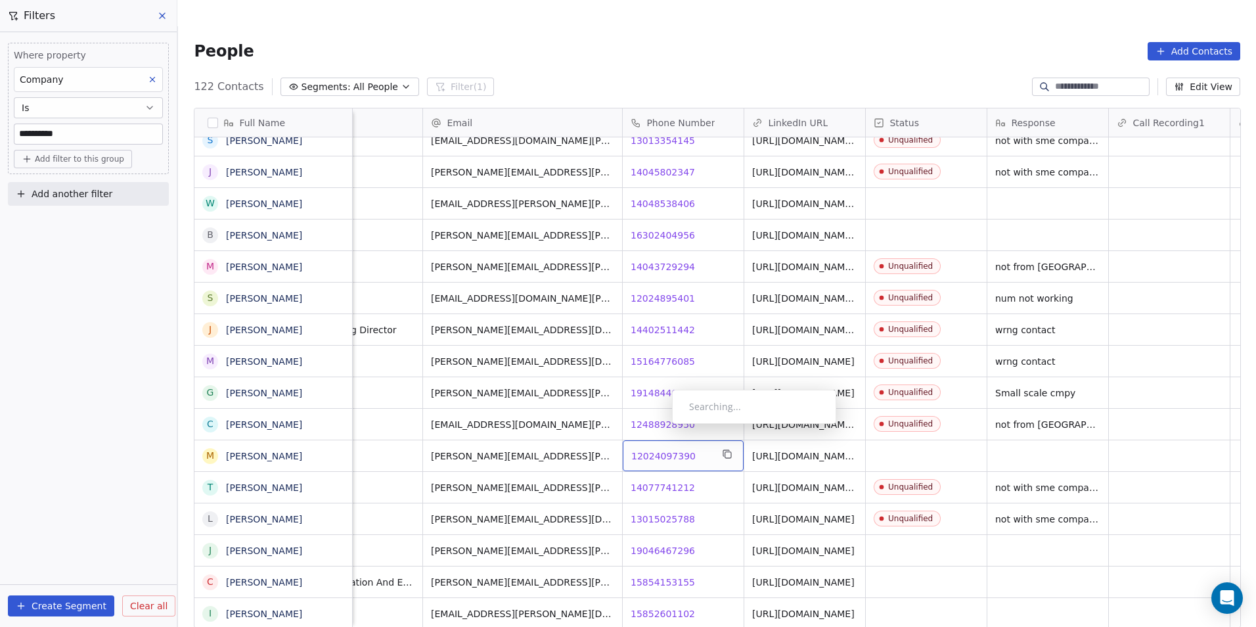
click at [661, 449] on span "12024097390" at bounding box center [663, 455] width 64 height 13
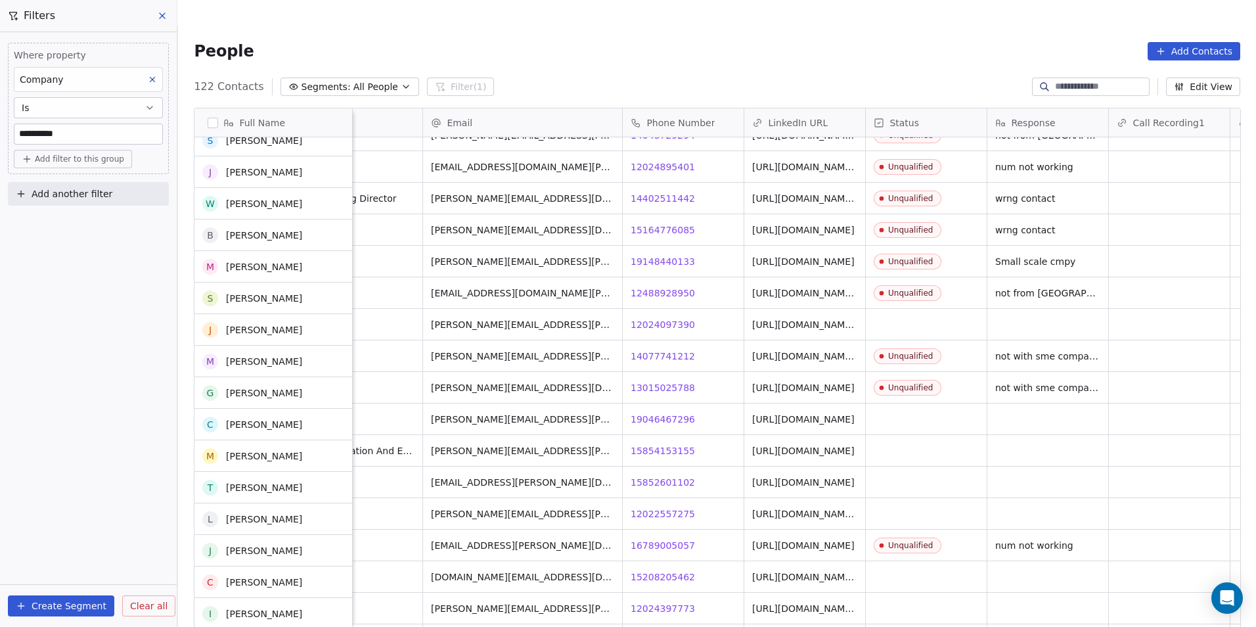
scroll to position [460, 0]
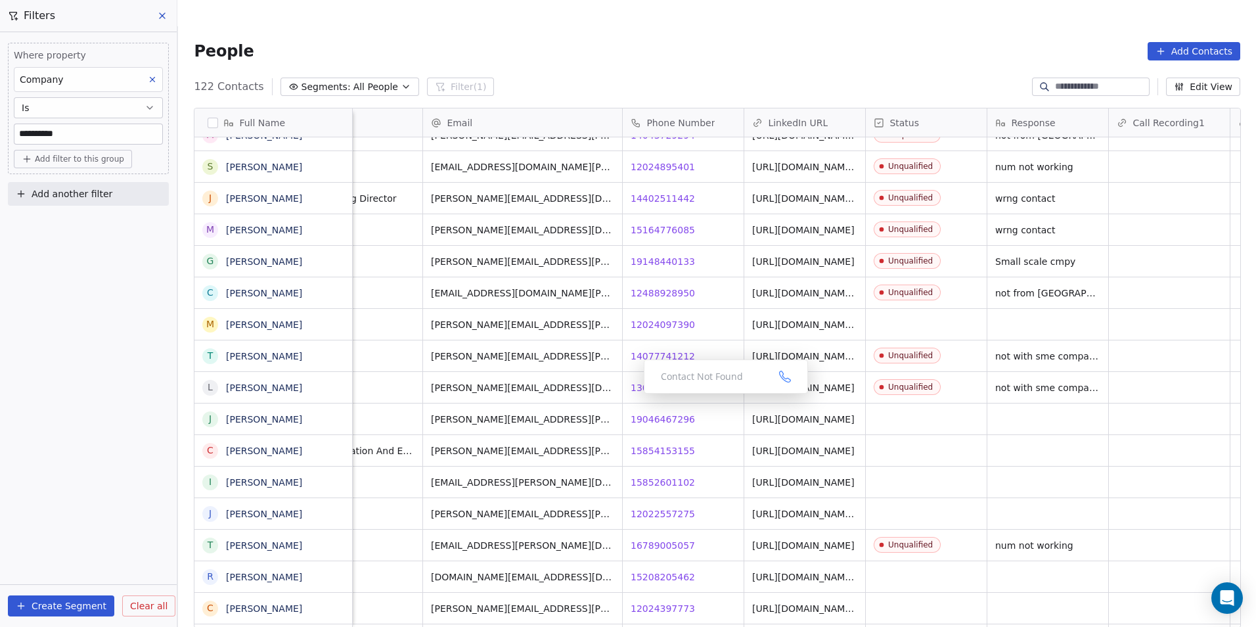
click at [660, 372] on div "Contact Not Found" at bounding box center [726, 376] width 164 height 34
click at [650, 412] on span "19046467296" at bounding box center [663, 418] width 64 height 13
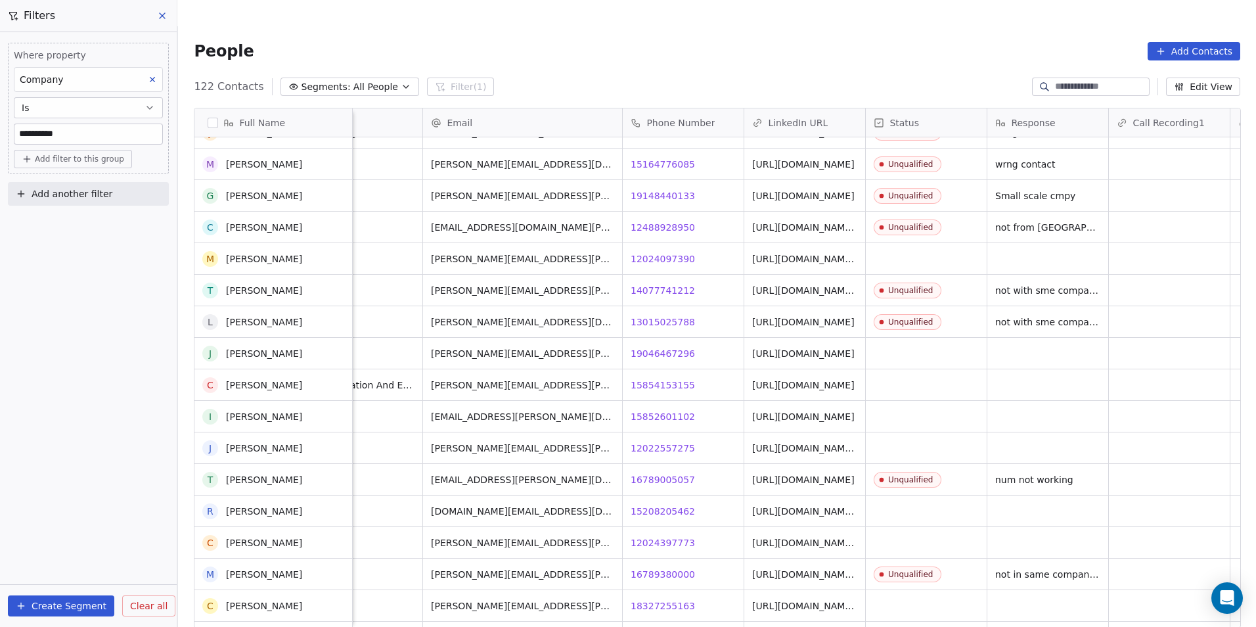
scroll to position [591, 0]
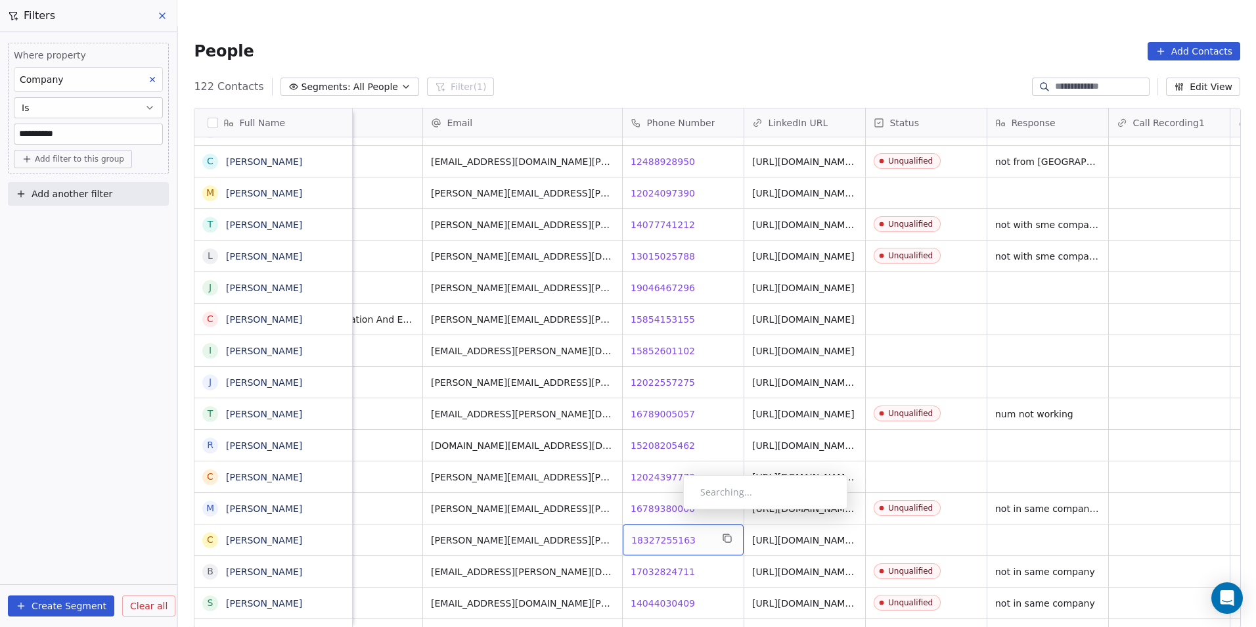
click at [673, 533] on span "18327255163" at bounding box center [663, 539] width 64 height 13
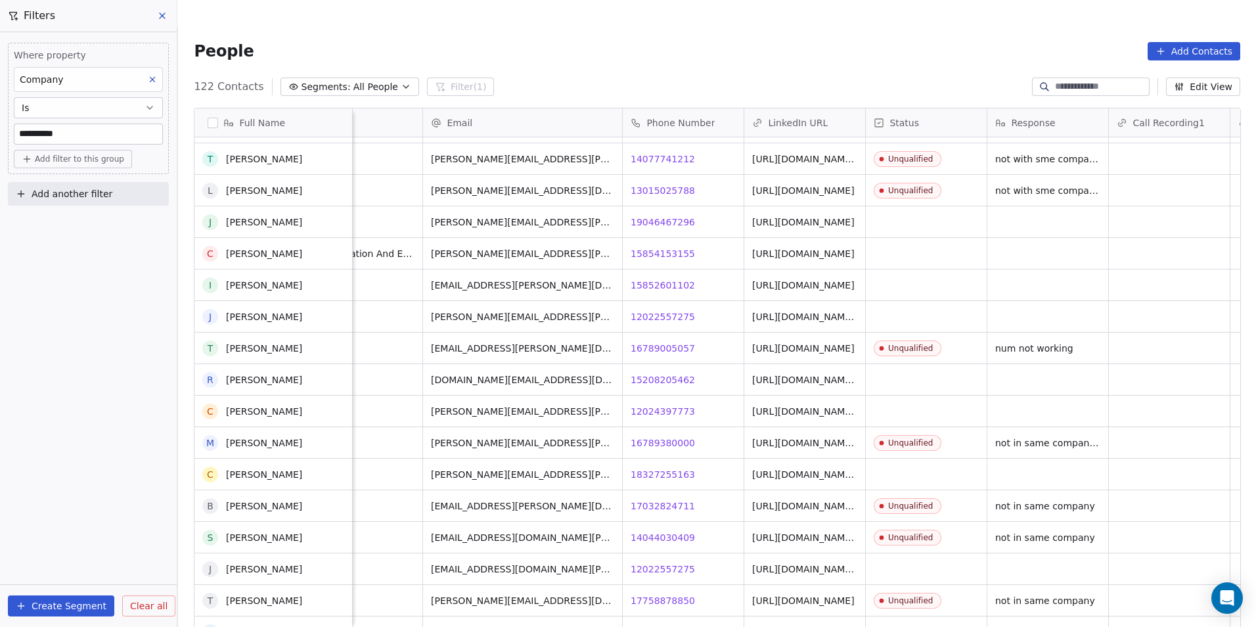
scroll to position [788, 0]
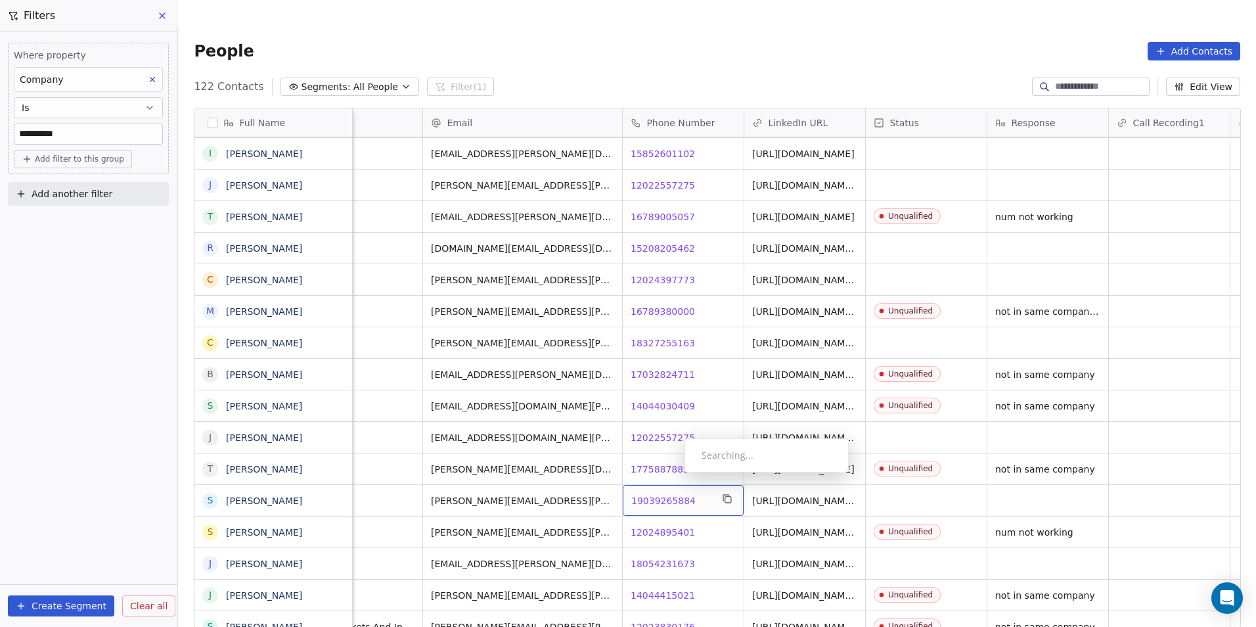
click at [674, 494] on span "19039265884" at bounding box center [663, 500] width 64 height 13
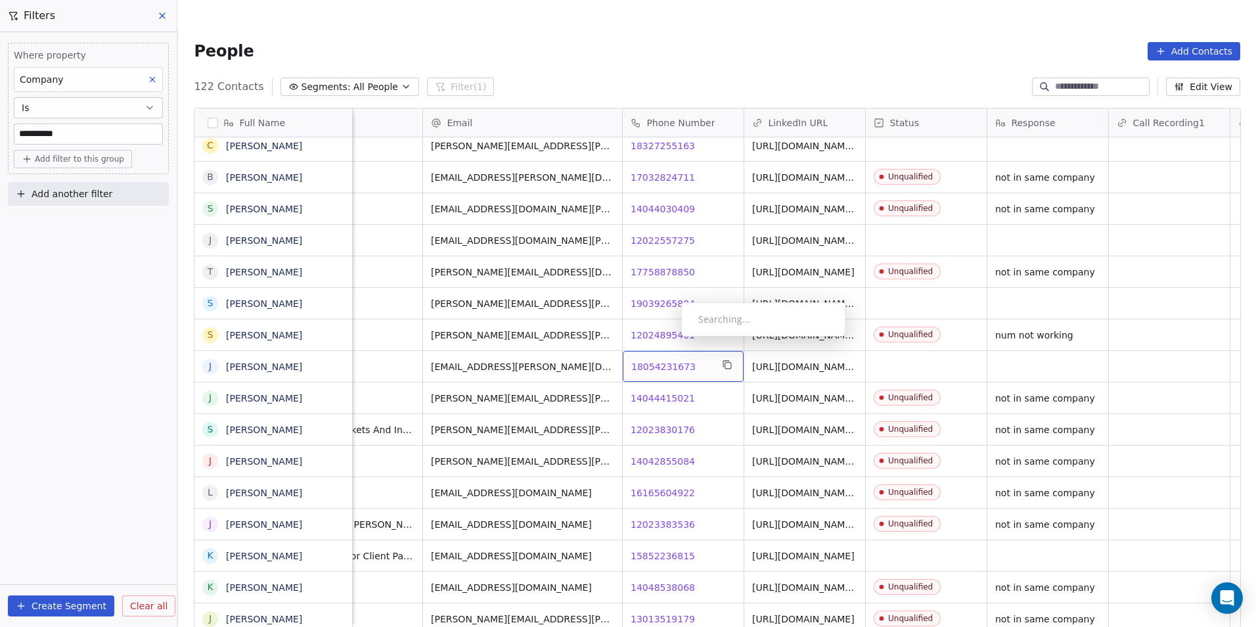
click at [671, 360] on span "18054231673" at bounding box center [663, 366] width 64 height 13
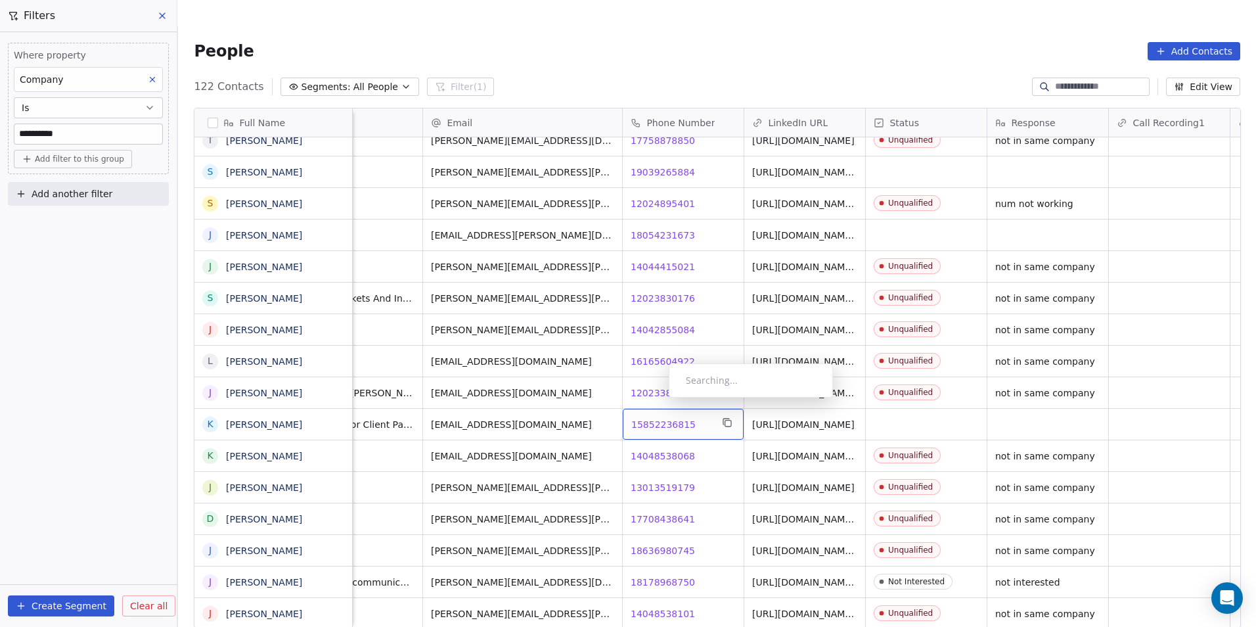
click at [658, 418] on span "15852236815" at bounding box center [663, 424] width 64 height 13
click at [662, 418] on span "15852236815" at bounding box center [663, 424] width 64 height 13
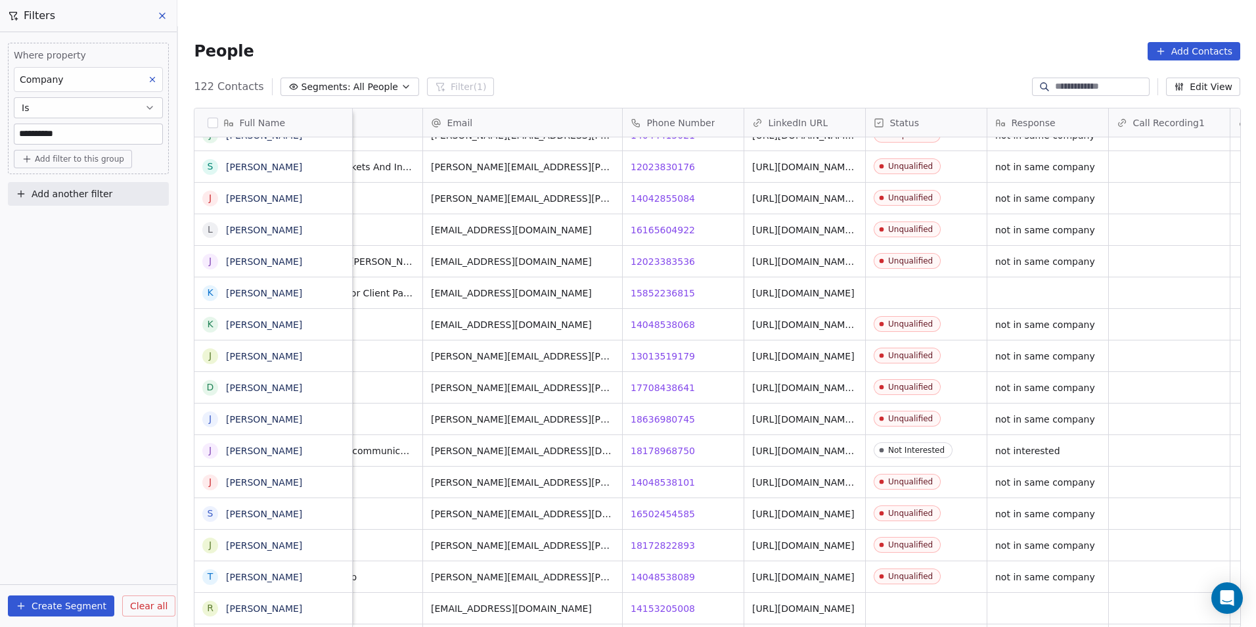
scroll to position [1379, 0]
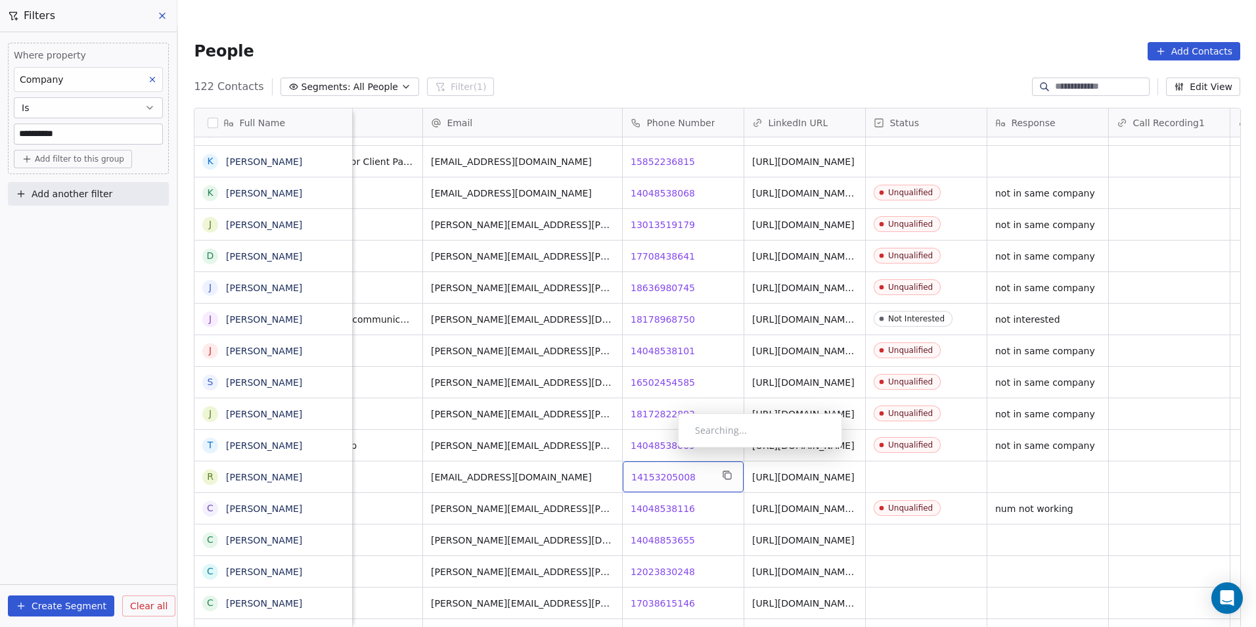
click at [667, 470] on span "14153205008" at bounding box center [663, 476] width 64 height 13
click at [668, 470] on span "14153205008" at bounding box center [663, 476] width 64 height 13
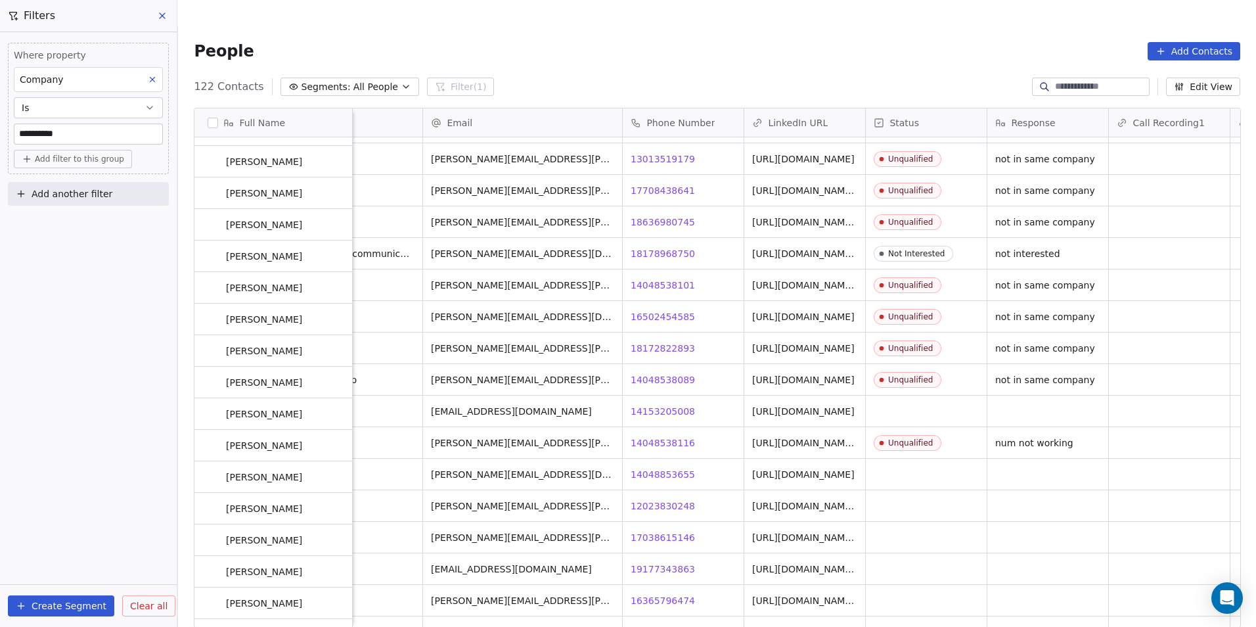
scroll to position [1445, 0]
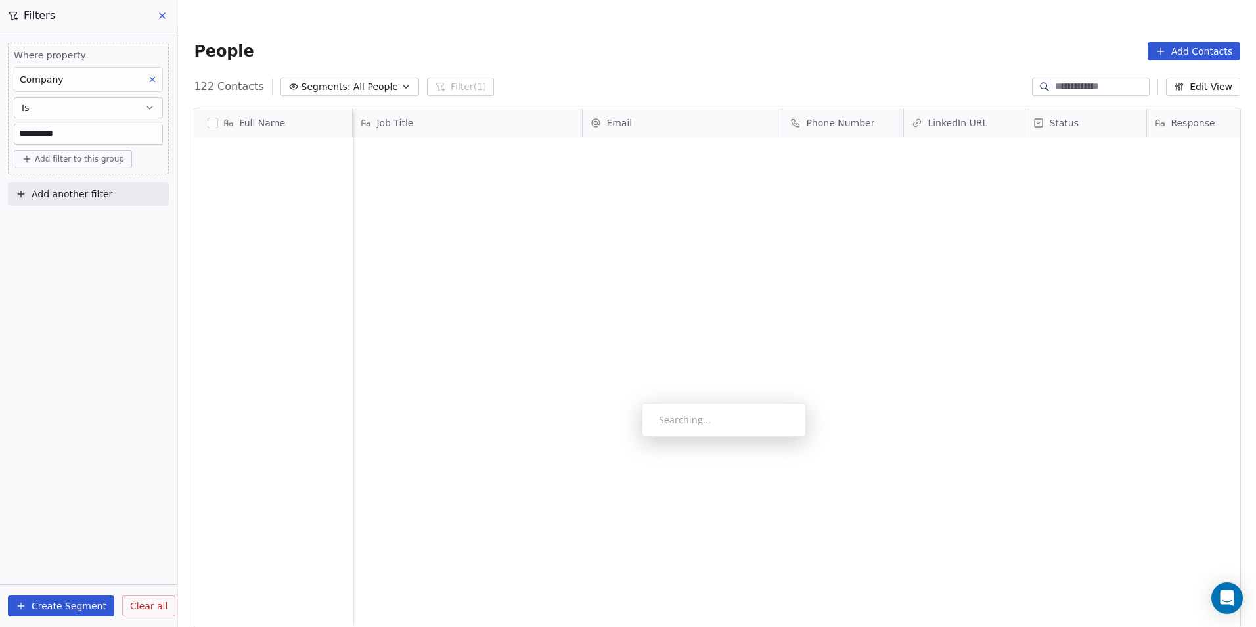
scroll to position [541, 1069]
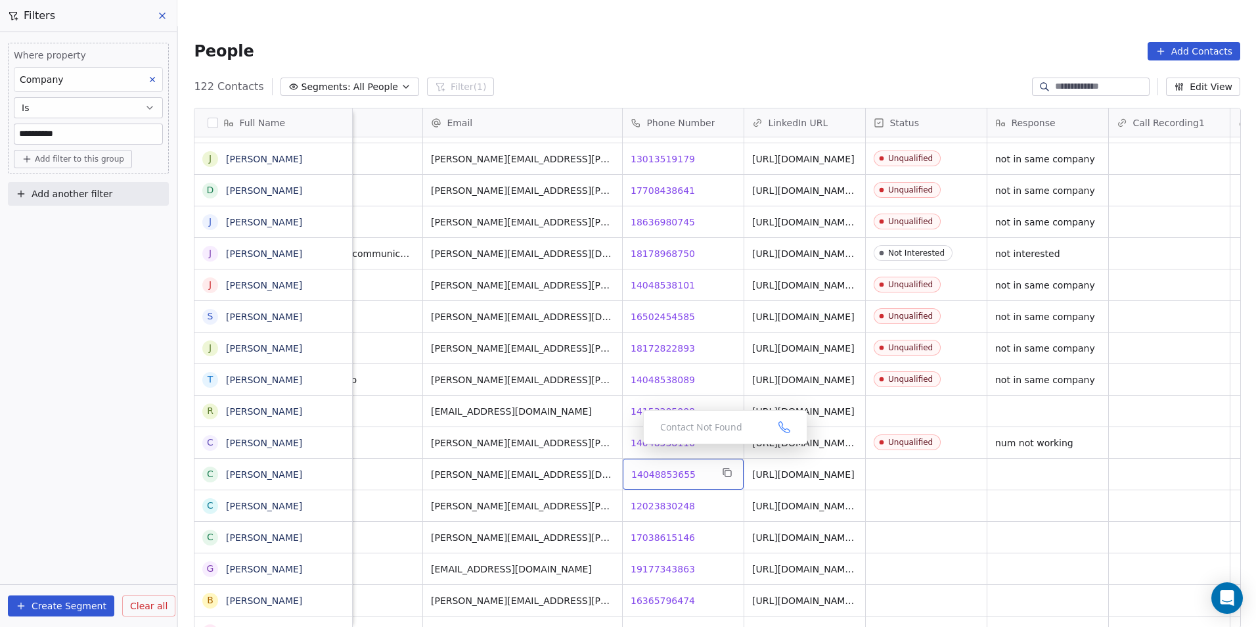
click at [667, 468] on span "14048853655" at bounding box center [663, 474] width 64 height 13
click at [678, 497] on html "**********" at bounding box center [628, 326] width 1256 height 653
click at [670, 499] on span "12023830248" at bounding box center [663, 505] width 64 height 13
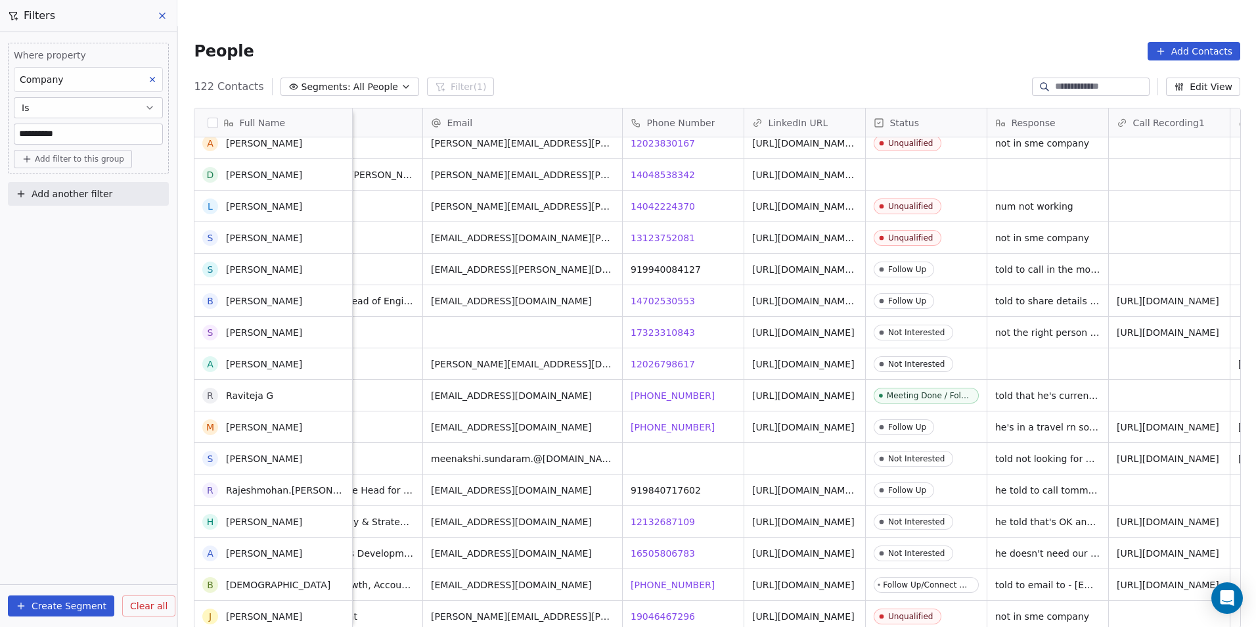
scroll to position [2562, 0]
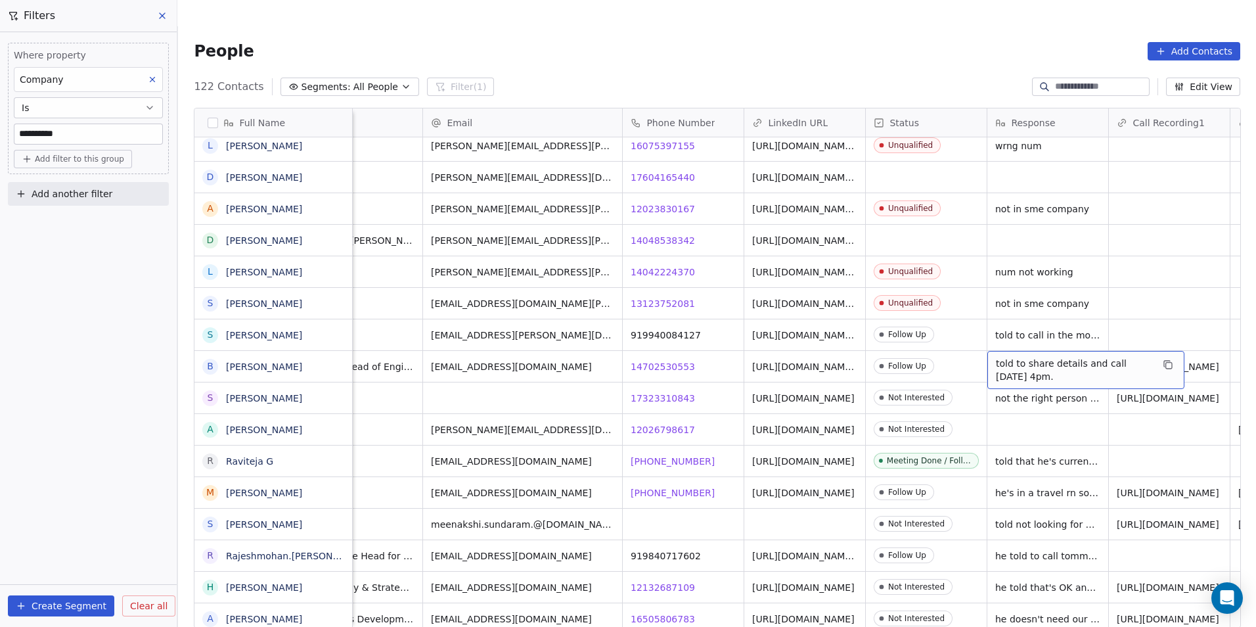
drag, startPoint x: 1017, startPoint y: 340, endPoint x: 997, endPoint y: 338, distance: 20.5
click at [997, 357] on span "told to share details and call on Monday 4pm." at bounding box center [1074, 370] width 156 height 26
click at [665, 247] on span "14048538342" at bounding box center [663, 240] width 64 height 13
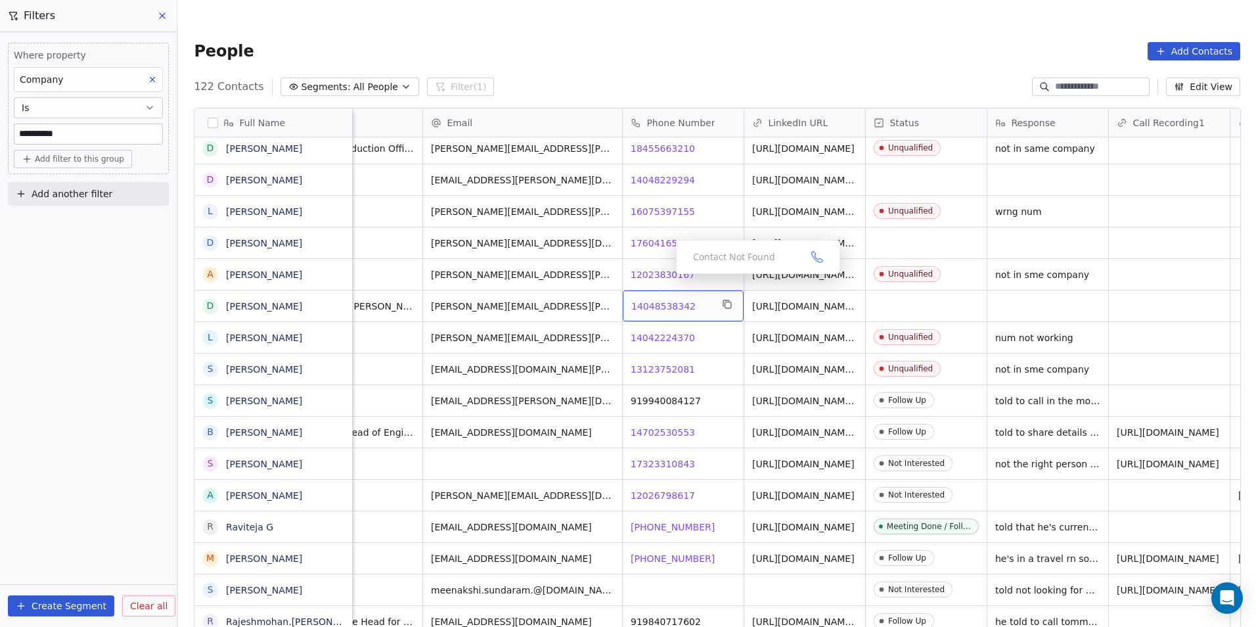
click at [665, 300] on span "14048538342" at bounding box center [663, 306] width 64 height 13
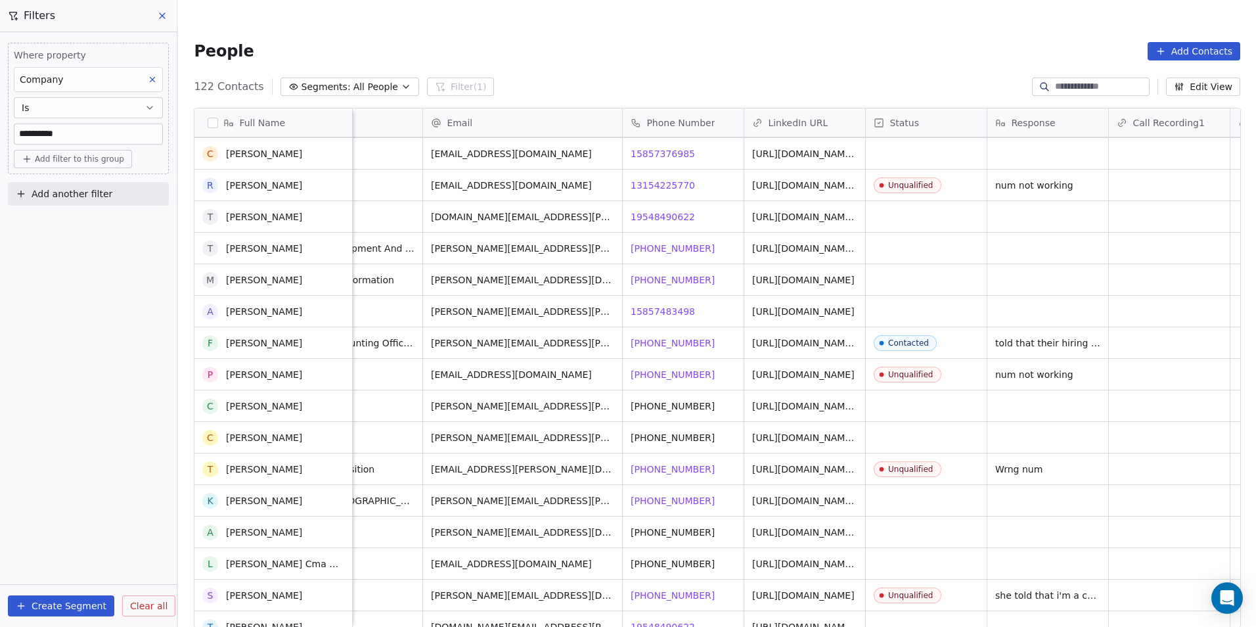
scroll to position [3219, 0]
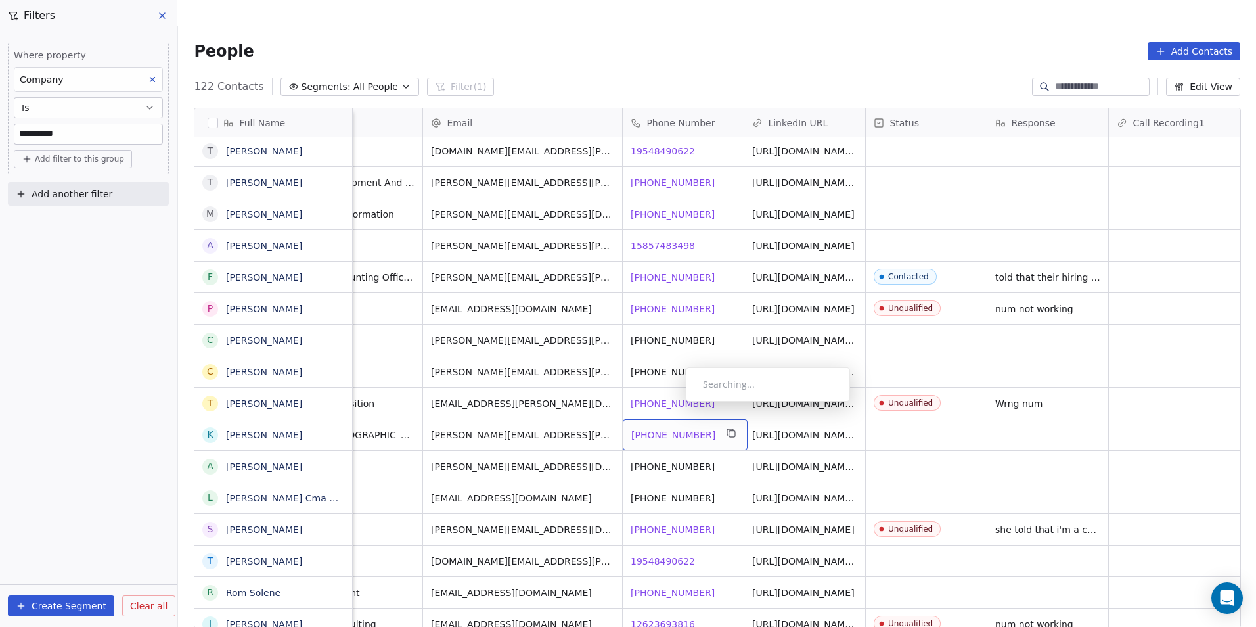
click at [677, 428] on span "+15853136763" at bounding box center [673, 434] width 84 height 13
click at [738, 521] on html "**********" at bounding box center [628, 326] width 1256 height 653
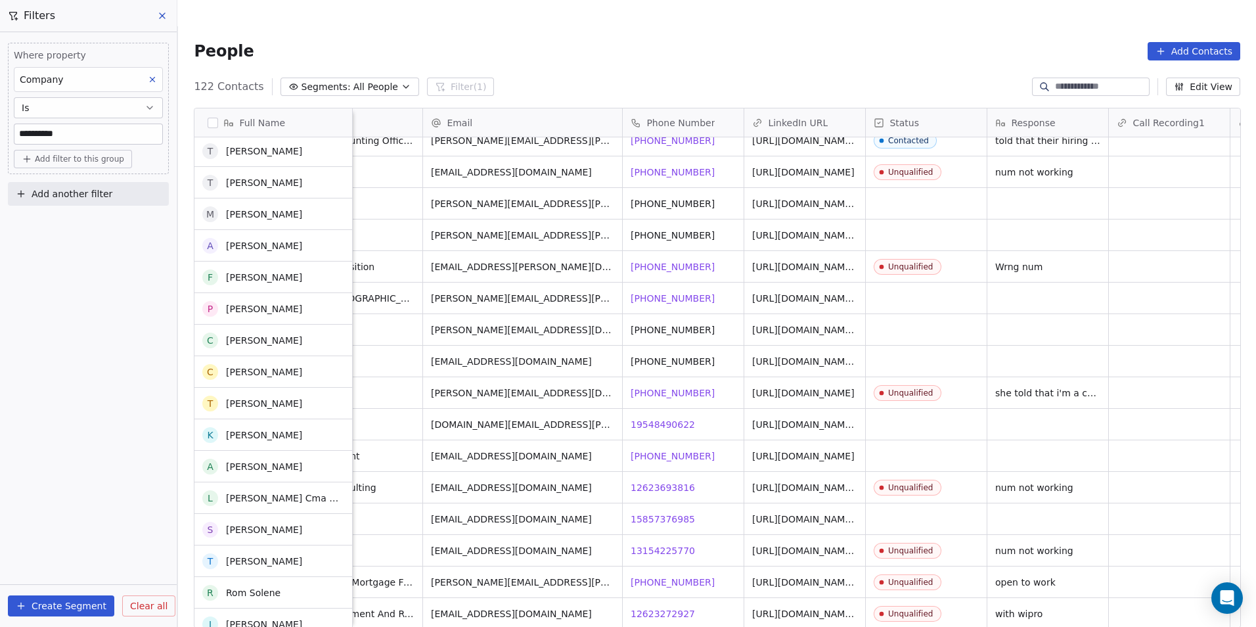
scroll to position [3355, 0]
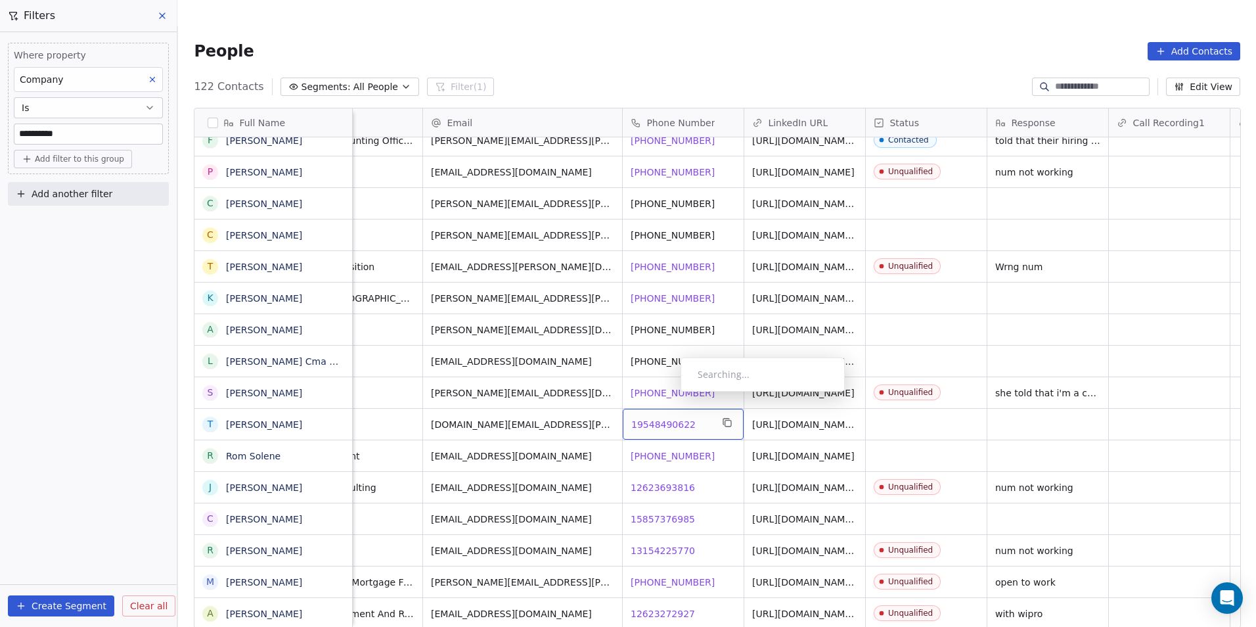
click at [667, 418] on span "19548490622" at bounding box center [663, 424] width 64 height 13
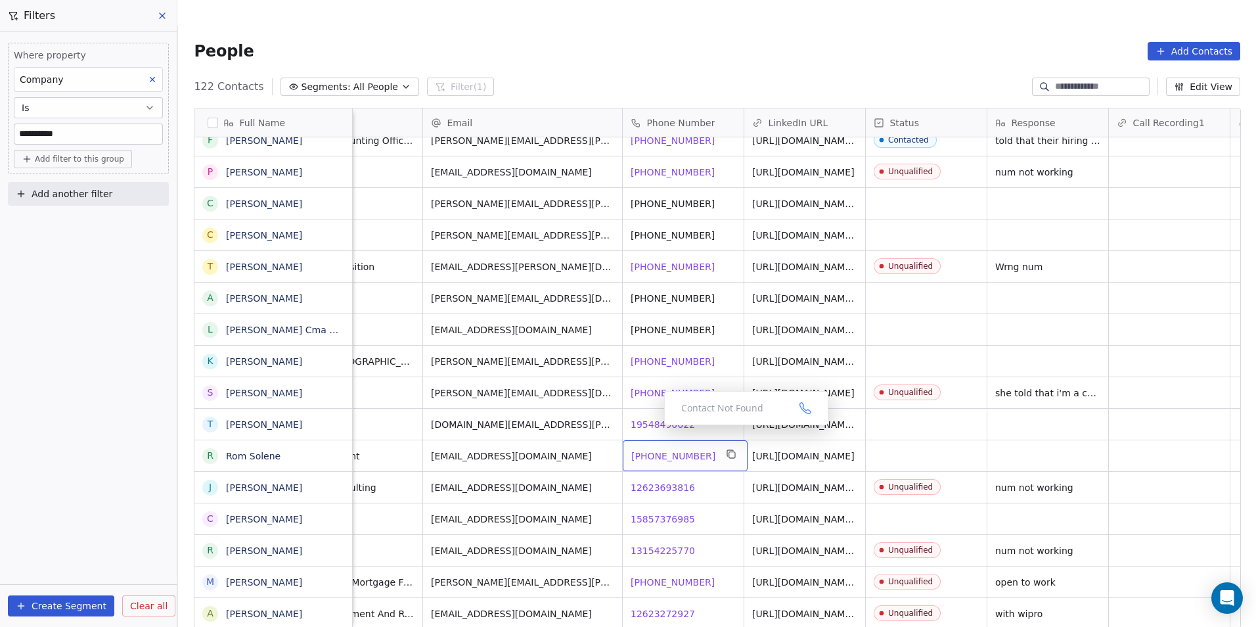
scroll to position [10, 160]
click at [668, 512] on span "15857376985" at bounding box center [663, 518] width 64 height 13
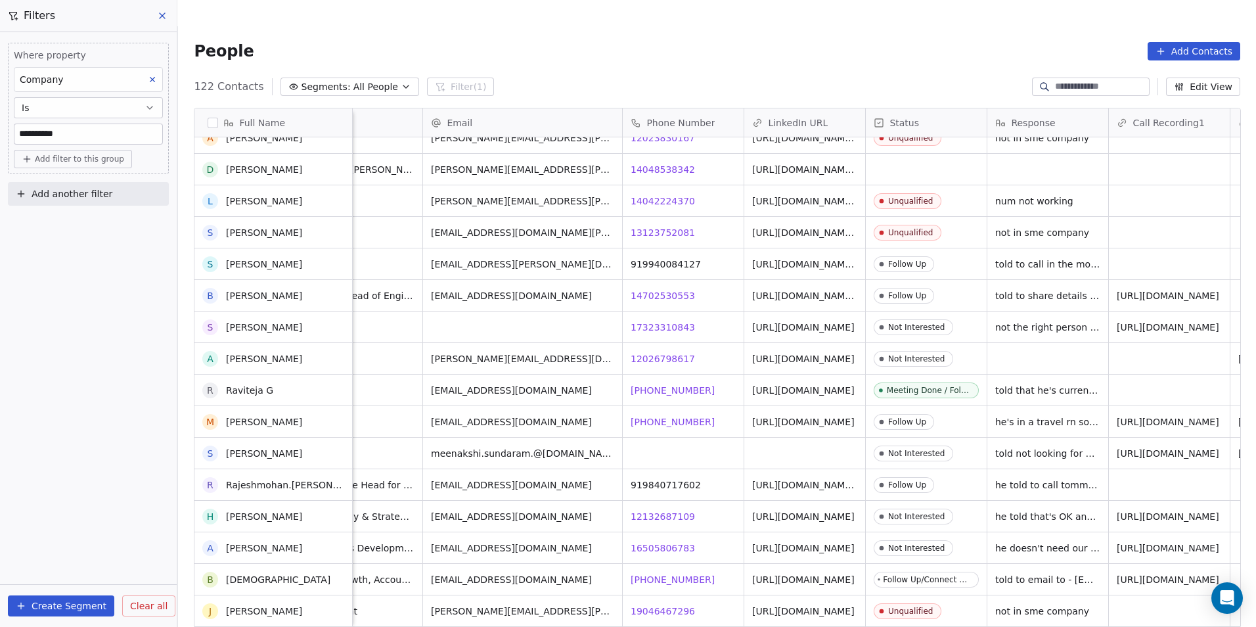
scroll to position [2436, 0]
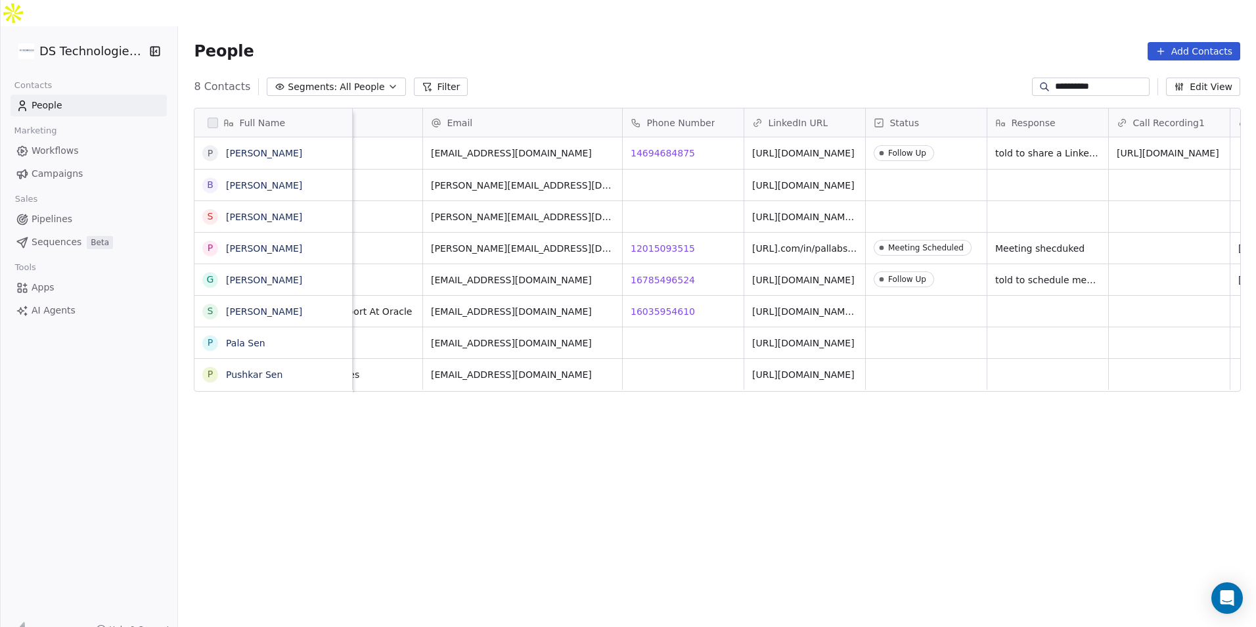
scroll to position [541, 1069]
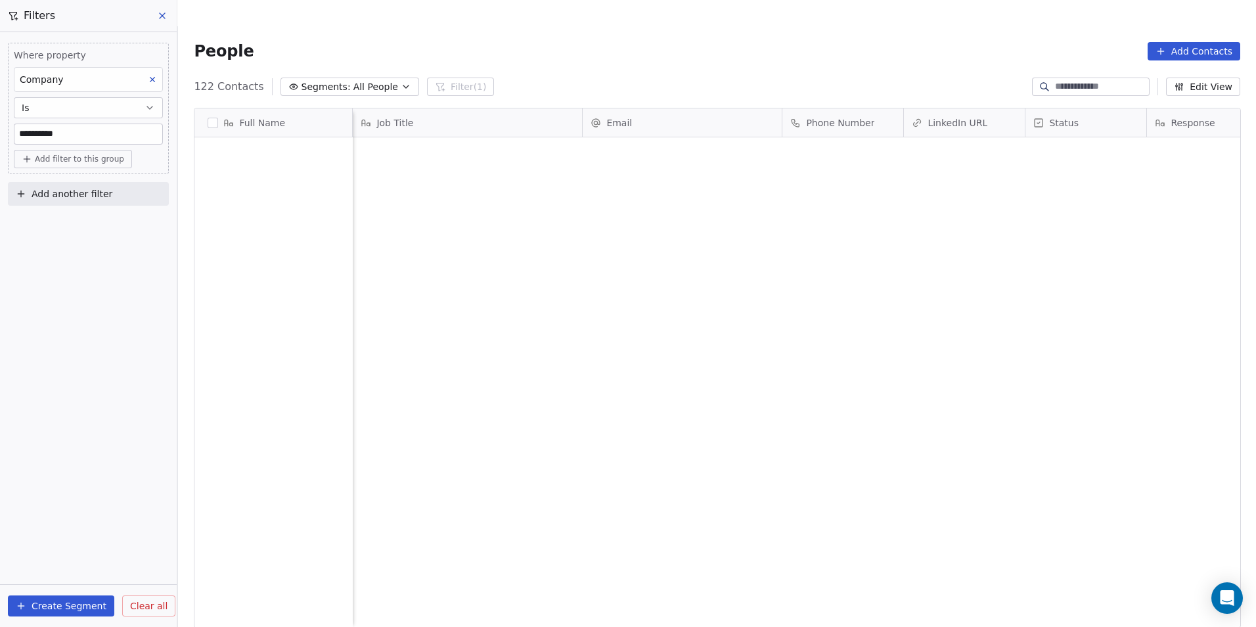
scroll to position [541, 1069]
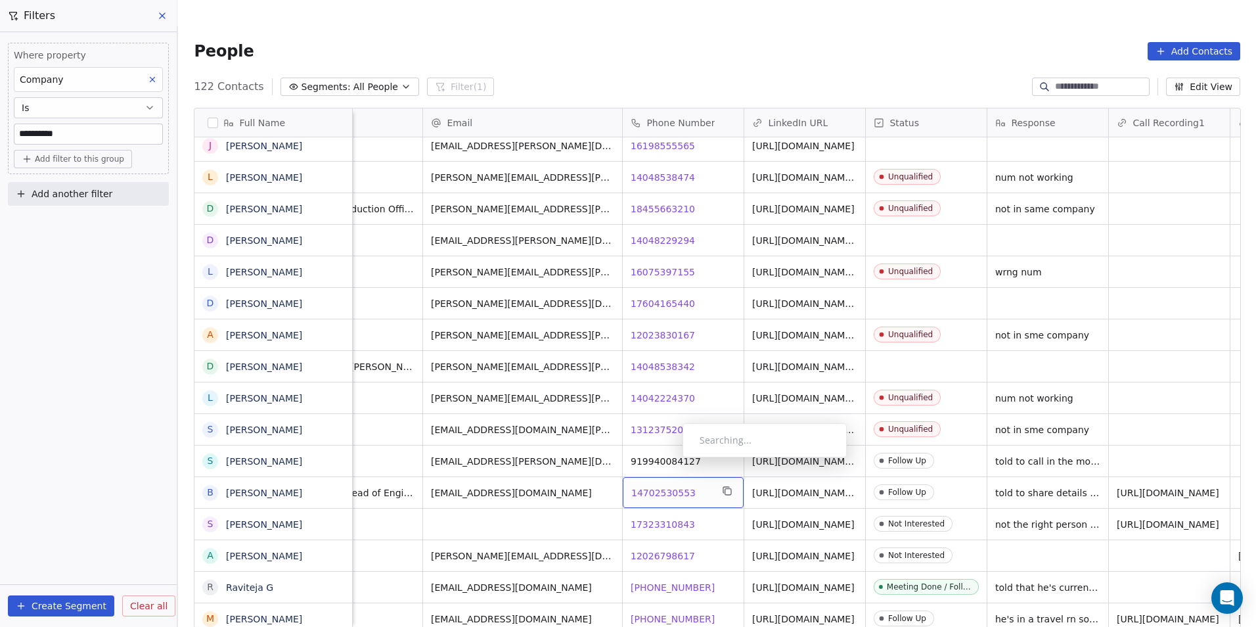
click at [672, 486] on span "14702530553" at bounding box center [663, 492] width 64 height 13
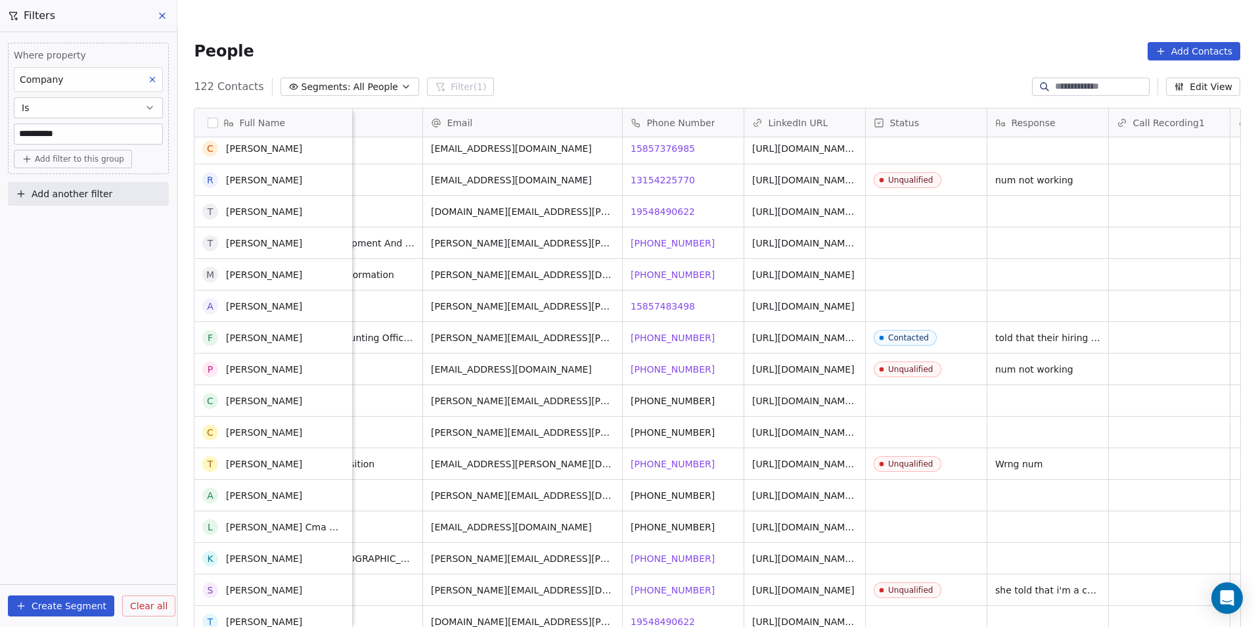
scroll to position [3355, 0]
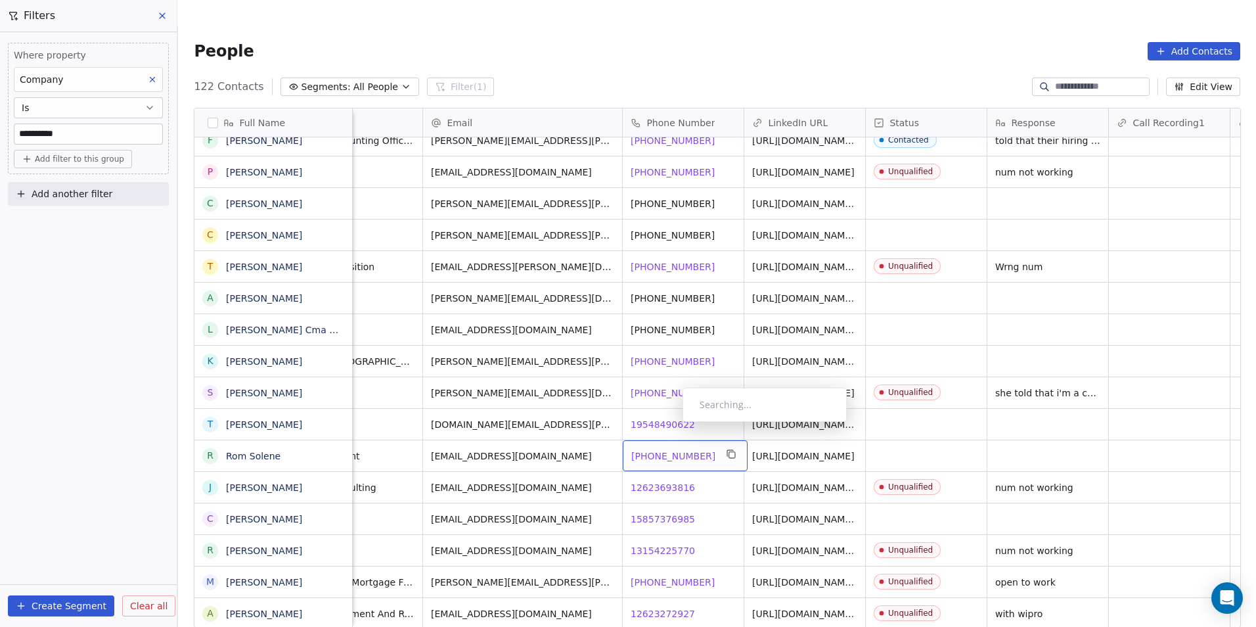
click at [660, 440] on div "+14803311001 +14803311001" at bounding box center [685, 455] width 125 height 31
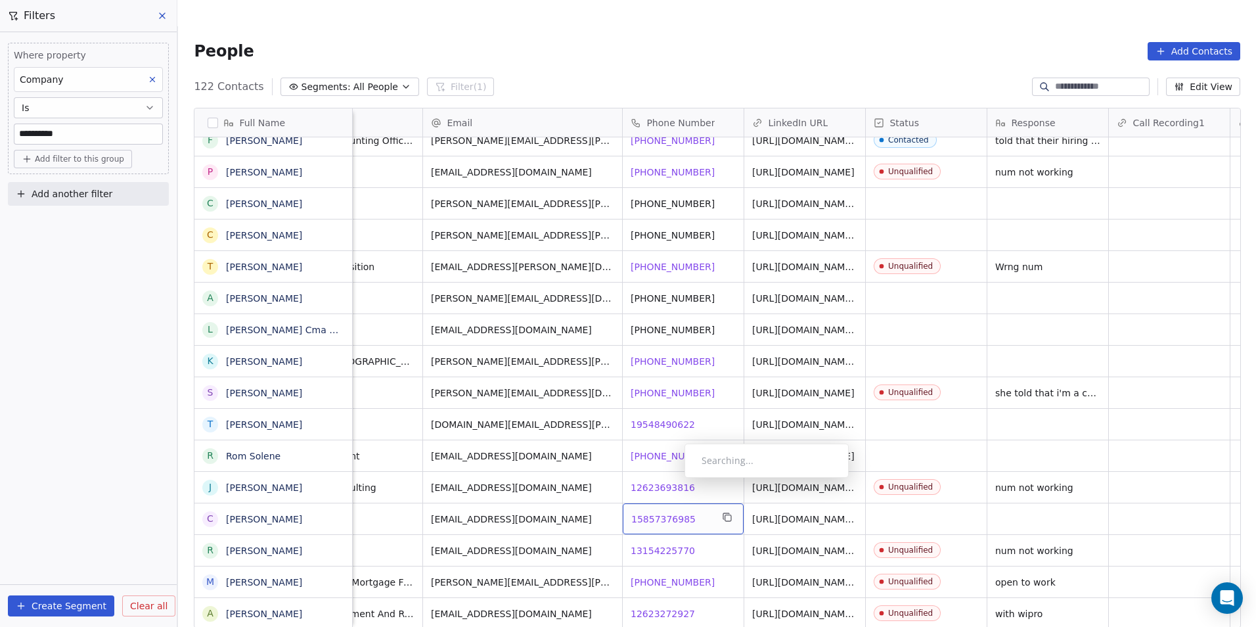
click at [673, 512] on span "15857376985" at bounding box center [663, 518] width 64 height 13
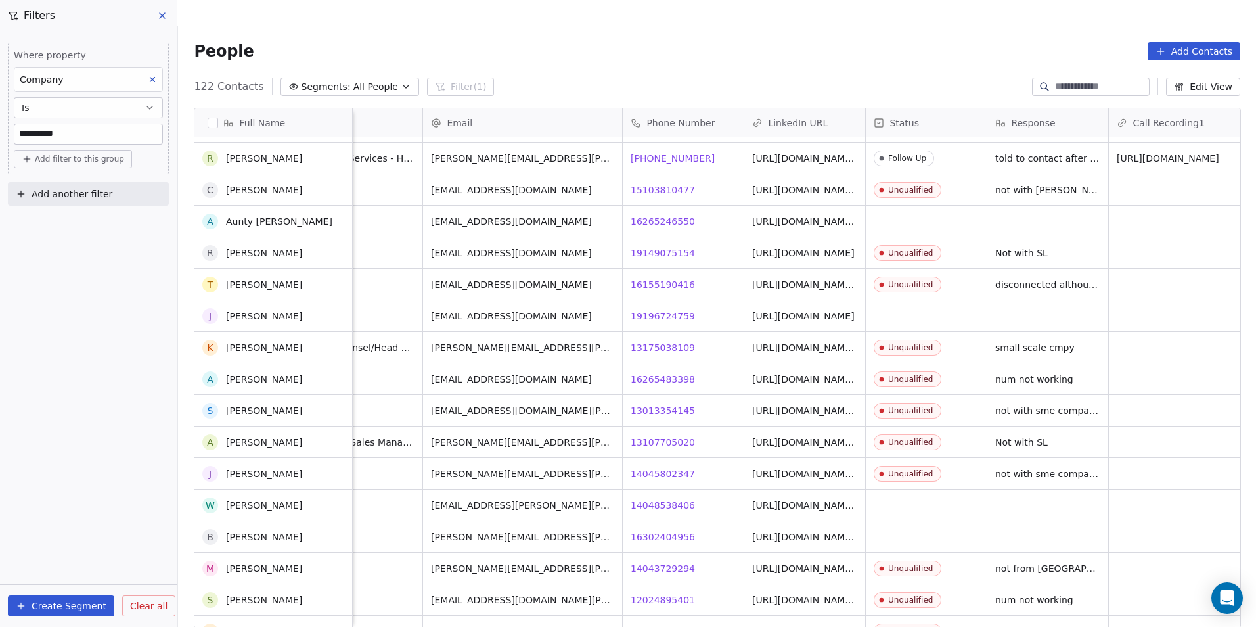
scroll to position [0, 0]
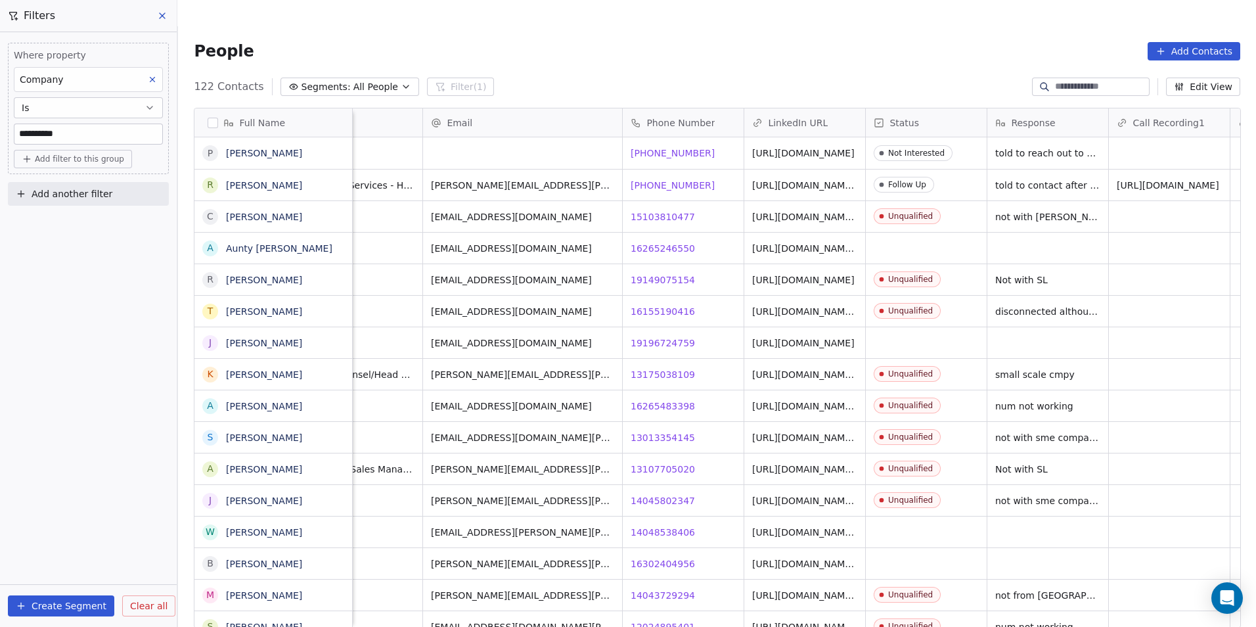
click at [109, 137] on input "**********" at bounding box center [88, 134] width 148 height 20
paste input
type input "******"
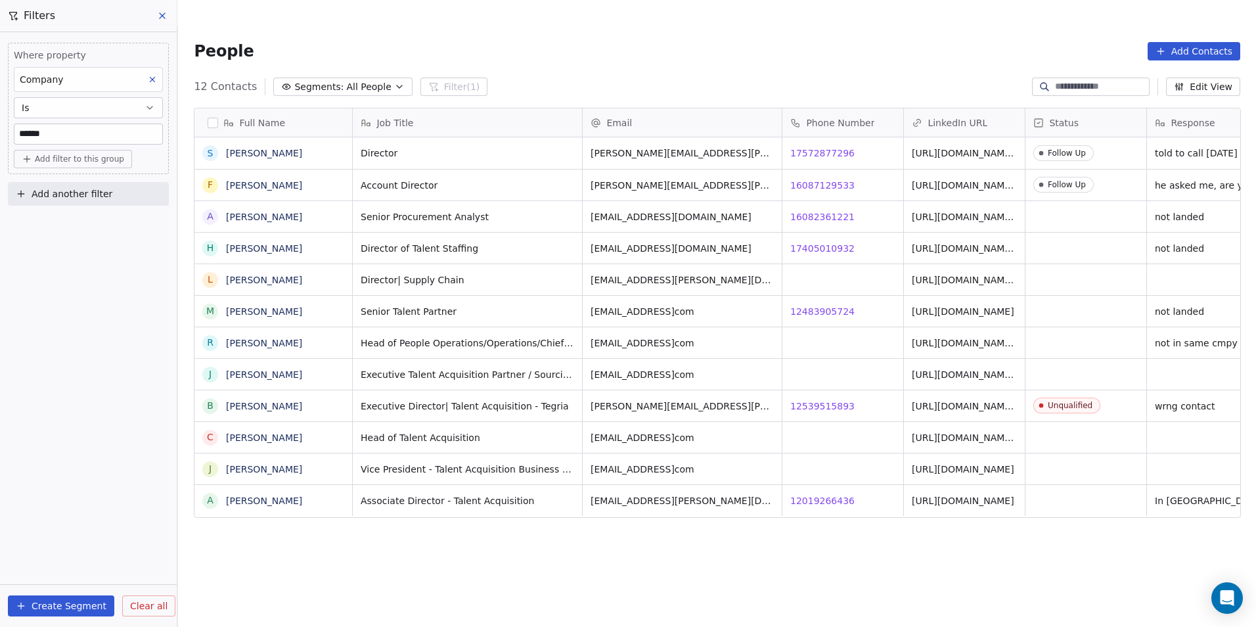
scroll to position [0, 0]
click at [1255, 141] on html "DS Technologies Inc Contacts People Marketing Workflows Campaigns Sales Pipelin…" at bounding box center [628, 326] width 1256 height 653
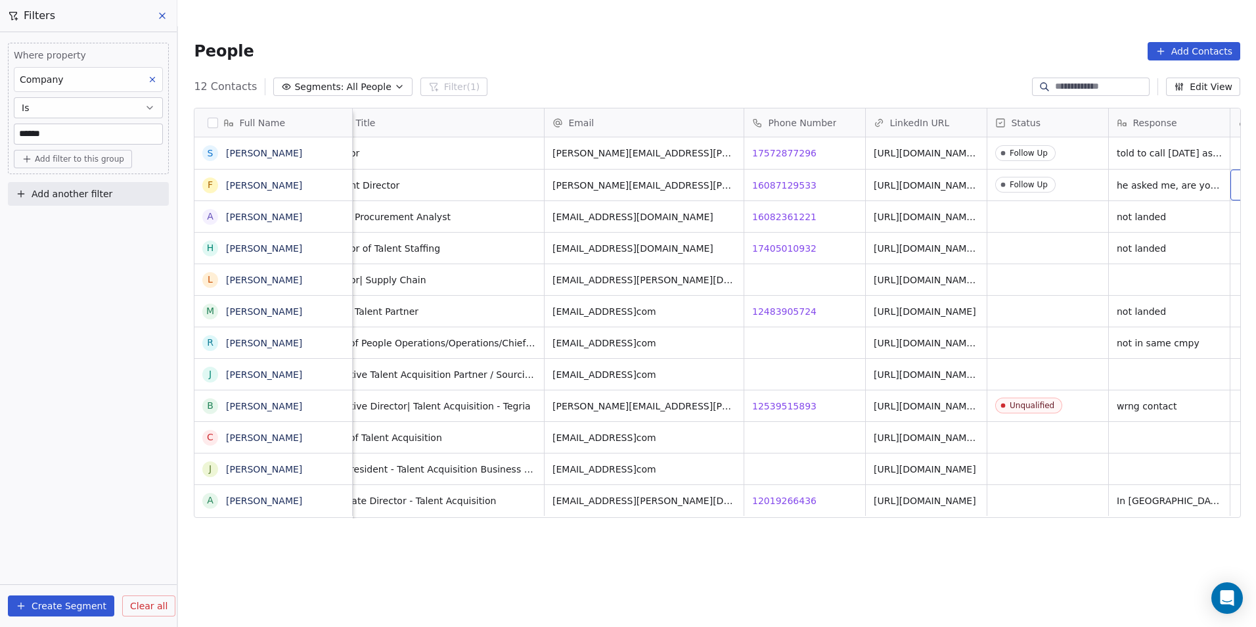
scroll to position [0, 160]
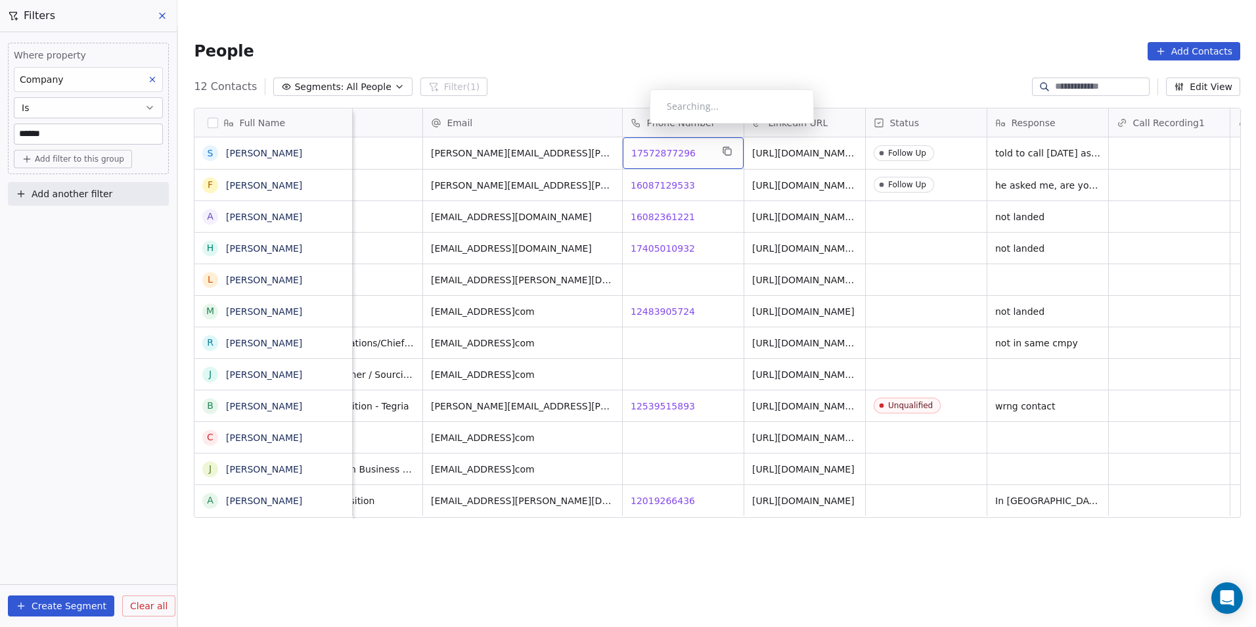
click at [639, 146] on span "17572877296" at bounding box center [663, 152] width 64 height 13
click at [717, 167] on html "DS Technologies Inc Contacts People Marketing Workflows Campaigns Sales Pipelin…" at bounding box center [628, 326] width 1256 height 653
click at [666, 179] on span "16087129533" at bounding box center [663, 185] width 64 height 13
click at [702, 174] on div "**********" at bounding box center [682, 159] width 121 height 32
click at [652, 191] on html "DS Technologies Inc Contacts People Marketing Workflows Campaigns Sales Pipelin…" at bounding box center [628, 326] width 1256 height 653
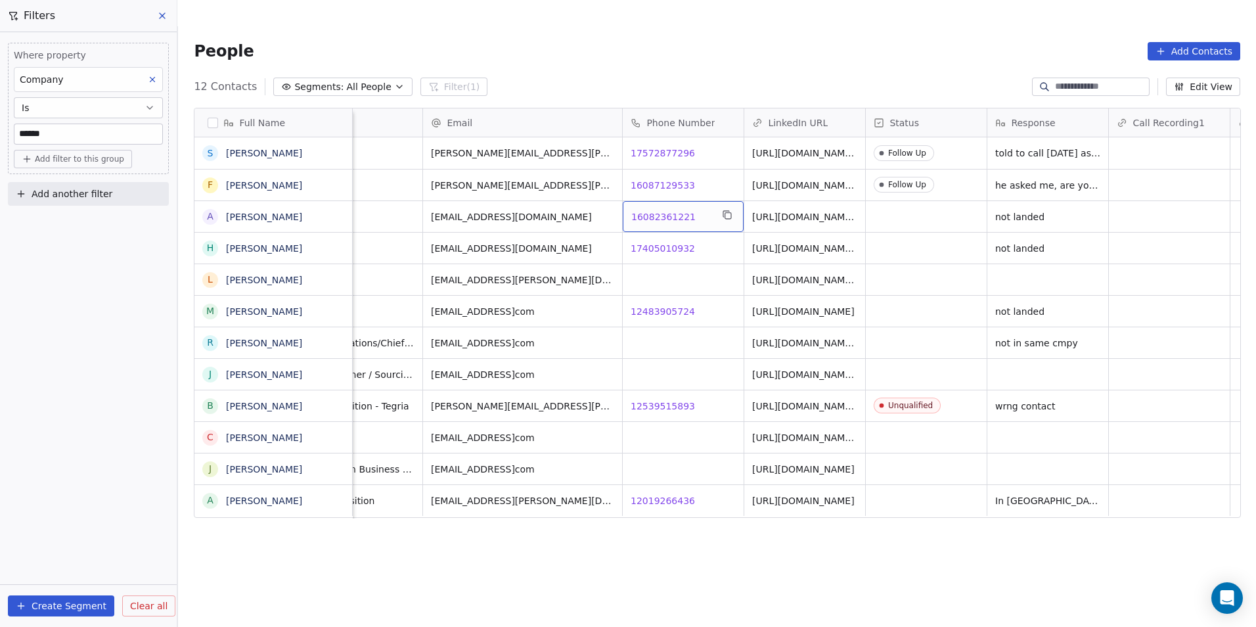
click at [652, 210] on span "16082361221" at bounding box center [663, 216] width 64 height 13
click at [671, 215] on html "DS Technologies Inc Contacts People Marketing Workflows Campaigns Sales Pipelin…" at bounding box center [628, 326] width 1256 height 653
click at [671, 242] on span "17405010932" at bounding box center [663, 248] width 64 height 13
click at [638, 296] on div "12483905724 12483905724" at bounding box center [683, 311] width 121 height 31
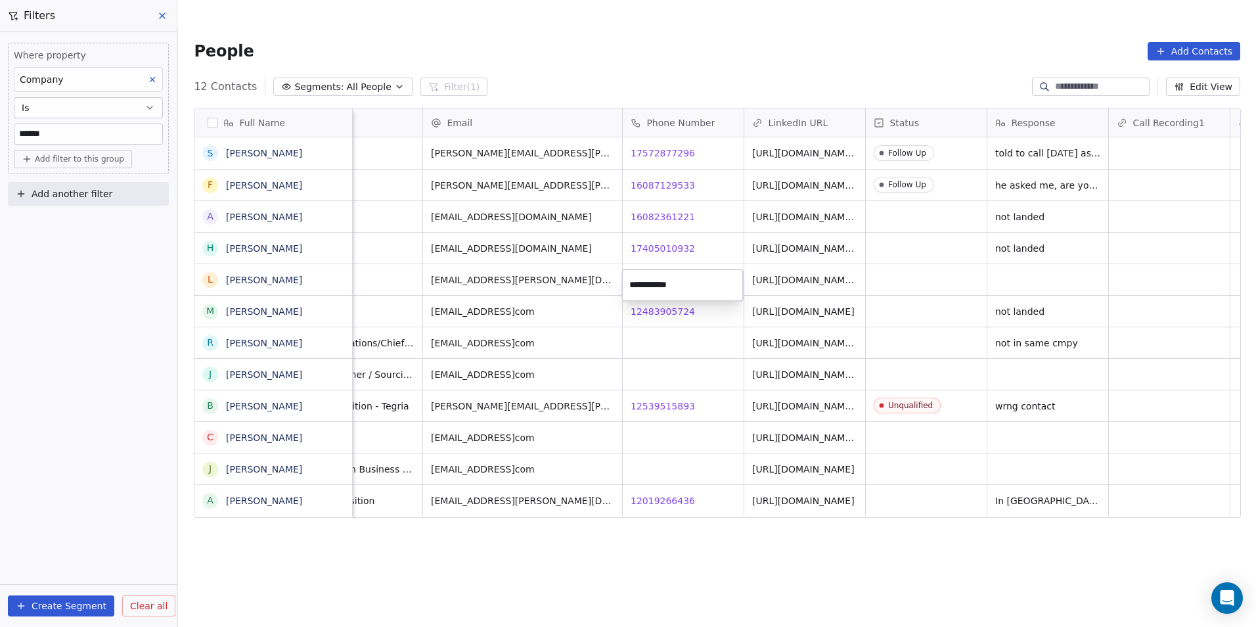
click at [707, 338] on html "DS Technologies Inc Contacts People Marketing Workflows Campaigns Sales Pipelin…" at bounding box center [628, 326] width 1256 height 653
click at [663, 305] on span "12483905724" at bounding box center [663, 311] width 64 height 13
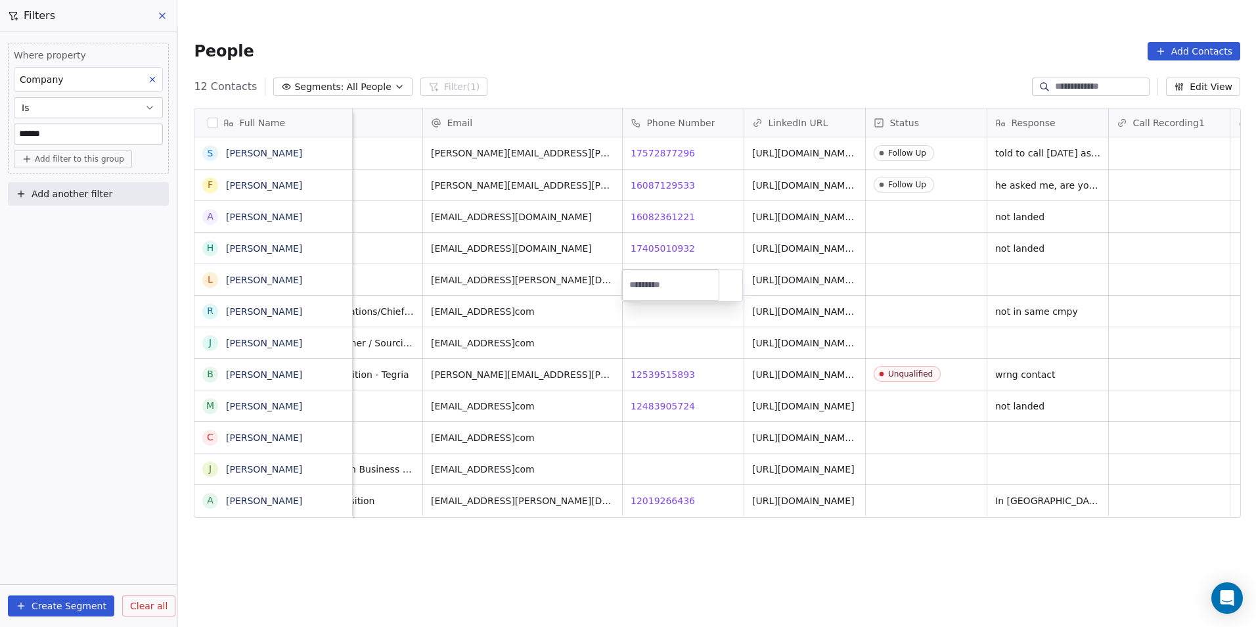
click at [665, 346] on html "DS Technologies Inc Contacts People Marketing Workflows Campaigns Sales Pipelin…" at bounding box center [628, 326] width 1256 height 653
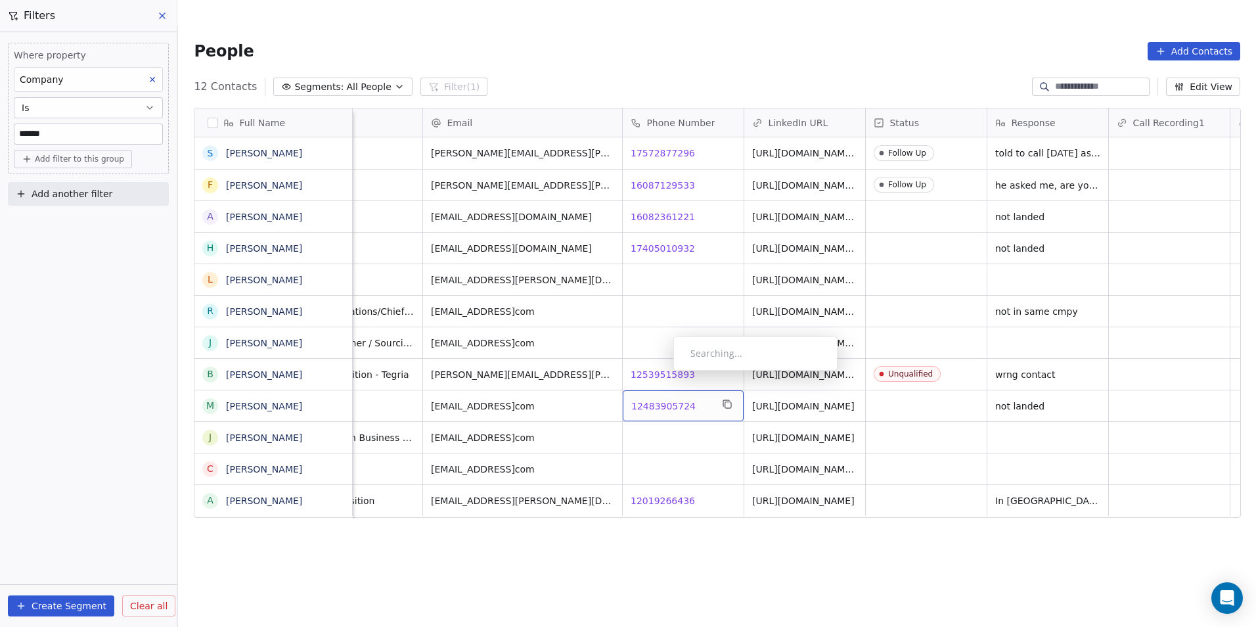
click at [663, 399] on span "12483905724" at bounding box center [663, 405] width 64 height 13
click at [672, 457] on html "DS Technologies Inc Contacts People Marketing Workflows Campaigns Sales Pipelin…" at bounding box center [628, 326] width 1256 height 653
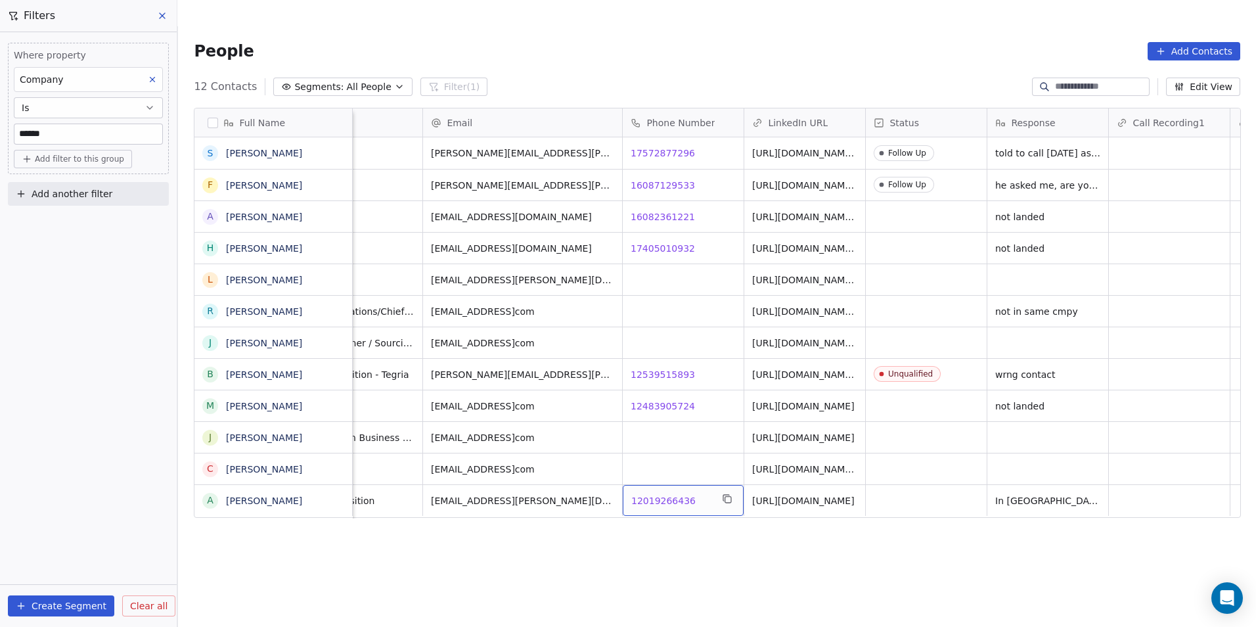
click at [668, 494] on span "12019266436" at bounding box center [663, 500] width 64 height 13
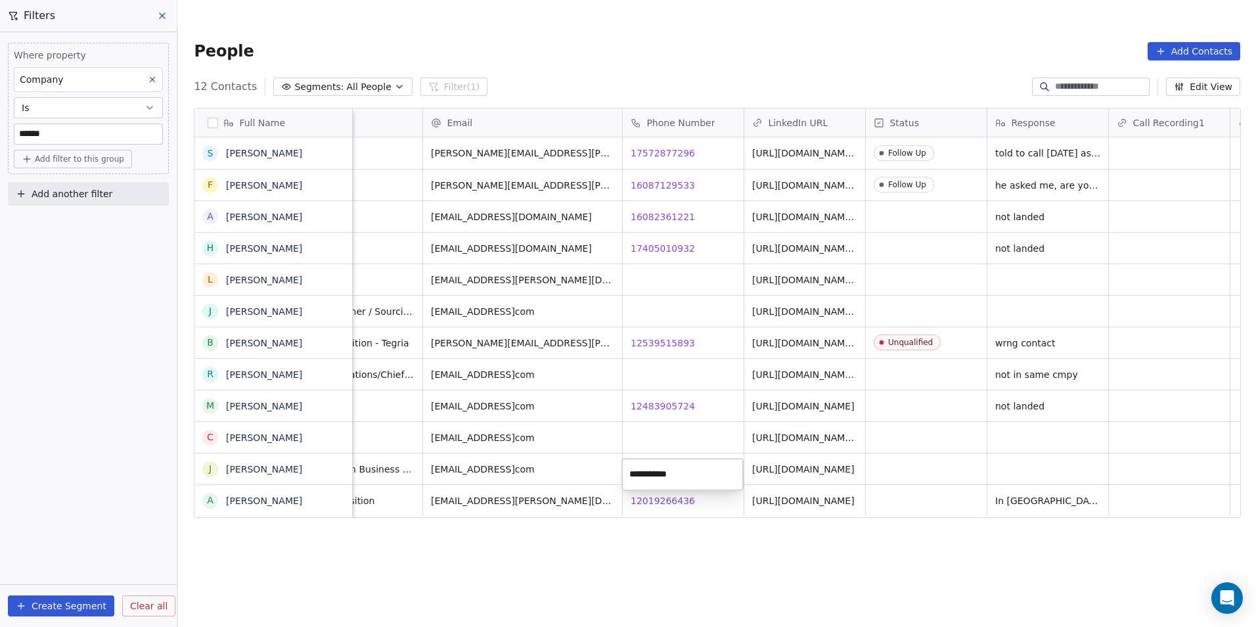
click at [82, 125] on html "DS Technologies Inc Contacts People Marketing Workflows Campaigns Sales Pipelin…" at bounding box center [628, 326] width 1256 height 653
click at [51, 131] on input "******" at bounding box center [88, 134] width 148 height 20
paste input "*******"
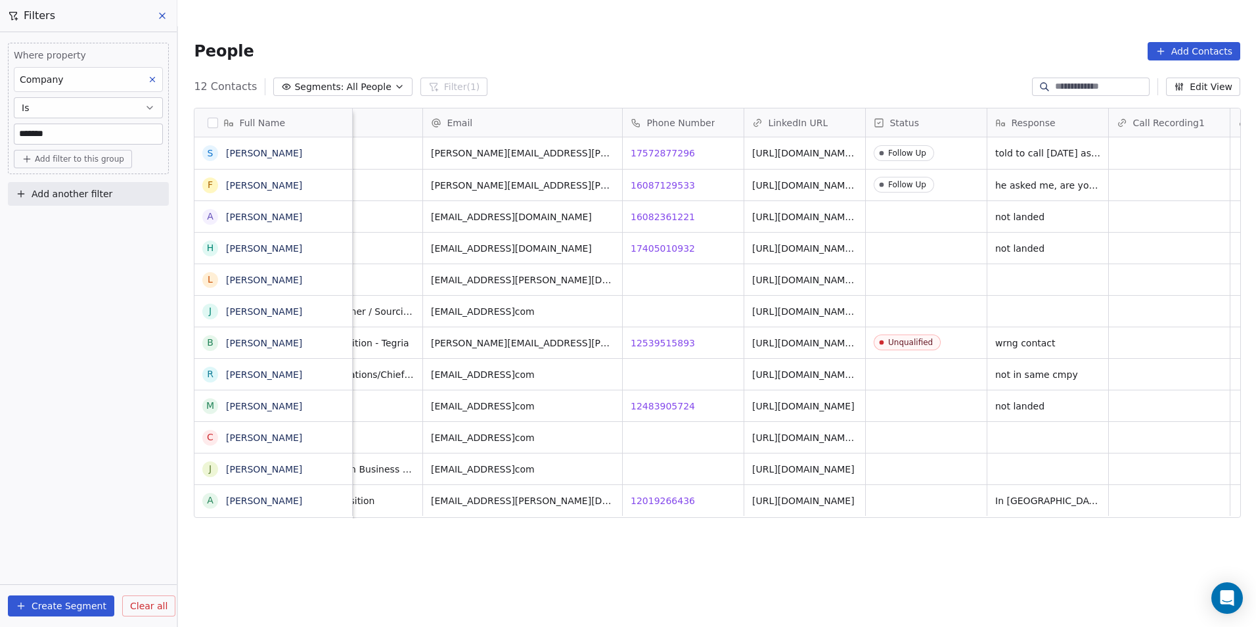
type input "*******"
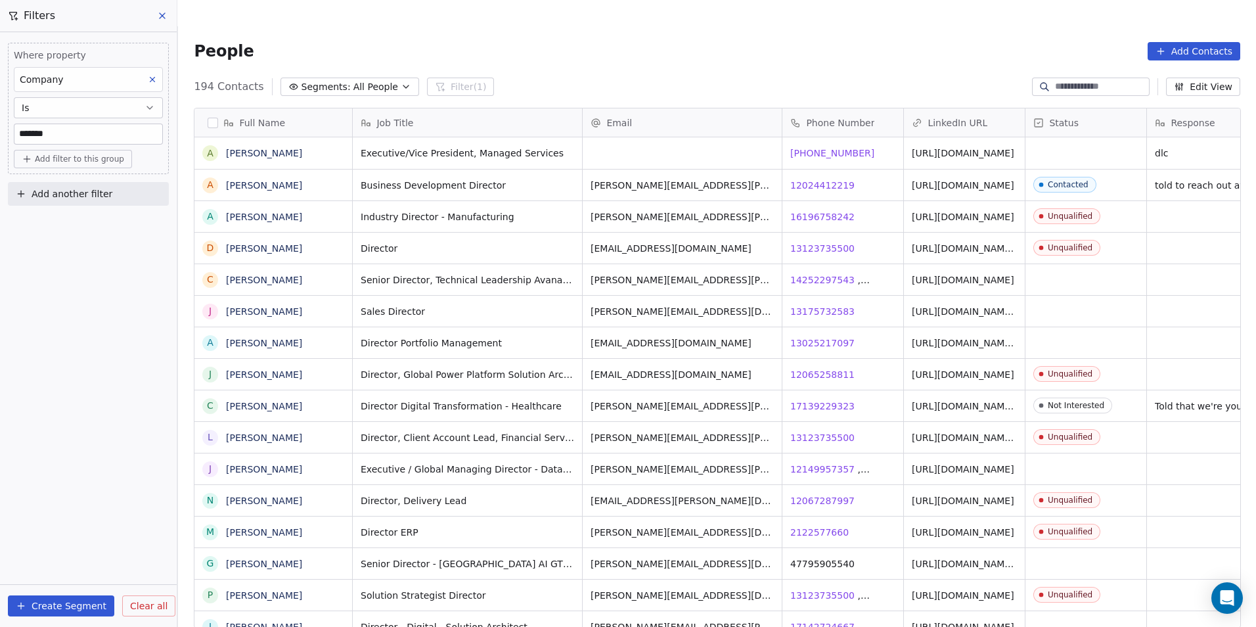
scroll to position [541, 1069]
click at [822, 336] on span "13025217097" at bounding box center [823, 342] width 64 height 13
click at [955, 319] on html "DS Technologies Inc Contacts People Marketing Workflows Campaigns Sales Pipelin…" at bounding box center [628, 326] width 1256 height 653
click at [952, 334] on link "[URL][DOMAIN_NAME][PERSON_NAME]" at bounding box center [963, 346] width 102 height 24
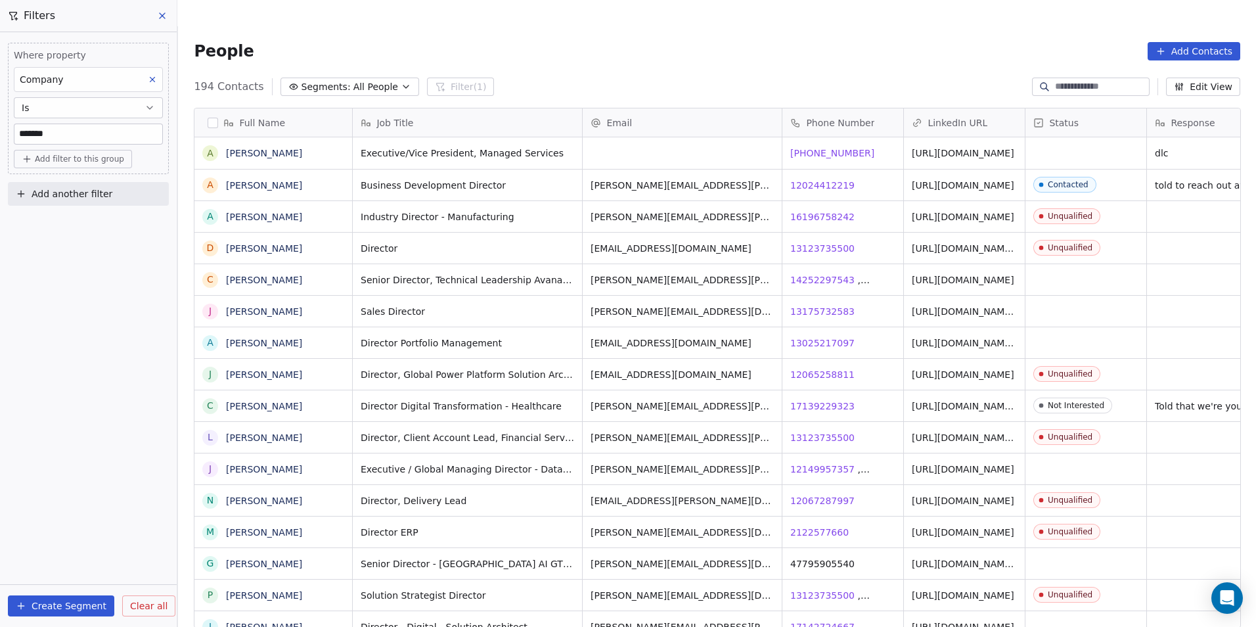
scroll to position [541, 1069]
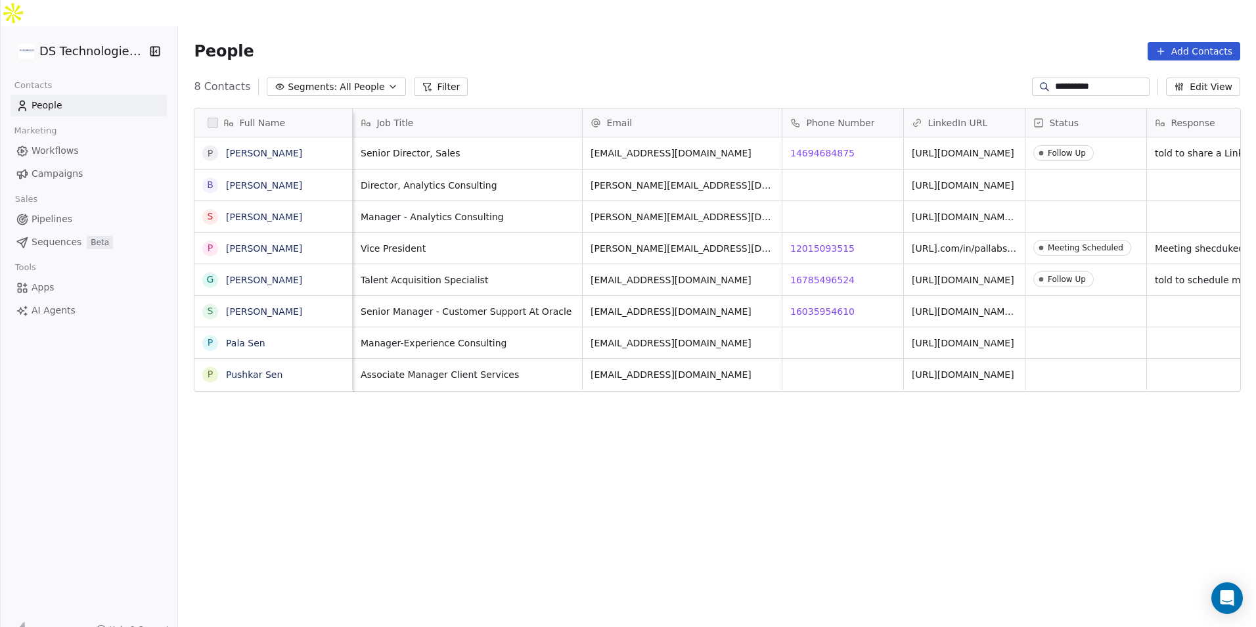
scroll to position [541, 1069]
